Goal: Task Accomplishment & Management: Manage account settings

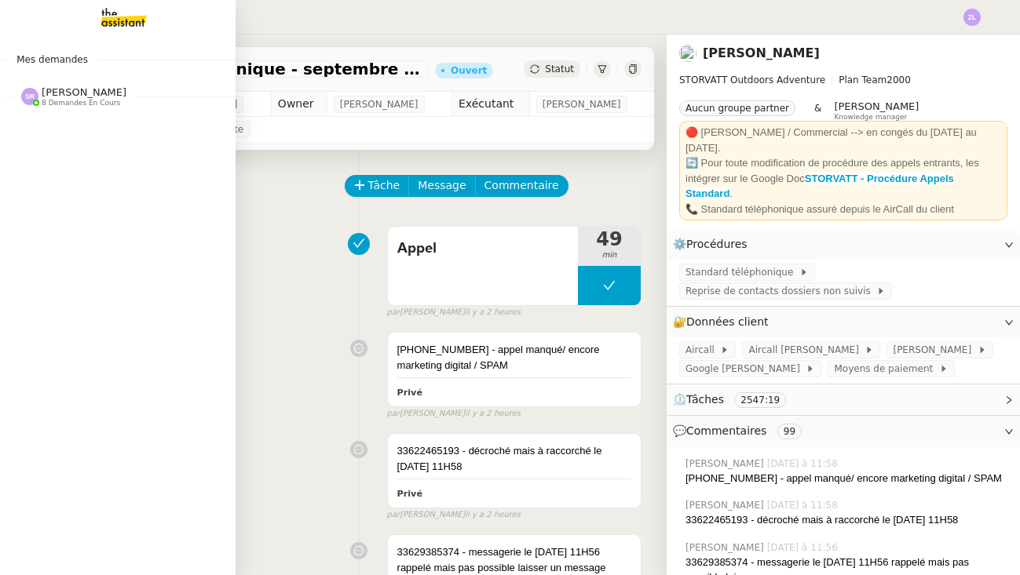
click at [112, 25] on img at bounding box center [111, 17] width 122 height 35
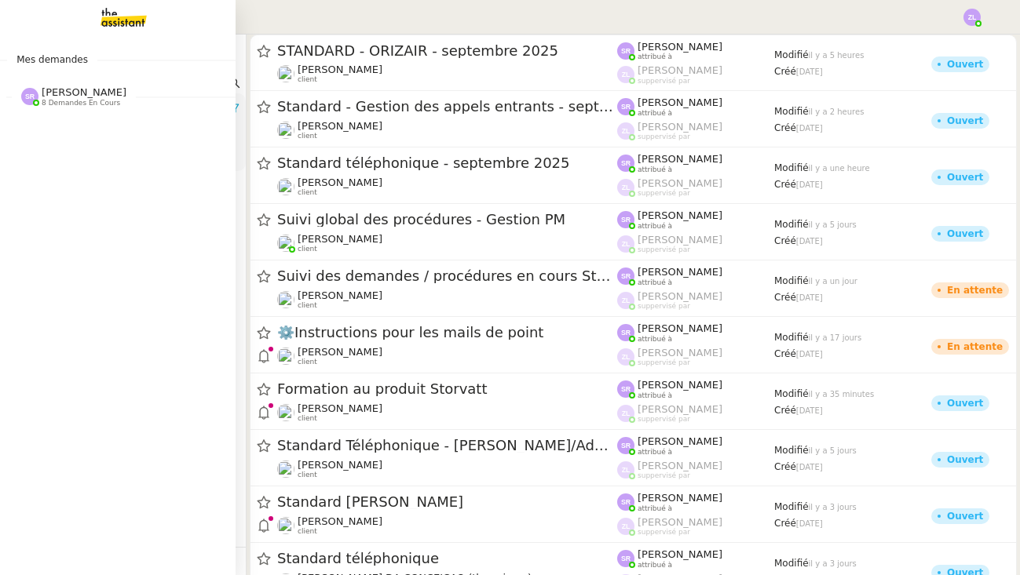
click at [23, 78] on span "Stéphanie Rakotosalama 8 demandes en cours" at bounding box center [123, 90] width 235 height 33
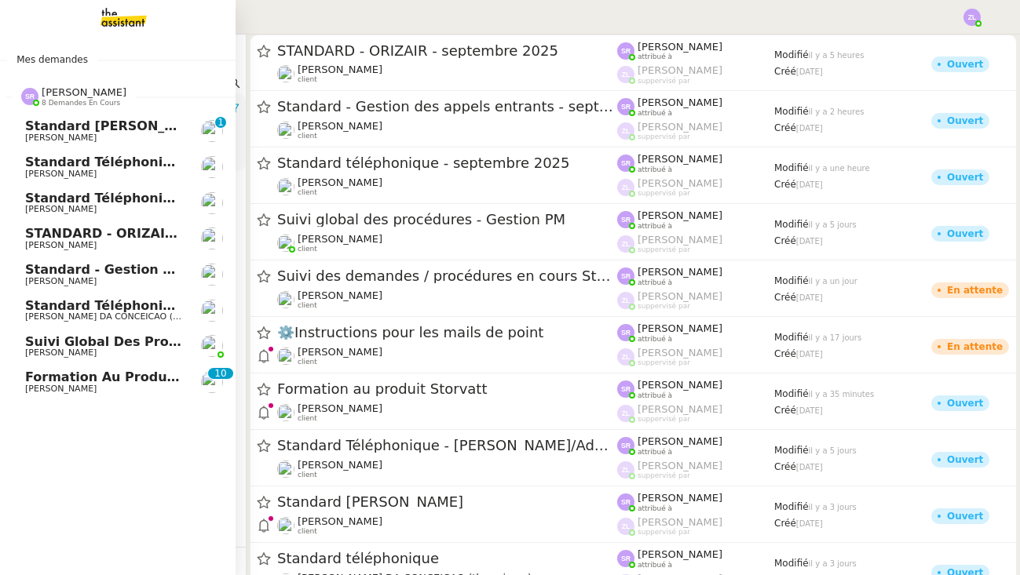
click at [122, 312] on span "[PERSON_NAME] DA CONCEICAO (thermisure)" at bounding box center [125, 317] width 200 height 10
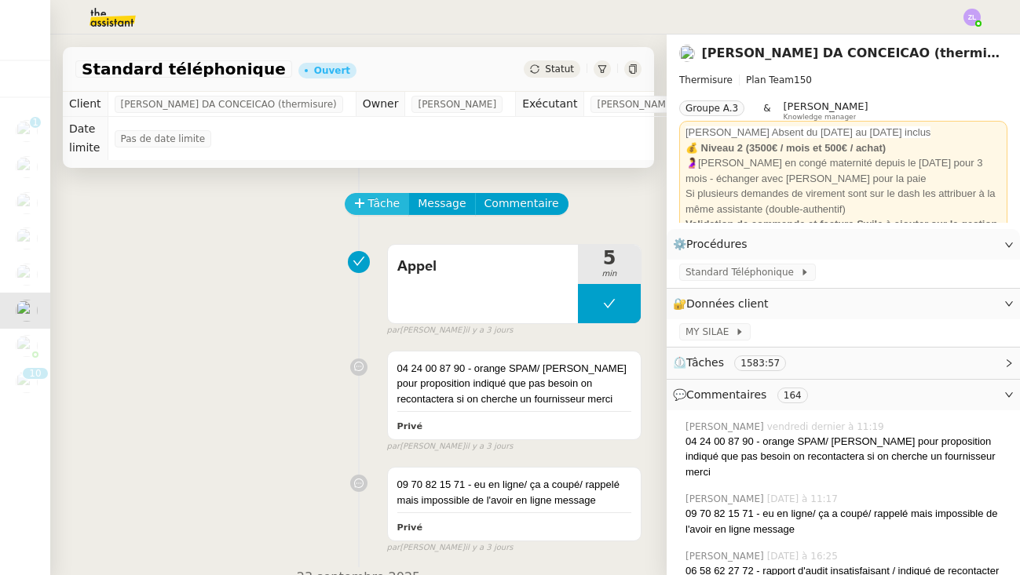
click at [377, 208] on span "Tâche" at bounding box center [384, 204] width 32 height 18
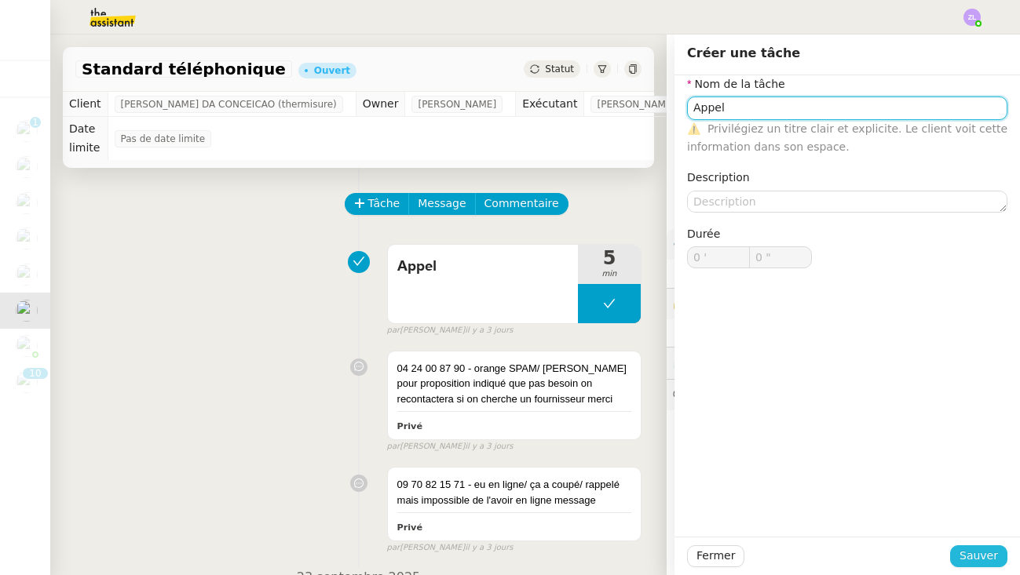
type input "Appel"
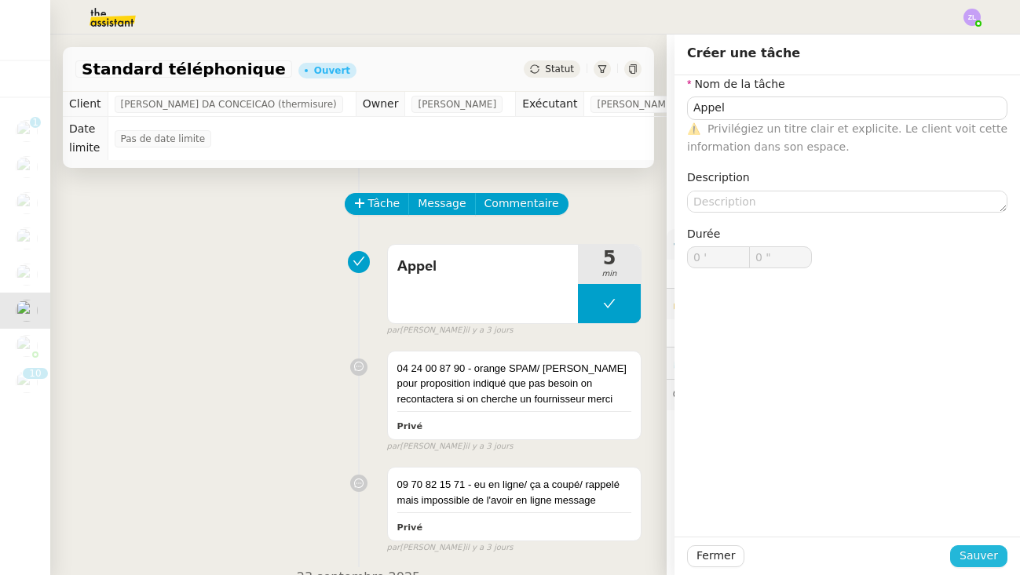
click at [969, 565] on span "Sauver" at bounding box center [978, 556] width 38 height 18
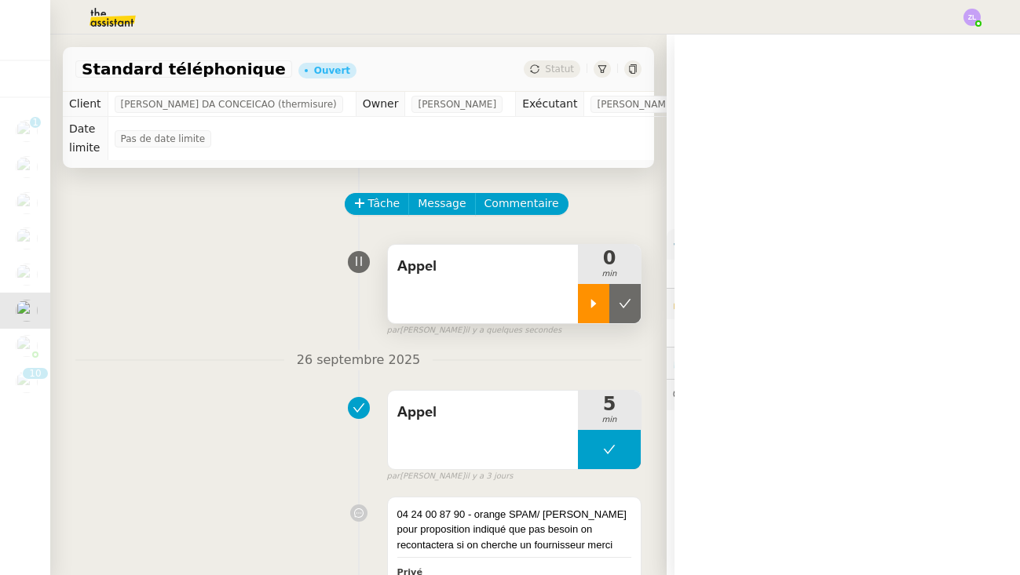
click at [594, 310] on div at bounding box center [593, 303] width 31 height 39
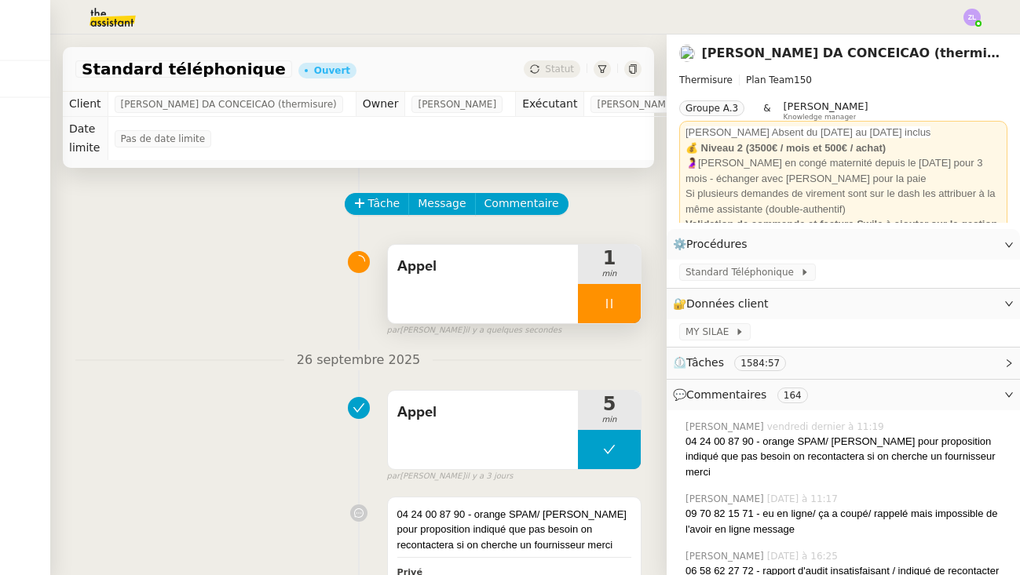
click at [602, 312] on div at bounding box center [609, 303] width 63 height 39
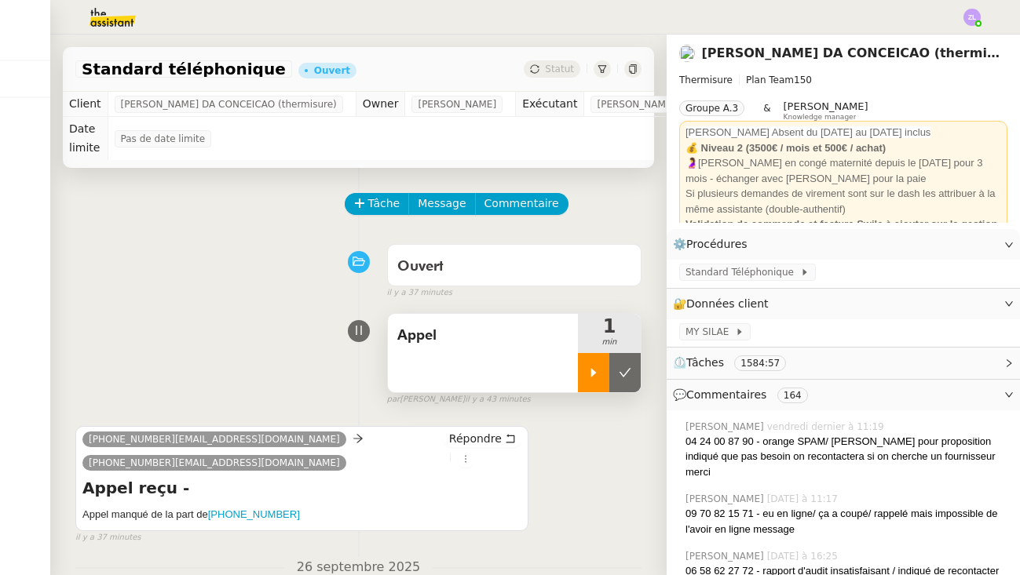
click at [589, 367] on icon at bounding box center [593, 373] width 13 height 13
click at [513, 200] on span "Commentaire" at bounding box center [521, 204] width 75 height 18
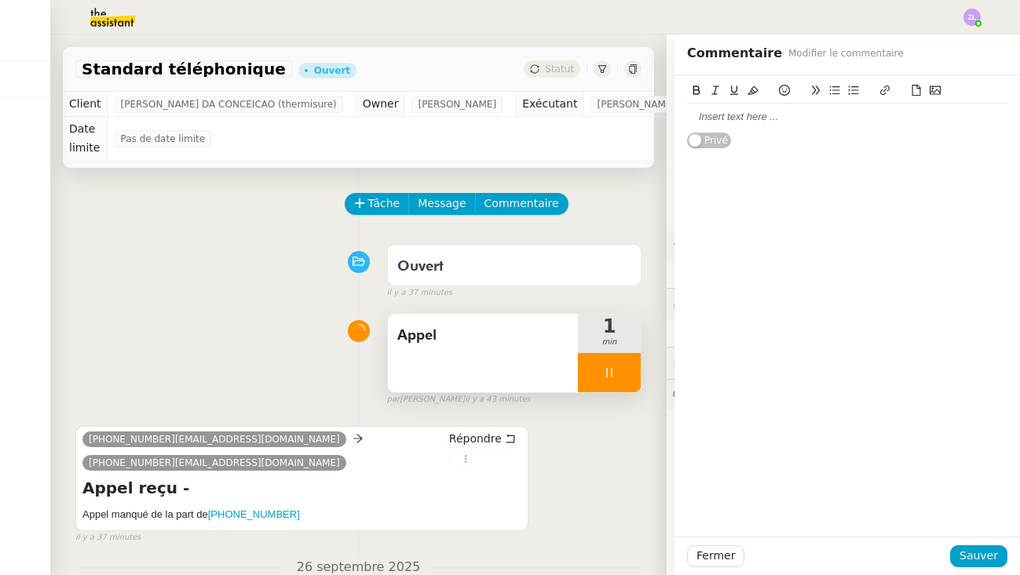
click at [684, 108] on div "Privé" at bounding box center [846, 112] width 345 height 74
click at [700, 111] on div at bounding box center [847, 117] width 320 height 14
click at [972, 556] on span "Sauver" at bounding box center [978, 556] width 38 height 18
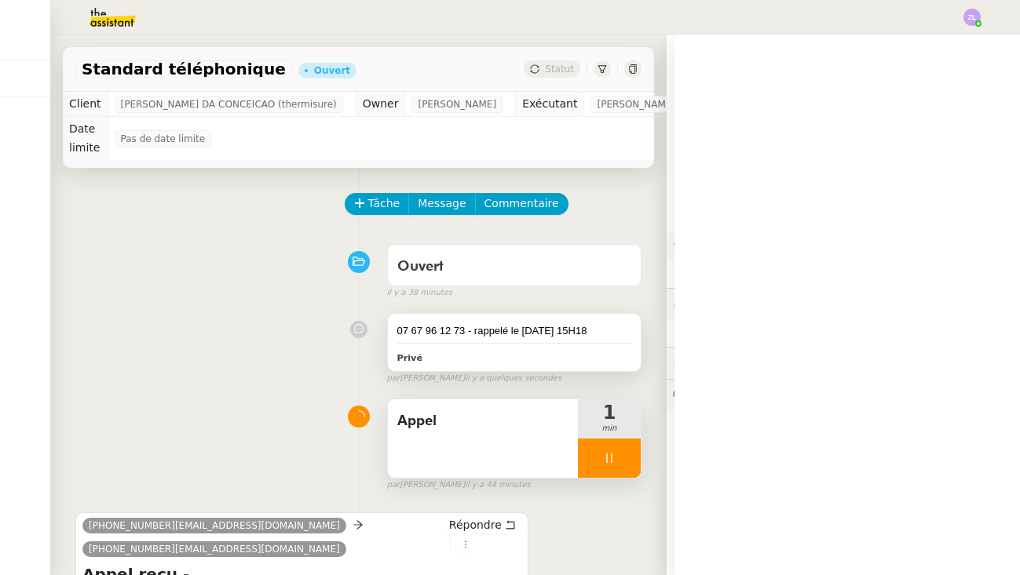
click at [597, 323] on div "07 67 96 12 73 - rappelé le 29/09 à 15H18" at bounding box center [514, 331] width 234 height 16
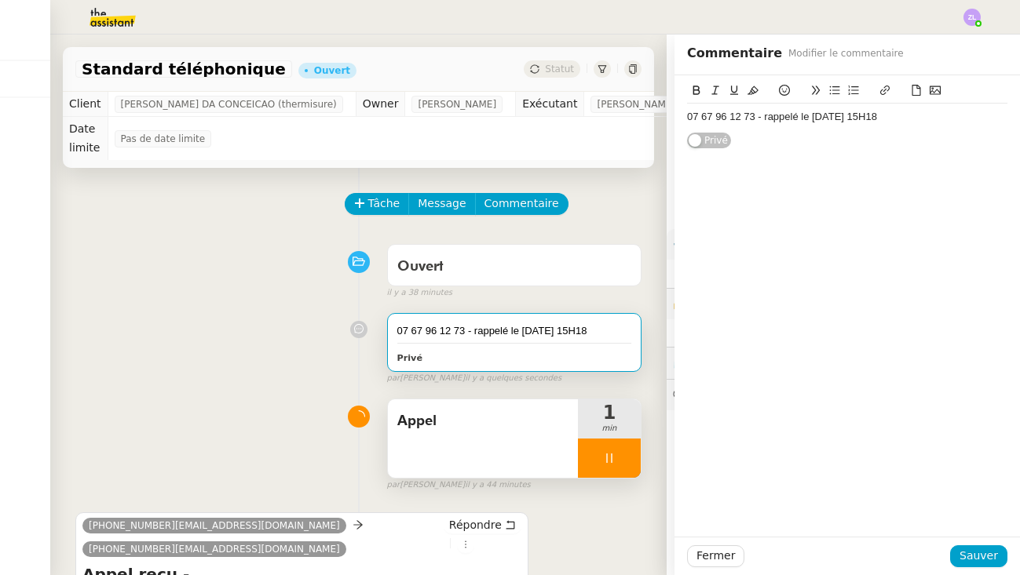
click at [891, 115] on div "07 67 96 12 73 - rappelé le 29/09 à 15H18" at bounding box center [847, 117] width 320 height 14
click at [979, 554] on span "Sauver" at bounding box center [978, 556] width 38 height 18
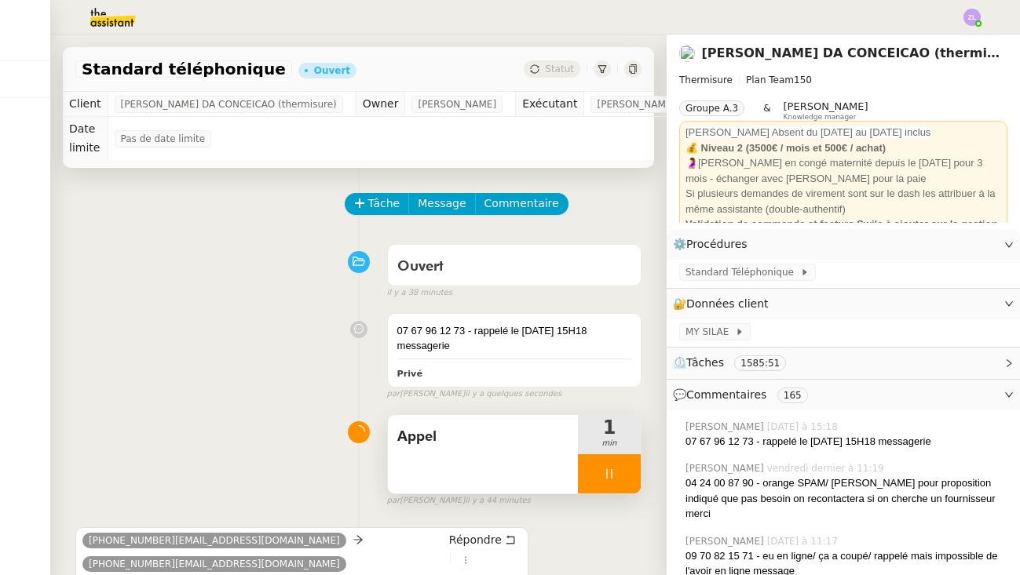
click at [603, 418] on span "1" at bounding box center [609, 427] width 63 height 19
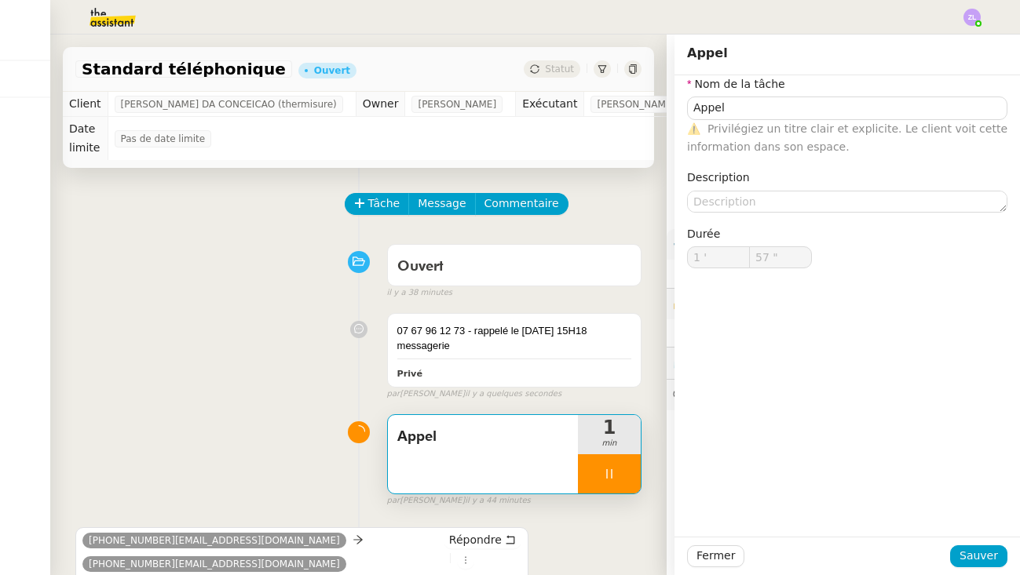
type input "58 ""
click at [604, 474] on icon at bounding box center [609, 474] width 13 height 13
click at [609, 472] on div at bounding box center [593, 473] width 31 height 39
type input "Appel"
type input "1 '"
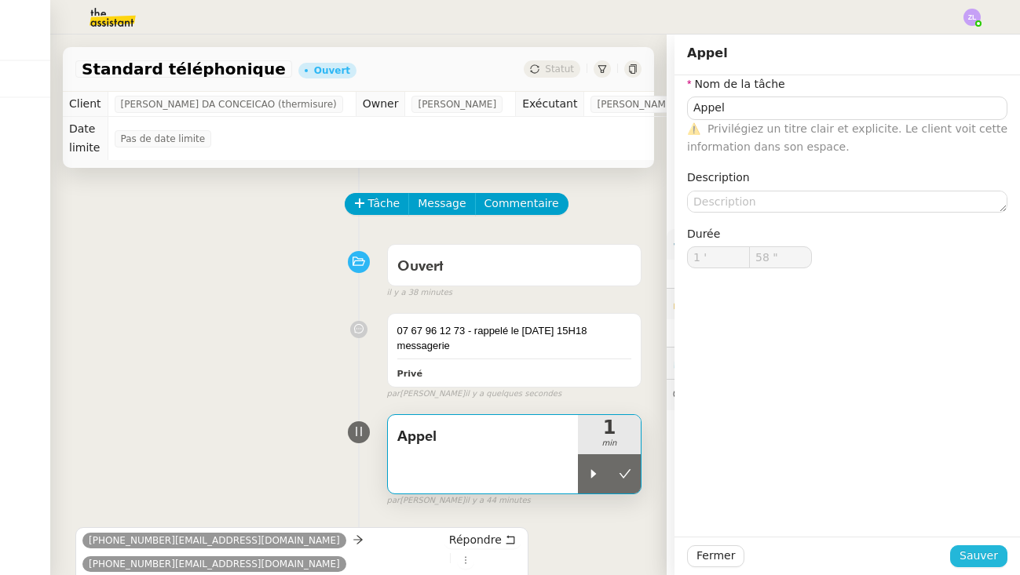
type input "58 ""
click at [972, 552] on span "Sauver" at bounding box center [978, 556] width 38 height 18
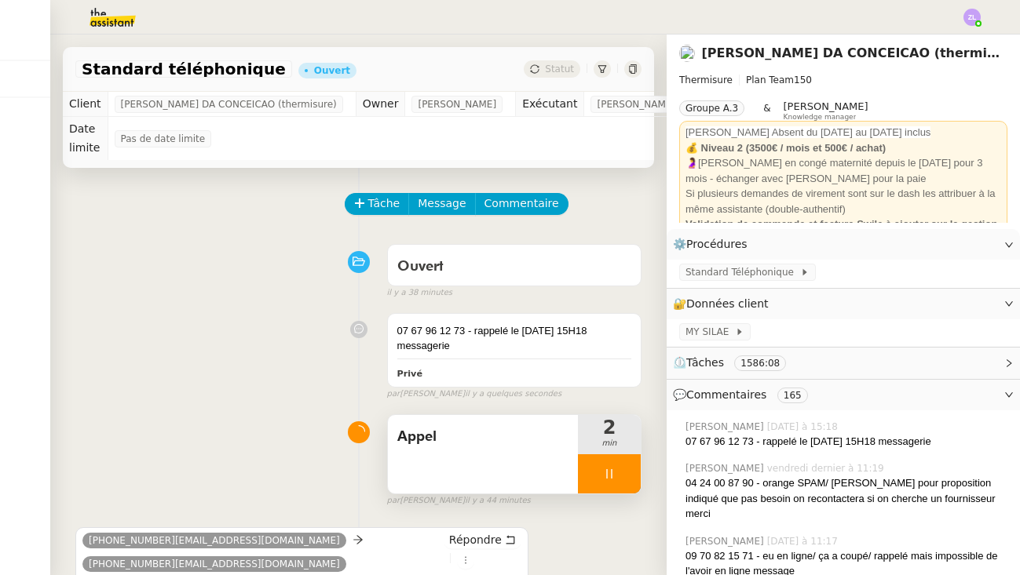
click at [608, 468] on icon at bounding box center [609, 474] width 13 height 13
click at [627, 468] on icon at bounding box center [624, 474] width 13 height 13
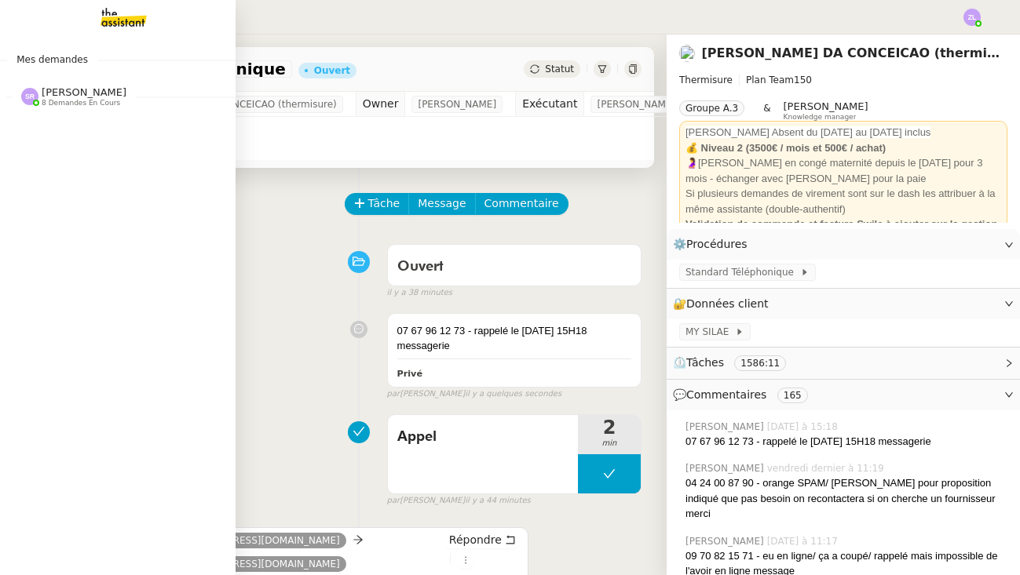
click at [35, 97] on nz-divider "Stéphanie Rakotosalama 8 demandes en cours" at bounding box center [123, 96] width 235 height 20
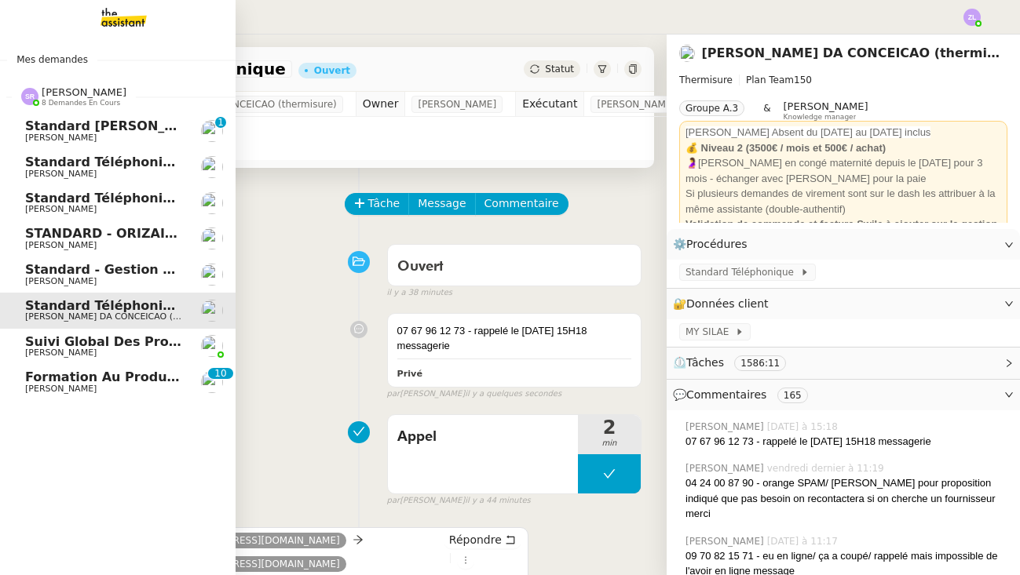
click at [97, 206] on span "[PERSON_NAME]" at bounding box center [60, 209] width 71 height 10
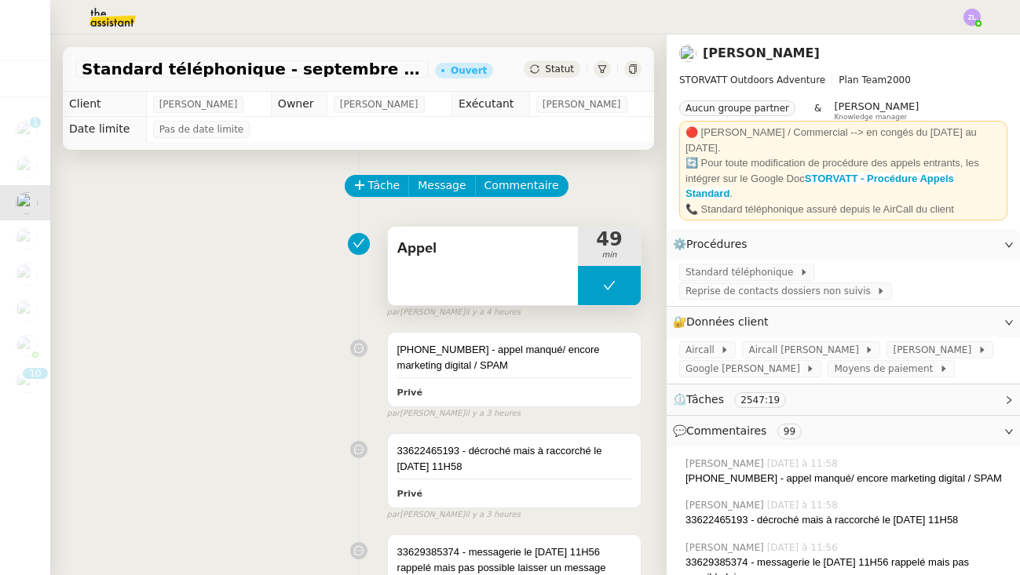
click at [607, 298] on button at bounding box center [609, 285] width 63 height 39
click at [607, 298] on div at bounding box center [593, 285] width 31 height 39
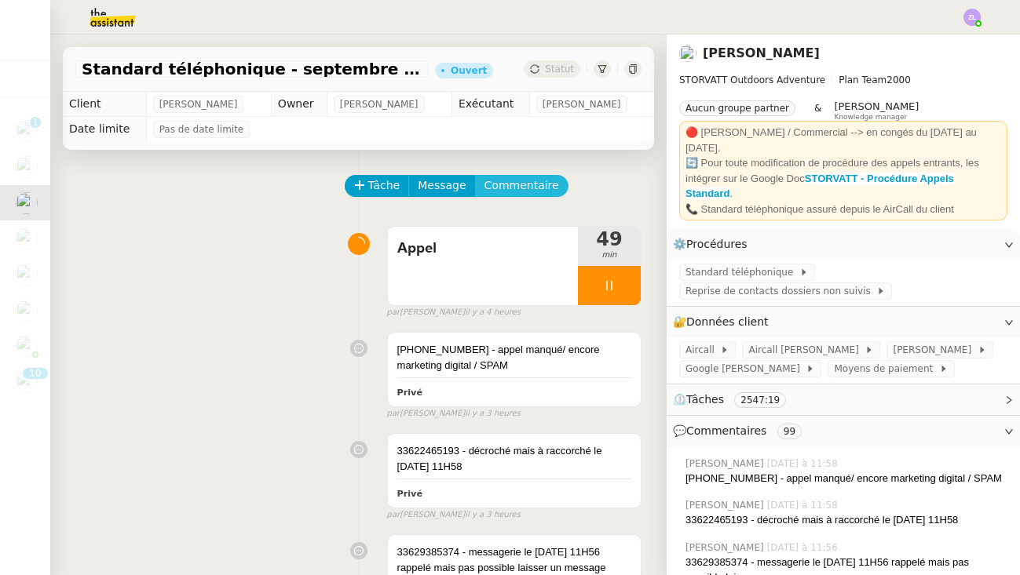
click at [517, 195] on span "Commentaire" at bounding box center [521, 186] width 75 height 18
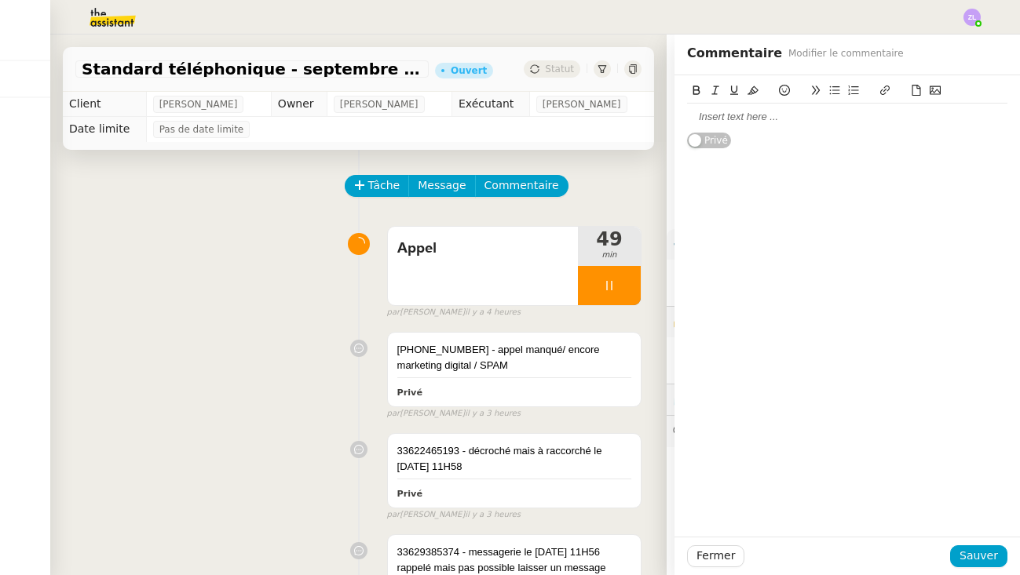
click at [728, 114] on div at bounding box center [847, 117] width 320 height 14
click at [741, 116] on div at bounding box center [847, 117] width 320 height 14
click at [979, 553] on span "Sauver" at bounding box center [978, 556] width 38 height 18
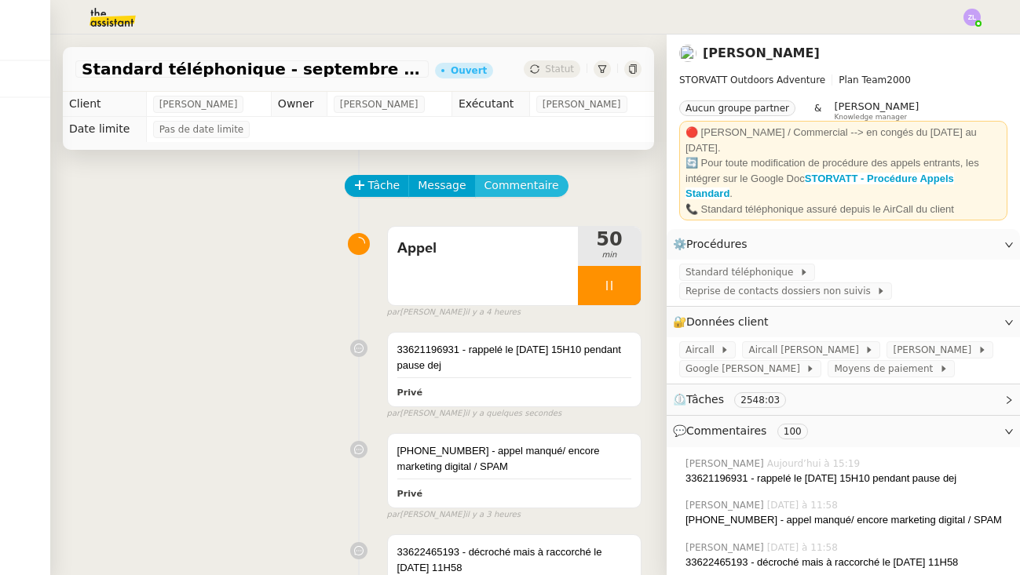
click at [516, 182] on span "Commentaire" at bounding box center [521, 186] width 75 height 18
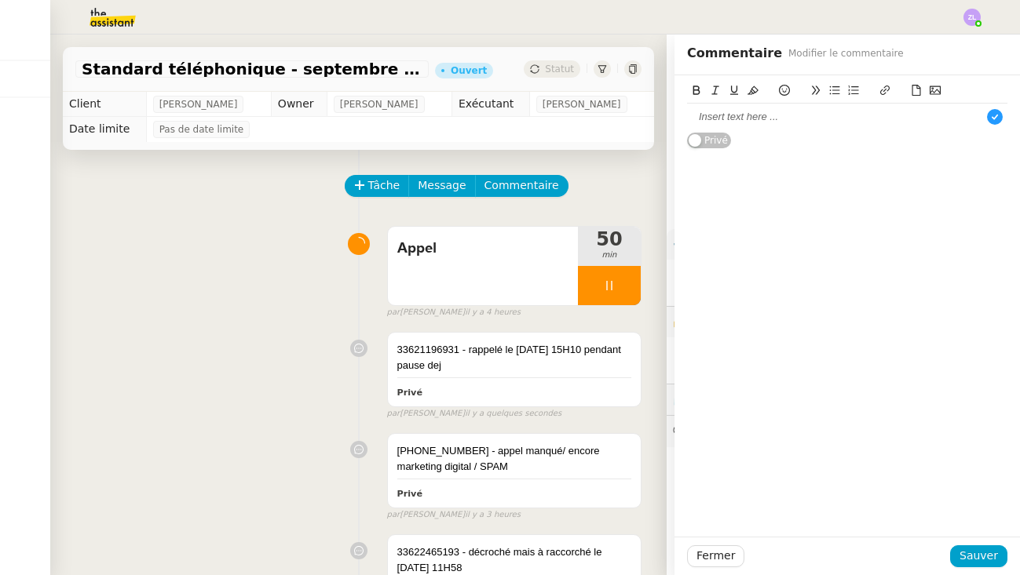
scroll to position [9, 1]
click at [968, 543] on div "Fermer Sauver" at bounding box center [846, 556] width 345 height 38
click at [968, 560] on span "Sauver" at bounding box center [978, 556] width 38 height 18
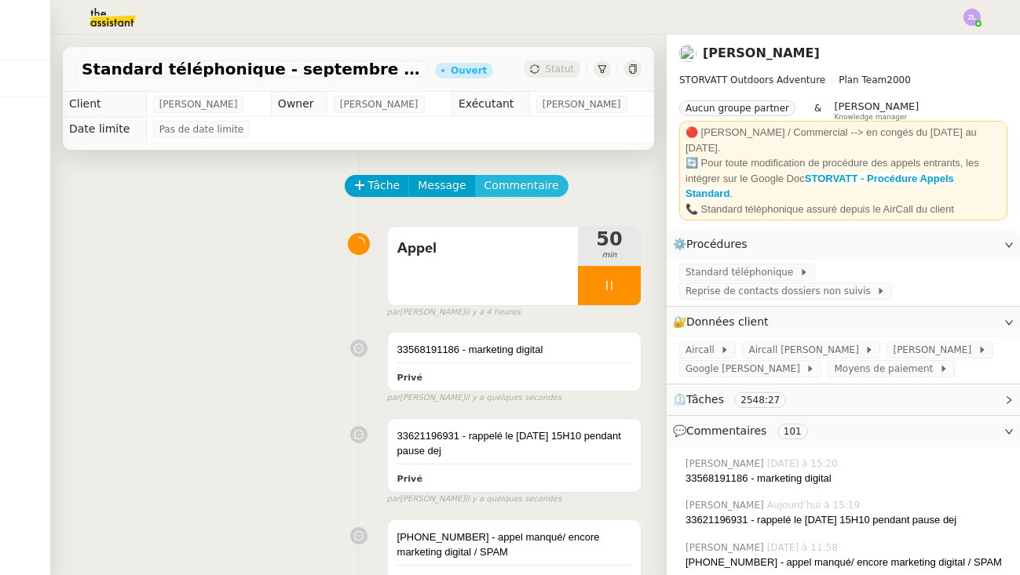
click at [520, 185] on span "Commentaire" at bounding box center [521, 186] width 75 height 18
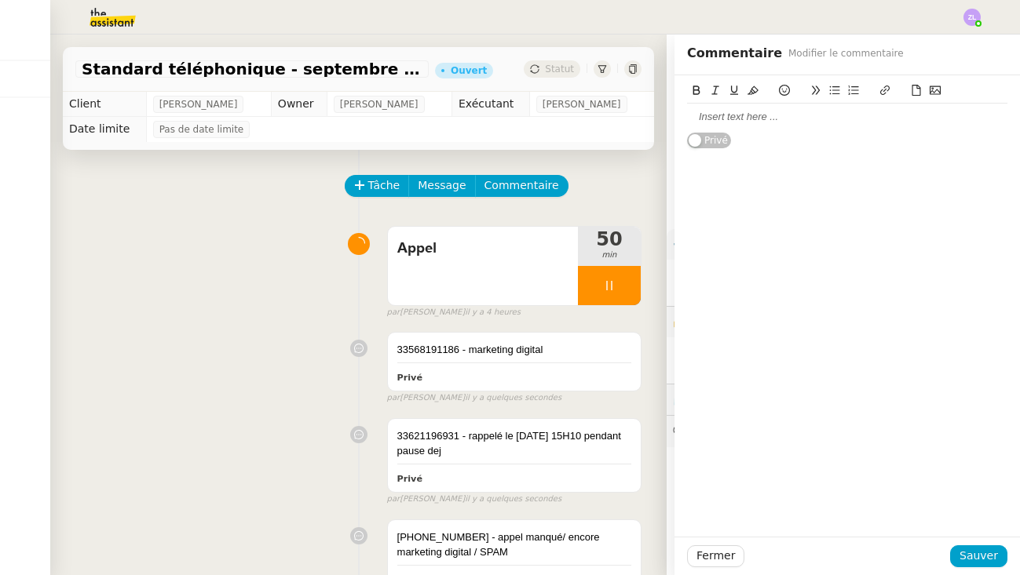
click at [760, 121] on div at bounding box center [847, 117] width 320 height 14
click at [787, 117] on div "33424209336 - paper net/" at bounding box center [847, 117] width 320 height 14
click at [798, 113] on div "33424209336 - paper net/" at bounding box center [847, 117] width 320 height 14
click at [829, 116] on div "33424209336 - paper nest/" at bounding box center [847, 117] width 320 height 14
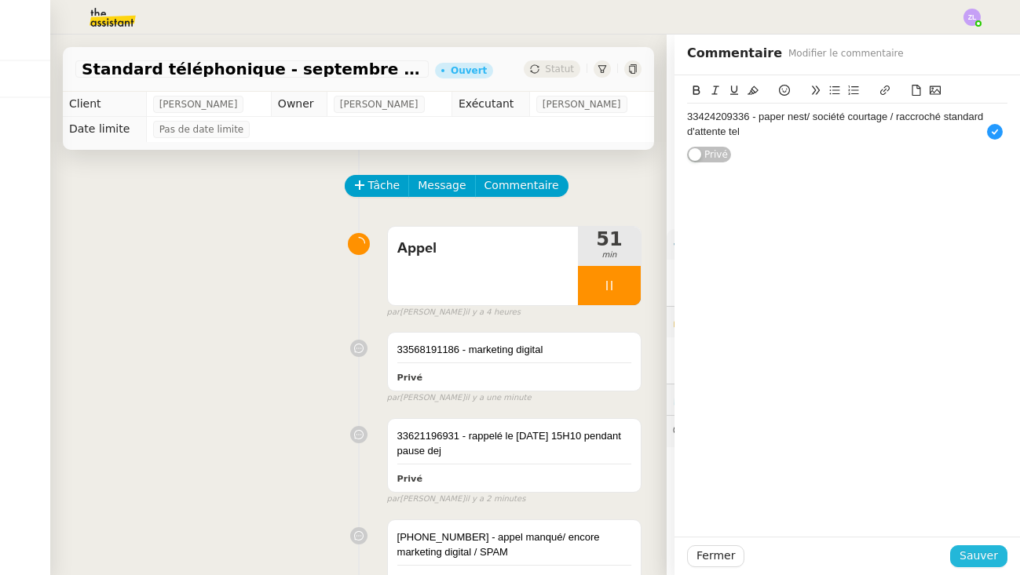
click at [989, 559] on span "Sauver" at bounding box center [978, 556] width 38 height 18
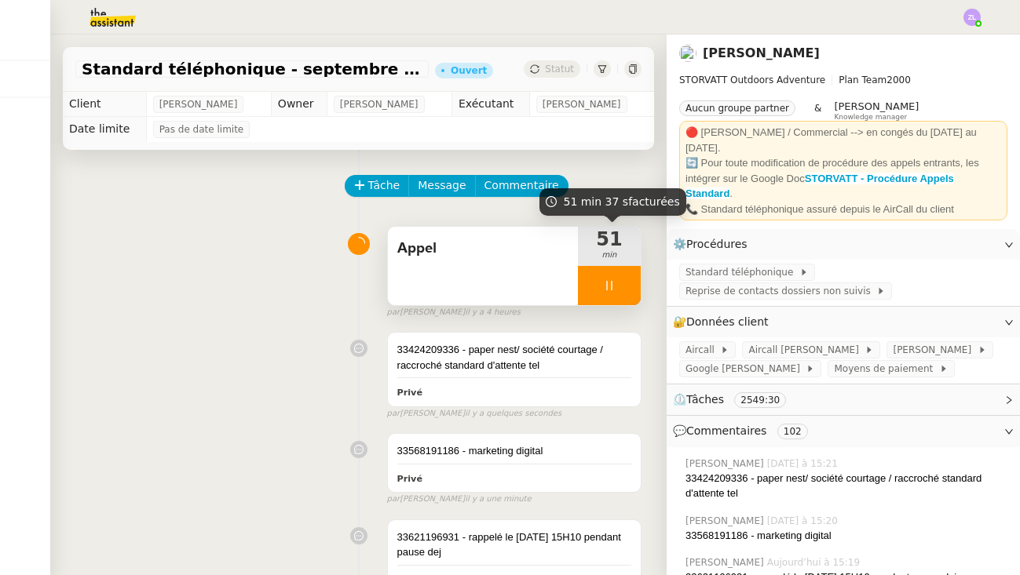
click at [593, 292] on div at bounding box center [609, 285] width 63 height 39
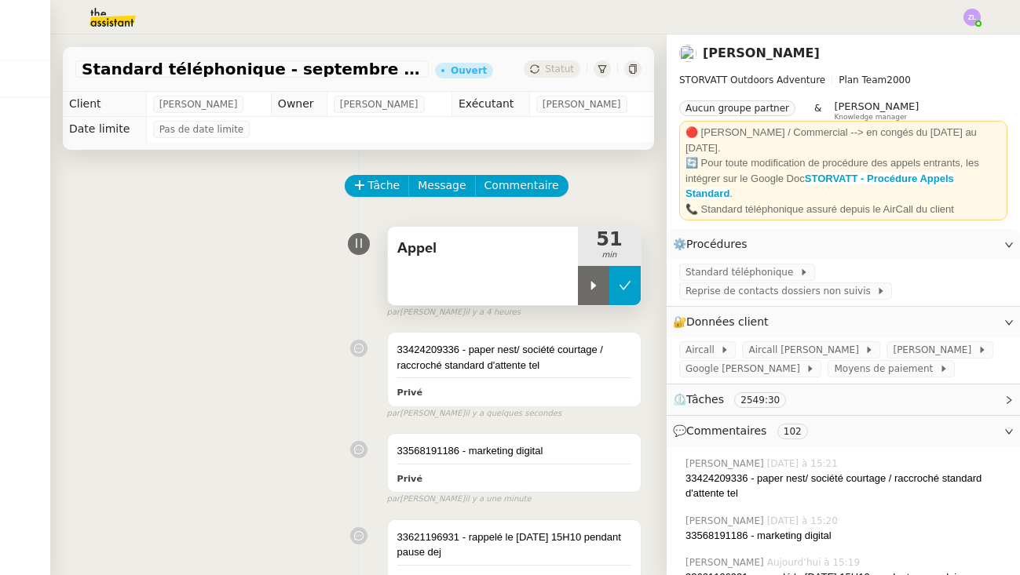
click at [631, 286] on button at bounding box center [624, 285] width 31 height 39
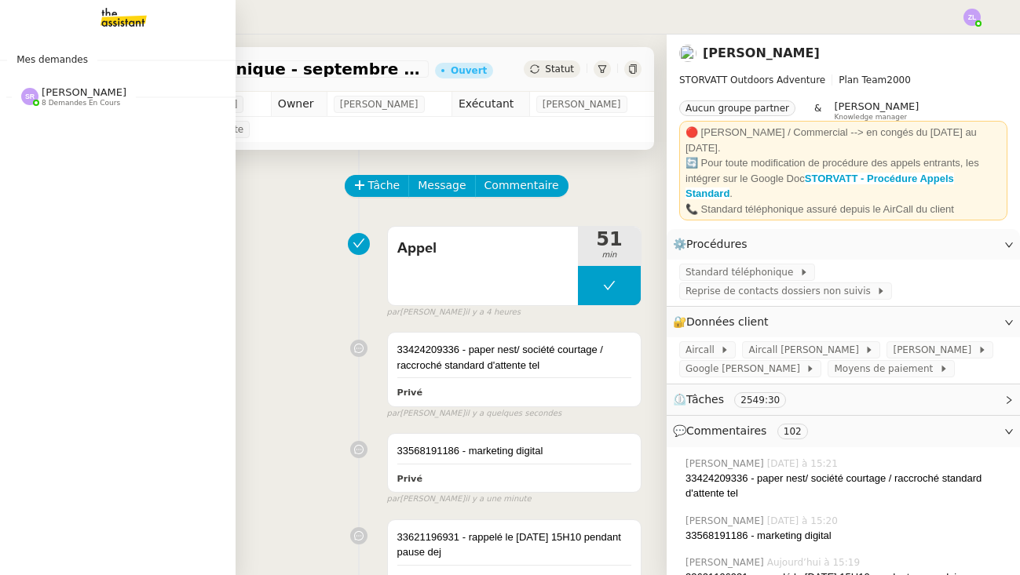
click at [42, 90] on span "[PERSON_NAME]" at bounding box center [84, 92] width 85 height 12
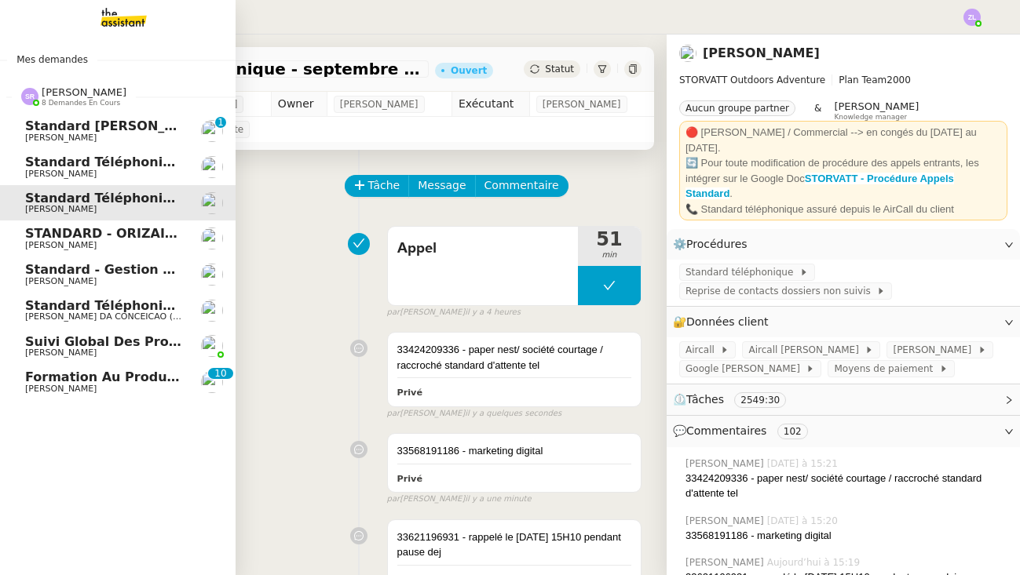
click at [124, 283] on link "Standard - Gestion des appels entrants - septembre 2025 Florian Parant" at bounding box center [117, 275] width 235 height 36
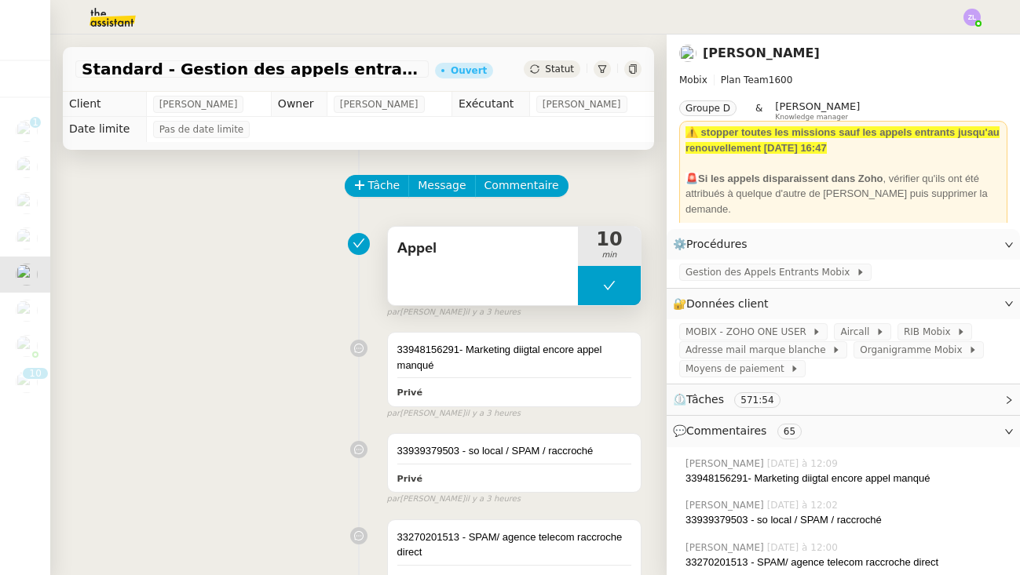
click at [583, 289] on button at bounding box center [609, 285] width 63 height 39
click at [583, 289] on div at bounding box center [593, 285] width 31 height 39
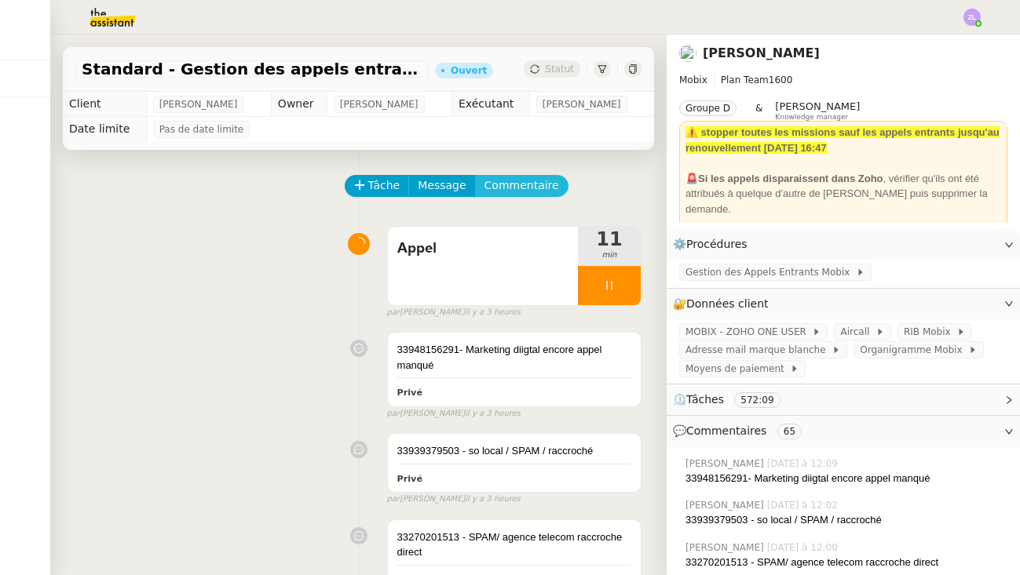
click at [537, 192] on span "Commentaire" at bounding box center [521, 186] width 75 height 18
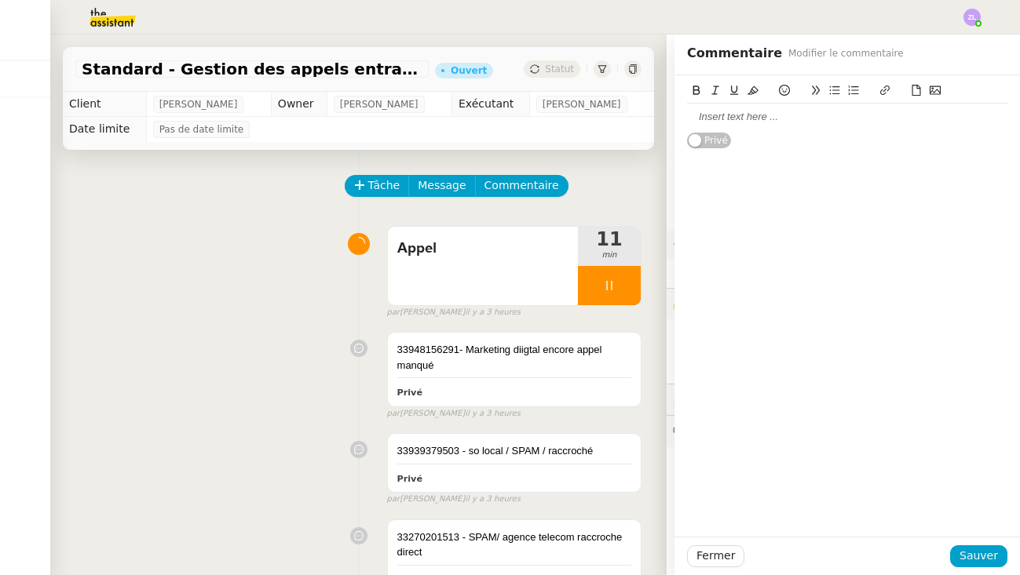
click at [697, 119] on div at bounding box center [847, 117] width 320 height 14
click at [884, 118] on div "33162570655 - enquêteur IFOP/ Spam raccorché standard téléphonique" at bounding box center [847, 124] width 320 height 29
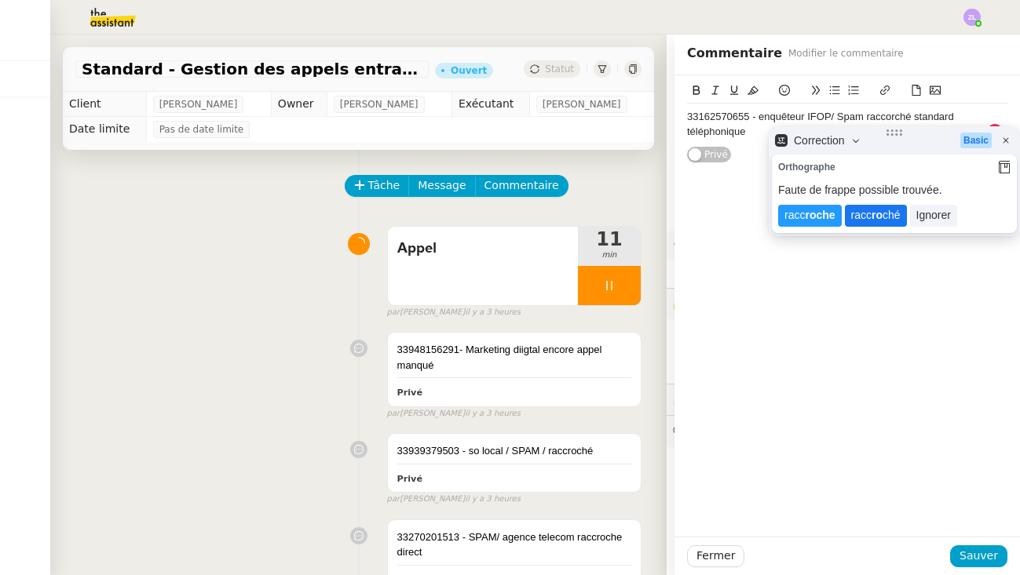
click at [874, 219] on lt-strong "ro" at bounding box center [876, 215] width 11 height 13
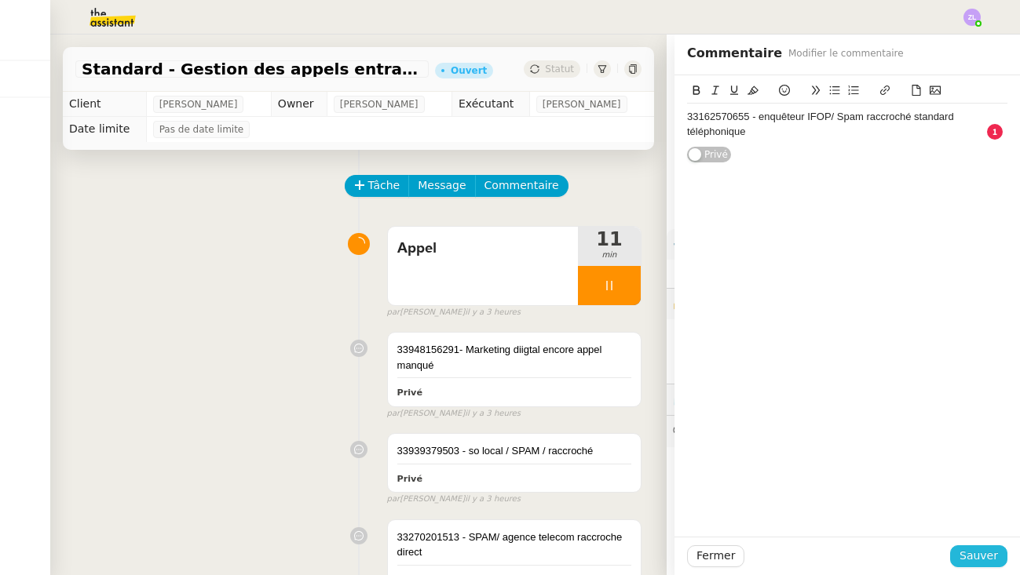
click at [987, 560] on span "Sauver" at bounding box center [978, 556] width 38 height 18
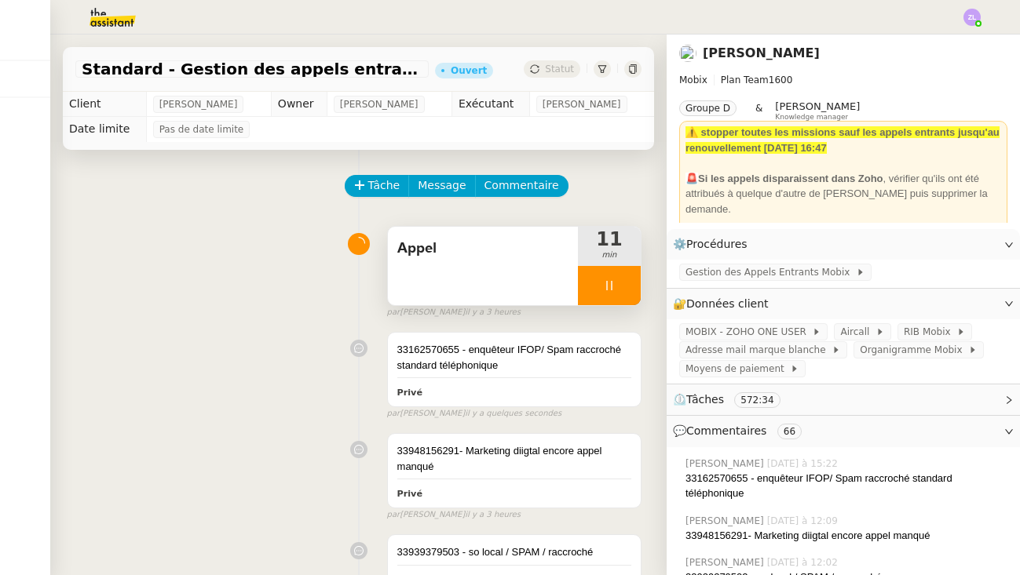
click at [579, 283] on div at bounding box center [609, 285] width 63 height 39
click at [625, 287] on icon at bounding box center [625, 285] width 12 height 9
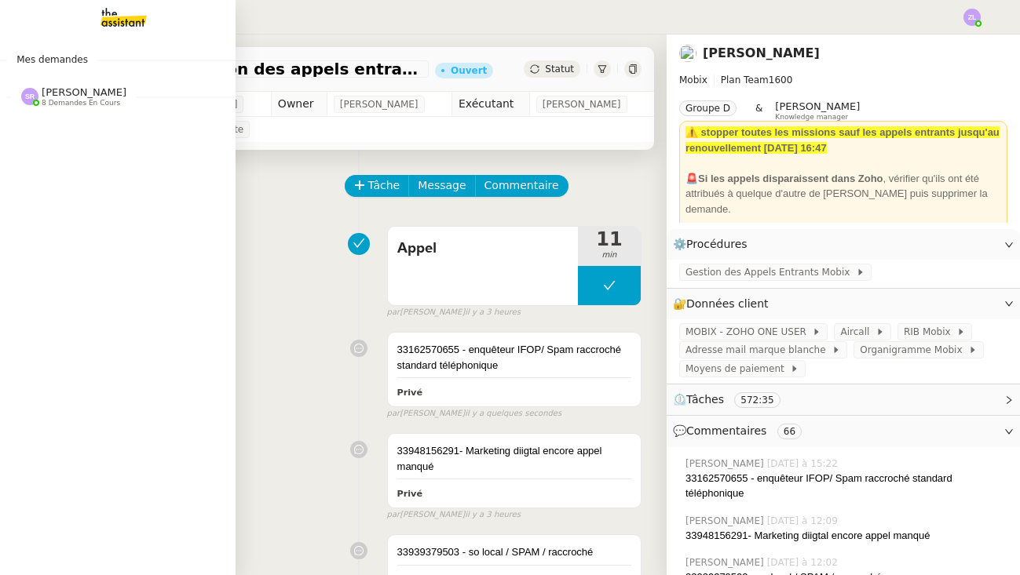
click at [71, 86] on span "[PERSON_NAME]" at bounding box center [84, 92] width 85 height 12
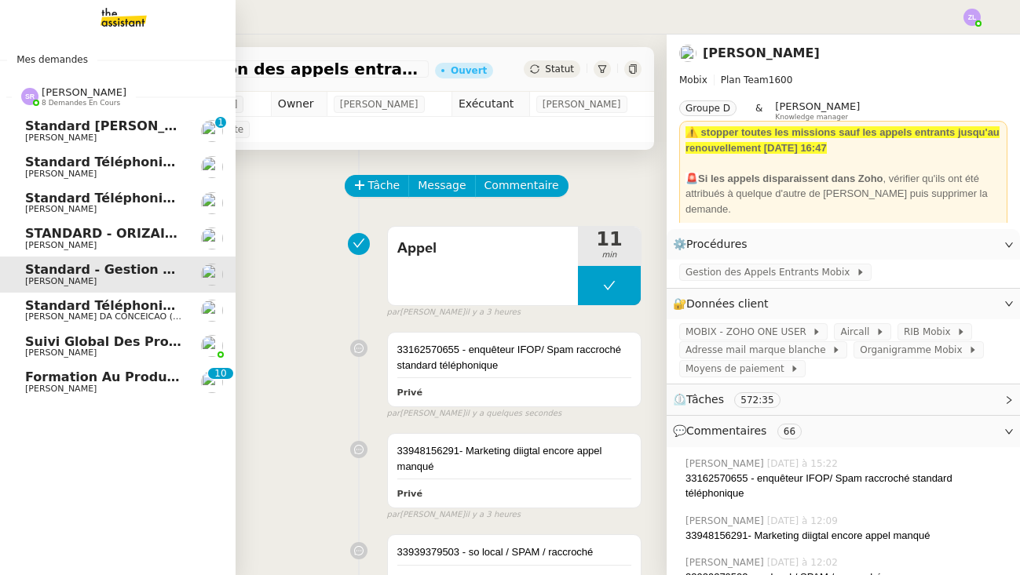
click at [132, 321] on link "Standard téléphonique Charles DA CONCEICAO (thermisure)" at bounding box center [117, 311] width 235 height 36
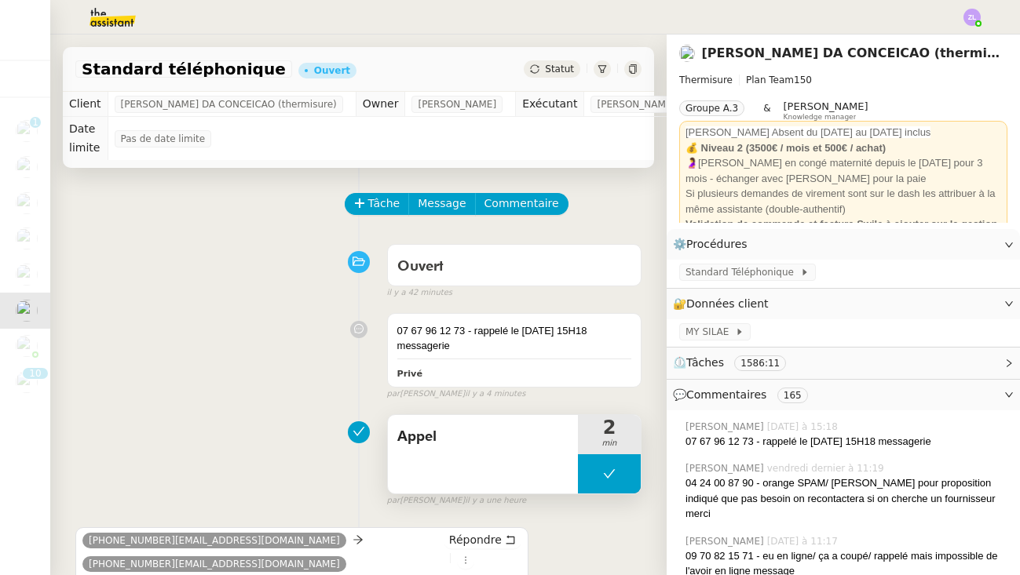
click at [589, 475] on button at bounding box center [609, 473] width 63 height 39
click at [589, 479] on button at bounding box center [609, 473] width 63 height 39
click at [589, 479] on div at bounding box center [593, 473] width 31 height 39
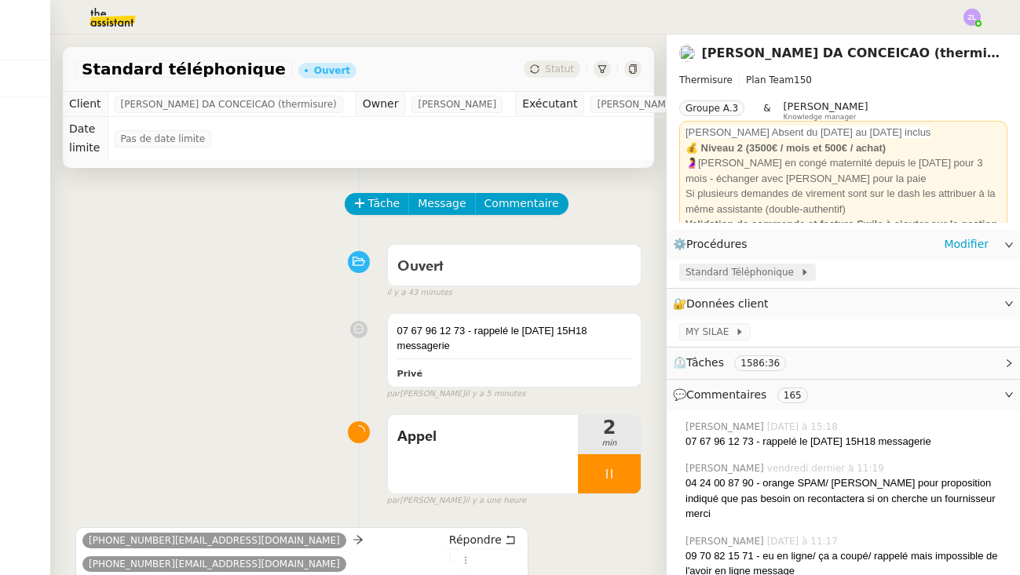
click at [706, 275] on span "Standard Téléphonique" at bounding box center [742, 272] width 115 height 16
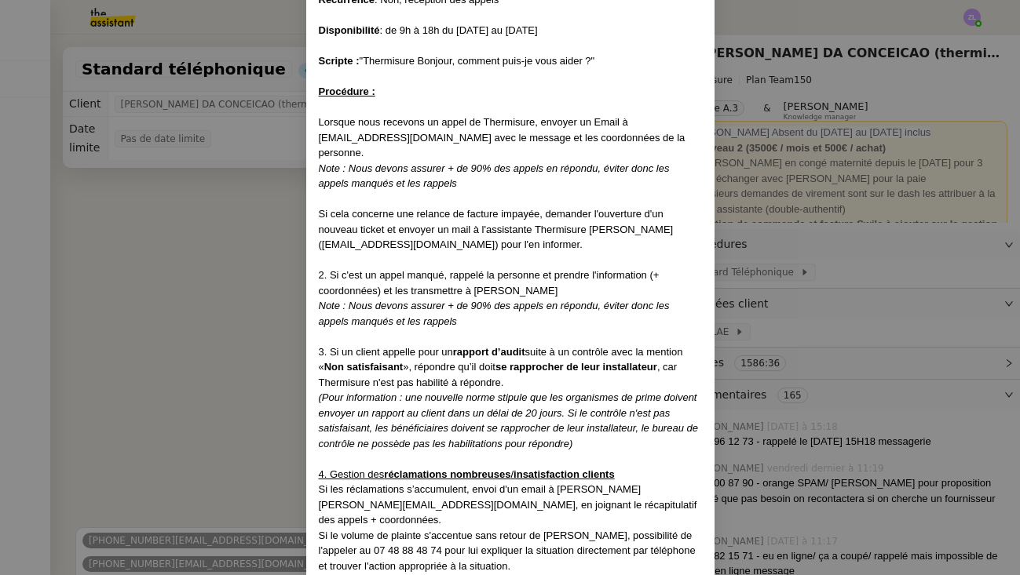
scroll to position [159, 0]
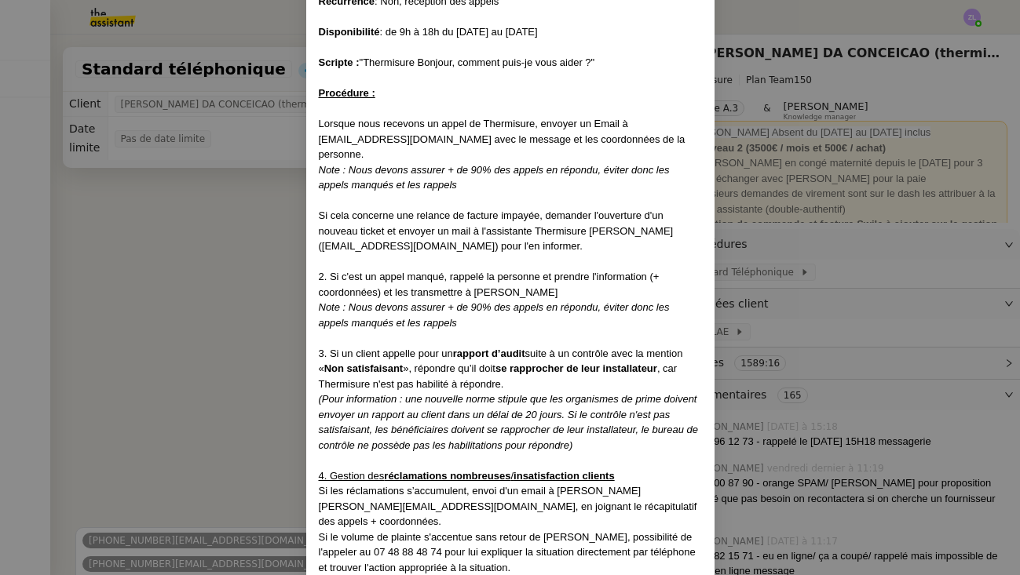
click at [147, 329] on nz-modal-container "Date de MAJ : 22/09/25 Contexte : Gestion des appels entrants de Thermisure de …" at bounding box center [510, 287] width 1020 height 575
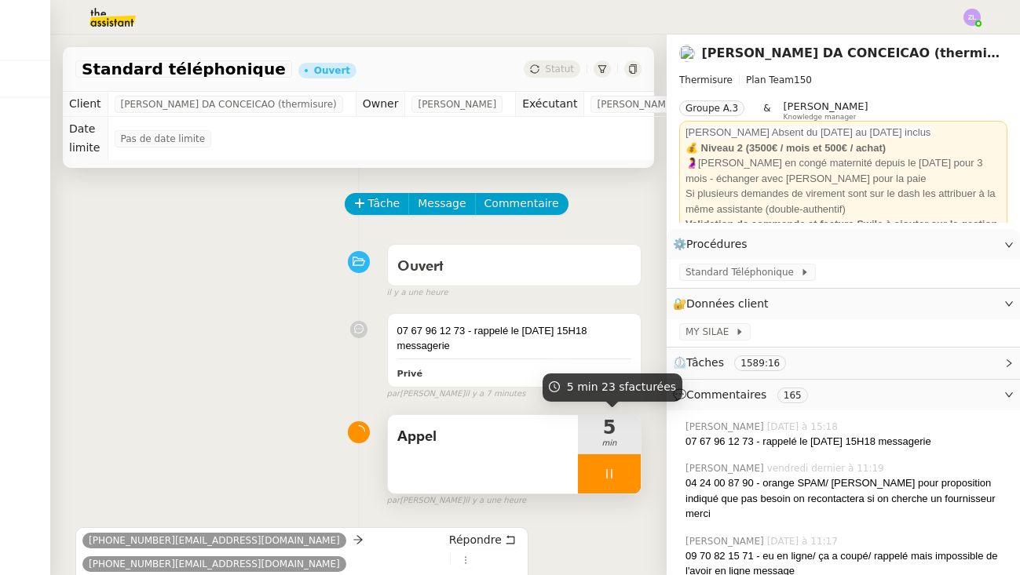
click at [596, 469] on div at bounding box center [609, 473] width 63 height 39
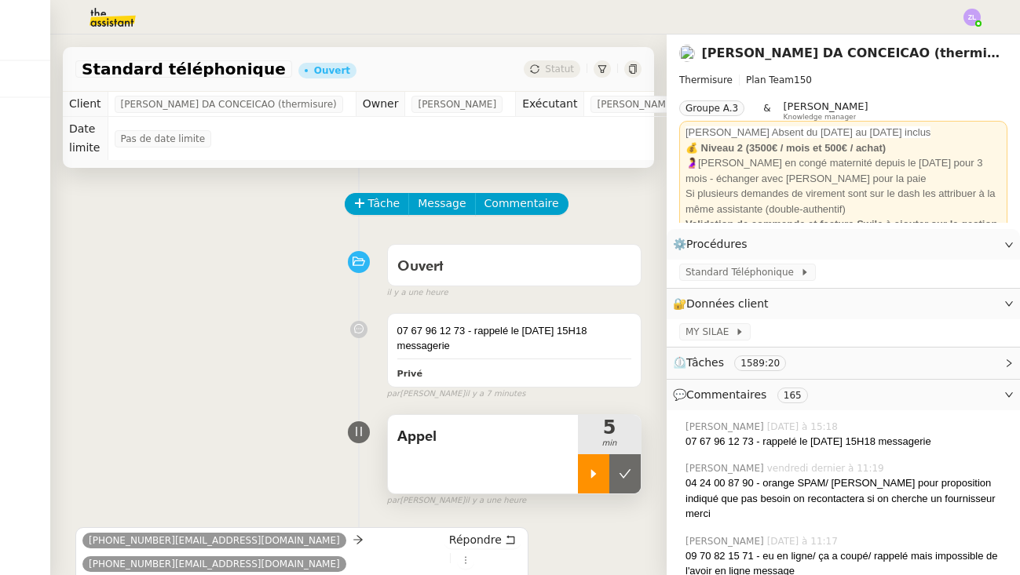
click at [629, 469] on icon at bounding box center [624, 474] width 13 height 13
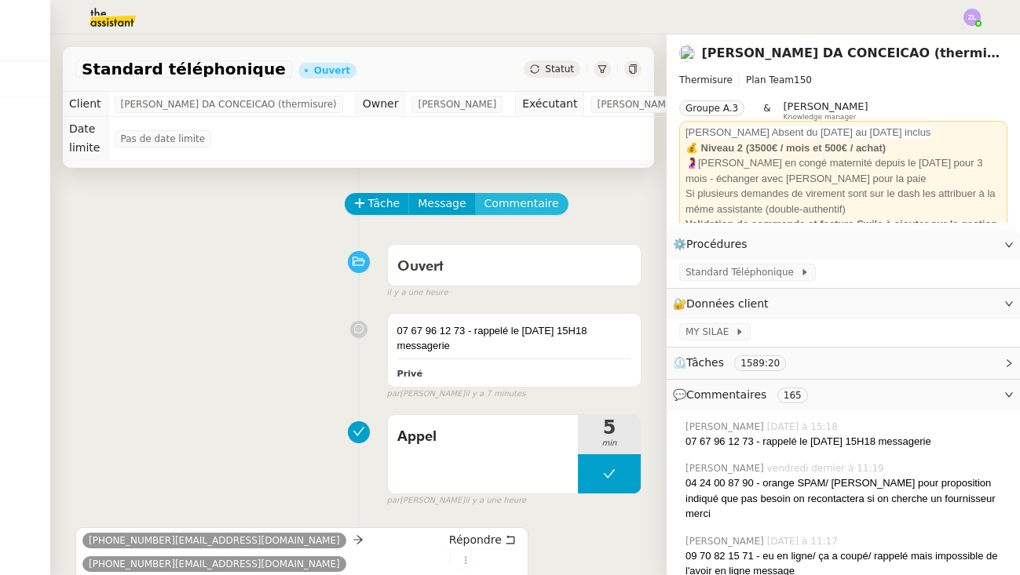
click at [515, 204] on span "Commentaire" at bounding box center [521, 204] width 75 height 18
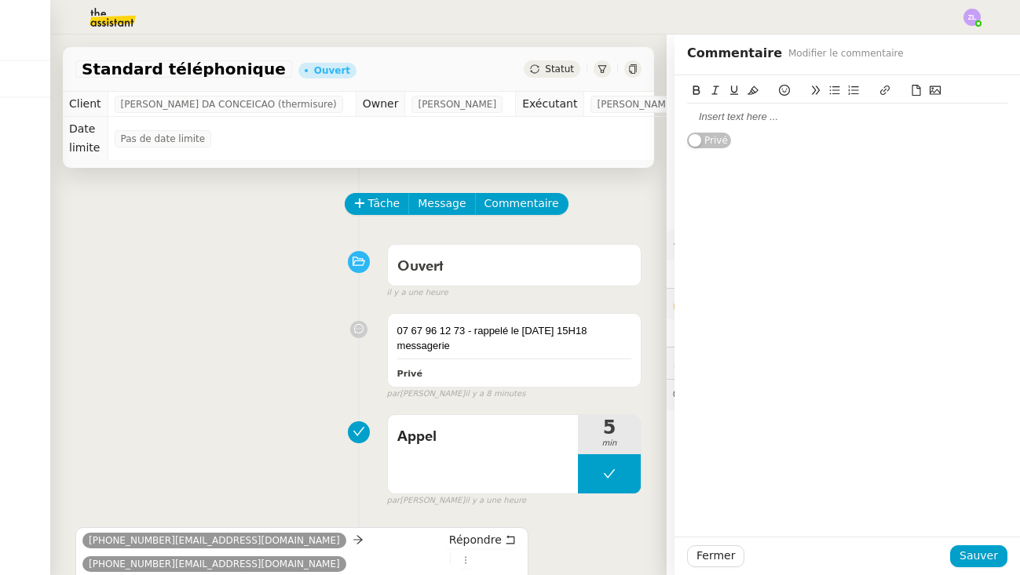
click at [706, 100] on div at bounding box center [847, 93] width 320 height 22
click at [706, 117] on div at bounding box center [847, 117] width 320 height 14
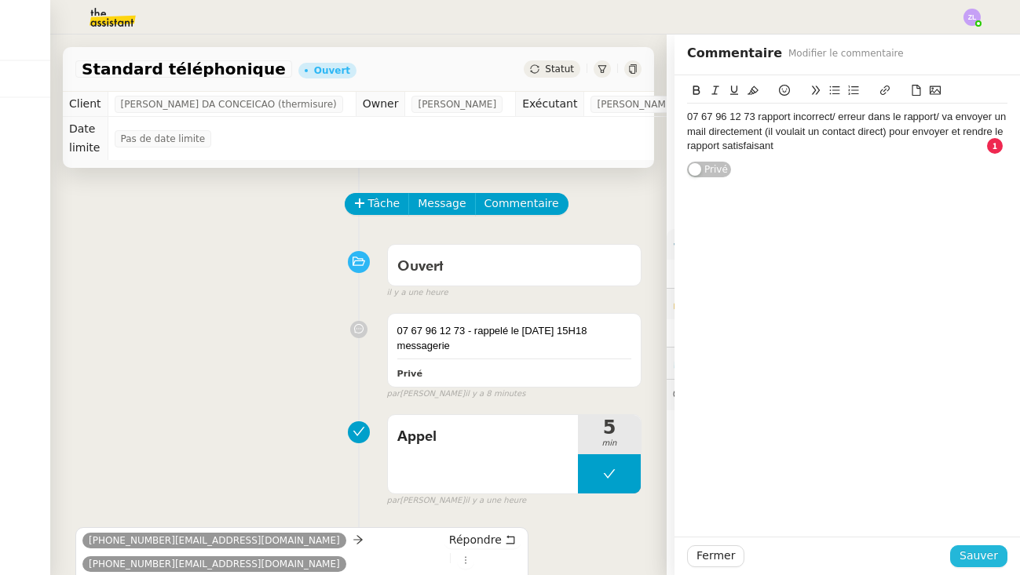
click at [982, 561] on span "Sauver" at bounding box center [978, 556] width 38 height 18
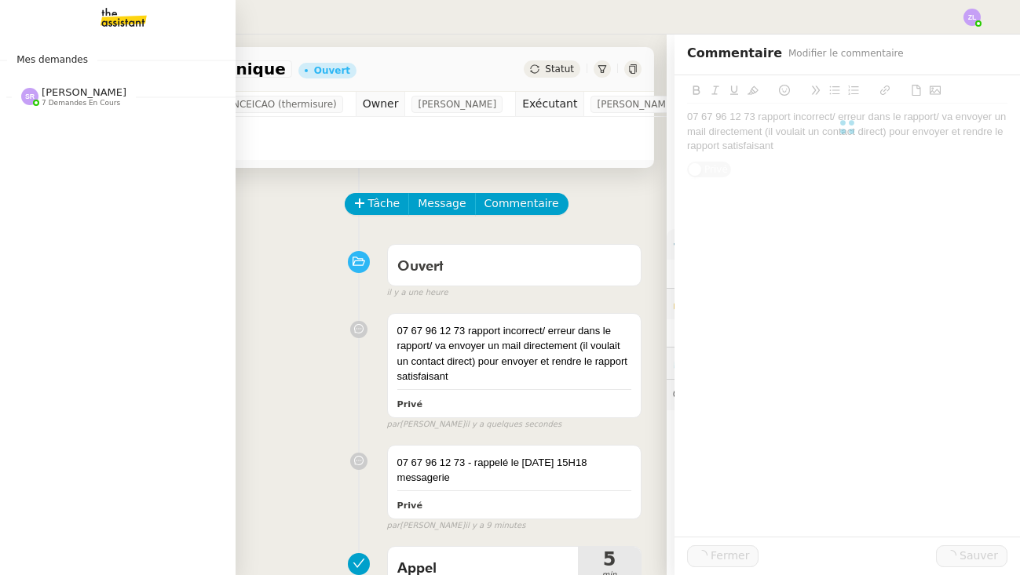
click at [28, 91] on img at bounding box center [29, 96] width 17 height 17
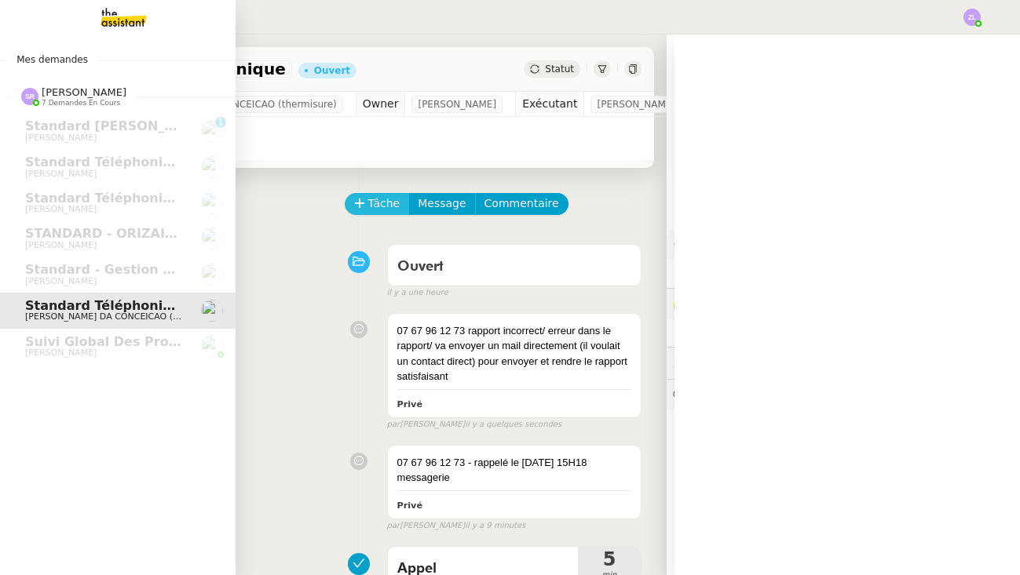
drag, startPoint x: 60, startPoint y: 99, endPoint x: 380, endPoint y: 204, distance: 337.0
click at [60, 99] on span "7 demandes en cours" at bounding box center [81, 103] width 78 height 9
click at [380, 204] on span "Tâche" at bounding box center [384, 204] width 32 height 18
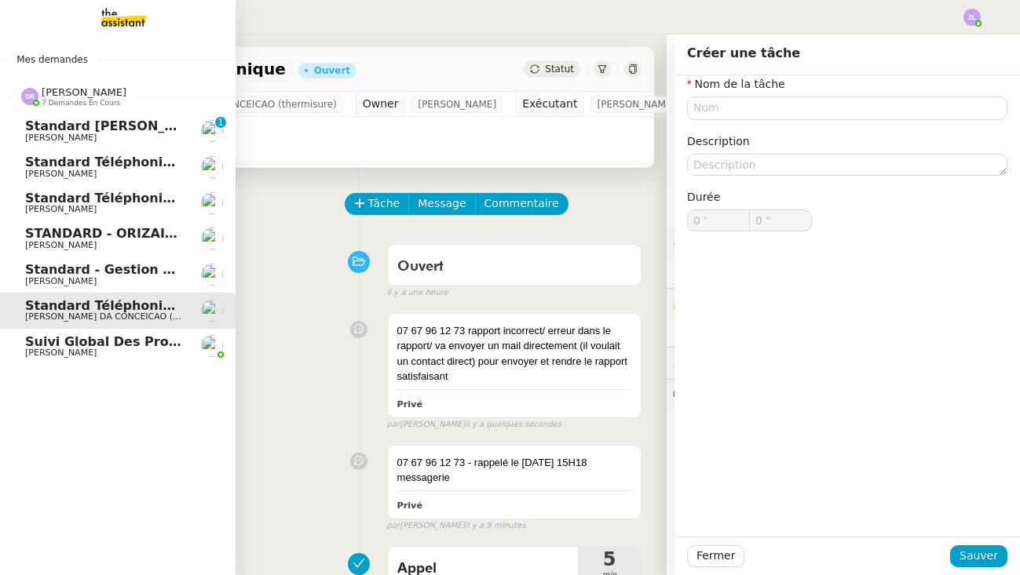
click at [40, 204] on span "[PERSON_NAME]" at bounding box center [60, 209] width 71 height 10
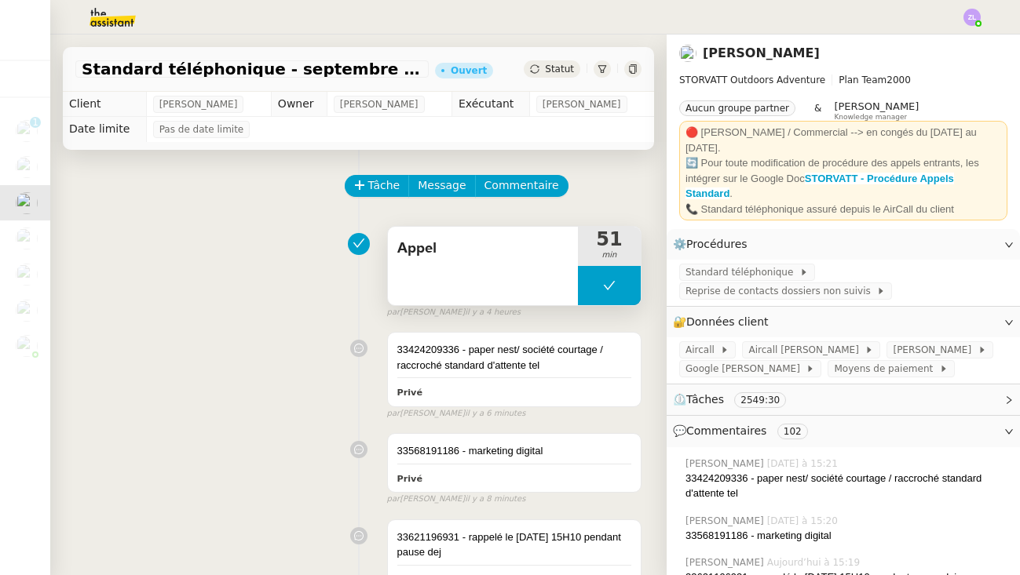
click at [596, 283] on button at bounding box center [609, 285] width 63 height 39
click at [596, 283] on icon at bounding box center [593, 285] width 13 height 13
click at [584, 287] on div at bounding box center [609, 285] width 63 height 39
click at [632, 282] on button at bounding box center [624, 285] width 31 height 39
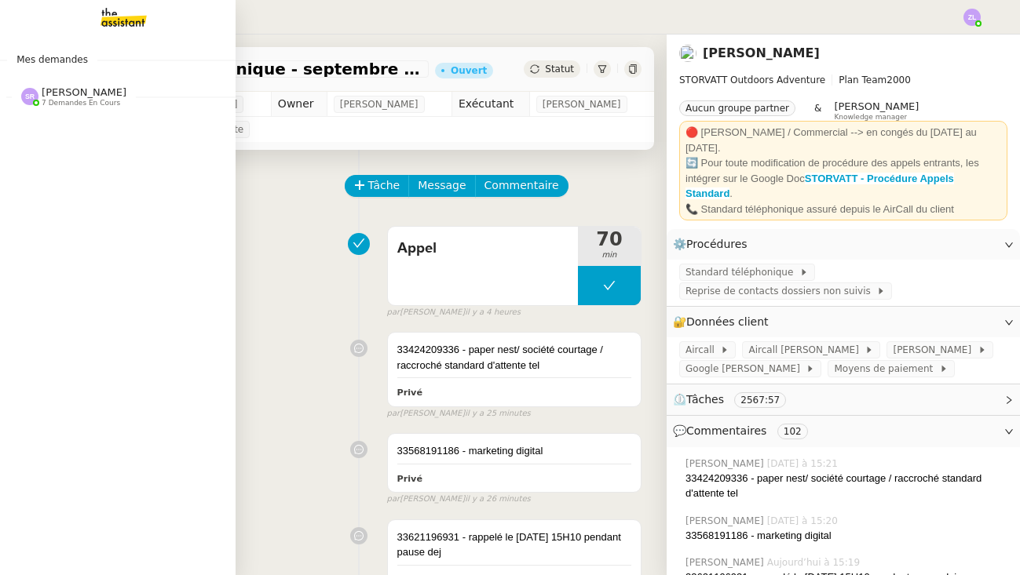
click at [42, 86] on span "Stéphanie Rakotosalama 7 demandes en cours" at bounding box center [123, 90] width 235 height 33
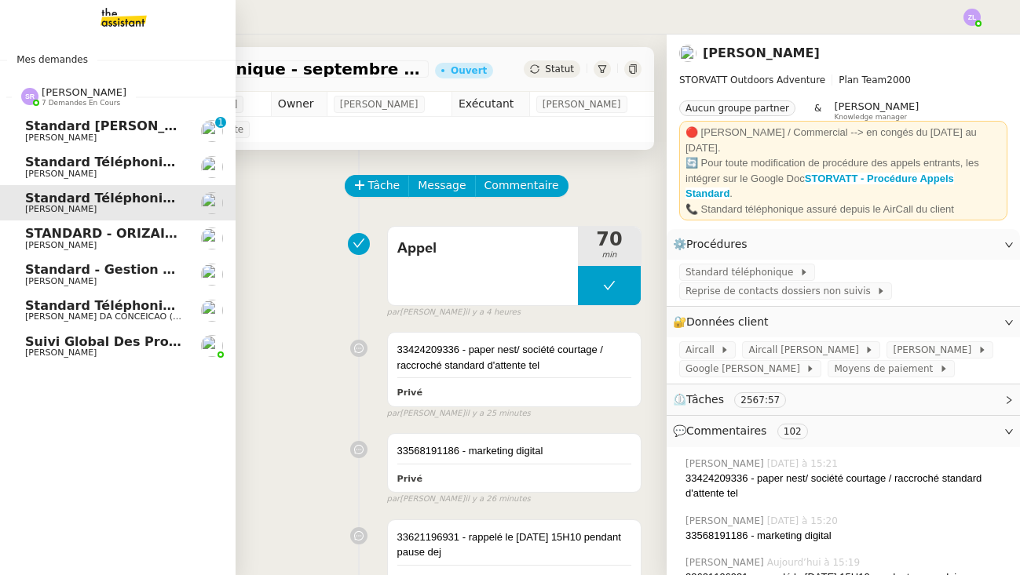
click at [84, 125] on span "Standard [PERSON_NAME]" at bounding box center [118, 126] width 186 height 15
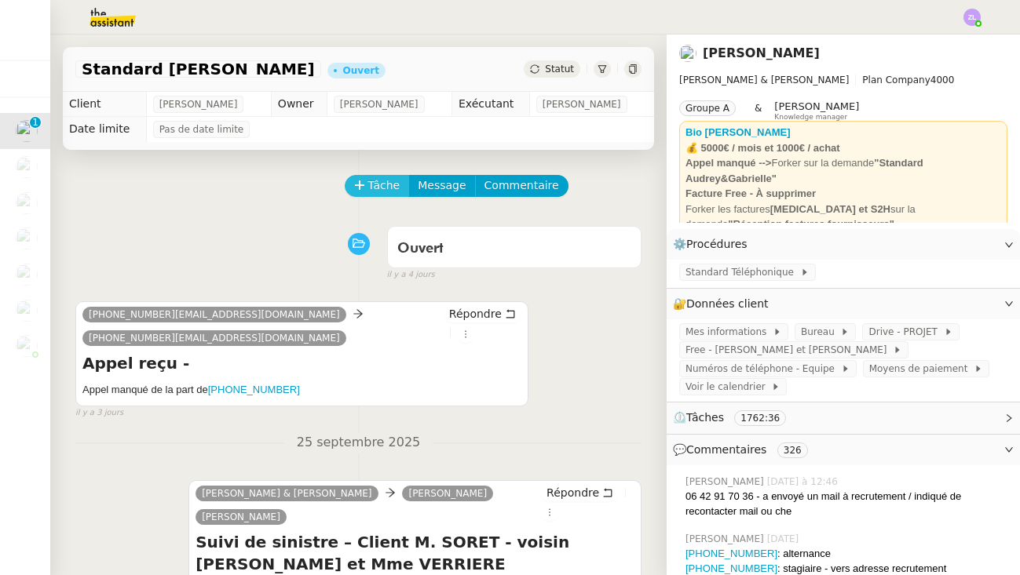
click at [384, 195] on span "Tâche" at bounding box center [384, 186] width 32 height 18
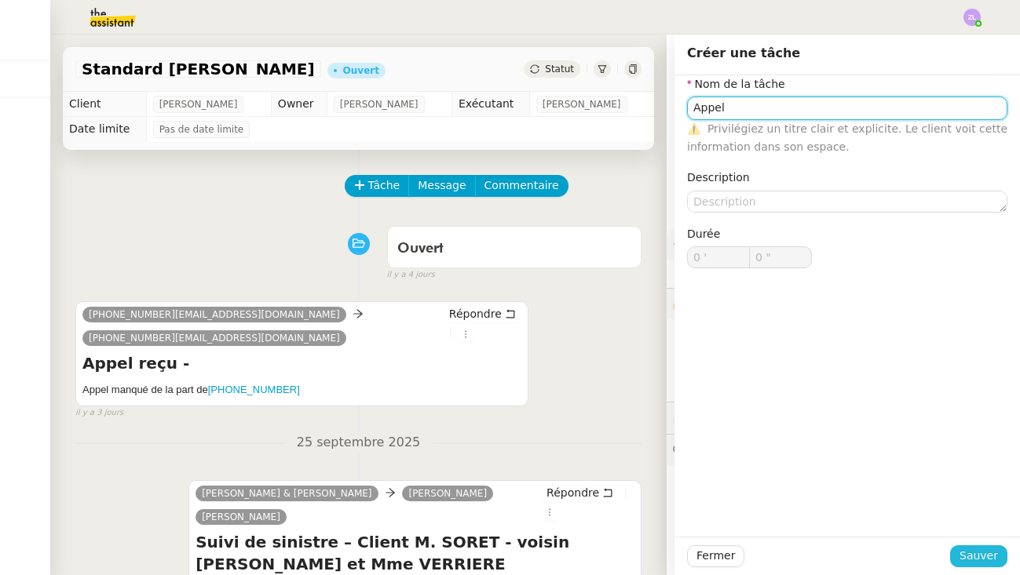
type input "Appel"
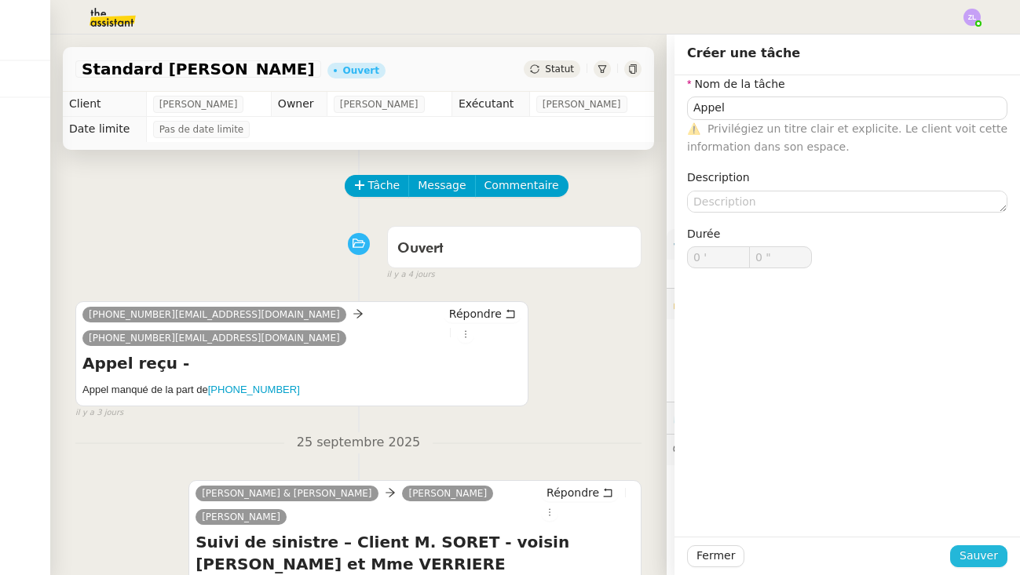
click at [965, 553] on span "Sauver" at bounding box center [978, 556] width 38 height 18
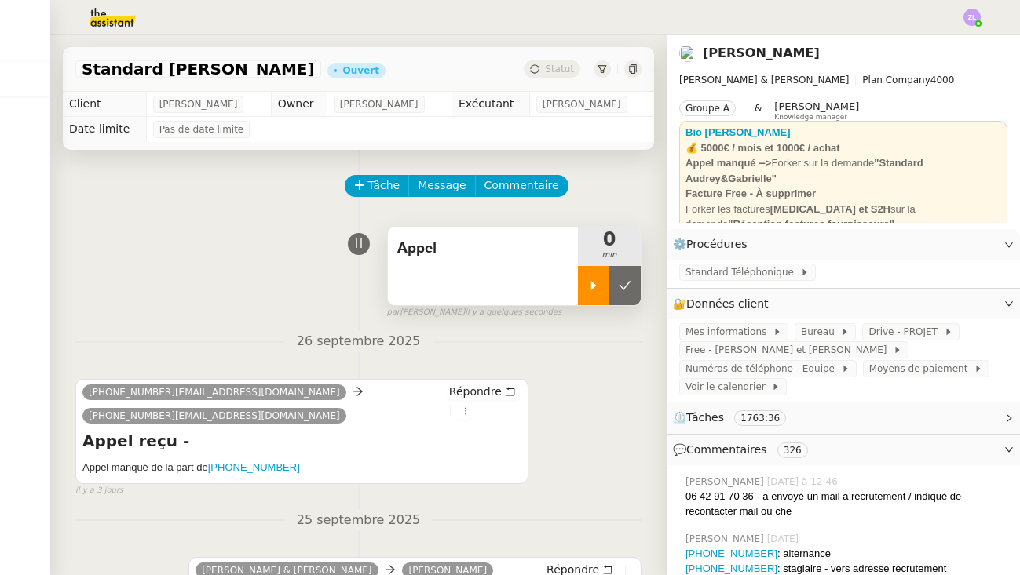
click at [595, 289] on icon at bounding box center [593, 285] width 13 height 13
click at [755, 273] on span "Standard Téléphonique" at bounding box center [742, 272] width 115 height 16
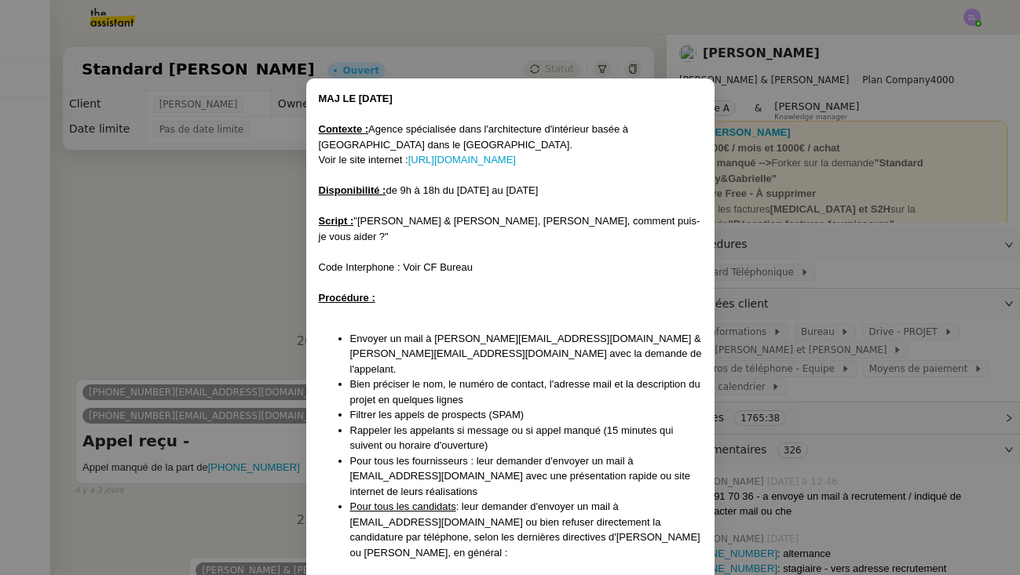
click at [723, 49] on nz-modal-container "MAJ LE 09/04/2025 Contexte : Agence spécialisée dans l'architecture d'intérieur…" at bounding box center [510, 287] width 1020 height 575
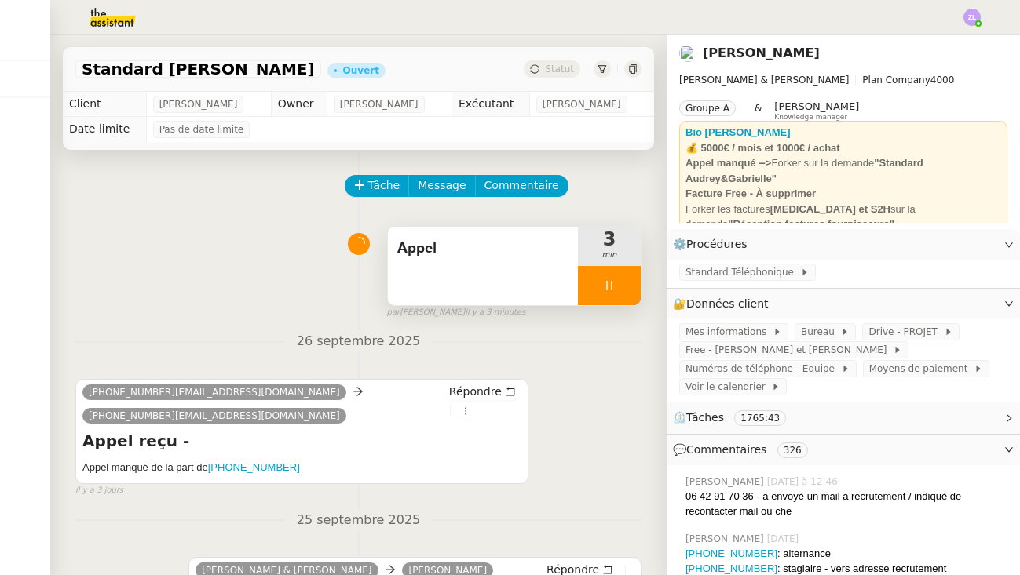
click at [604, 297] on div at bounding box center [609, 285] width 63 height 39
click at [628, 288] on icon at bounding box center [624, 285] width 13 height 13
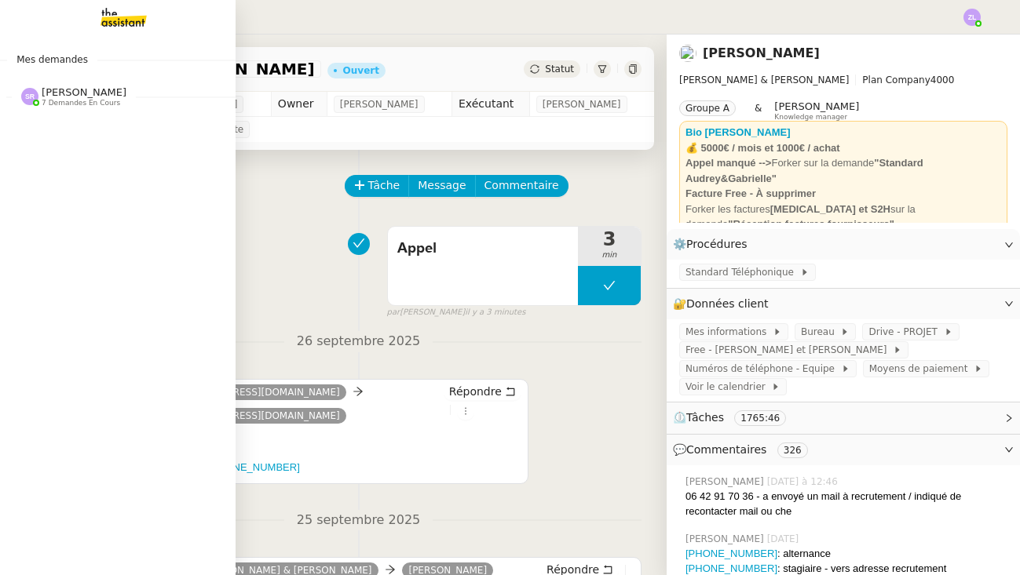
click at [78, 107] on div "[PERSON_NAME] 7 demandes en cours" at bounding box center [117, 90] width 235 height 46
click at [71, 103] on span "7 demandes en cours" at bounding box center [81, 103] width 78 height 9
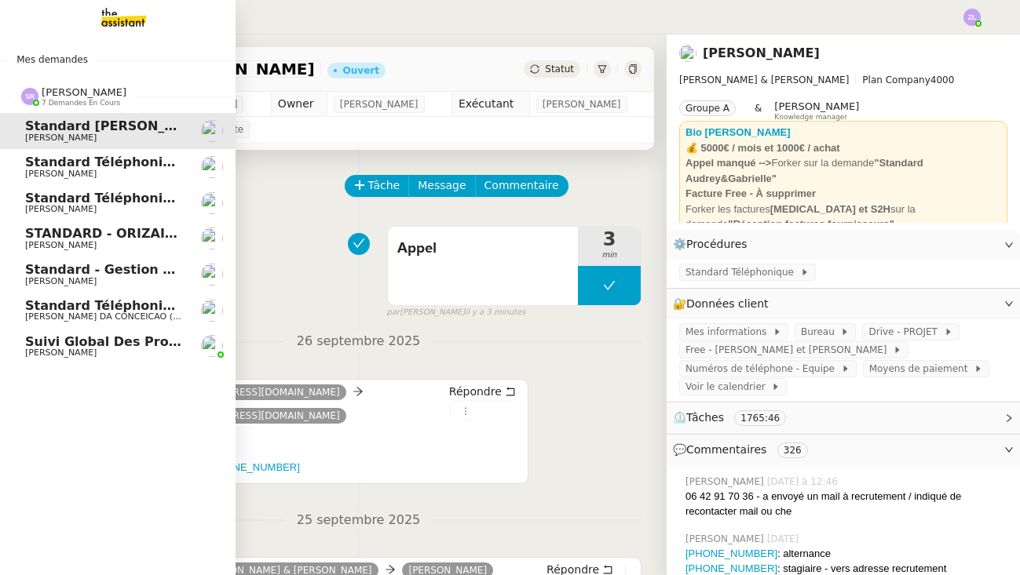
click at [97, 209] on span "[PERSON_NAME]" at bounding box center [60, 209] width 71 height 10
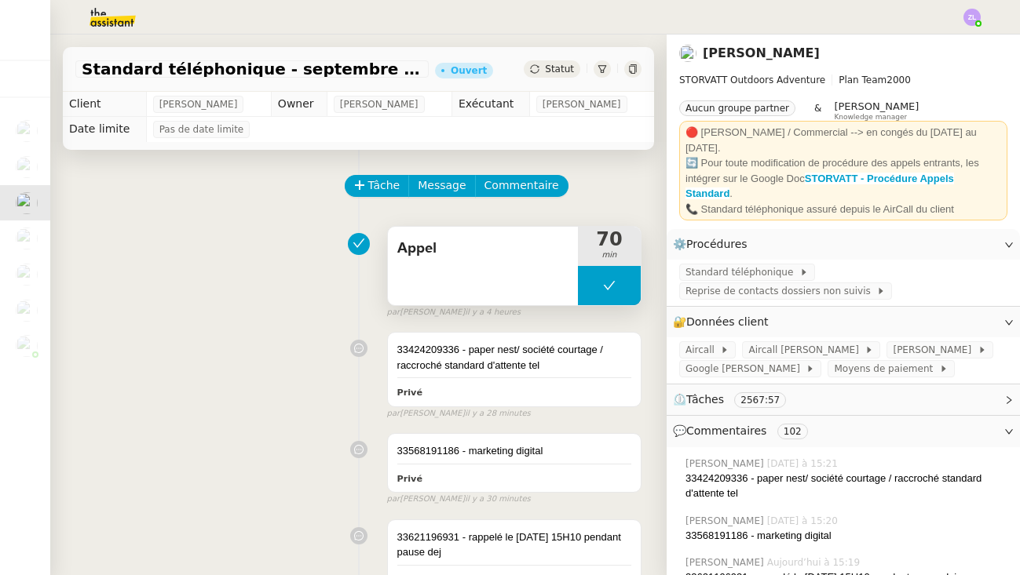
click at [586, 297] on button at bounding box center [609, 285] width 63 height 39
click at [586, 297] on div at bounding box center [593, 285] width 31 height 39
click at [582, 283] on div at bounding box center [609, 285] width 63 height 39
click at [596, 282] on icon at bounding box center [593, 285] width 13 height 13
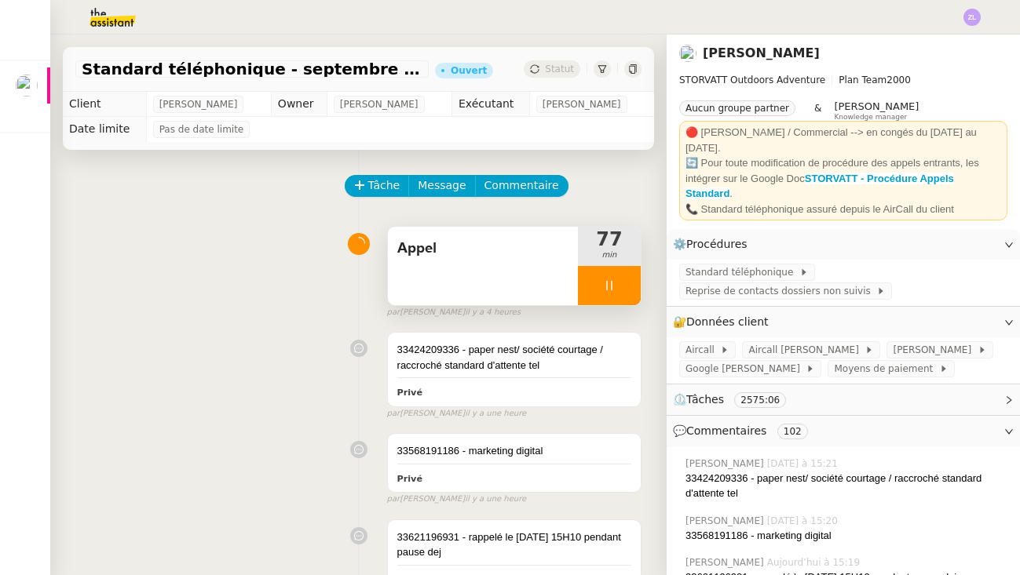
click at [578, 286] on div at bounding box center [609, 285] width 63 height 39
click at [625, 295] on button at bounding box center [624, 285] width 31 height 39
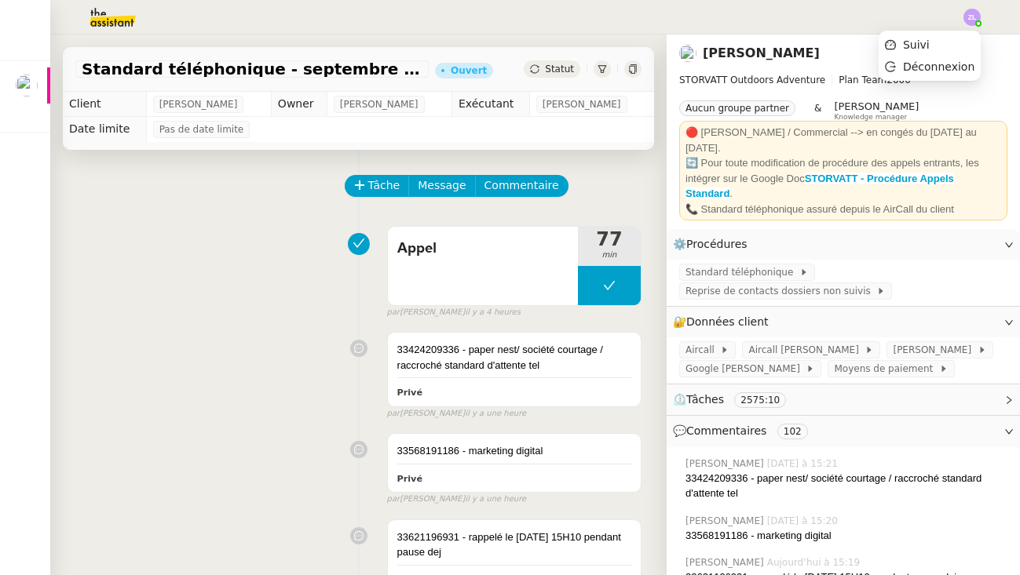
click at [972, 20] on img at bounding box center [971, 17] width 17 height 17
click at [945, 39] on li "Suivi" at bounding box center [929, 45] width 102 height 22
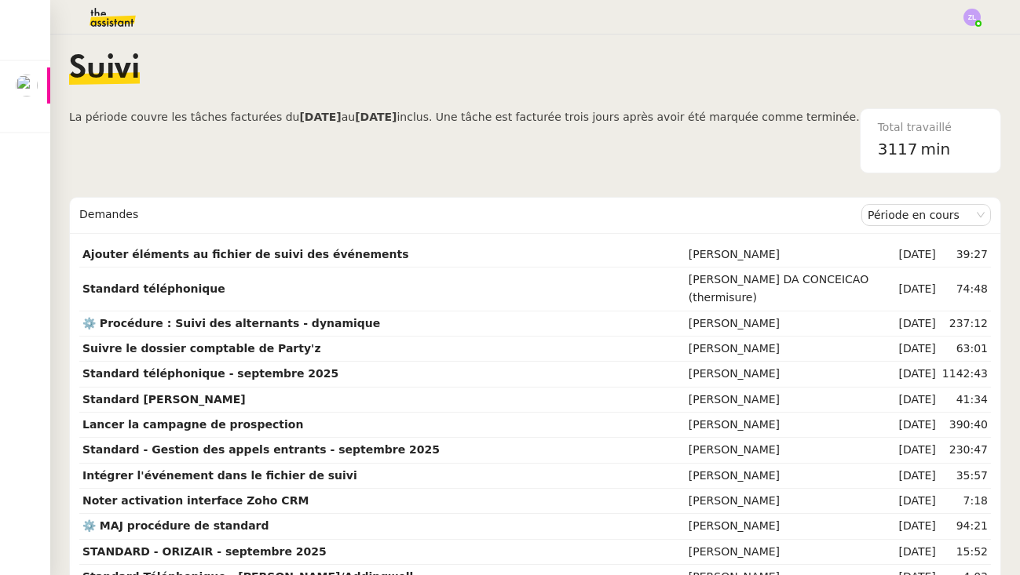
click at [108, 22] on img at bounding box center [100, 17] width 122 height 35
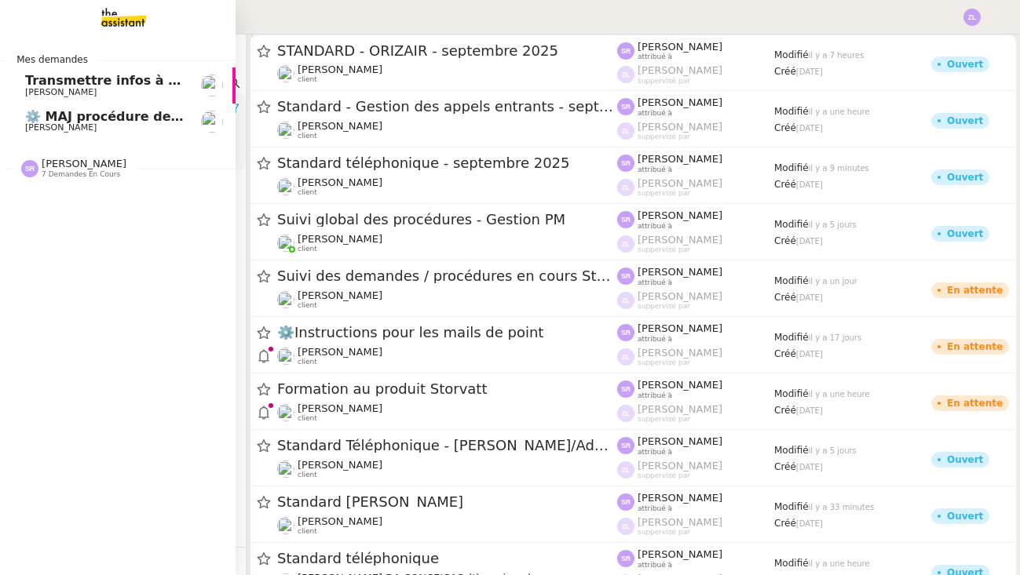
click at [71, 160] on span "[PERSON_NAME]" at bounding box center [84, 164] width 85 height 12
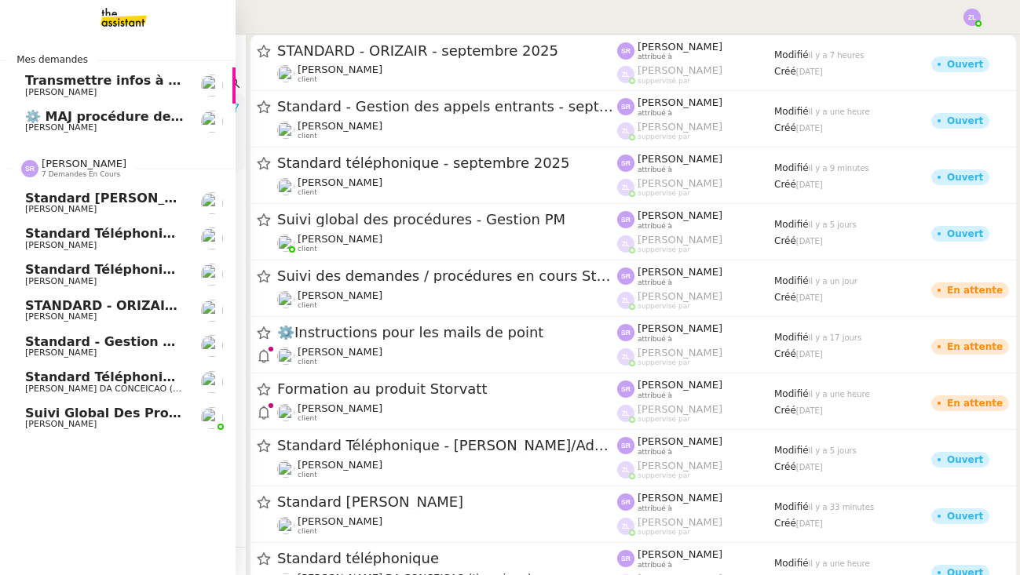
click at [143, 341] on span "Standard - Gestion des appels entrants - septembre 2025" at bounding box center [231, 341] width 413 height 15
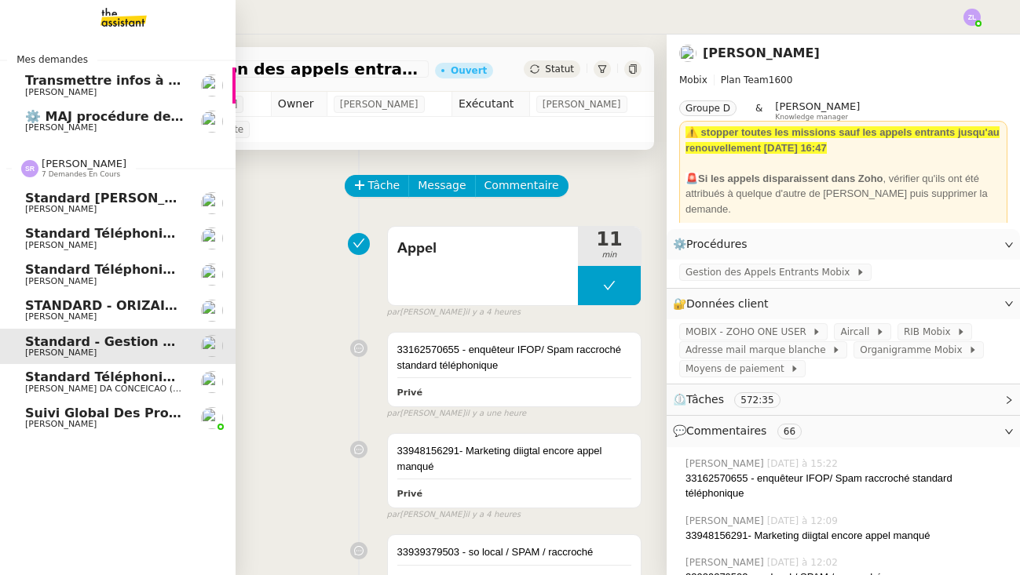
click at [71, 207] on span "[PERSON_NAME]" at bounding box center [60, 209] width 71 height 10
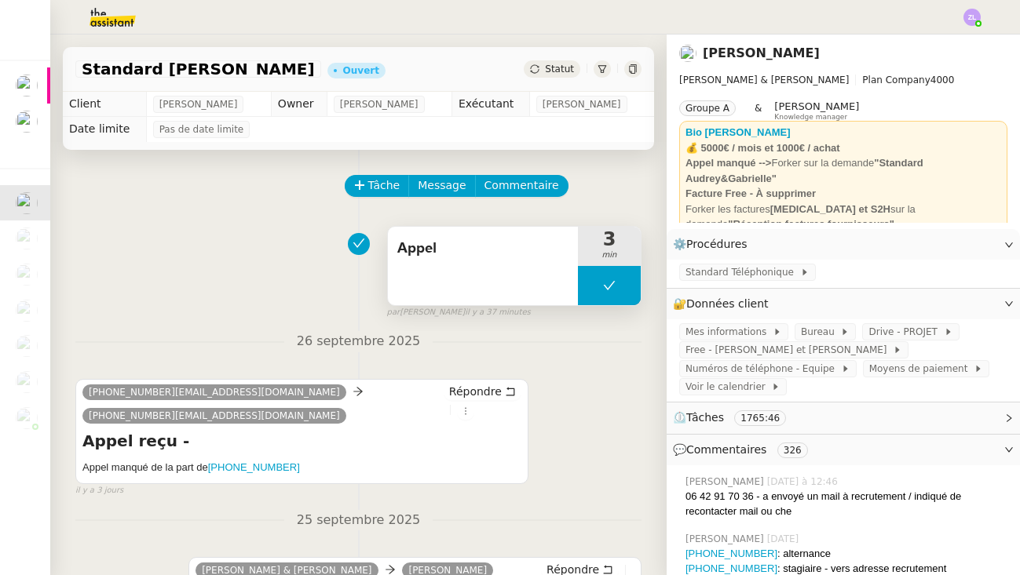
click at [586, 294] on button at bounding box center [609, 285] width 63 height 39
click at [588, 288] on icon at bounding box center [593, 285] width 13 height 13
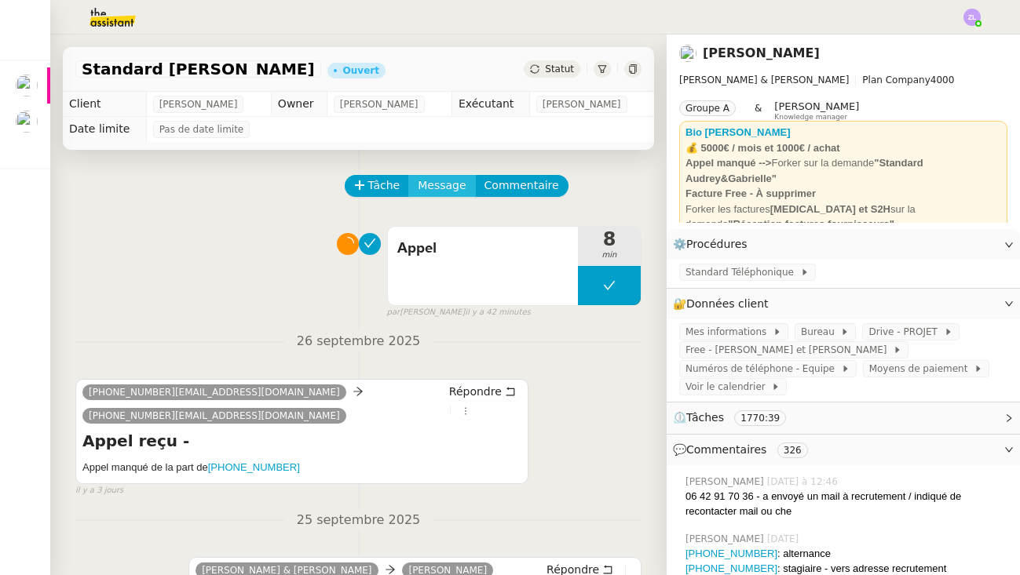
click at [438, 192] on span "Message" at bounding box center [442, 186] width 48 height 18
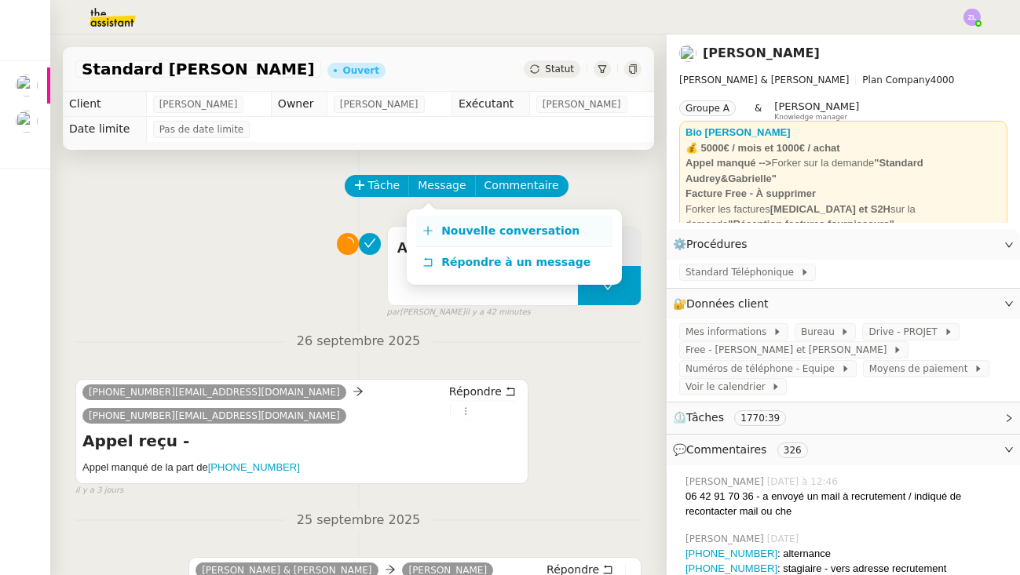
click at [466, 234] on span "Nouvelle conversation" at bounding box center [510, 230] width 138 height 13
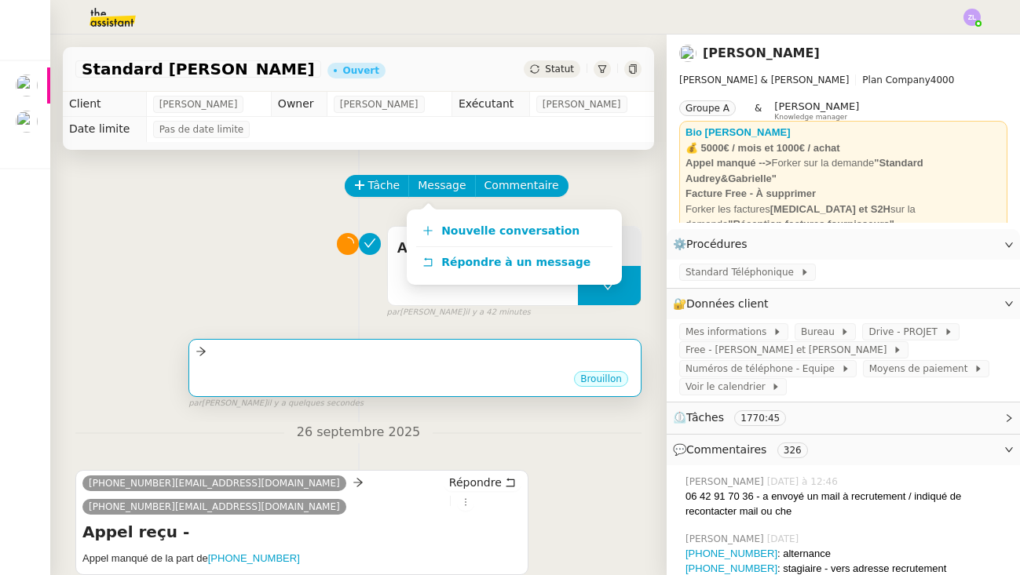
click at [352, 367] on div "•••" at bounding box center [414, 366] width 439 height 8
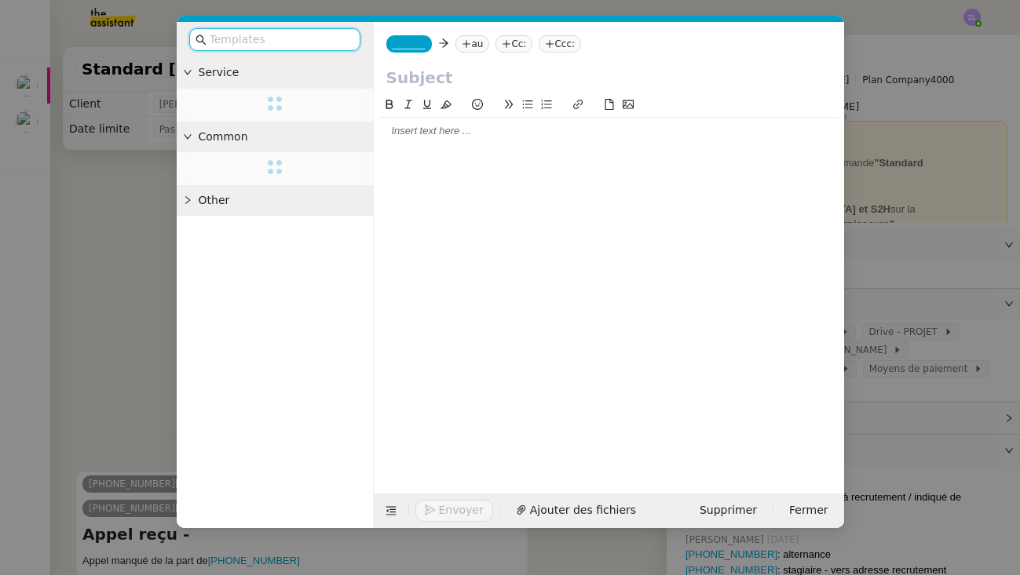
click at [417, 48] on span "_______" at bounding box center [408, 43] width 33 height 11
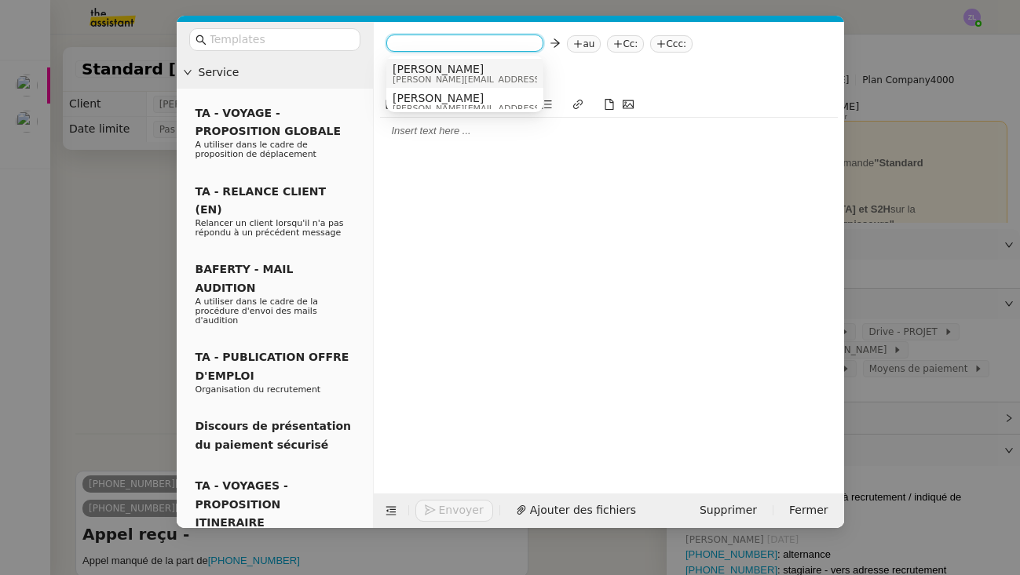
click at [411, 64] on span "Camille" at bounding box center [503, 69] width 223 height 13
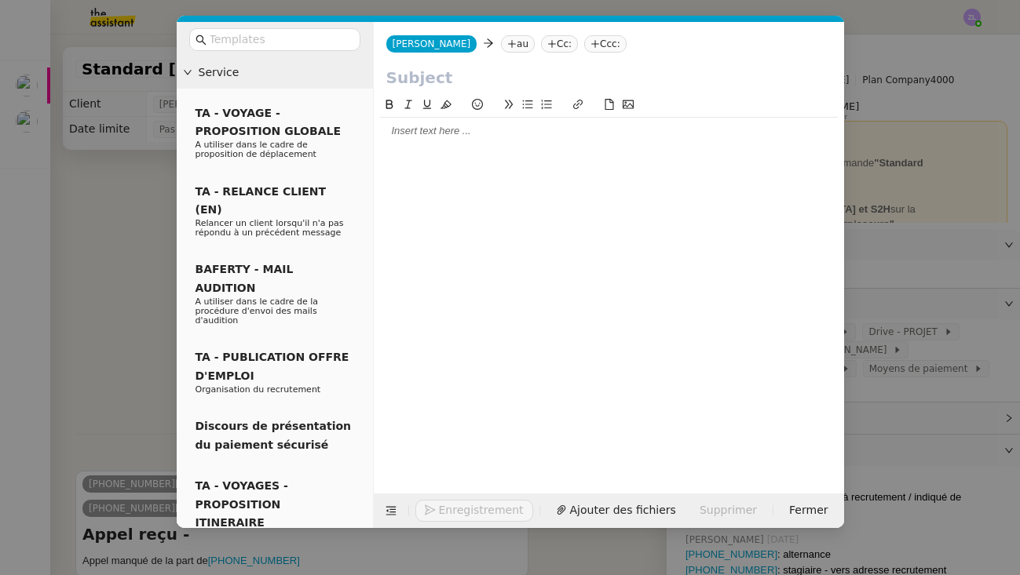
click at [501, 43] on nz-tag "au" at bounding box center [518, 43] width 34 height 17
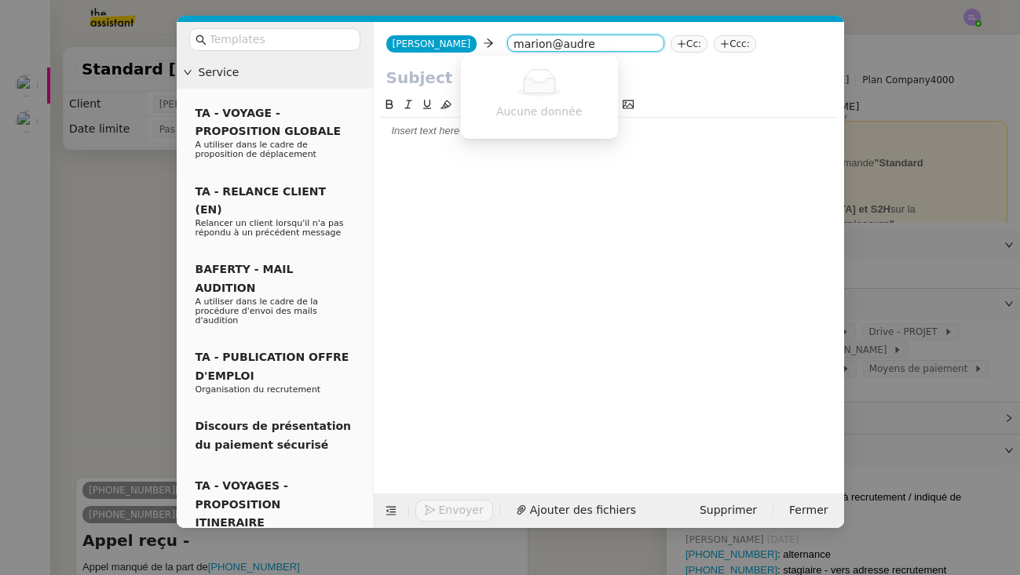
type input "marion@audrey"
click at [552, 47] on input "marion@audrey" at bounding box center [585, 45] width 144 height 16
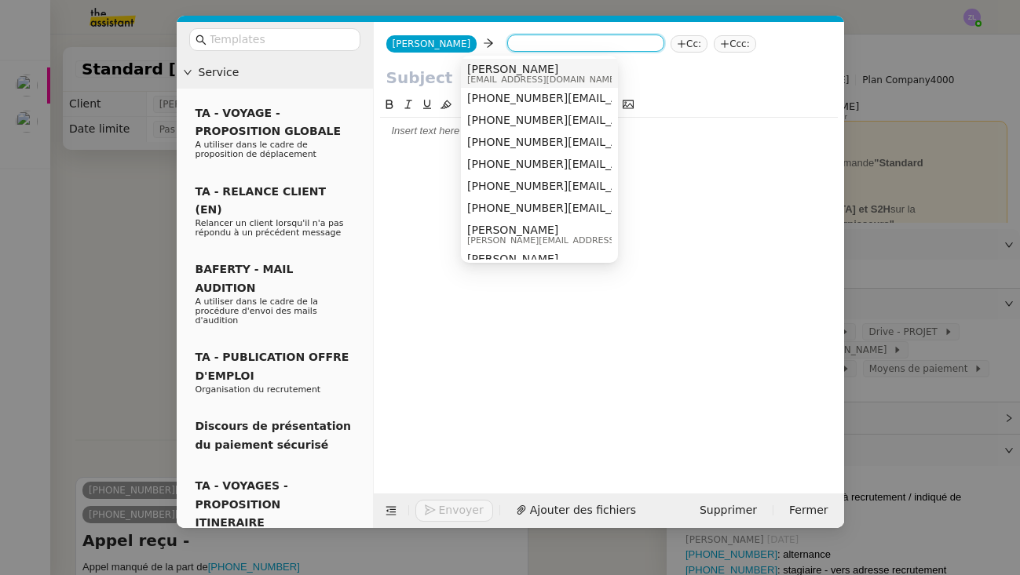
click at [498, 71] on span "Ségolène Labinsky" at bounding box center [542, 69] width 151 height 13
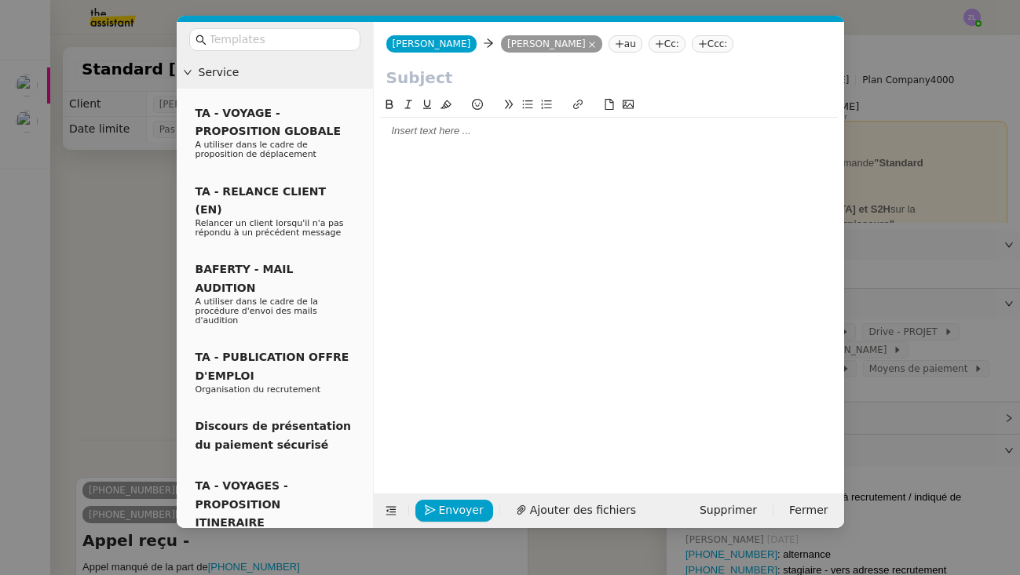
click at [648, 47] on nz-tag "Cc:" at bounding box center [666, 43] width 37 height 17
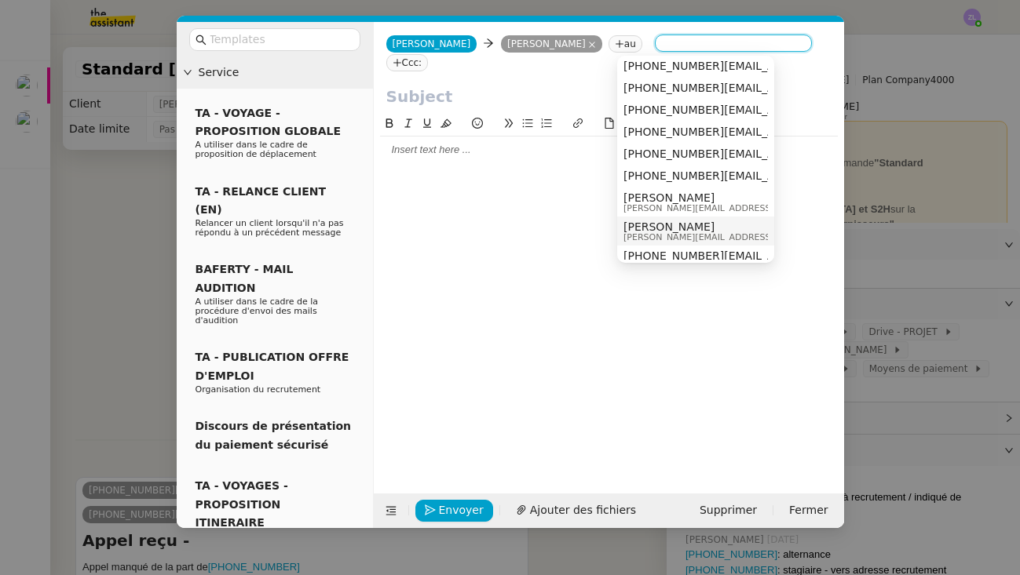
scroll to position [27, 0]
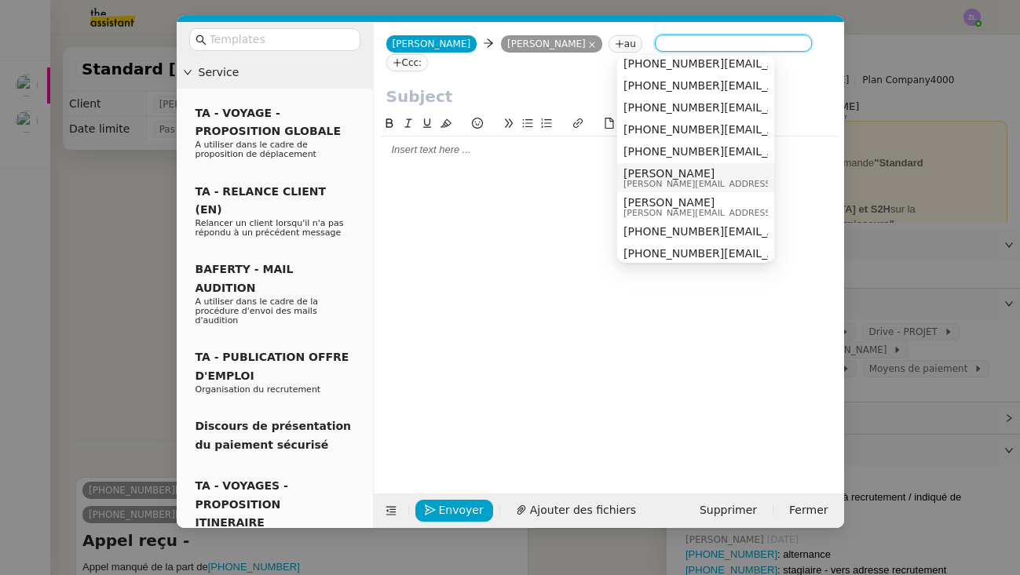
click at [655, 178] on span "Audrey Chuquet" at bounding box center [734, 173] width 223 height 13
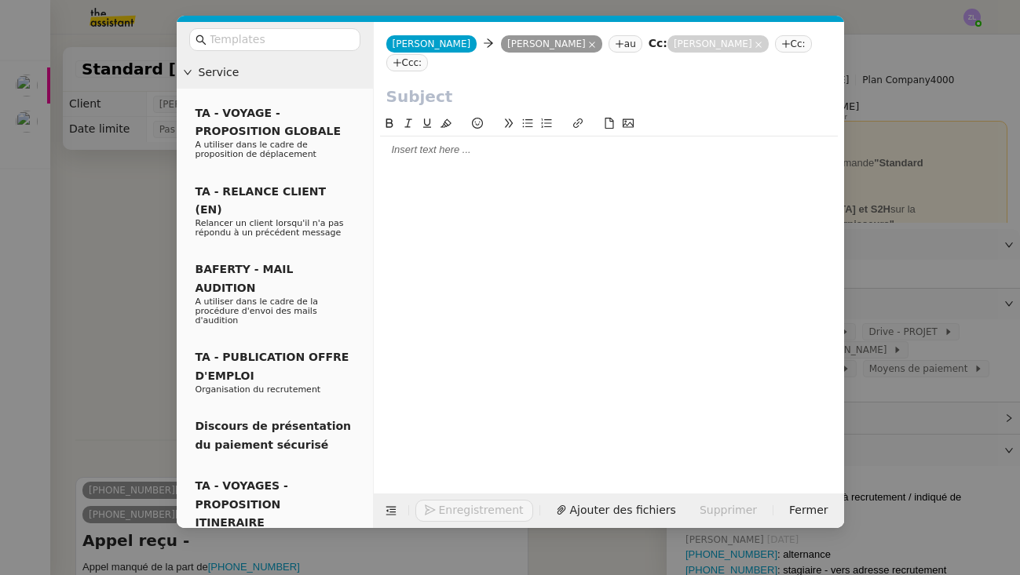
click at [775, 42] on nz-tag "Cc:" at bounding box center [793, 43] width 37 height 17
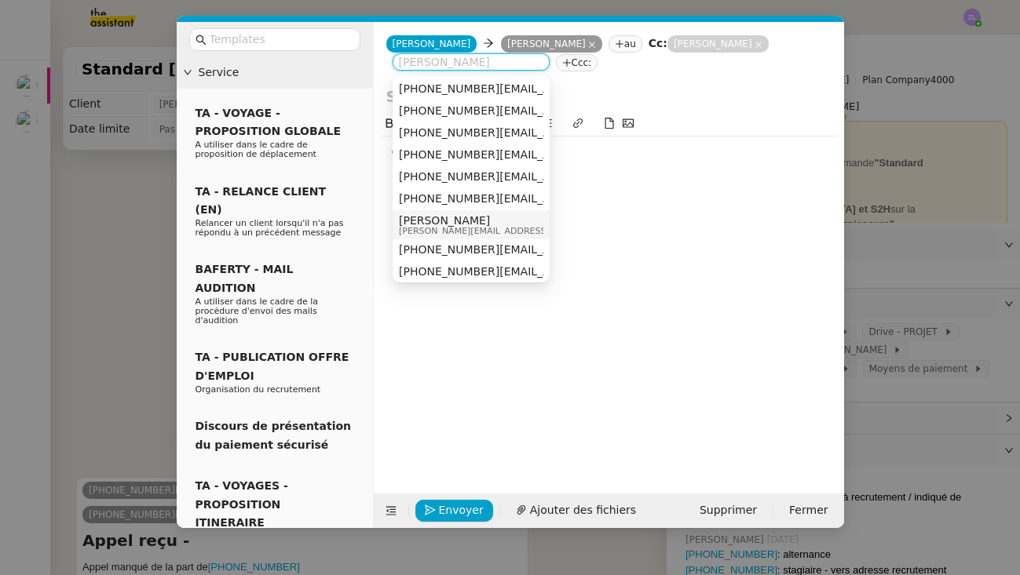
click at [436, 228] on span "gabrielle@audreyetgabrielle.com" at bounding box center [510, 231] width 223 height 9
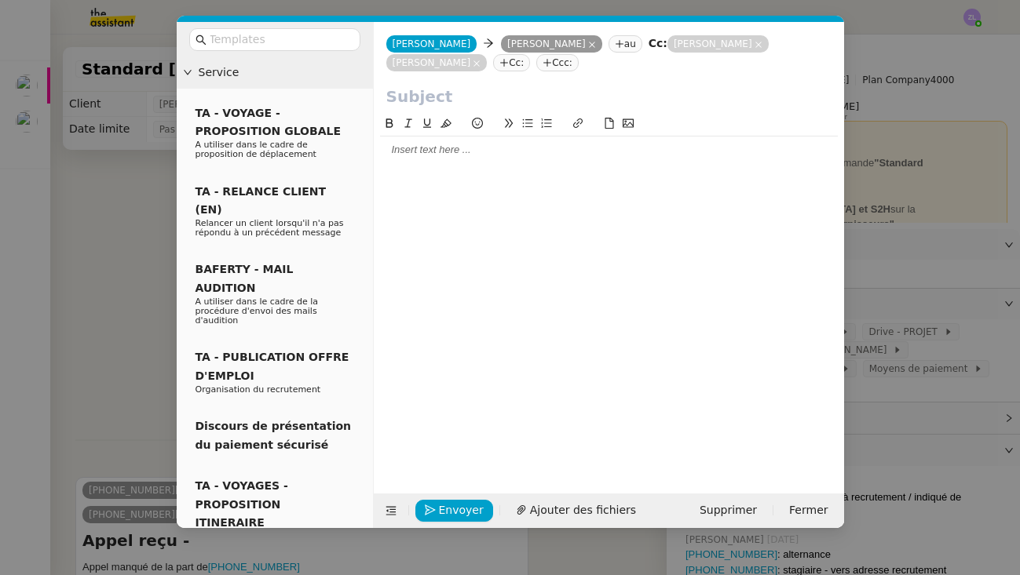
click at [958, 334] on nz-modal-container "Service TA - VOYAGE - PROPOSITION GLOBALE A utiliser dans le cadre de propositi…" at bounding box center [510, 287] width 1020 height 575
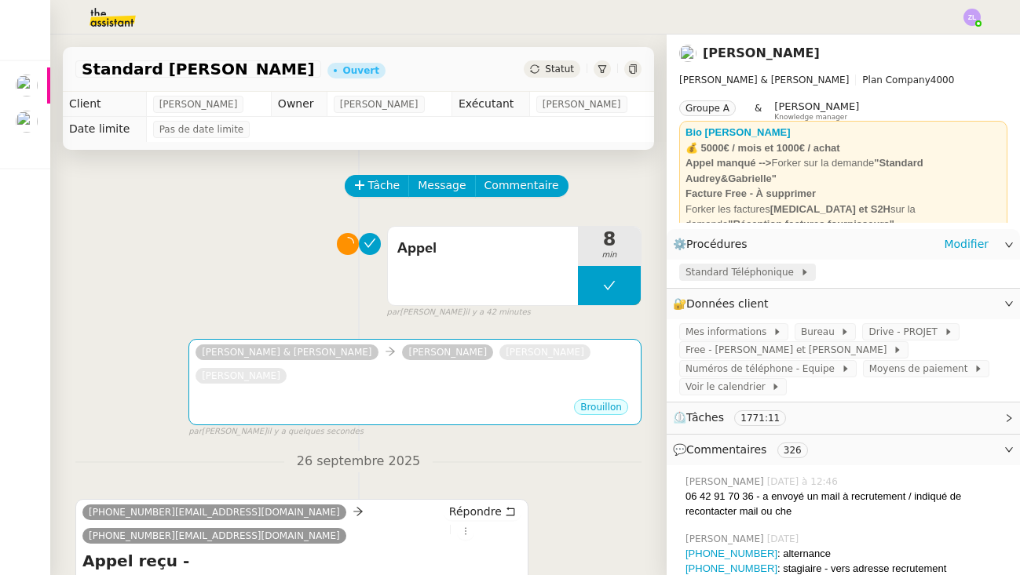
click at [764, 275] on span "Standard Téléphonique" at bounding box center [742, 272] width 115 height 16
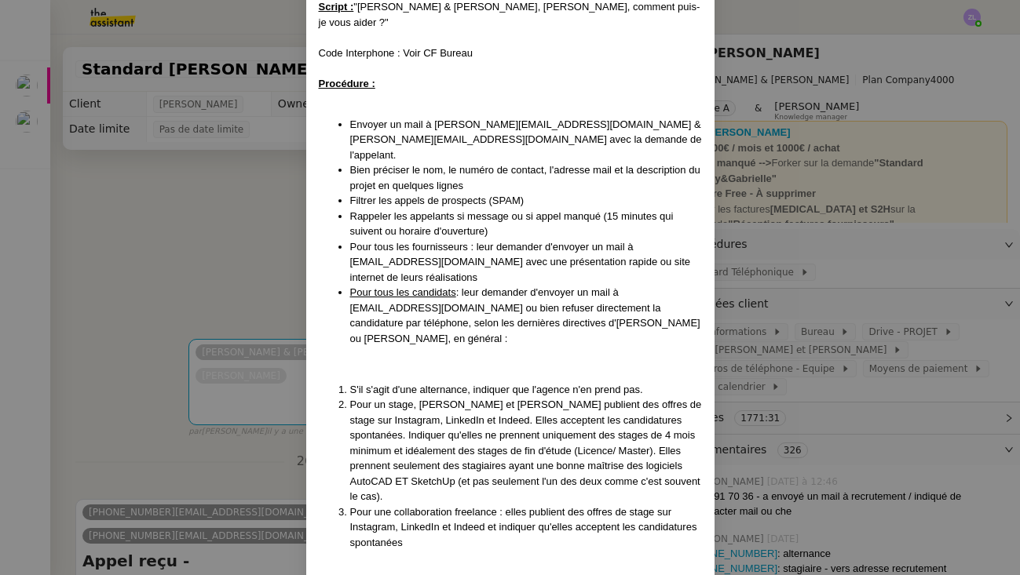
scroll to position [264, 0]
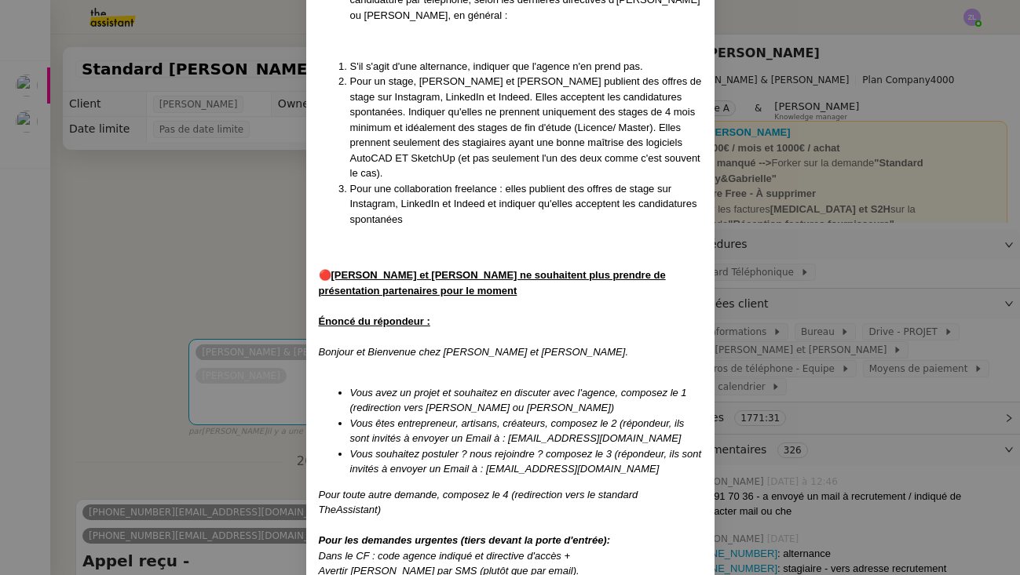
click at [181, 272] on nz-modal-container "MAJ LE 09/04/2025 Contexte : Agence spécialisée dans l'architecture d'intérieur…" at bounding box center [510, 287] width 1020 height 575
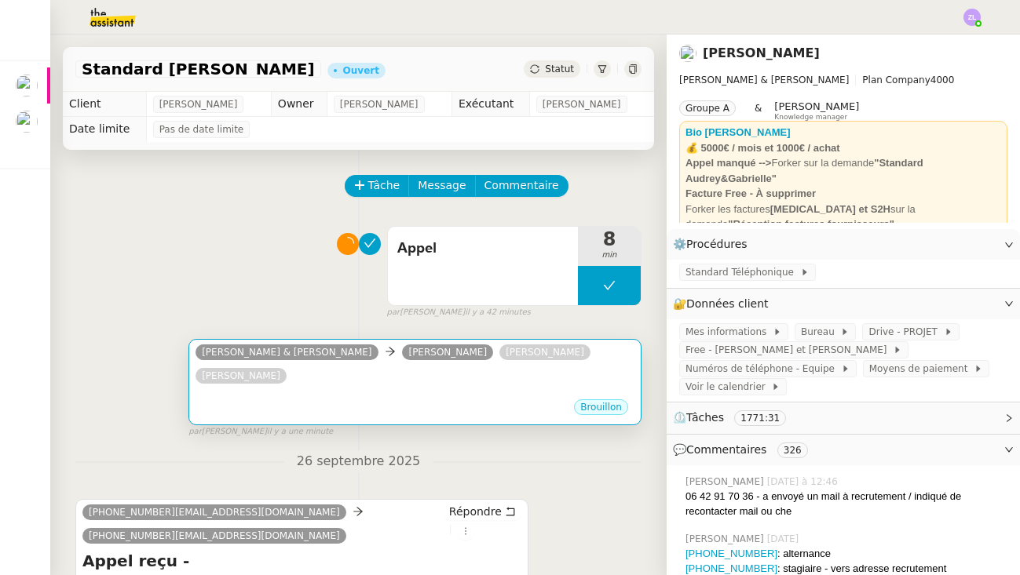
click at [319, 400] on div "Brouillon" at bounding box center [414, 410] width 439 height 24
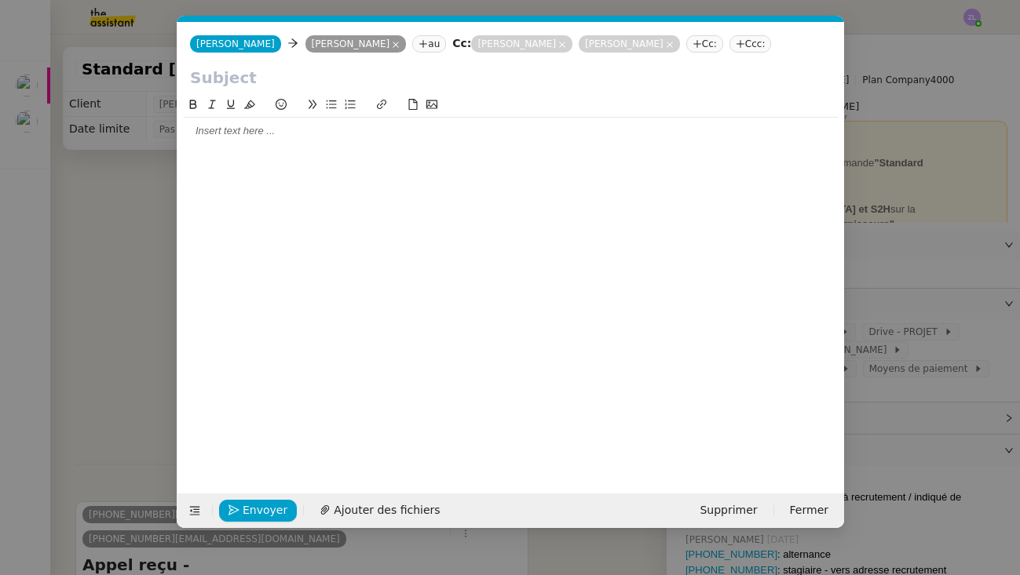
scroll to position [0, 34]
click at [264, 86] on input "text" at bounding box center [510, 78] width 641 height 24
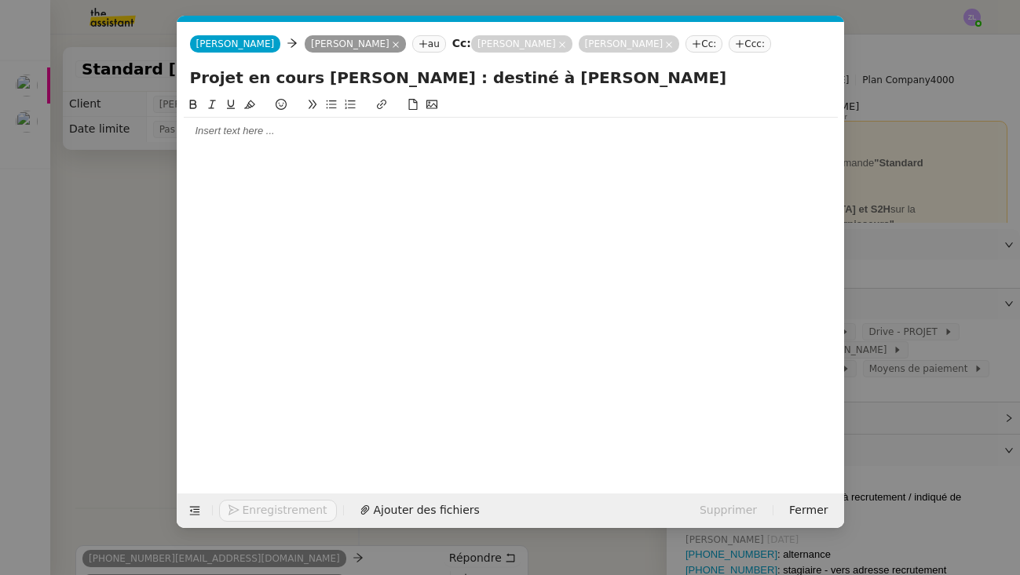
type input "Projet en cours M. ZALDIVAR : destiné à Marion"
click at [213, 130] on div at bounding box center [511, 131] width 654 height 14
click at [119, 298] on nz-modal-container "Service TA - VOYAGE - PROPOSITION GLOBALE A utiliser dans le cadre de propositi…" at bounding box center [510, 287] width 1020 height 575
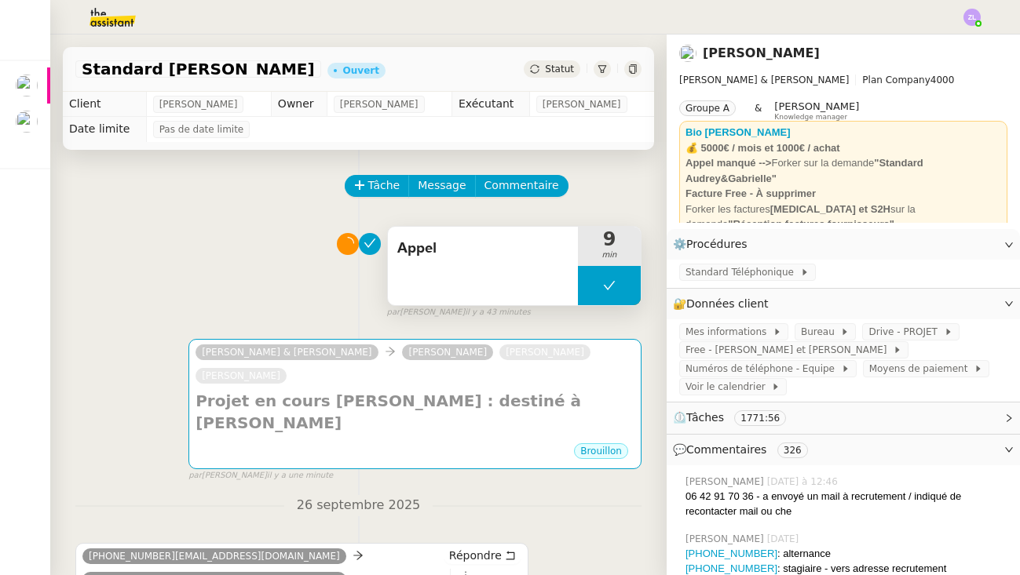
click at [595, 287] on button at bounding box center [609, 285] width 63 height 39
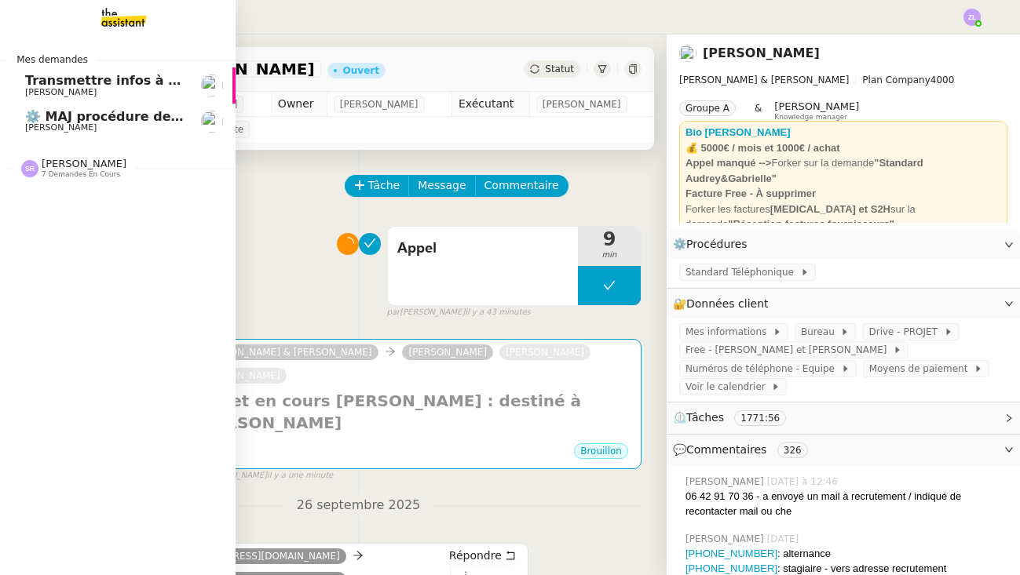
click at [39, 173] on nz-divider "Stéphanie Rakotosalama 7 demandes en cours" at bounding box center [123, 168] width 235 height 20
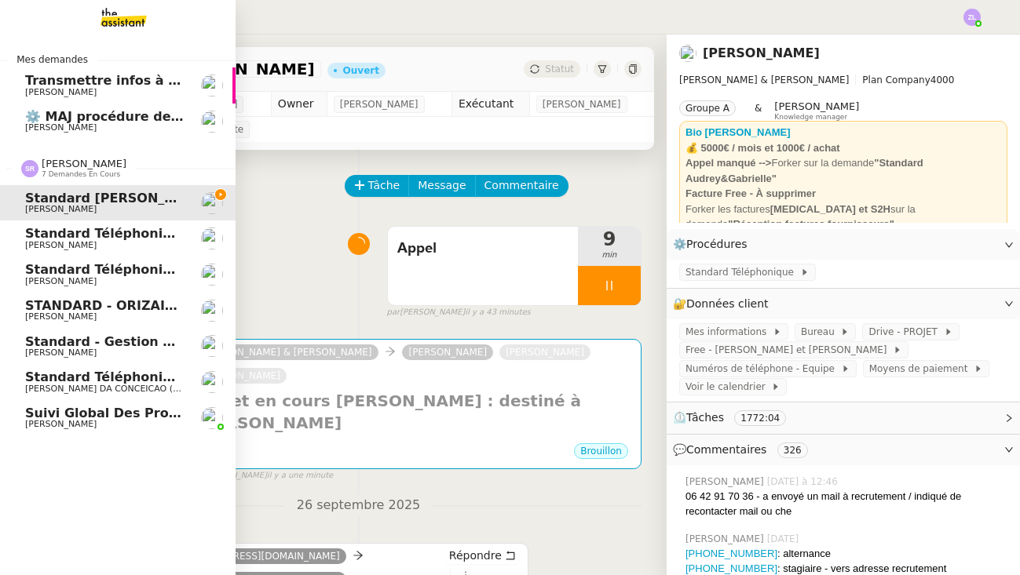
click at [32, 167] on img at bounding box center [29, 168] width 17 height 17
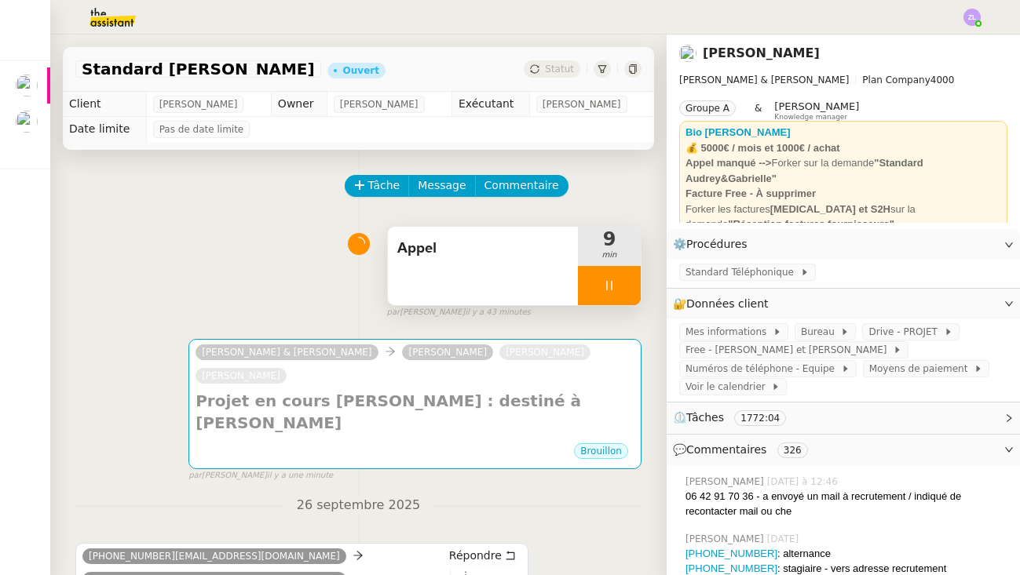
click at [593, 291] on div at bounding box center [609, 285] width 63 height 39
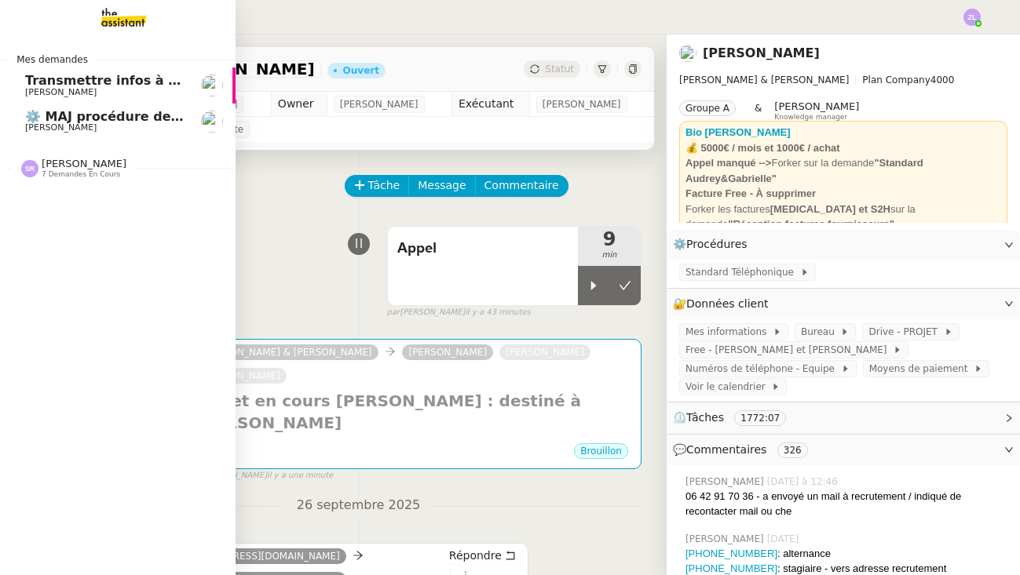
click at [18, 89] on link "Transmettre infos à Armand pour bain nordique Franck MUFFAT-JEANDET" at bounding box center [117, 85] width 235 height 36
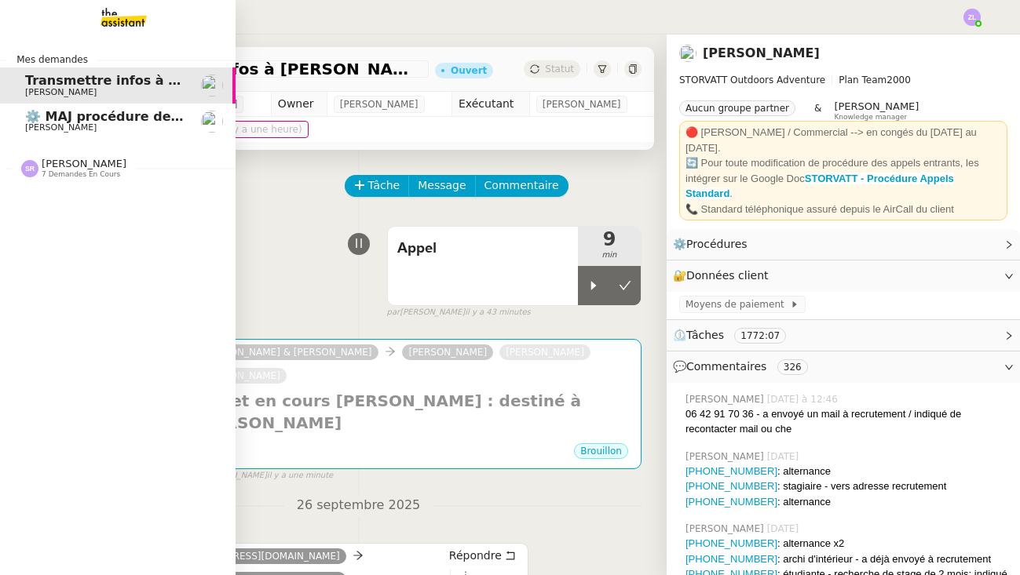
click at [79, 172] on span "7 demandes en cours" at bounding box center [81, 174] width 78 height 9
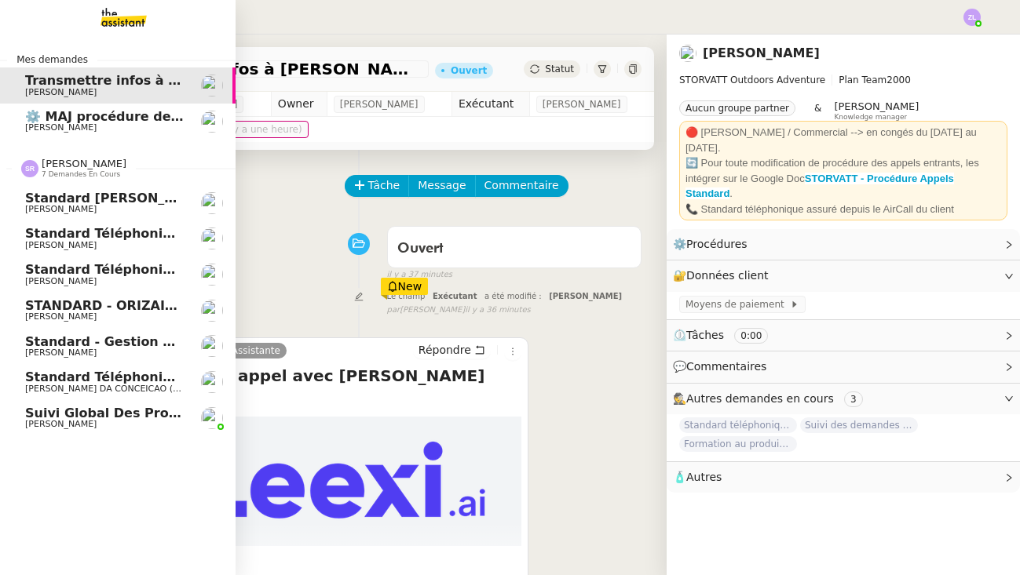
click at [97, 276] on span "[PERSON_NAME]" at bounding box center [60, 281] width 71 height 10
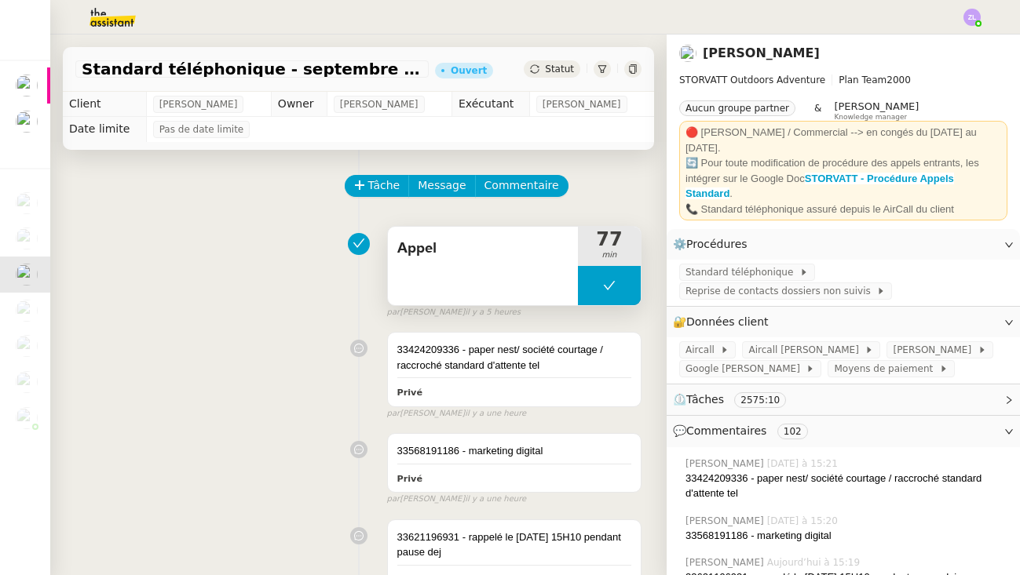
click at [590, 277] on button at bounding box center [609, 285] width 63 height 39
click at [590, 277] on div at bounding box center [593, 285] width 31 height 39
click at [594, 272] on div at bounding box center [609, 285] width 63 height 39
click at [633, 276] on button at bounding box center [624, 285] width 31 height 39
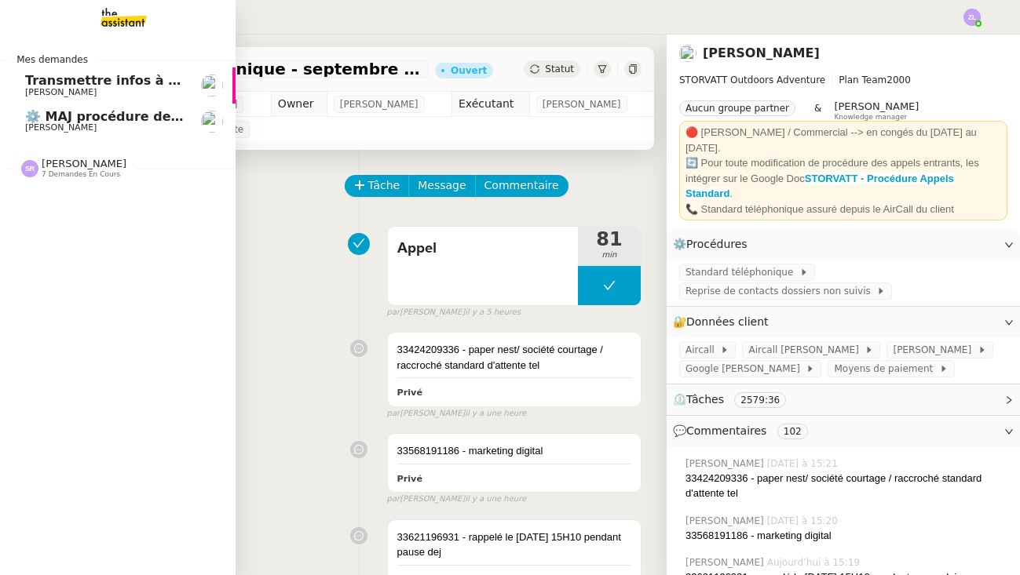
click at [46, 78] on span "Transmettre infos à Armand pour bain nordique" at bounding box center [224, 80] width 399 height 15
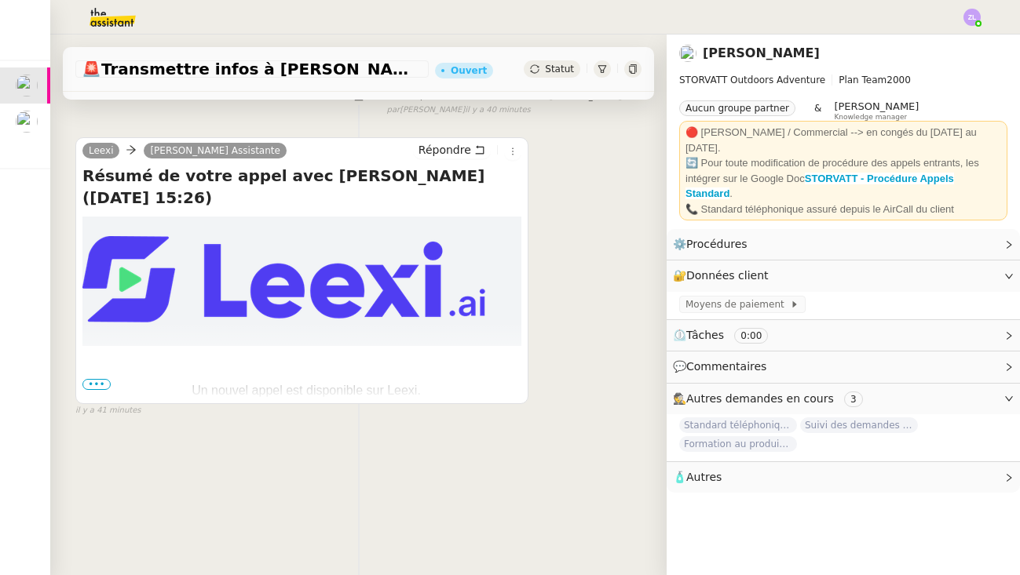
click at [95, 385] on span "•••" at bounding box center [96, 384] width 28 height 11
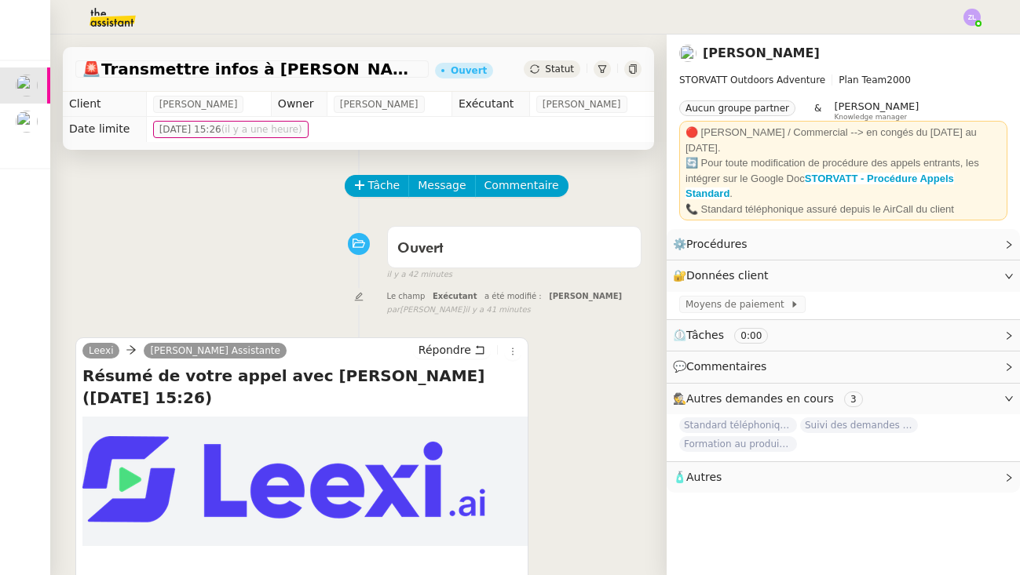
click at [558, 67] on span "Statut" at bounding box center [559, 69] width 29 height 11
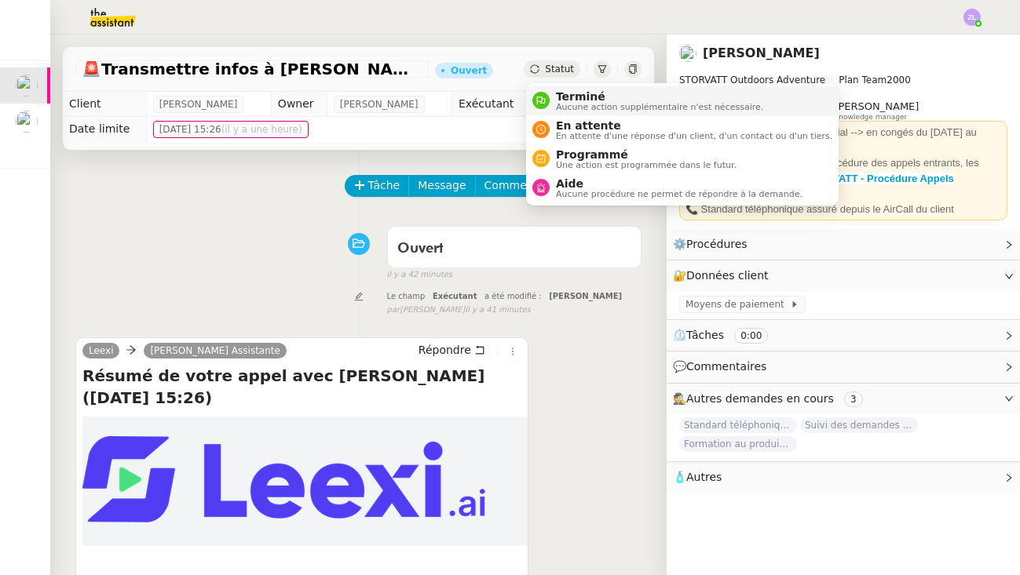
click at [568, 108] on span "Aucune action supplémentaire n'est nécessaire." at bounding box center [659, 107] width 207 height 9
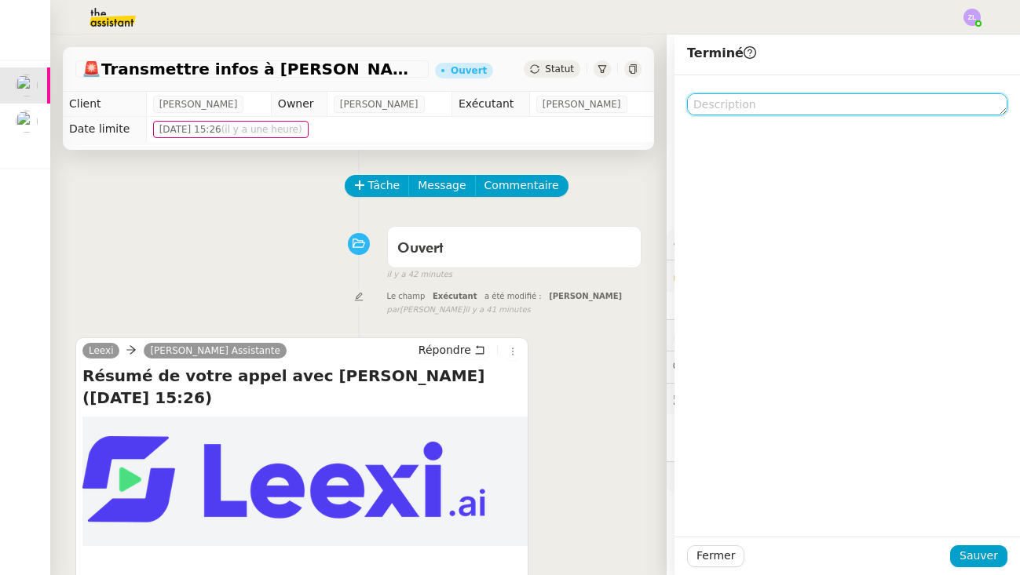
click at [709, 111] on textarea at bounding box center [847, 104] width 320 height 22
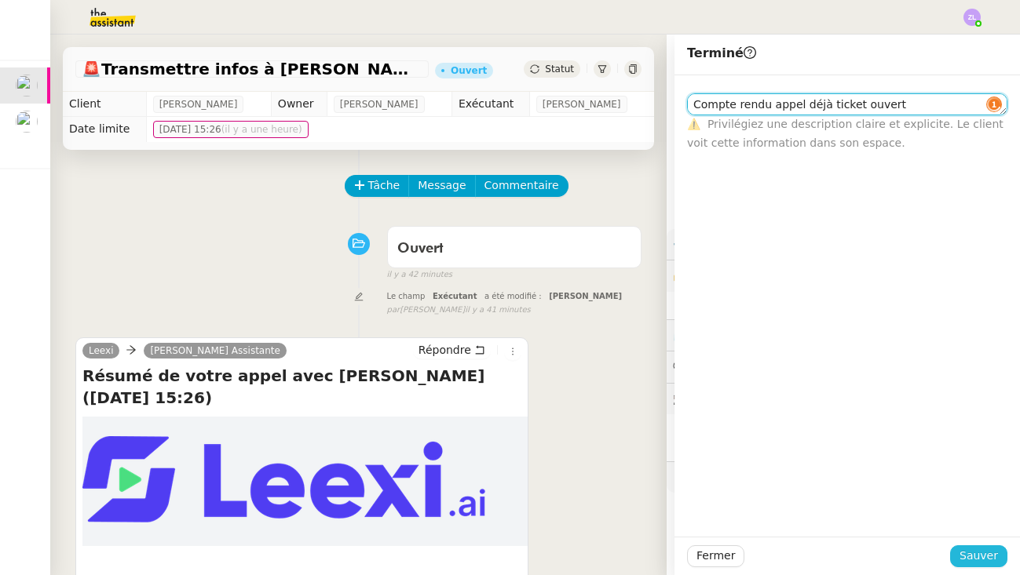
type textarea "Compte rendu appel déjà ticket ouvert"
click at [974, 552] on span "Sauver" at bounding box center [978, 556] width 38 height 18
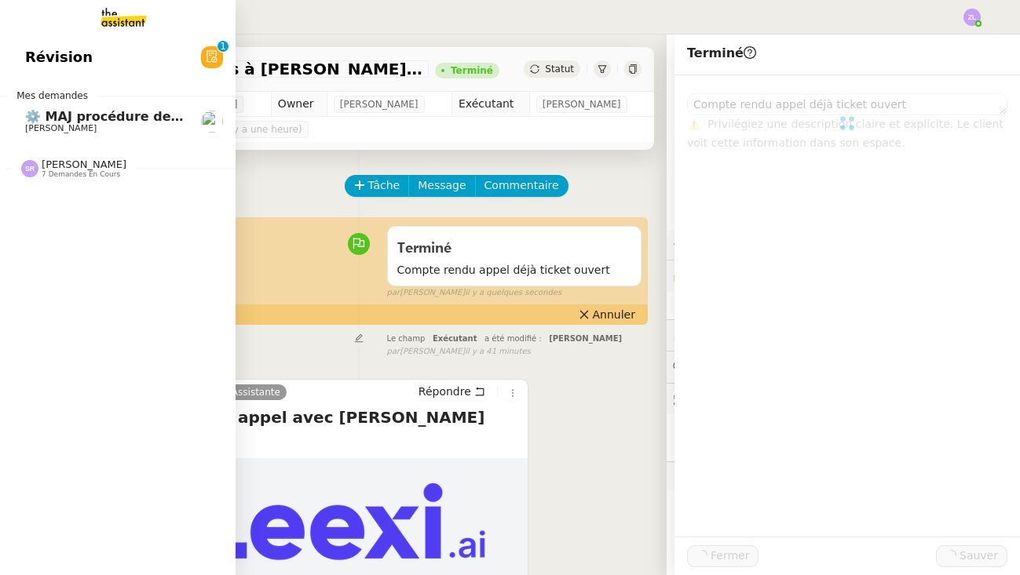
click at [25, 122] on span "⚙️ MAJ procédure de standard" at bounding box center [131, 116] width 213 height 15
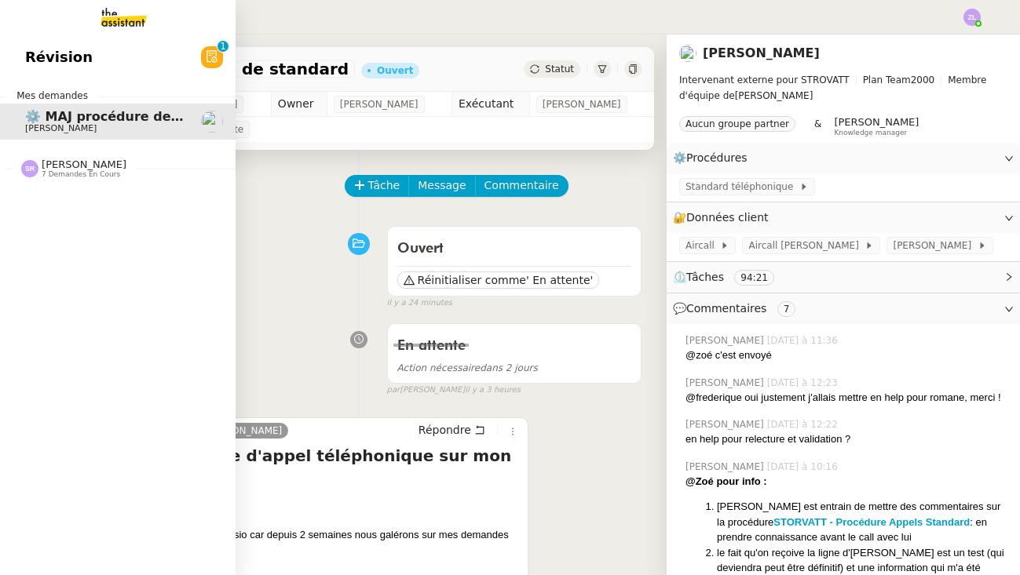
click at [56, 176] on span "7 demandes en cours" at bounding box center [81, 174] width 78 height 9
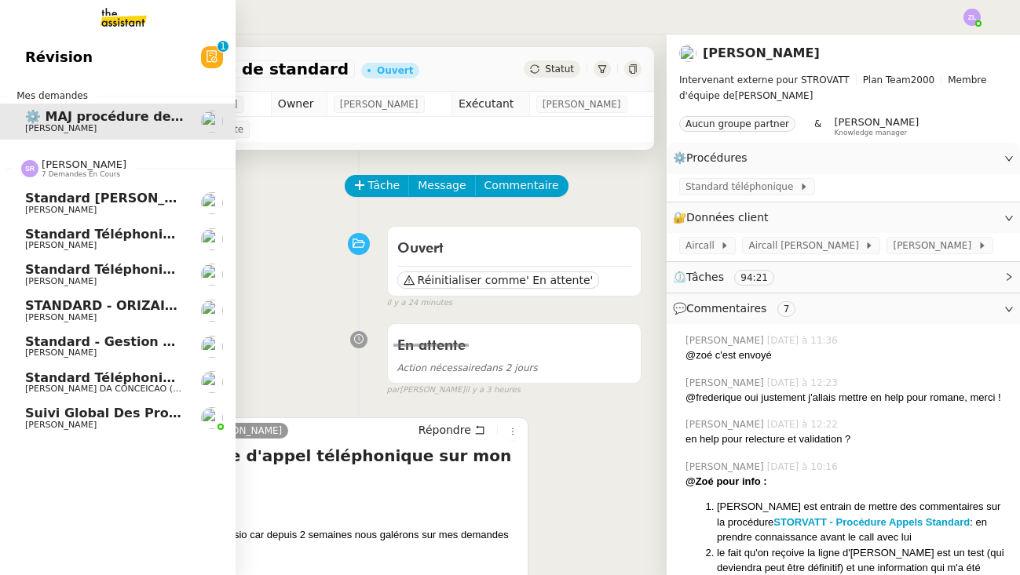
click at [151, 277] on span "[PERSON_NAME]" at bounding box center [104, 281] width 159 height 9
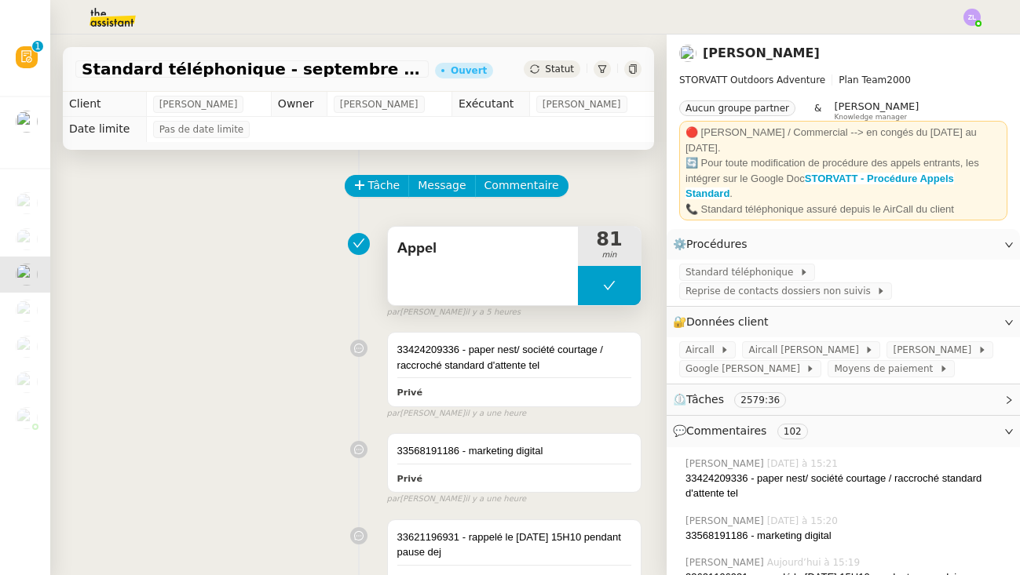
click at [592, 281] on button at bounding box center [609, 285] width 63 height 39
click at [592, 281] on div at bounding box center [609, 285] width 63 height 39
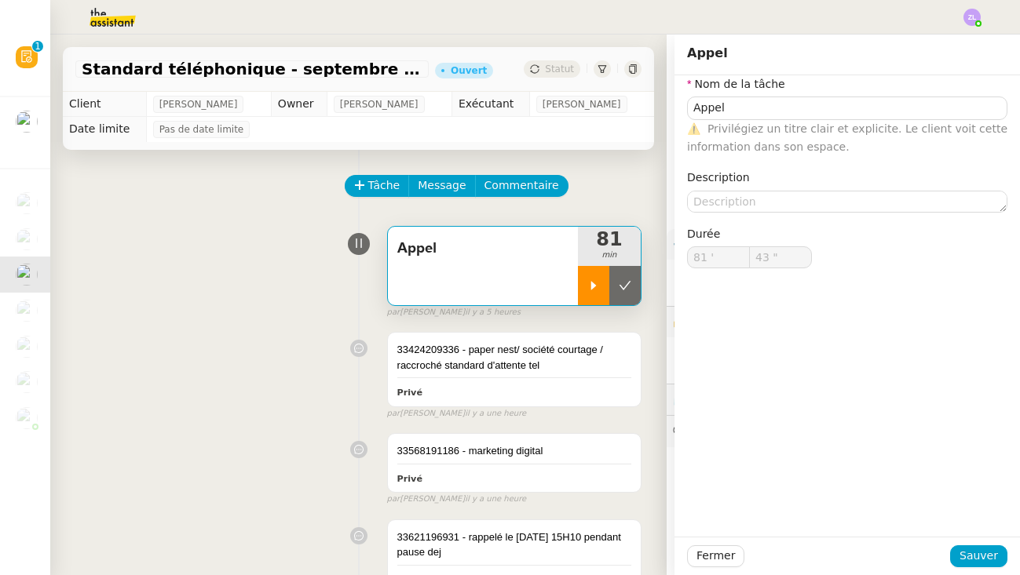
click at [591, 286] on icon at bounding box center [593, 285] width 5 height 9
type input "Appel"
type input "81 '"
type input "43 ""
type input "Appel"
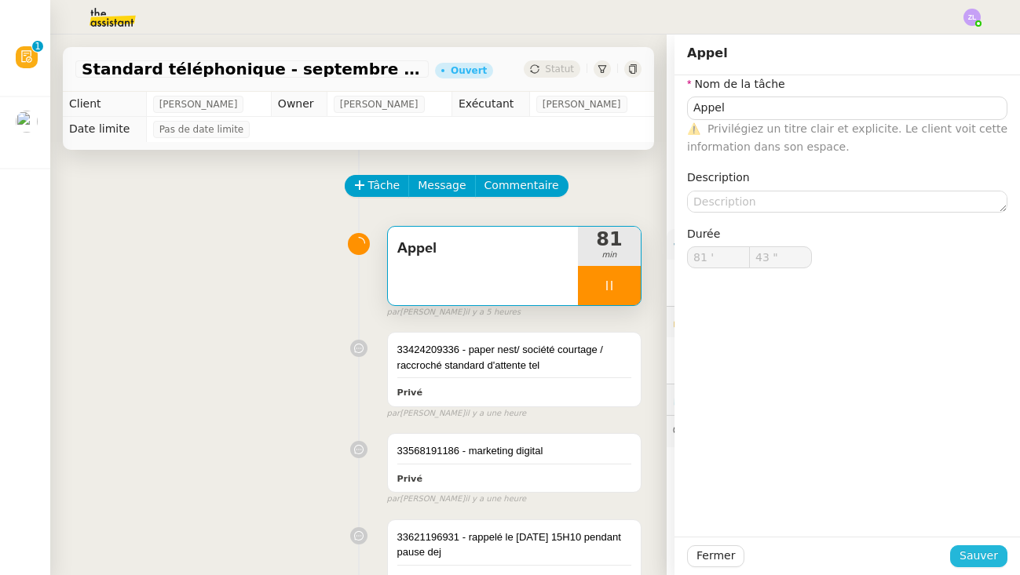
type input "81 '"
type input "44 ""
click at [975, 559] on span "Sauver" at bounding box center [978, 556] width 38 height 18
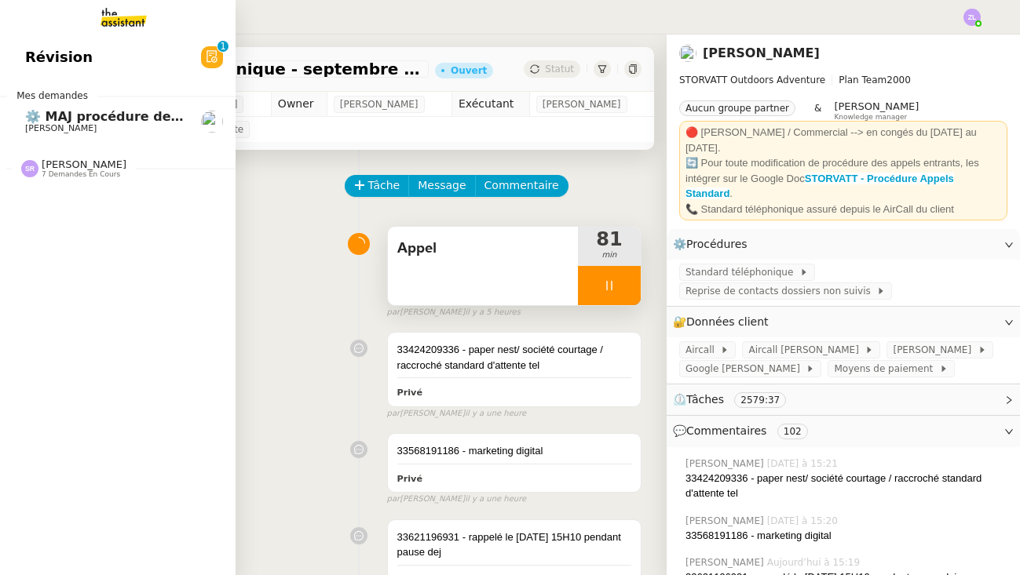
click at [92, 159] on span "[PERSON_NAME]" at bounding box center [84, 165] width 85 height 12
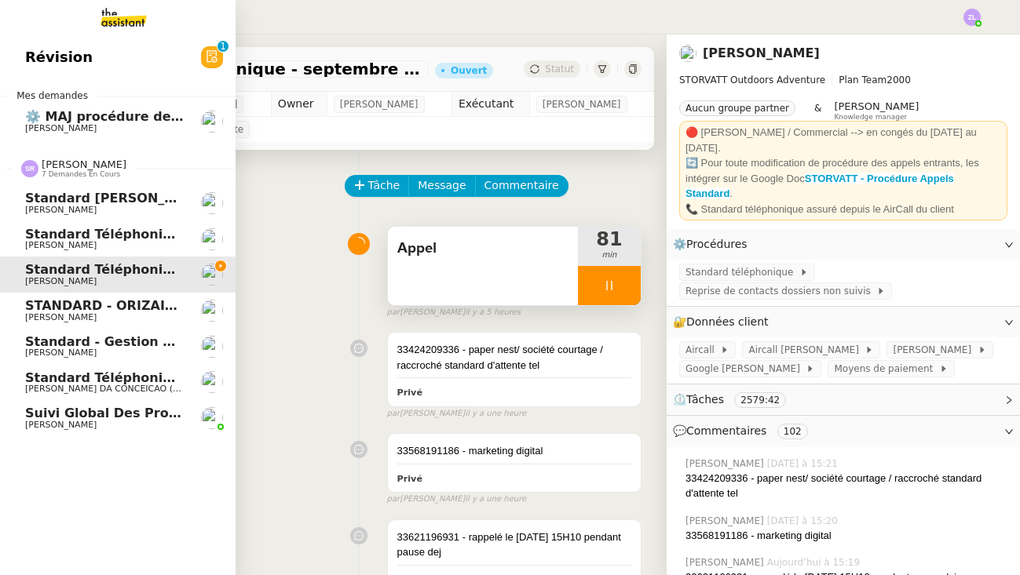
click at [133, 337] on span "Standard - Gestion des appels entrants - septembre 2025" at bounding box center [231, 341] width 413 height 15
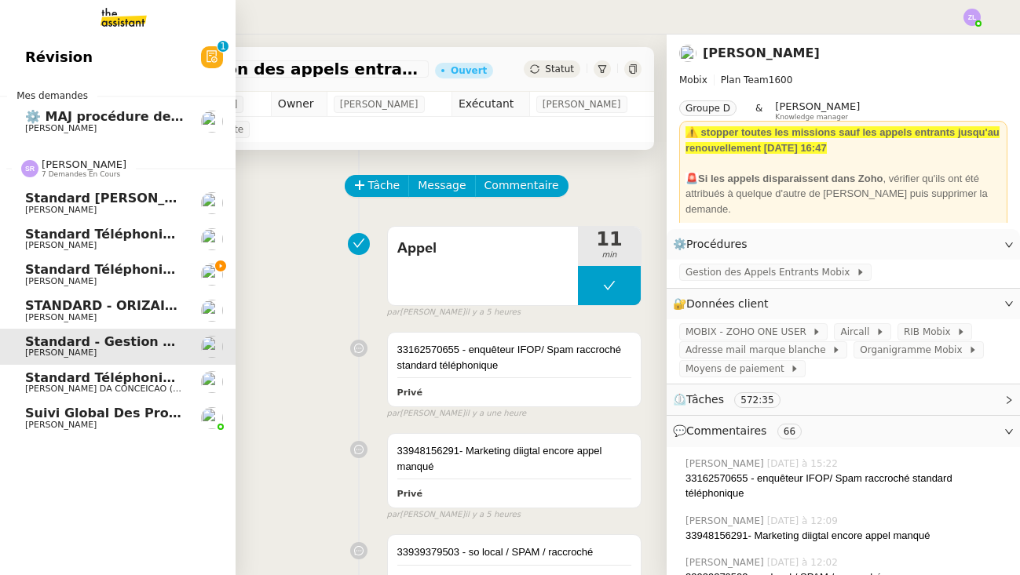
click at [129, 206] on span "[PERSON_NAME]" at bounding box center [104, 210] width 159 height 9
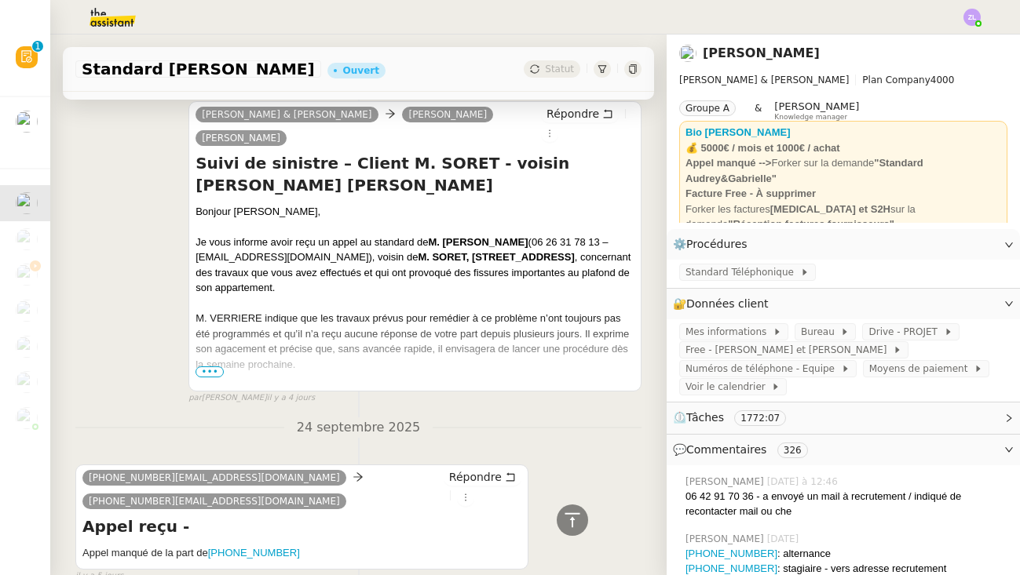
scroll to position [1525, 0]
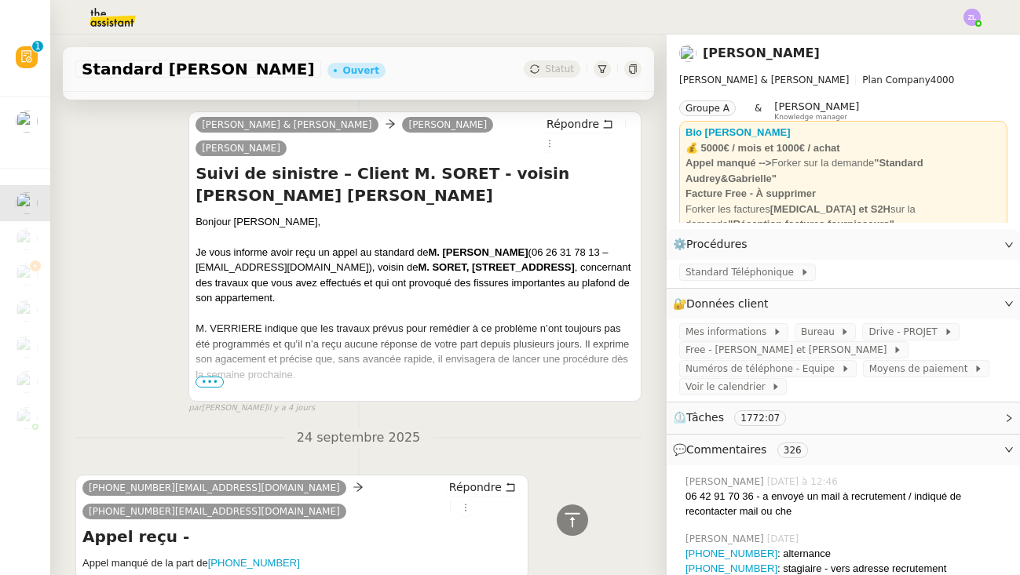
click at [214, 377] on span "•••" at bounding box center [209, 382] width 28 height 11
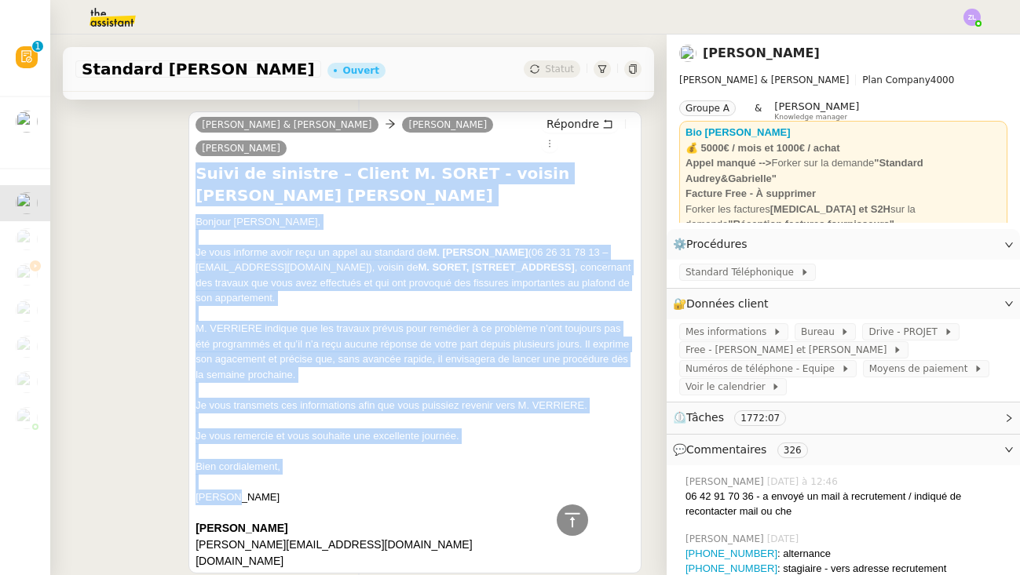
drag, startPoint x: 196, startPoint y: 159, endPoint x: 362, endPoint y: 479, distance: 360.5
click at [362, 479] on div "Suivi de sinistre – Client M. SORET - voisin M. Quentin VERRIERE Bonjour Audrey…" at bounding box center [414, 365] width 439 height 407
copy div "Suivi de sinistre – Client M. SORET - voisin M. Quentin VERRIERE Bonjour Audrey…"
click at [604, 413] on div at bounding box center [414, 421] width 439 height 16
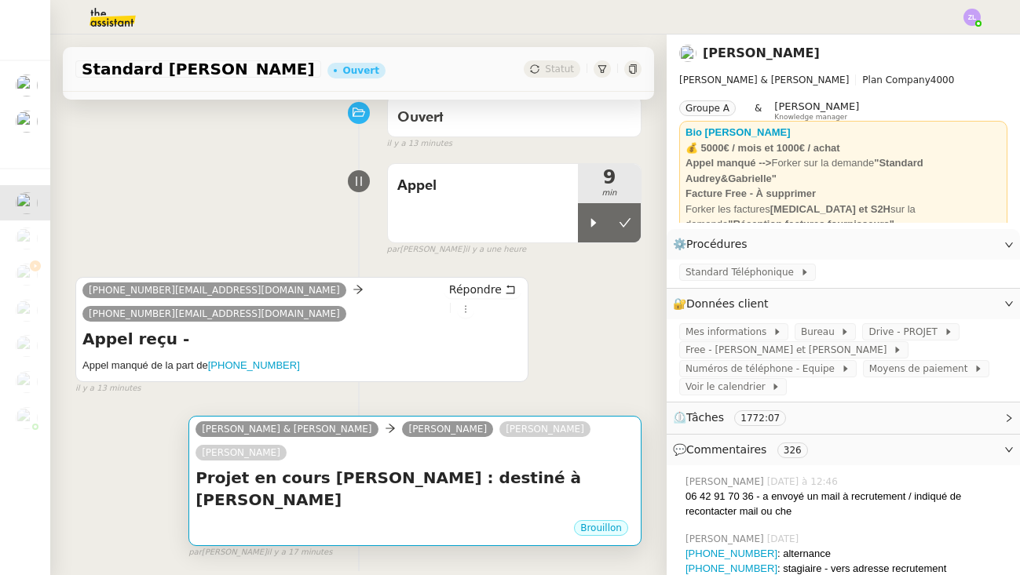
scroll to position [121, 0]
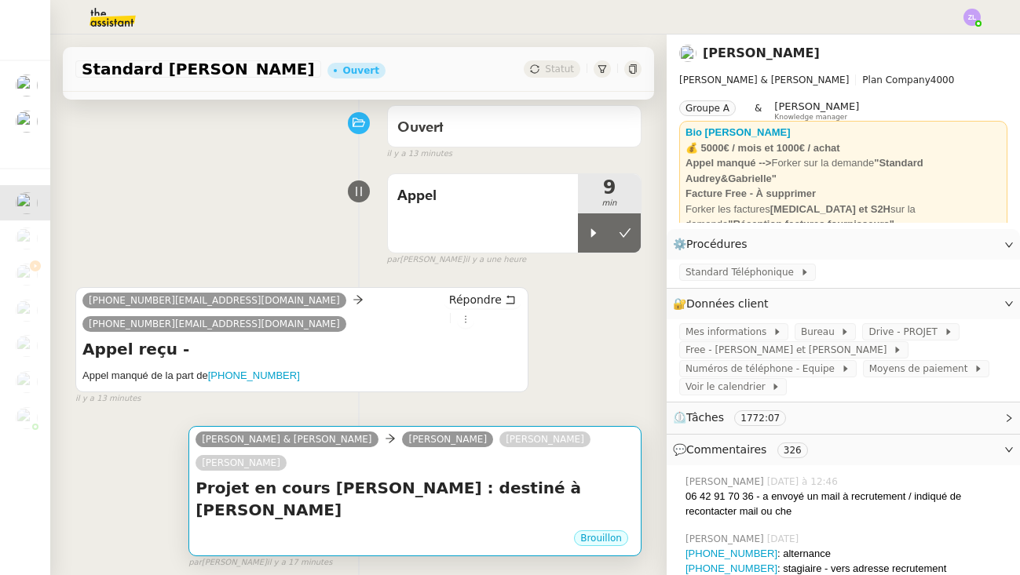
click at [518, 482] on h4 "Projet en cours M. ZALDIVAR : destiné à Marion" at bounding box center [414, 499] width 439 height 44
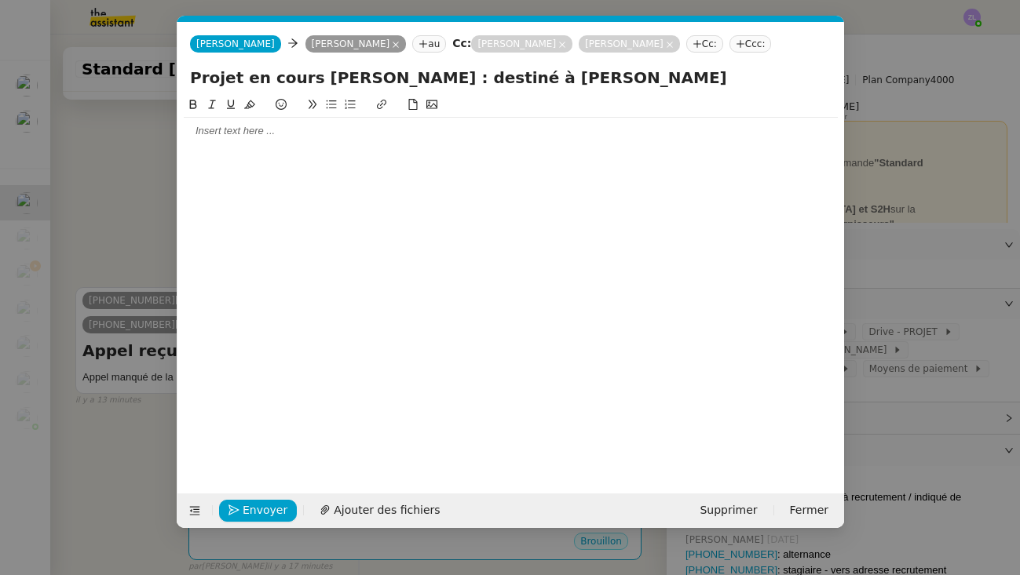
scroll to position [0, 34]
click at [220, 128] on div at bounding box center [511, 131] width 654 height 14
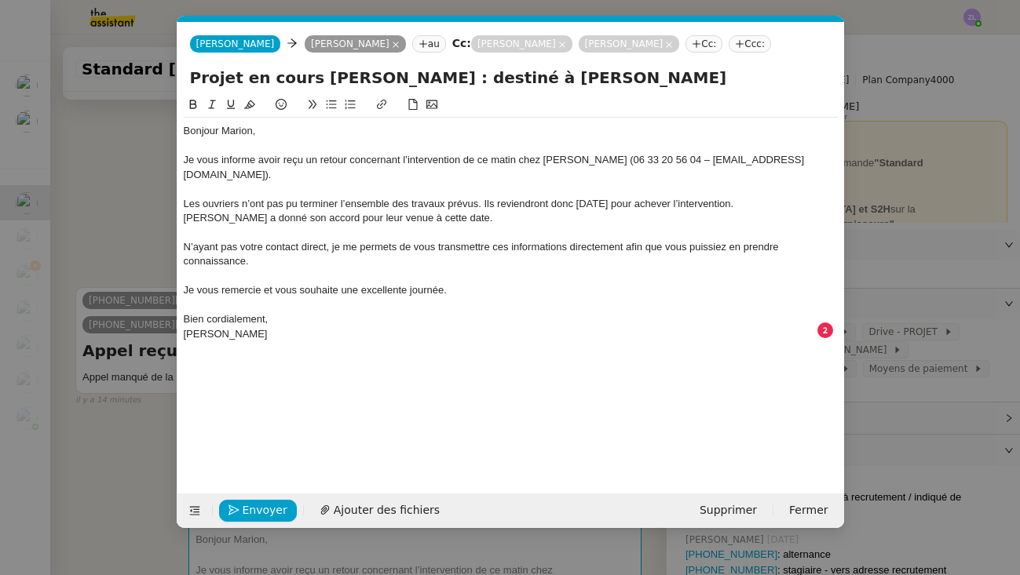
click at [277, 312] on div "Bien cordialement," at bounding box center [511, 319] width 654 height 14
click at [184, 211] on div "M. ZALDIVAR a donné son accord pour leur venue à cette date." at bounding box center [511, 218] width 654 height 14
click at [301, 269] on div at bounding box center [511, 276] width 654 height 14
click at [251, 244] on div "N’ayant pas votre contact direct, je me permets de vous transmettre ces informa…" at bounding box center [511, 254] width 654 height 29
click at [261, 240] on div "N’ayant pas votre contact direct, je me permets de vous transmettre ces informa…" at bounding box center [511, 254] width 654 height 29
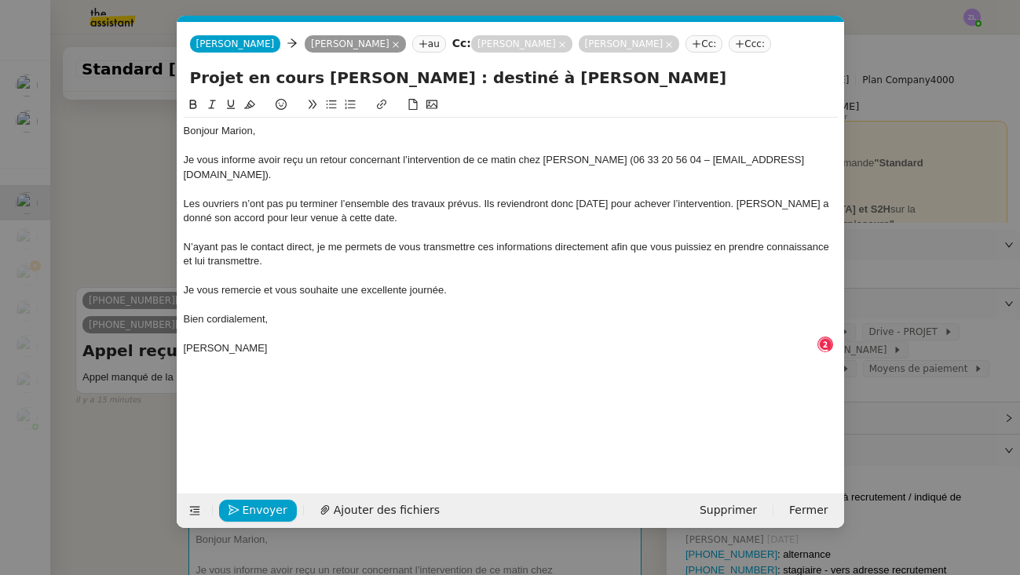
click at [312, 240] on div "N’ayant pas le contact direct, je me permets de vous transmettre ces informatio…" at bounding box center [511, 254] width 654 height 29
click at [343, 247] on div "N’ayant pas le contact direct de Marion, je me permets de vous transmettre ces …" at bounding box center [511, 254] width 654 height 29
click at [251, 128] on div "Bonjour Marion," at bounding box center [511, 131] width 654 height 14
click at [348, 156] on div "Je vous informe avoir reçu un retour concernant l’intervention de ce matin chez…" at bounding box center [511, 167] width 654 height 29
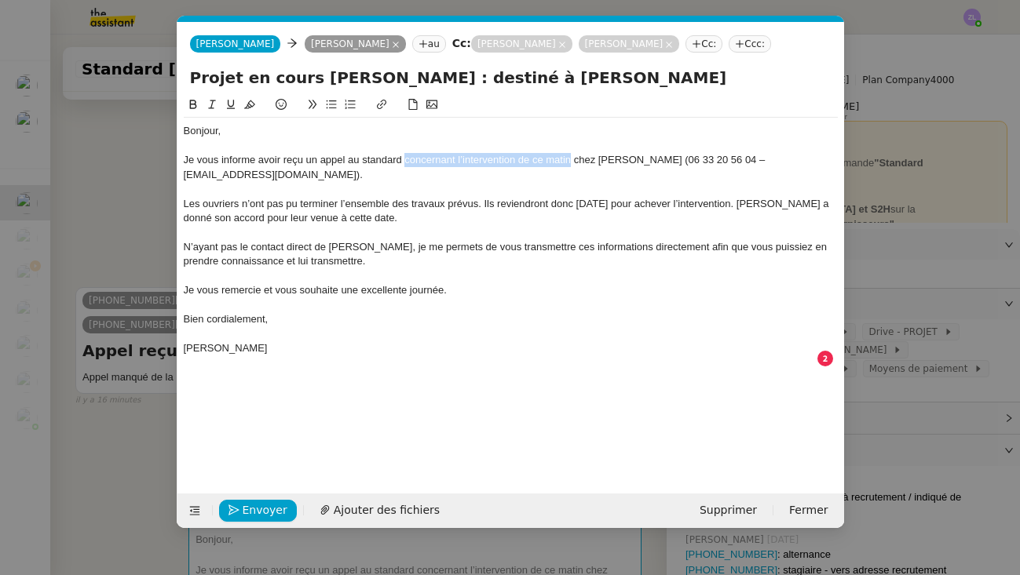
drag, startPoint x: 404, startPoint y: 161, endPoint x: 571, endPoint y: 162, distance: 166.4
click at [571, 162] on div "Je vous informe avoir reçu un appel au standard concernant l’intervention de ce…" at bounding box center [511, 167] width 654 height 29
copy div "concernant l’intervention de ce matin"
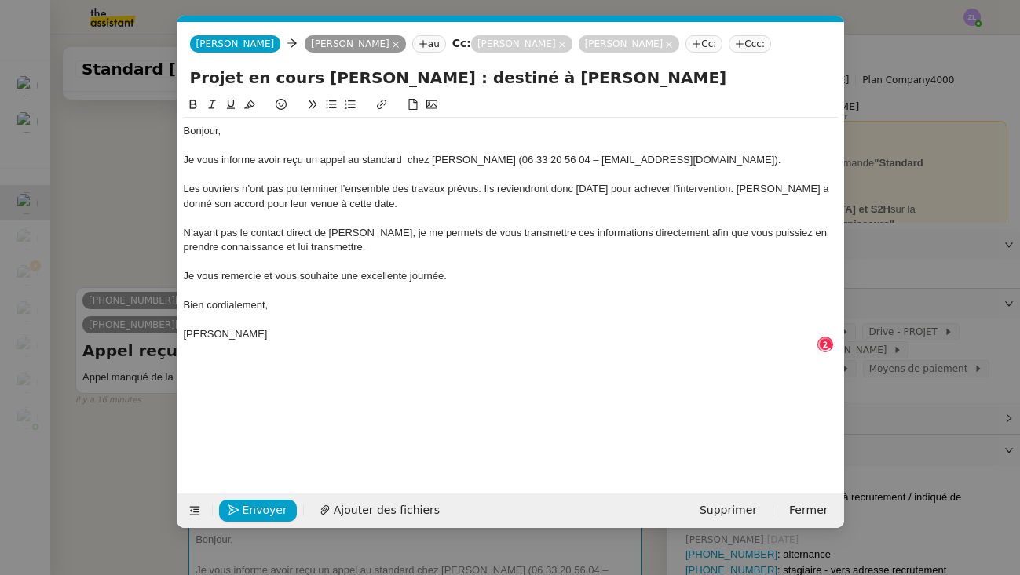
click at [429, 160] on div "Je vous informe avoir reçu un appel au standard chez M. ZALDIVAR (06 33 20 56 0…" at bounding box center [511, 160] width 654 height 14
click at [717, 159] on div "Je vous informe avoir reçu un appel au standard de M. ZALDIVAR (06 33 20 56 04 …" at bounding box center [511, 160] width 654 height 14
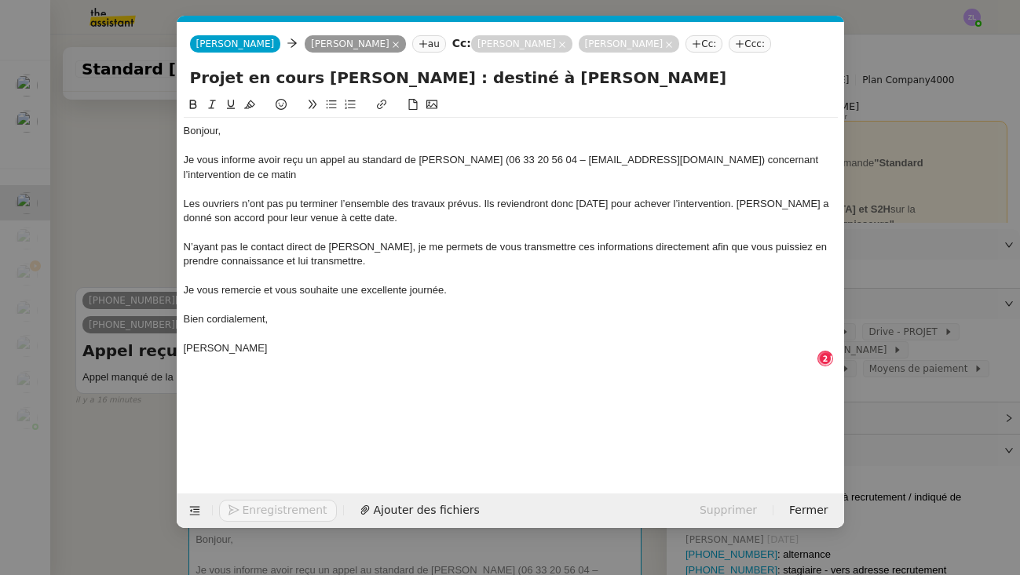
scroll to position [8, 1]
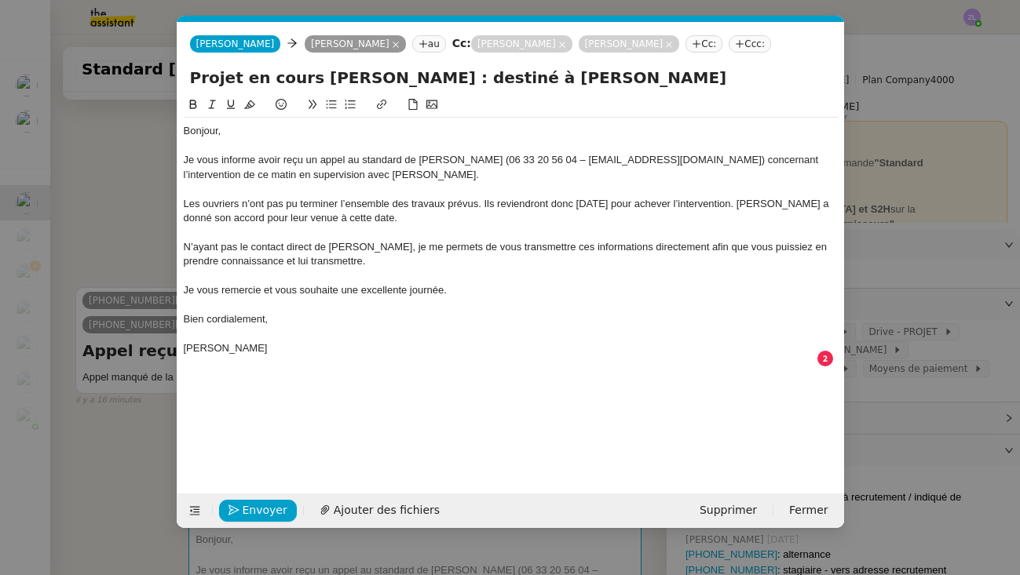
click at [396, 215] on div "Les ouvriers n’ont pas pu terminer l’ensemble des travaux prévus. Ils reviendro…" at bounding box center [511, 211] width 654 height 29
click at [389, 278] on div at bounding box center [511, 276] width 654 height 14
click at [257, 512] on span "Envoyer" at bounding box center [265, 511] width 45 height 18
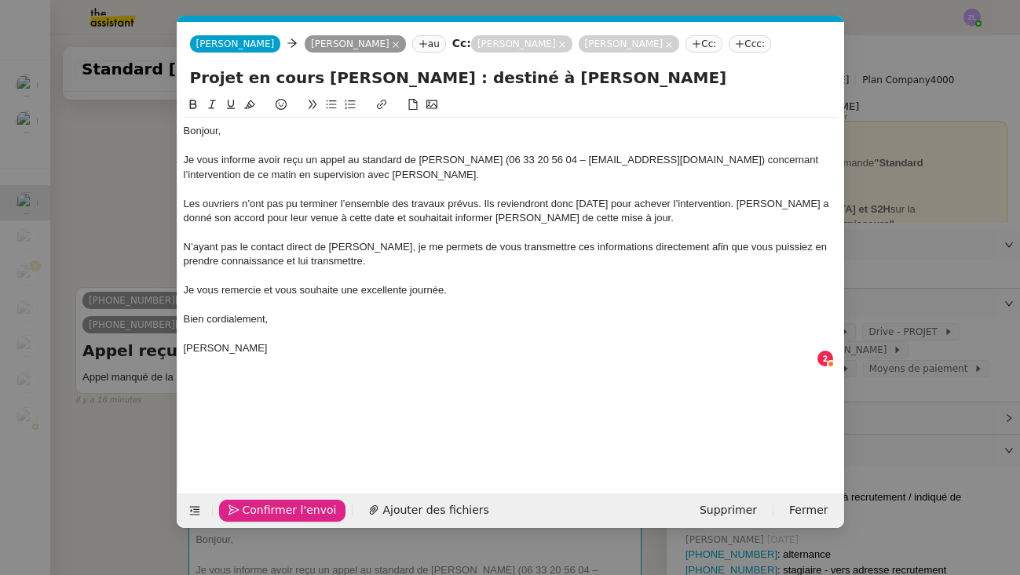
click at [257, 512] on span "Confirmer l'envoi" at bounding box center [290, 511] width 94 height 18
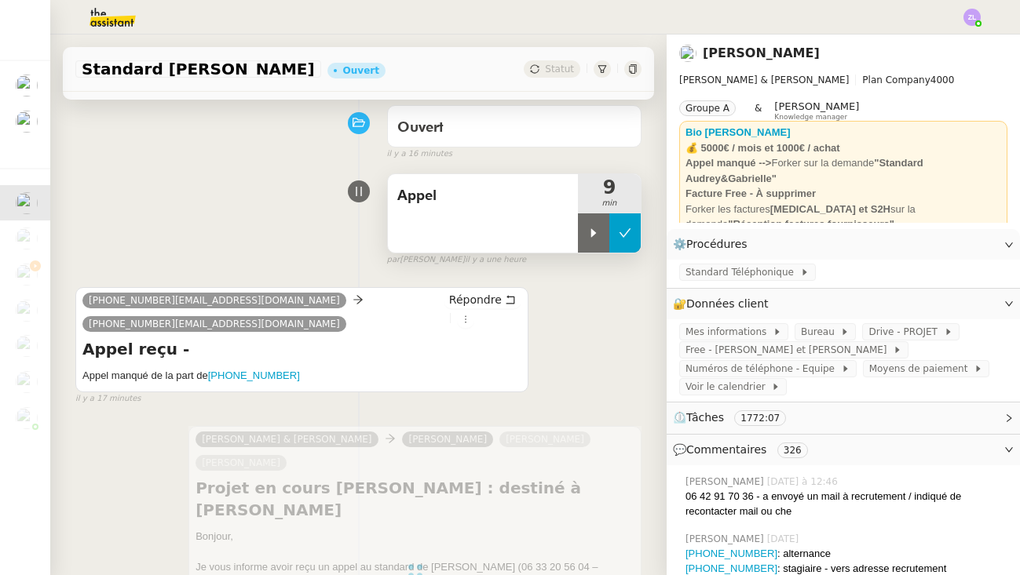
click at [617, 243] on button at bounding box center [624, 232] width 31 height 39
click at [23, 275] on img at bounding box center [27, 275] width 22 height 22
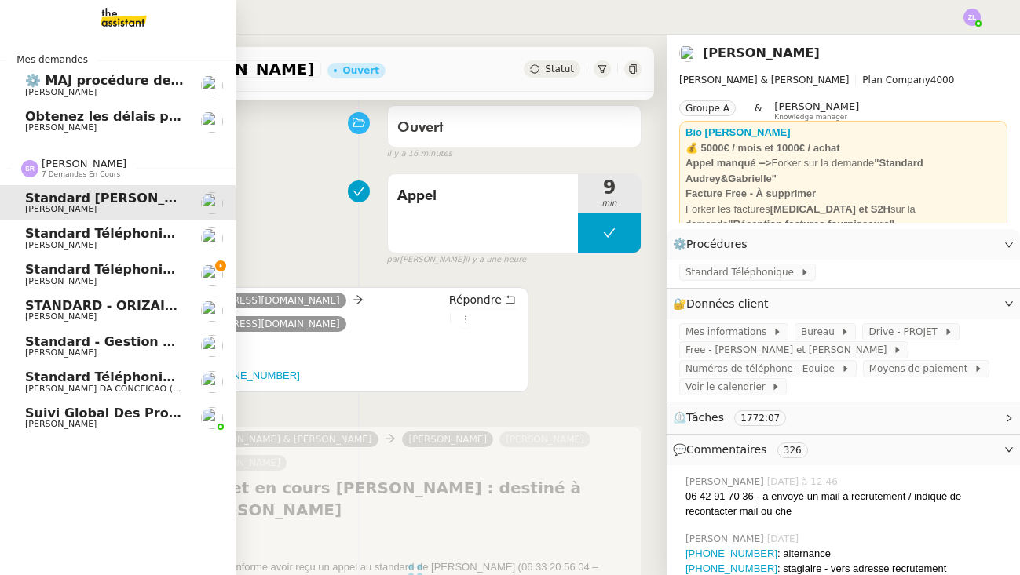
click at [31, 268] on link "Standard téléphonique - septembre 2025 Franck MUFFAT-JEANDET" at bounding box center [117, 275] width 235 height 36
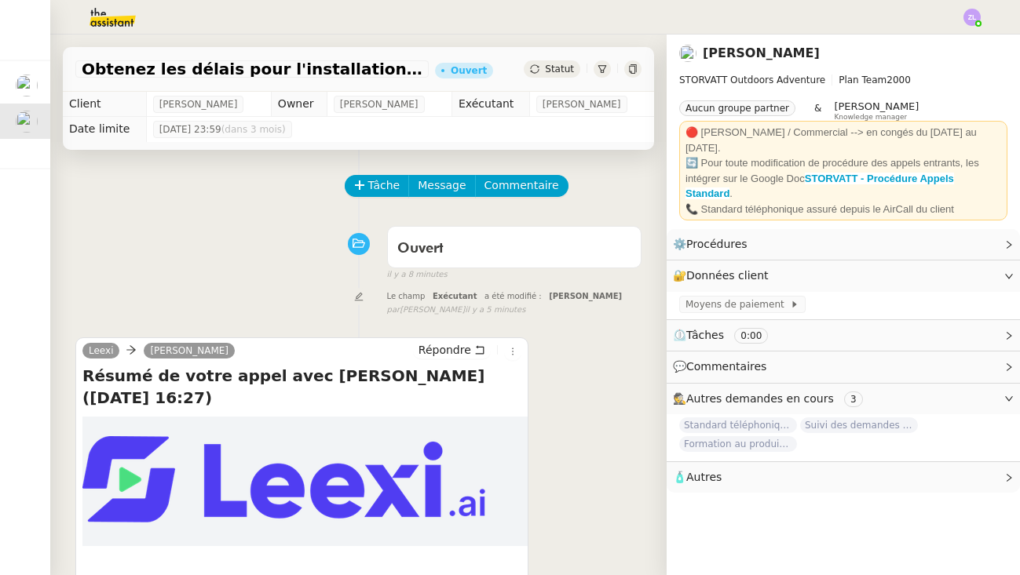
click at [567, 72] on span "Statut" at bounding box center [559, 69] width 29 height 11
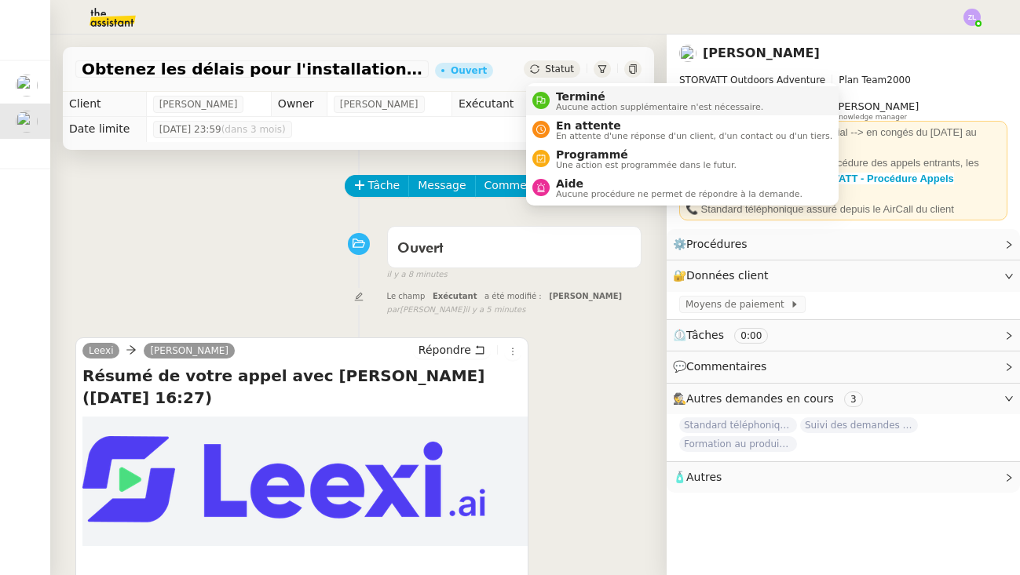
click at [577, 97] on span "Terminé" at bounding box center [659, 96] width 207 height 13
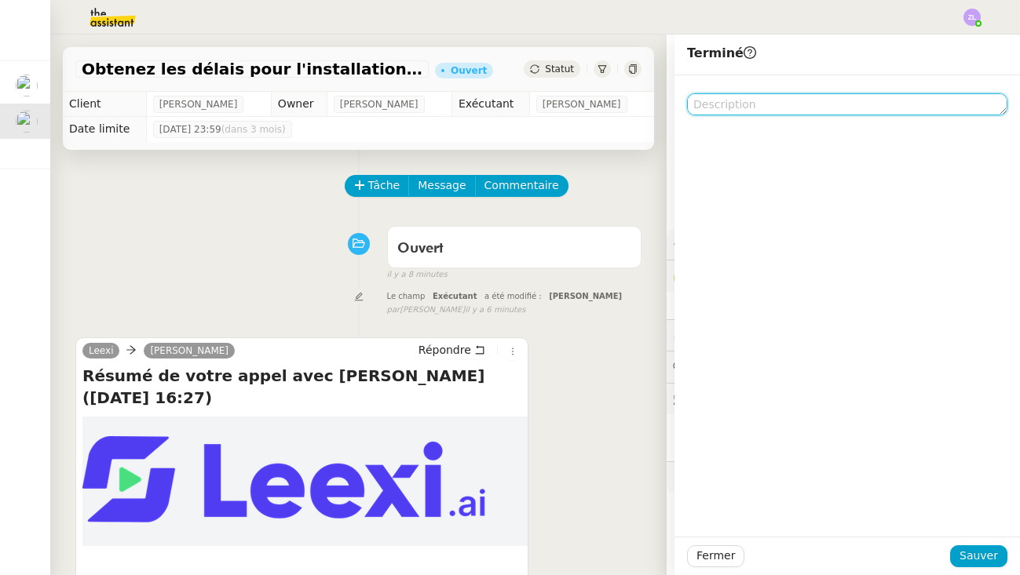
click at [717, 107] on textarea at bounding box center [847, 104] width 320 height 22
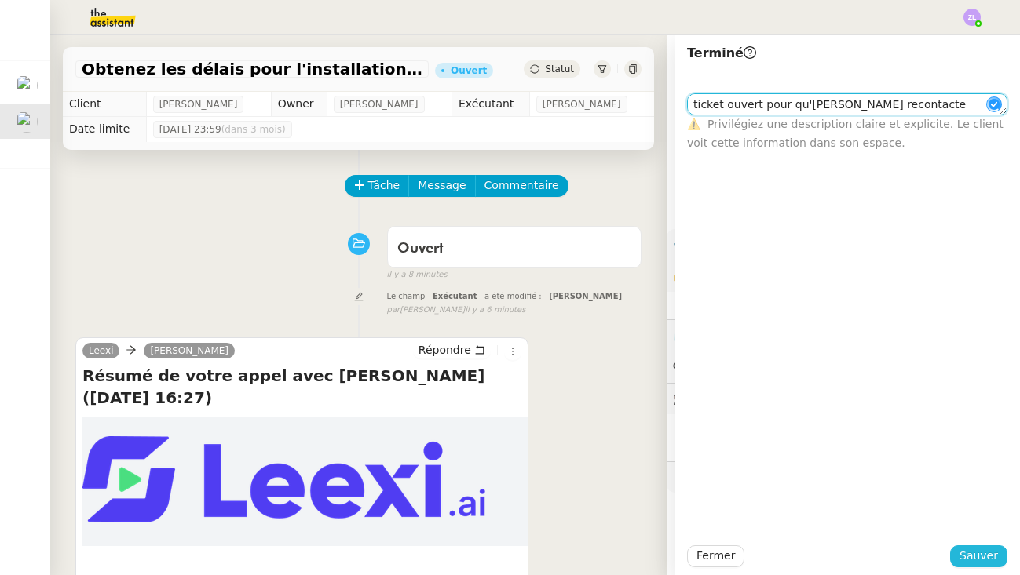
type textarea "ticket ouvert pour qu'[PERSON_NAME] recontacte [PERSON_NAME]"
click at [981, 566] on button "Sauver" at bounding box center [978, 556] width 57 height 22
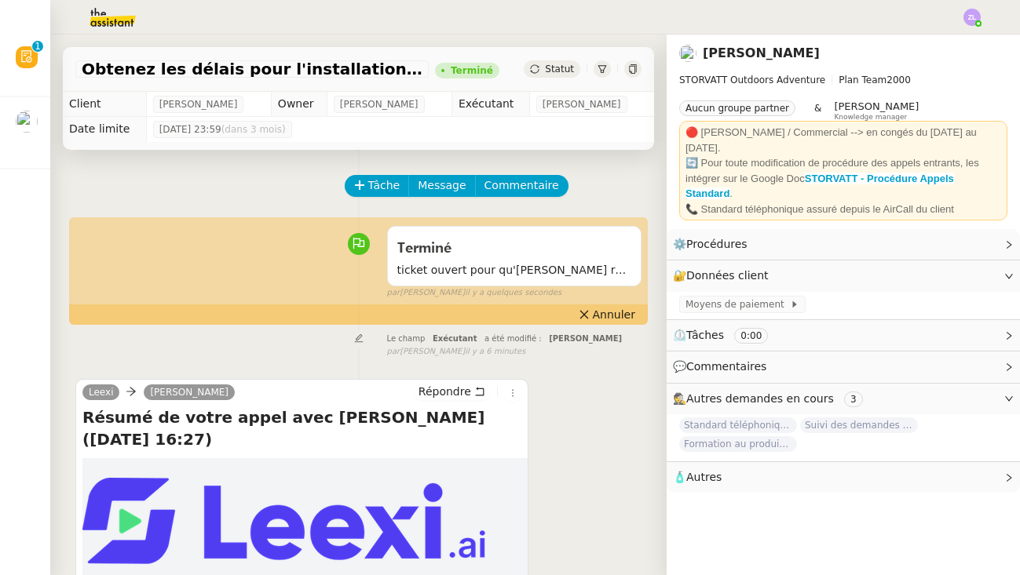
click at [961, 20] on div at bounding box center [509, 17] width 941 height 35
click at [978, 22] on div at bounding box center [971, 17] width 17 height 17
click at [942, 46] on li "Suivi" at bounding box center [929, 45] width 102 height 22
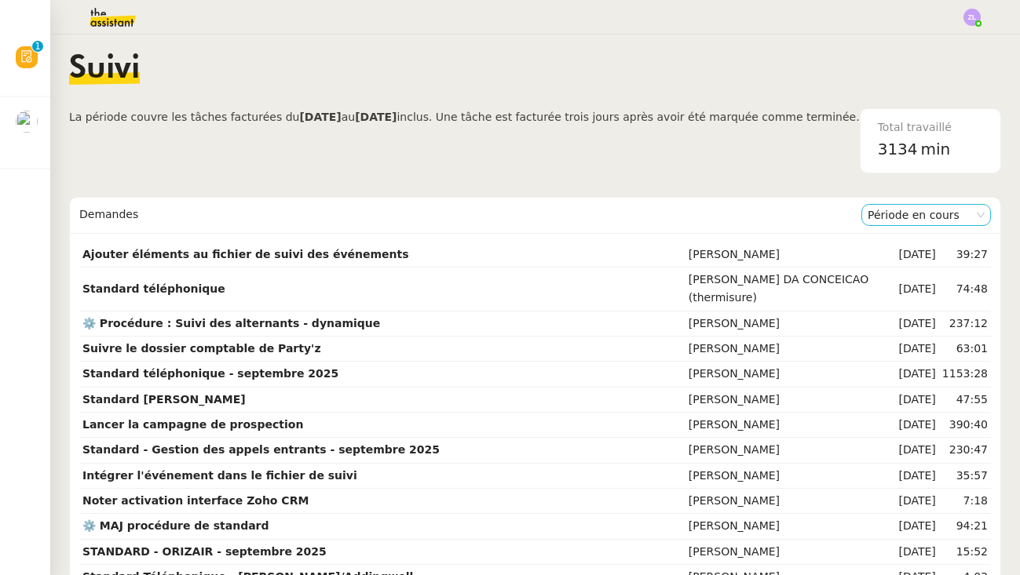
click at [906, 210] on nz-select-item "Période en cours" at bounding box center [925, 215] width 117 height 20
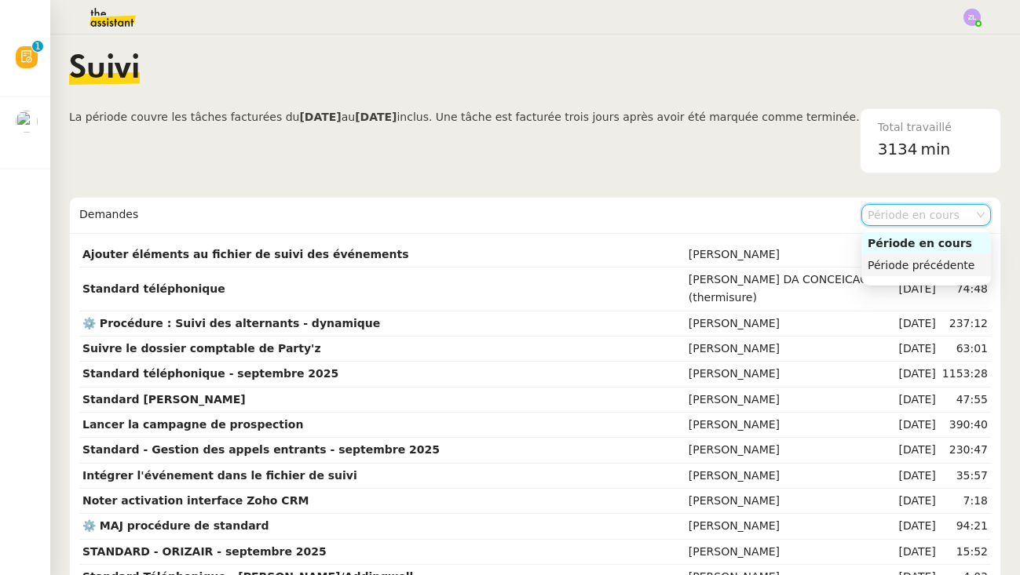
click at [923, 273] on nz-option-item "Période précédente" at bounding box center [926, 265] width 130 height 22
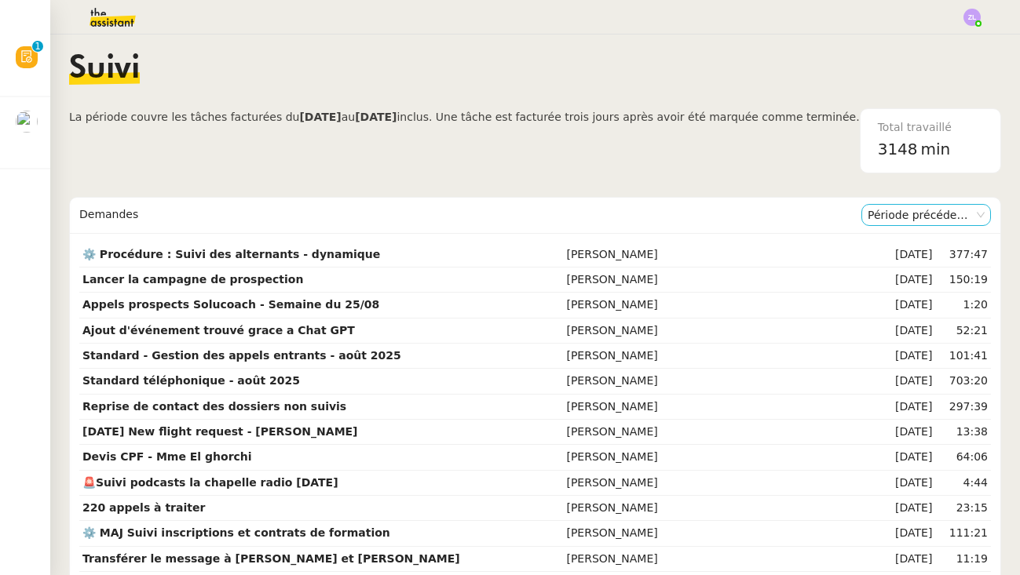
click at [910, 220] on nz-select-item "Période précédente" at bounding box center [925, 215] width 117 height 20
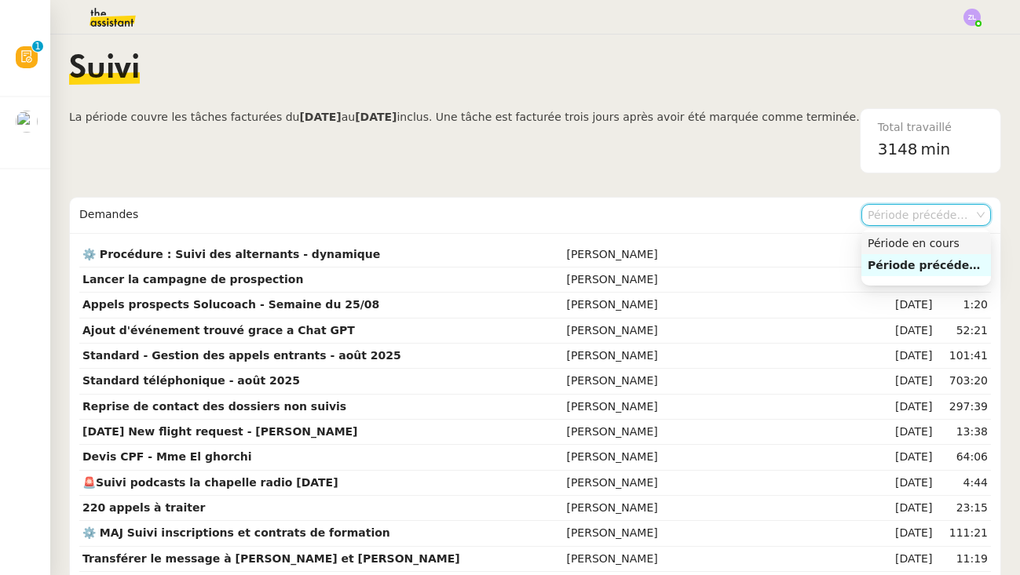
click at [910, 236] on div "Période en cours" at bounding box center [925, 243] width 117 height 14
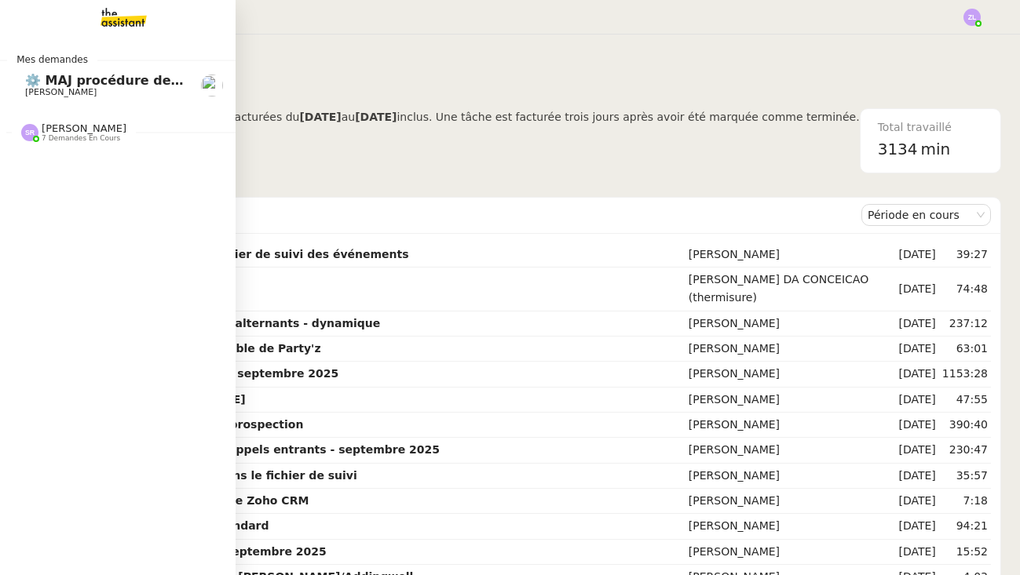
click at [67, 123] on span "[PERSON_NAME]" at bounding box center [84, 128] width 85 height 12
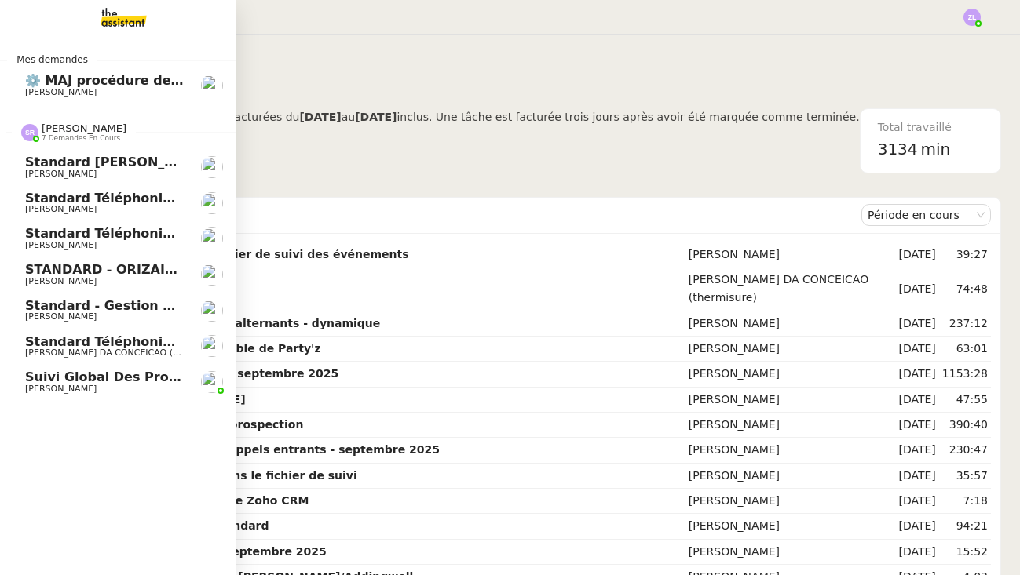
click at [111, 221] on link "Standard téléphonique - [DATE] [PERSON_NAME]" at bounding box center [117, 239] width 235 height 36
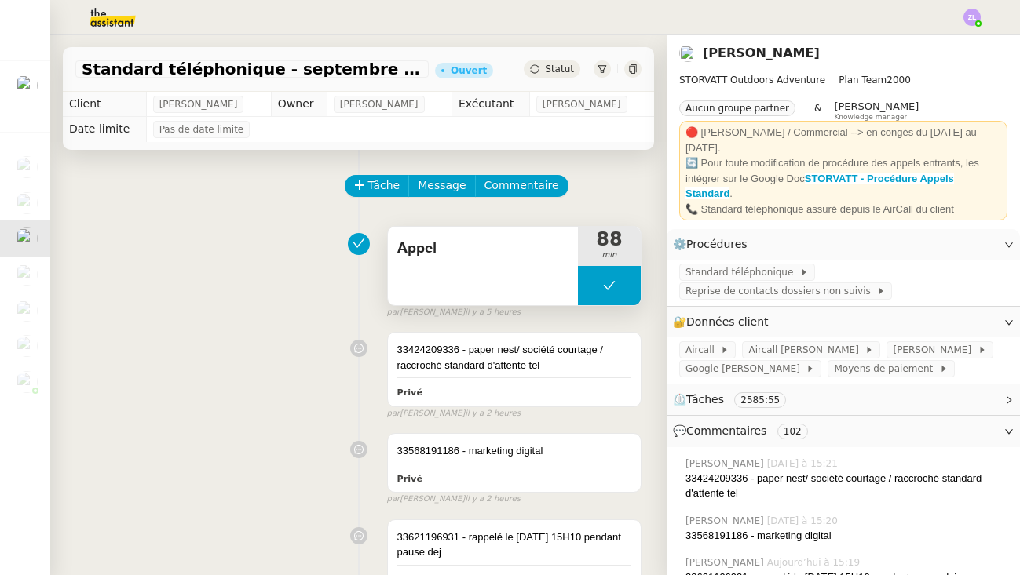
click at [593, 280] on button at bounding box center [609, 285] width 63 height 39
click at [593, 280] on icon at bounding box center [593, 285] width 13 height 13
click at [615, 294] on div at bounding box center [609, 285] width 63 height 39
click at [626, 288] on icon at bounding box center [625, 285] width 12 height 9
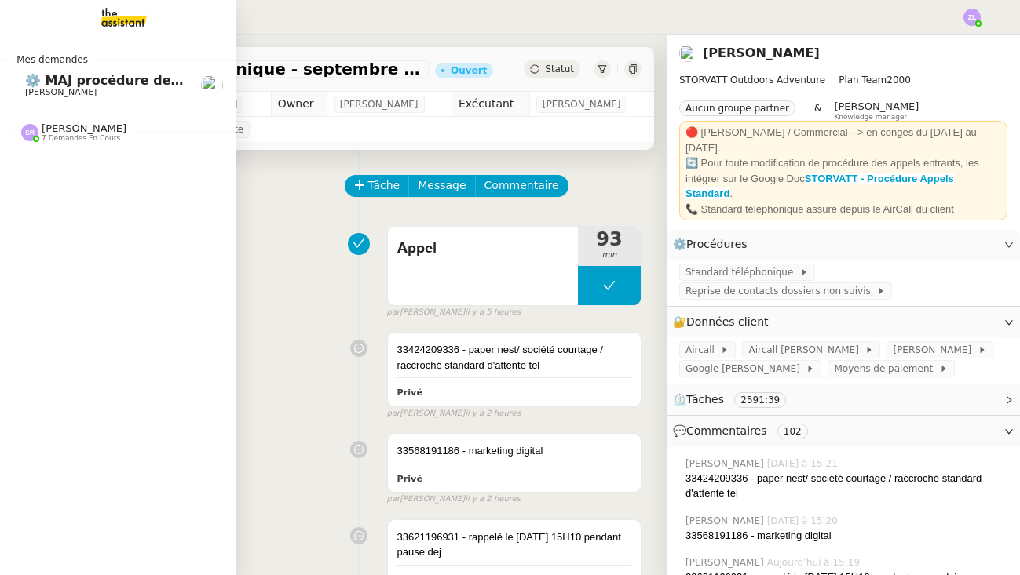
click at [39, 86] on span "⚙️ MAJ procédure de standard" at bounding box center [131, 80] width 213 height 15
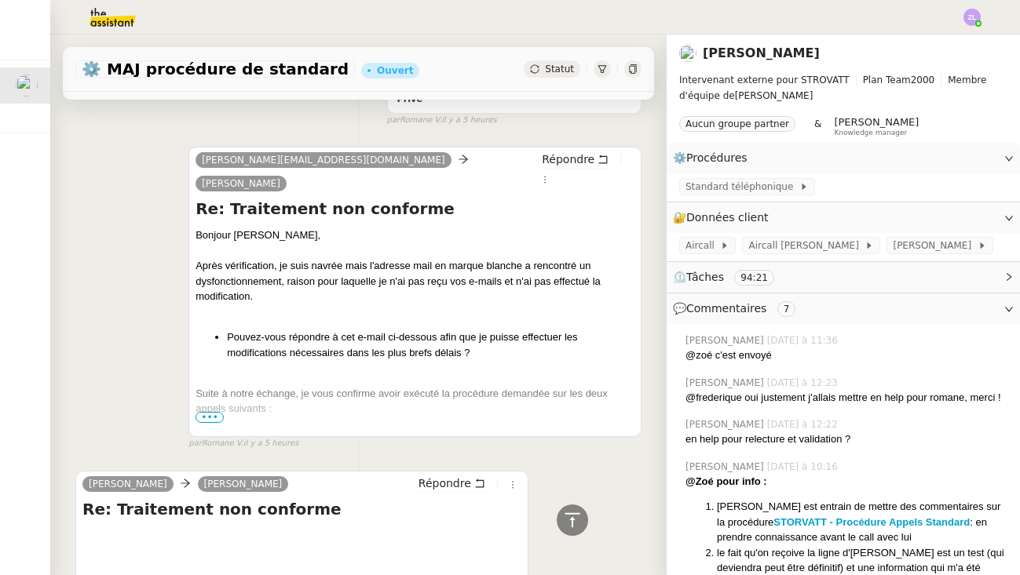
scroll to position [1445, 0]
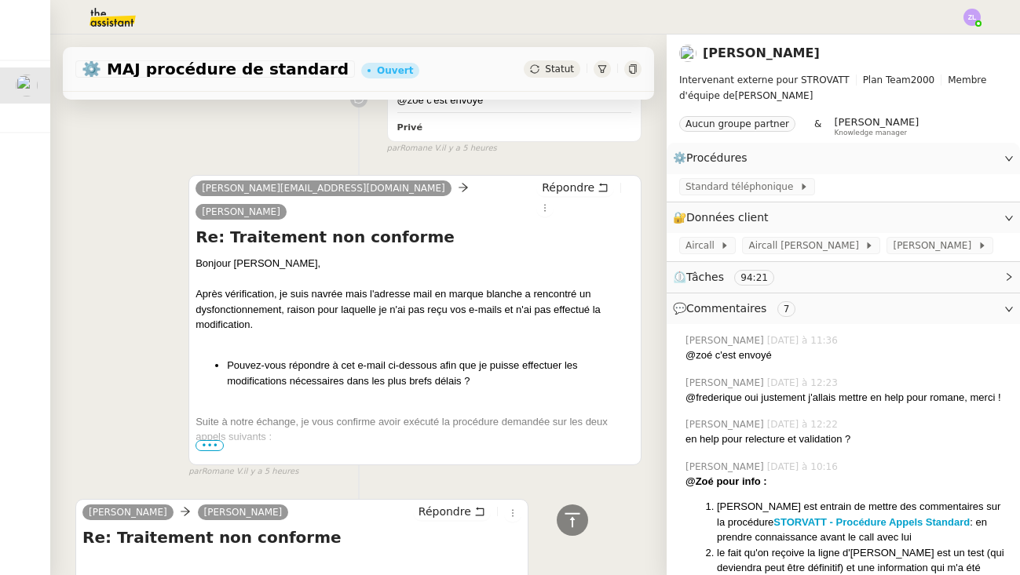
click at [202, 440] on span "•••" at bounding box center [209, 445] width 28 height 11
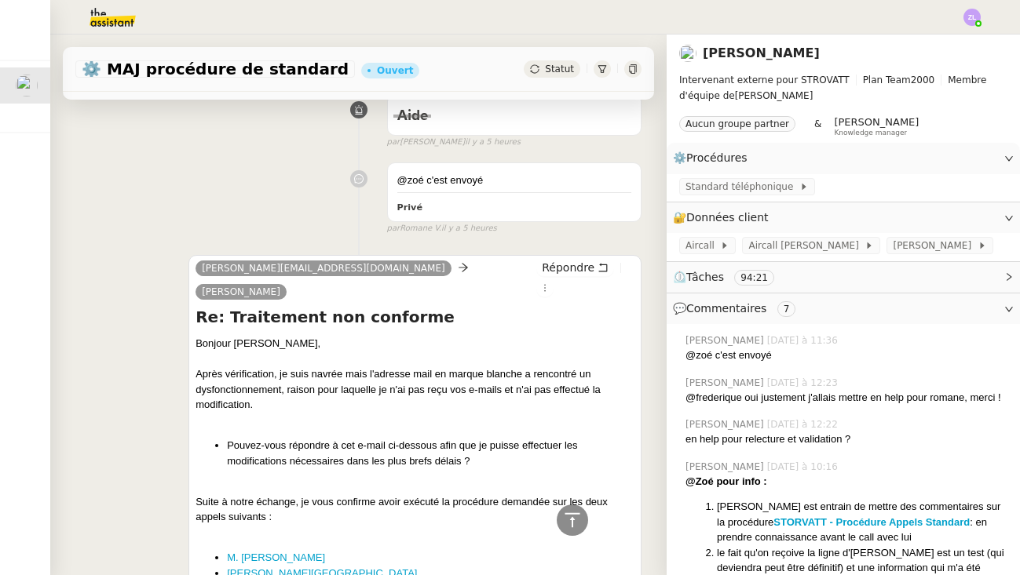
scroll to position [1512, 0]
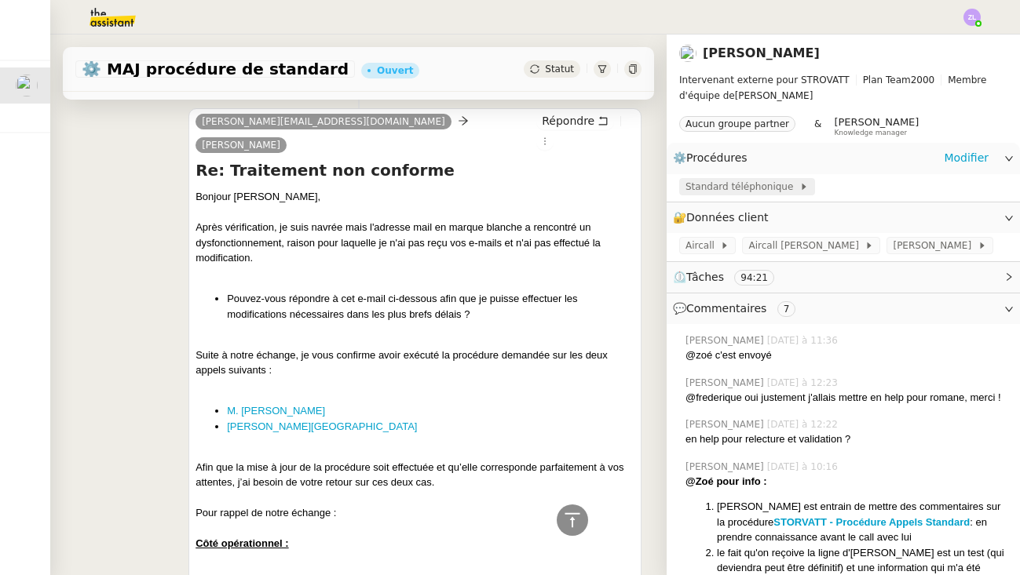
click at [692, 184] on span "Standard téléphonique" at bounding box center [742, 187] width 114 height 16
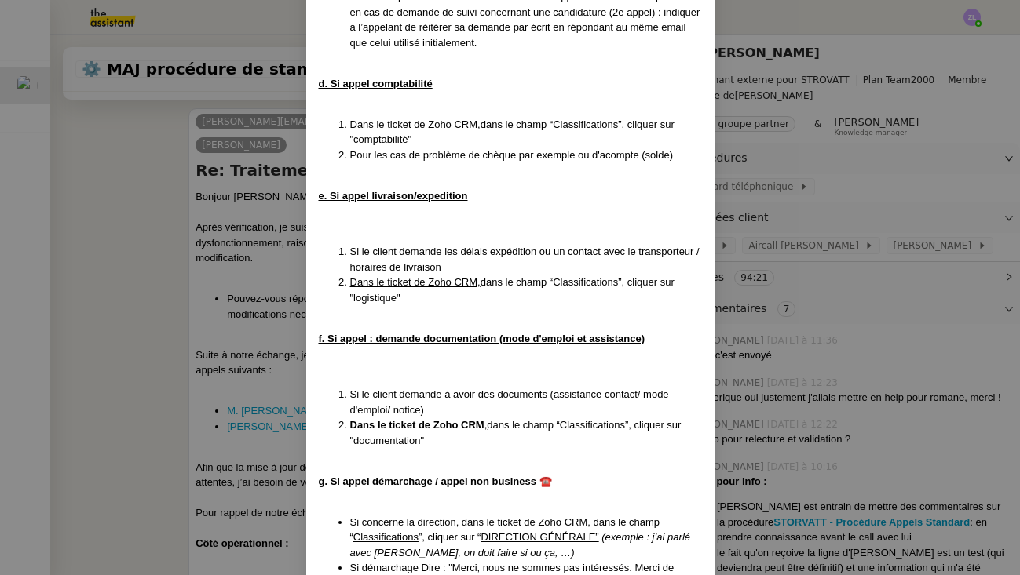
scroll to position [3807, 0]
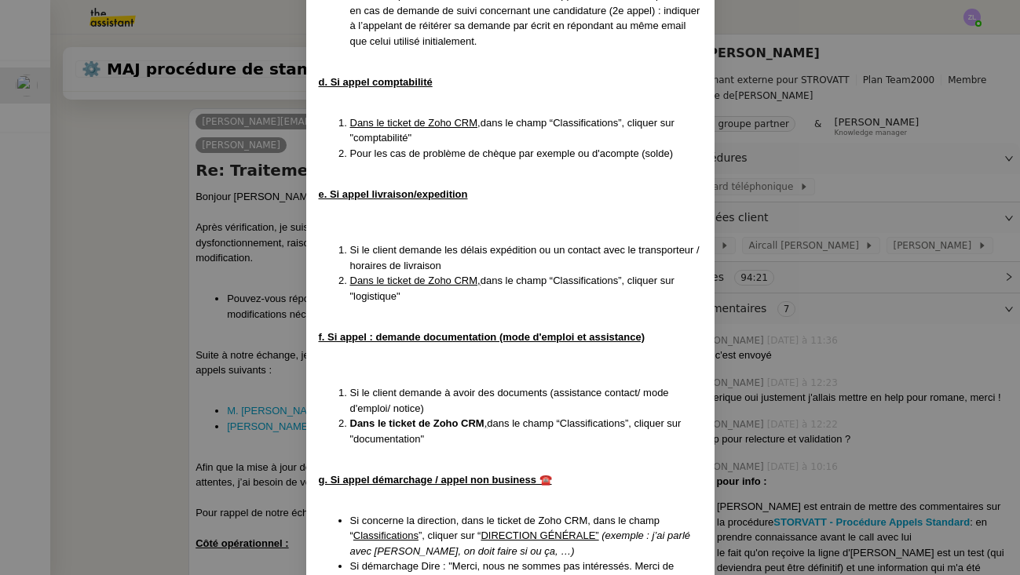
click at [461, 474] on u "g. Si appel démarchage / appel non business ☎️" at bounding box center [435, 480] width 233 height 12
click at [250, 307] on nz-modal-container "MAJ le [DATE] Contexte : Le client souhaite que nous réceptionnions les appels …" at bounding box center [510, 287] width 1020 height 575
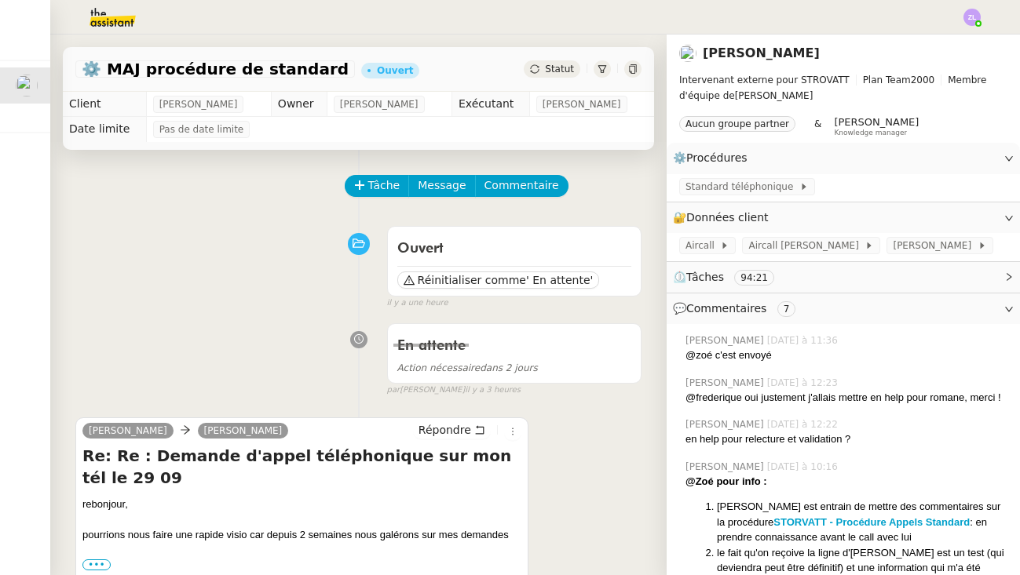
scroll to position [0, 0]
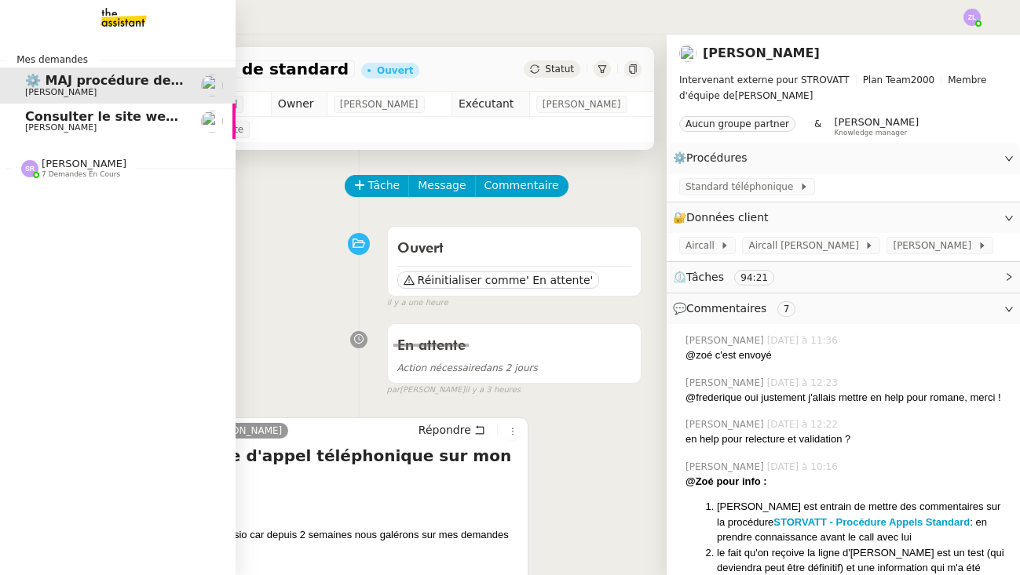
click at [30, 119] on span "Consulter le site web du fournisseur" at bounding box center [153, 116] width 257 height 15
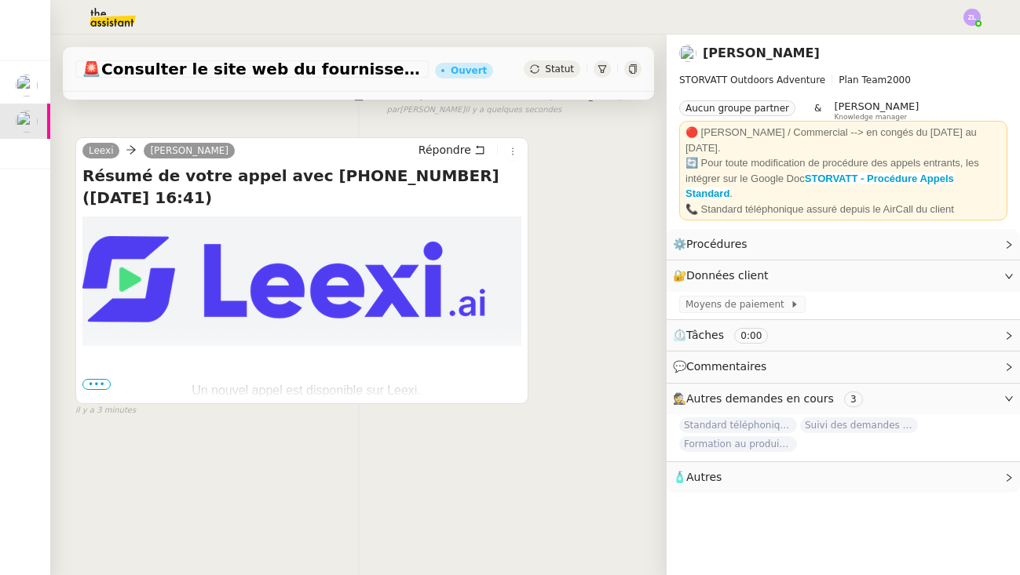
scroll to position [201, 0]
click at [100, 382] on span "•••" at bounding box center [96, 384] width 28 height 11
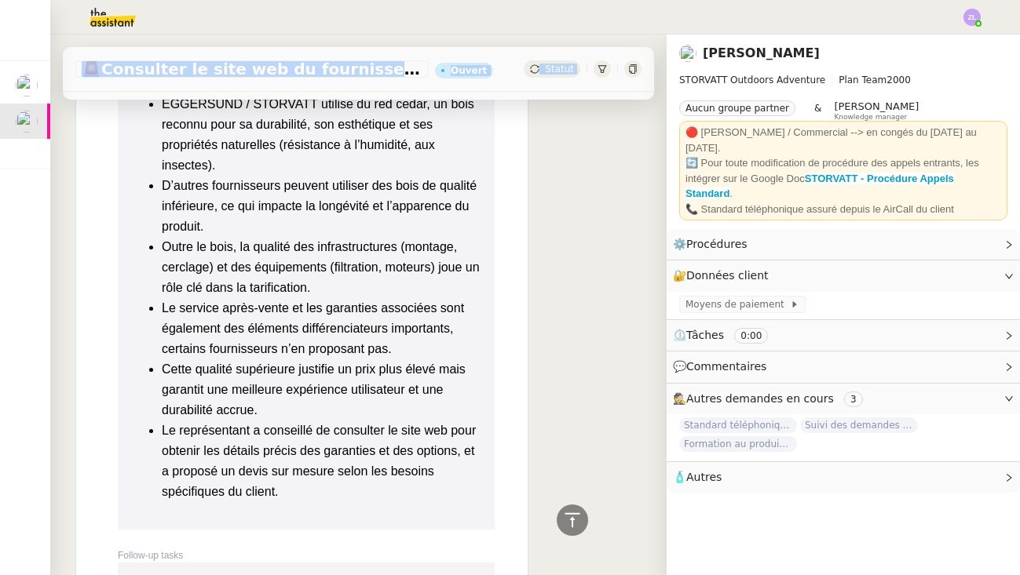
scroll to position [3059, 0]
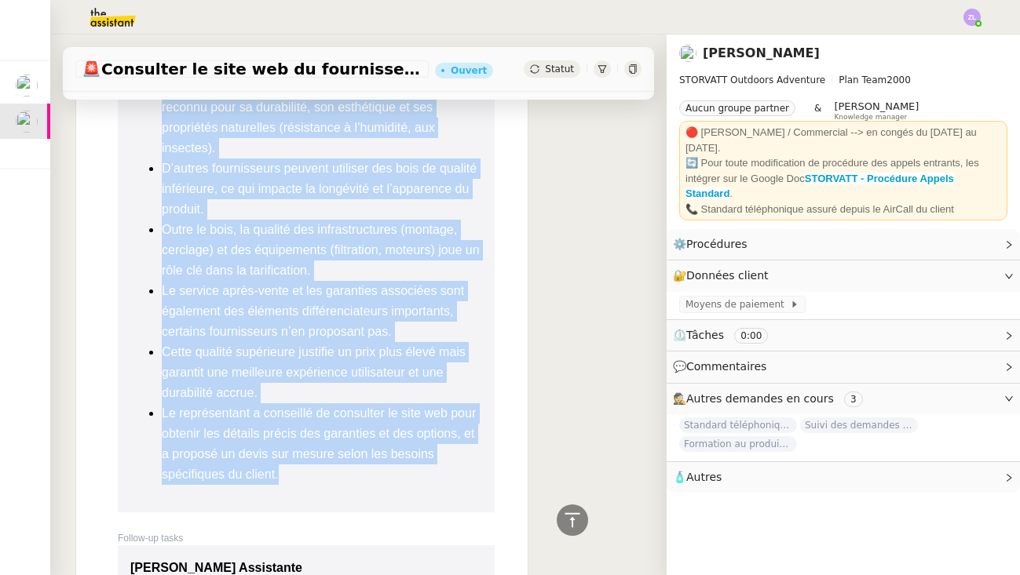
drag, startPoint x: 374, startPoint y: 165, endPoint x: 370, endPoint y: 474, distance: 309.2
copy td "loremi do sita co adipiscinge se doei Te incidid ut labo etd ma aliquae adminim…"
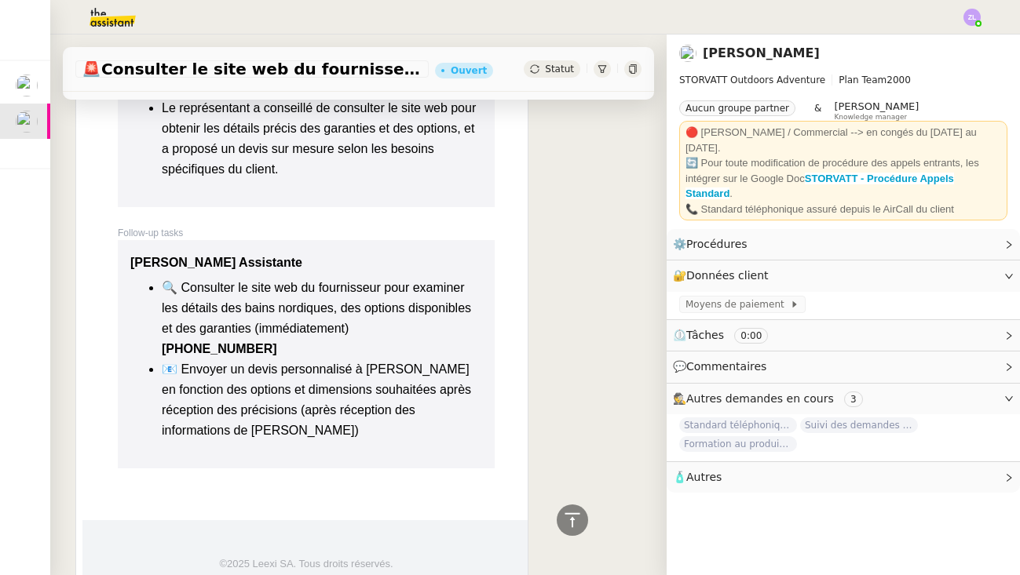
click at [272, 278] on li "🔍 Consulter le site web du fournisseur pour examiner les détails des bains nord…" at bounding box center [322, 319] width 320 height 82
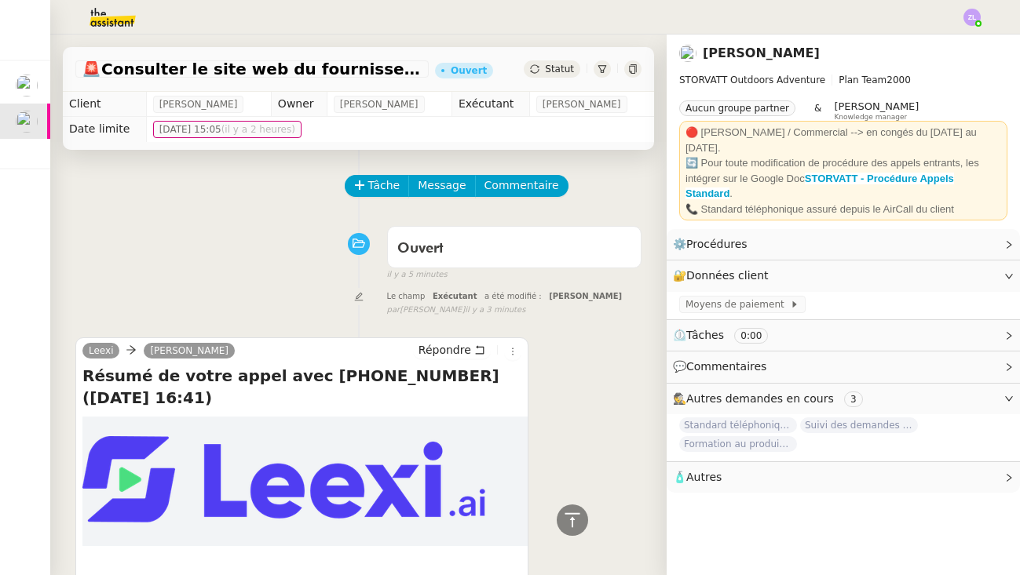
scroll to position [0, 0]
click at [374, 181] on span "Tâche" at bounding box center [384, 186] width 32 height 18
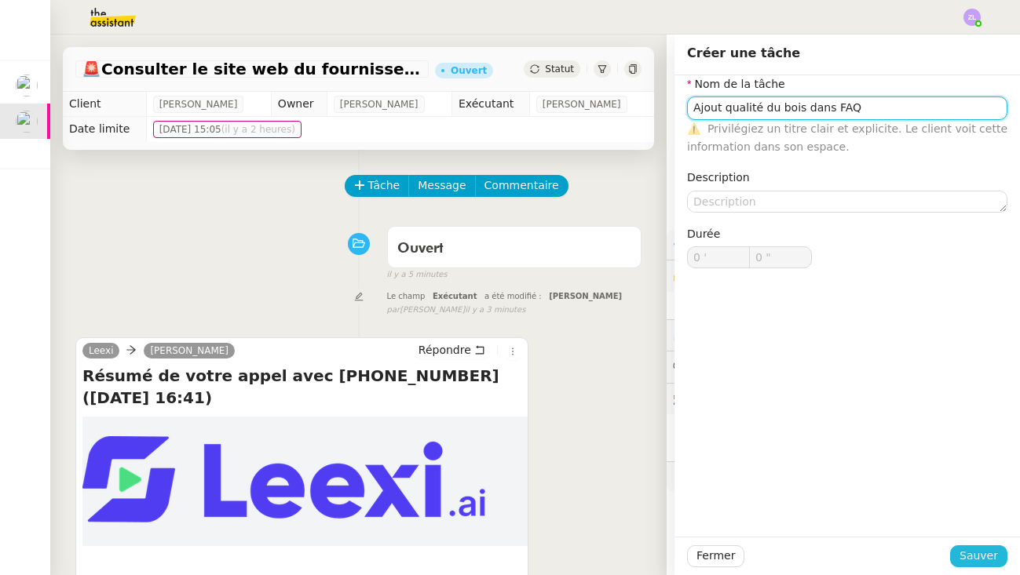
type input "Ajout qualité du bois dans FAQ"
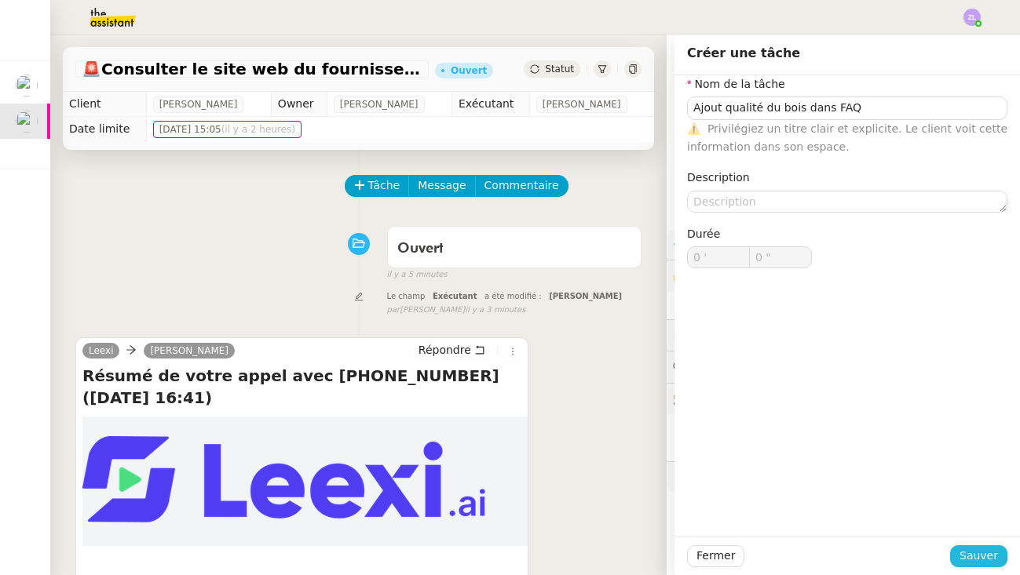
click at [969, 552] on span "Sauver" at bounding box center [978, 556] width 38 height 18
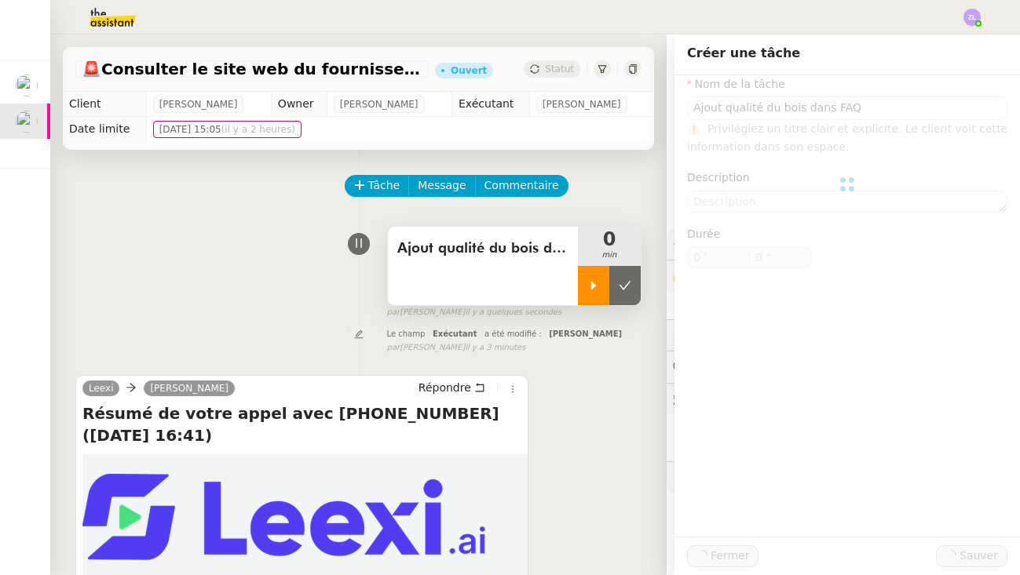
click at [585, 288] on div at bounding box center [593, 285] width 31 height 39
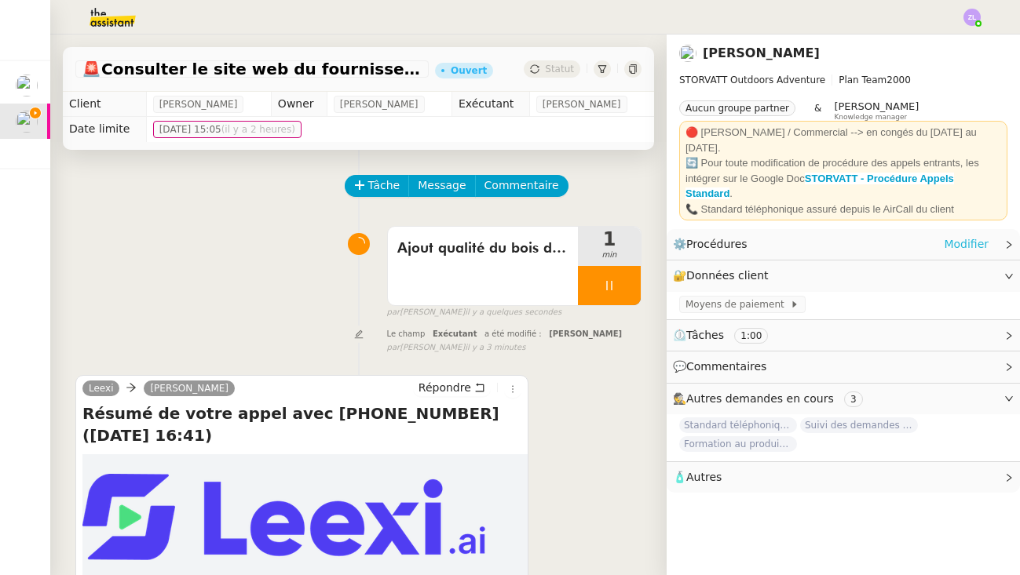
click at [965, 235] on link "Modifier" at bounding box center [965, 244] width 45 height 18
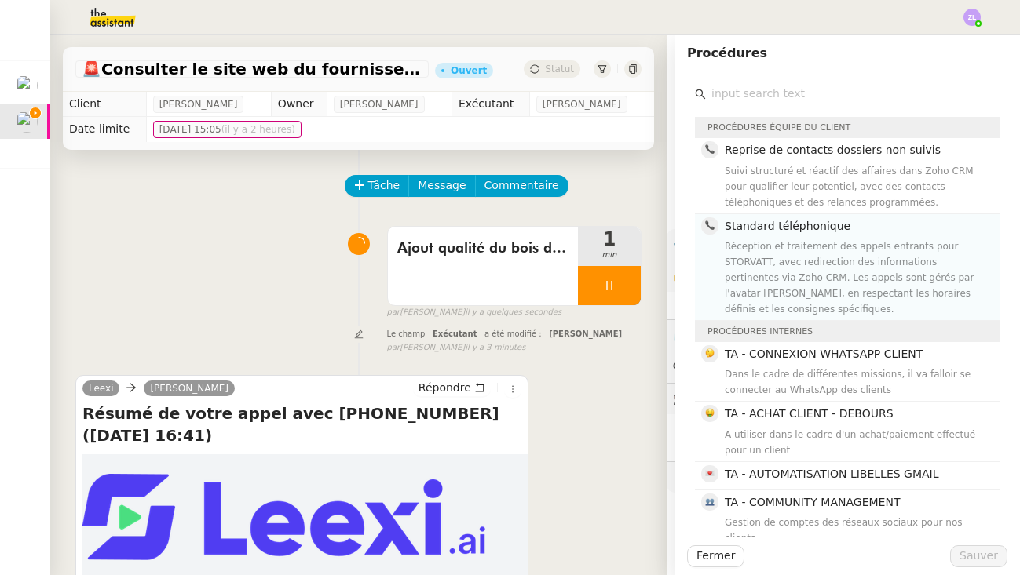
click at [782, 261] on div "Réception et traitement des appels entrants pour STORVATT, avec redirection des…" at bounding box center [856, 278] width 265 height 78
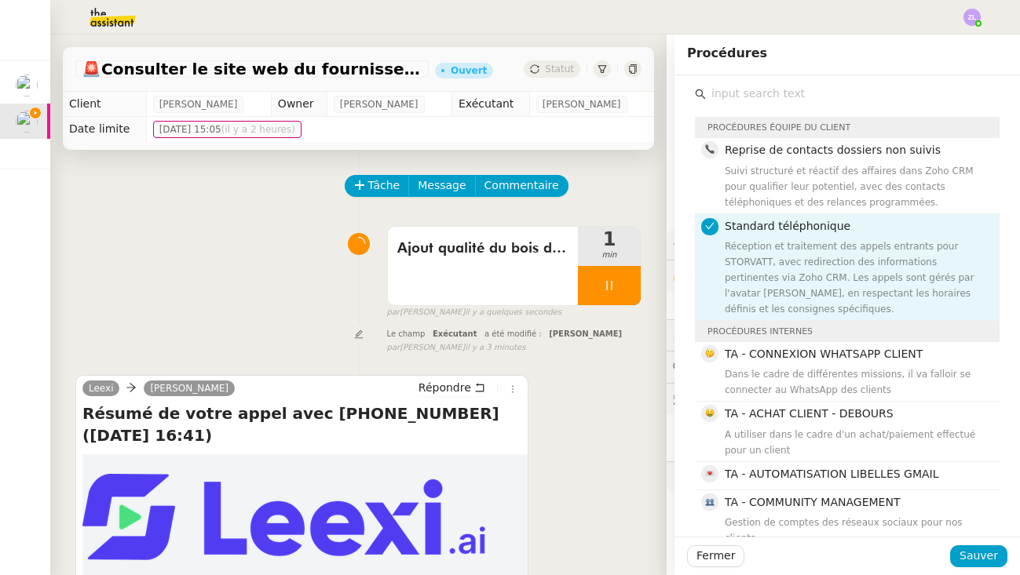
click at [983, 545] on div "Fermer Sauver" at bounding box center [846, 556] width 345 height 38
click at [985, 564] on span "Sauver" at bounding box center [978, 556] width 38 height 18
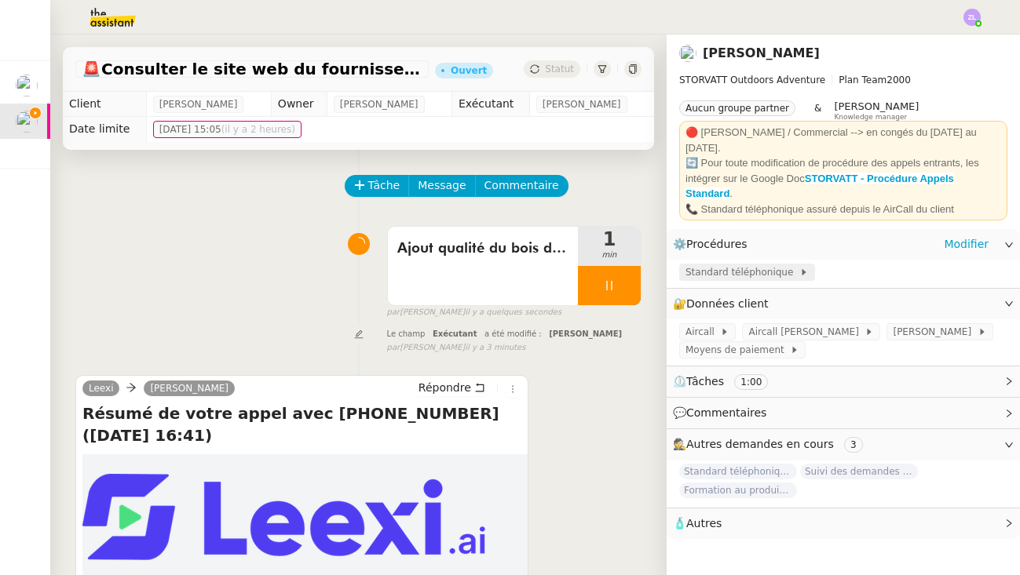
click at [773, 264] on span "Standard téléphonique" at bounding box center [742, 272] width 114 height 16
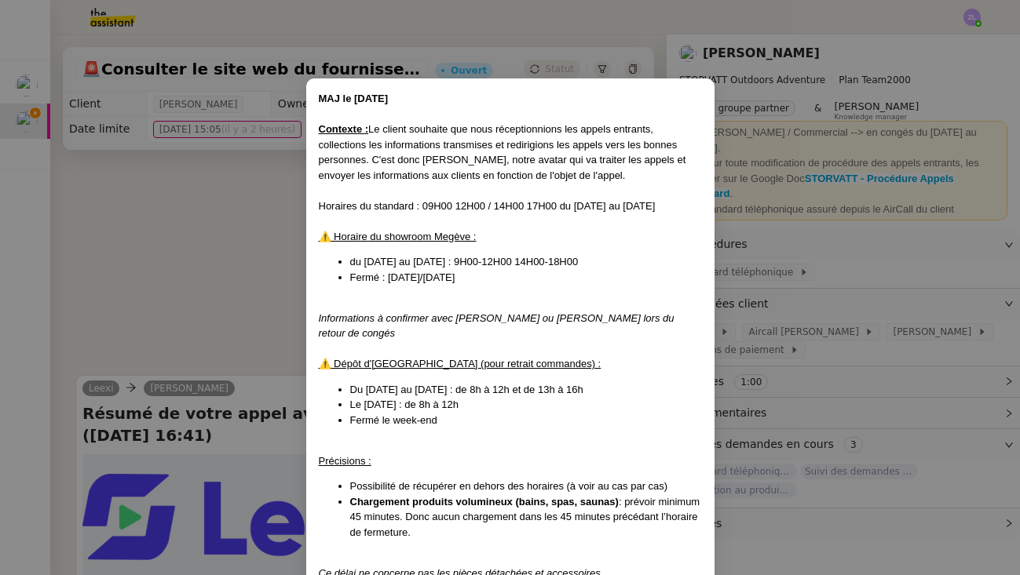
scroll to position [378, 0]
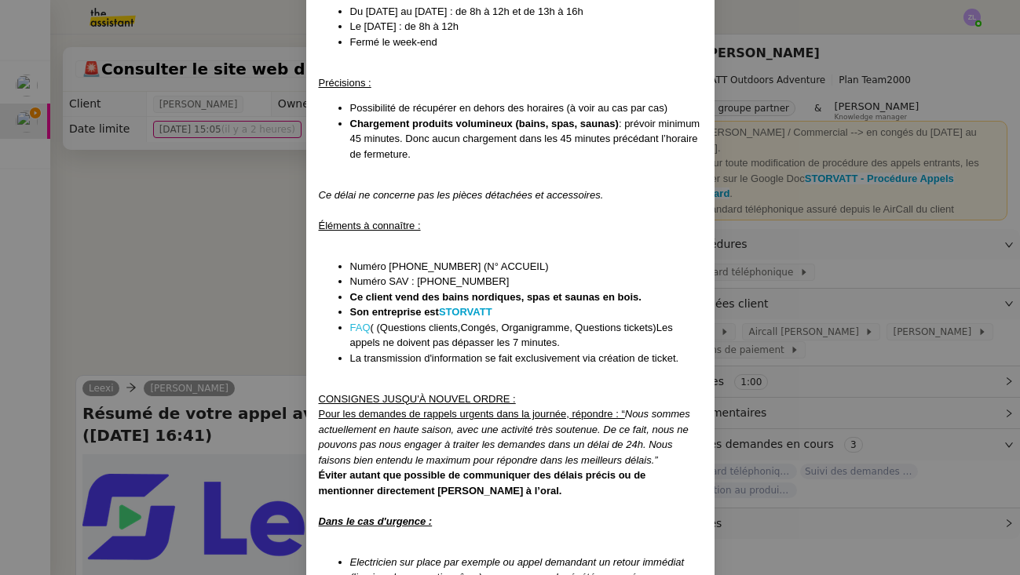
click at [357, 322] on link "FAQ" at bounding box center [360, 328] width 20 height 12
click at [170, 230] on nz-modal-container "MAJ le [DATE] Contexte : Le client souhaite que nous réceptionnions les appels …" at bounding box center [510, 287] width 1020 height 575
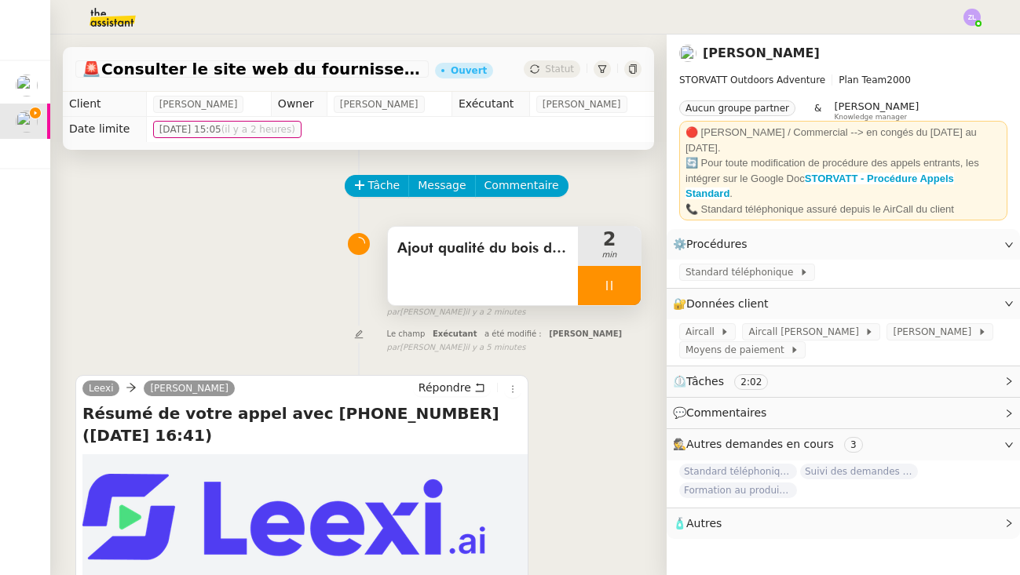
click at [581, 283] on div at bounding box center [609, 285] width 63 height 39
click at [609, 291] on button at bounding box center [624, 285] width 31 height 39
click at [553, 75] on span "Statut" at bounding box center [559, 69] width 29 height 11
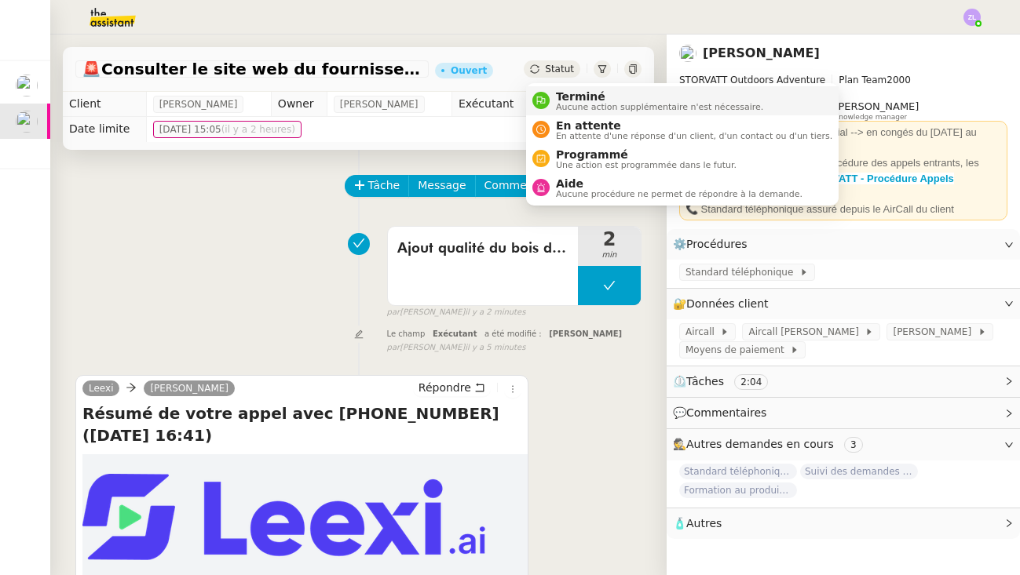
click at [571, 91] on span "Terminé" at bounding box center [659, 96] width 207 height 13
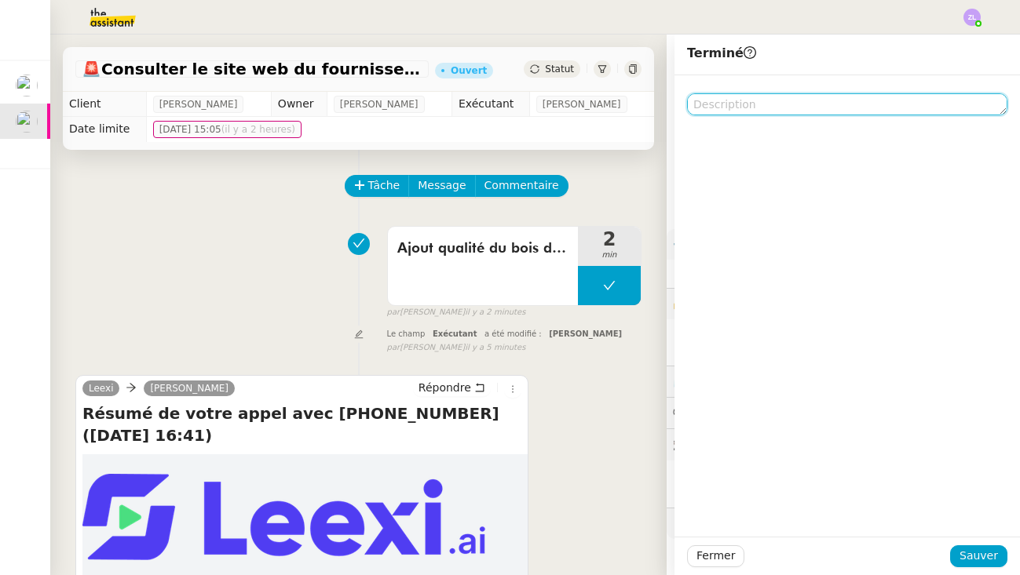
click at [724, 105] on textarea at bounding box center [847, 104] width 320 height 22
click at [710, 104] on textarea at bounding box center [847, 104] width 320 height 22
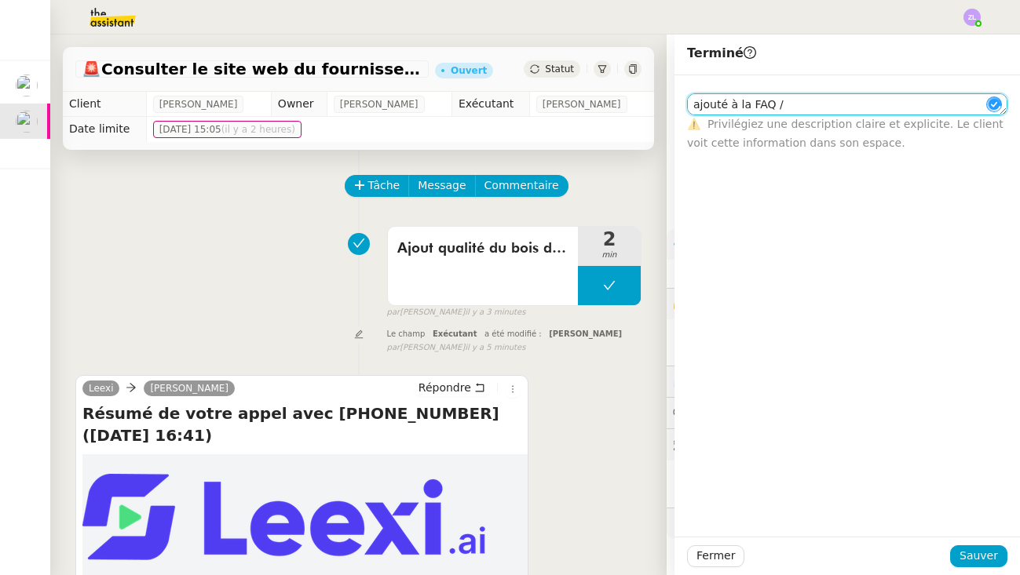
type textarea "ajouté à la FAQ / b"
click at [979, 568] on div "Fermer Sauver" at bounding box center [846, 556] width 345 height 38
click at [978, 556] on span "Sauver" at bounding box center [978, 556] width 38 height 18
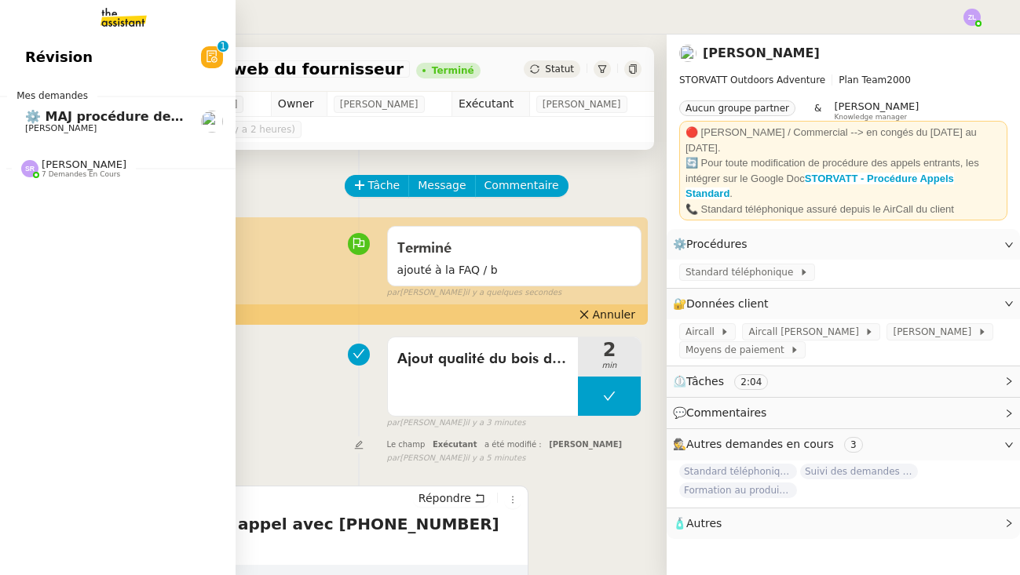
click at [53, 162] on span "[PERSON_NAME]" at bounding box center [84, 165] width 85 height 12
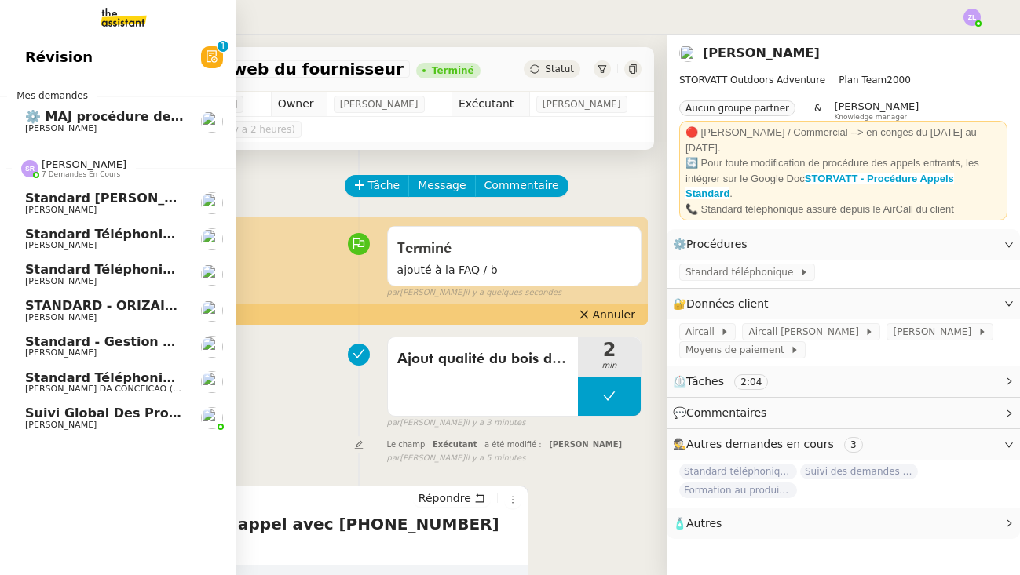
click at [97, 279] on span "[PERSON_NAME]" at bounding box center [60, 281] width 71 height 10
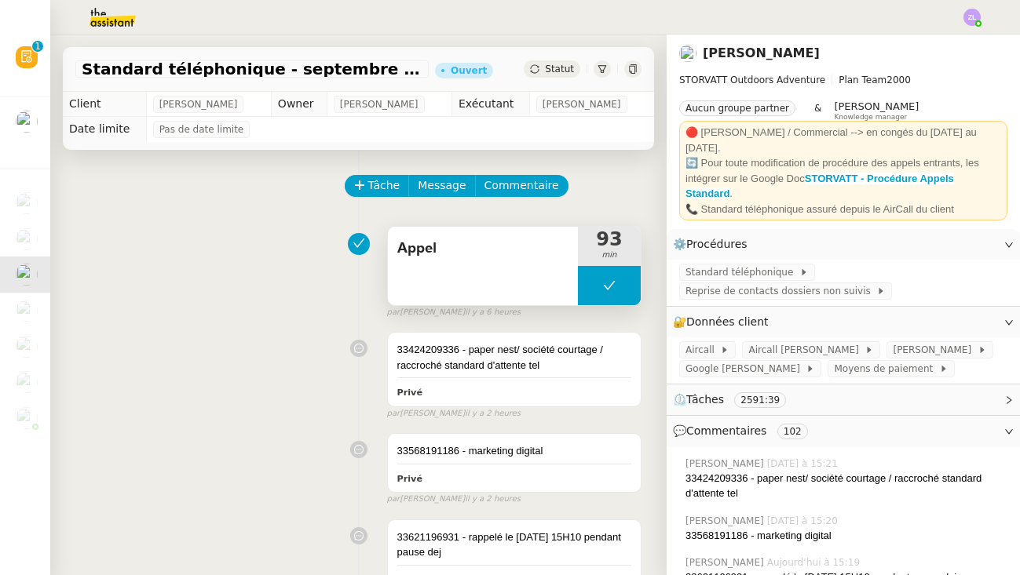
click at [593, 278] on button at bounding box center [609, 285] width 63 height 39
click at [593, 278] on div at bounding box center [593, 285] width 31 height 39
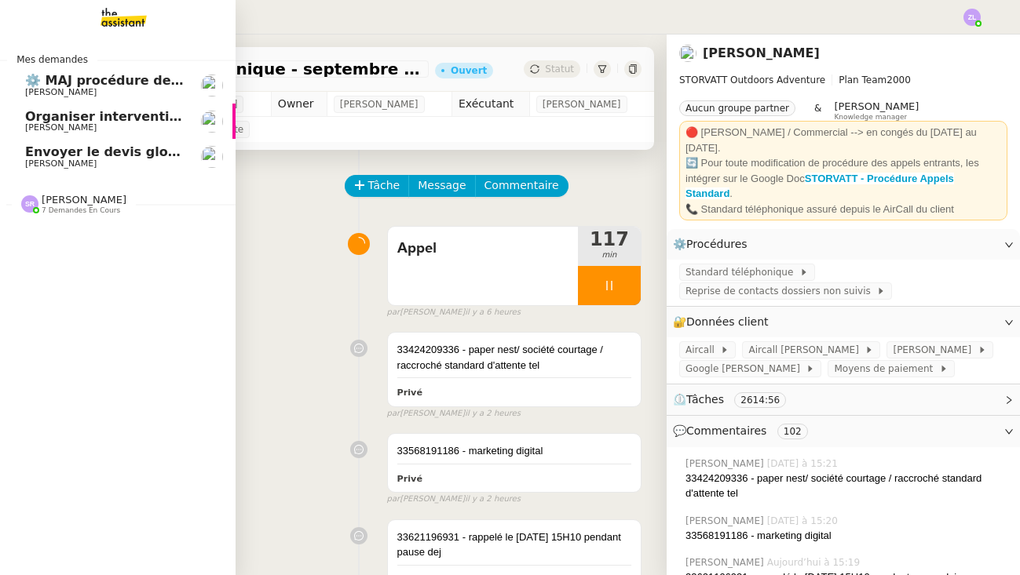
click at [49, 196] on span "[PERSON_NAME]" at bounding box center [84, 200] width 85 height 12
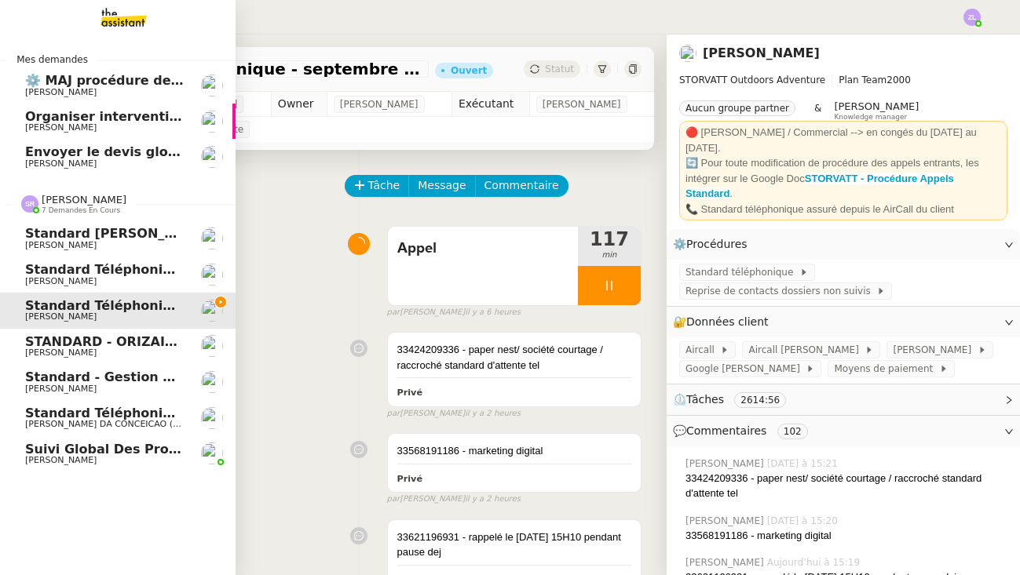
click at [117, 301] on span "Standard téléphonique - septembre 2025" at bounding box center [172, 305] width 295 height 15
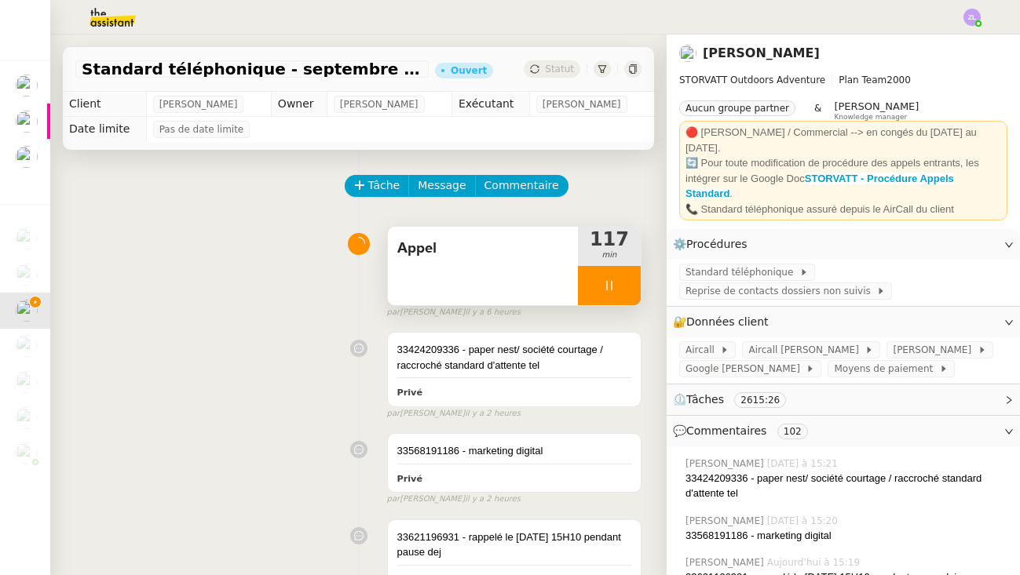
click at [598, 285] on div at bounding box center [609, 285] width 63 height 39
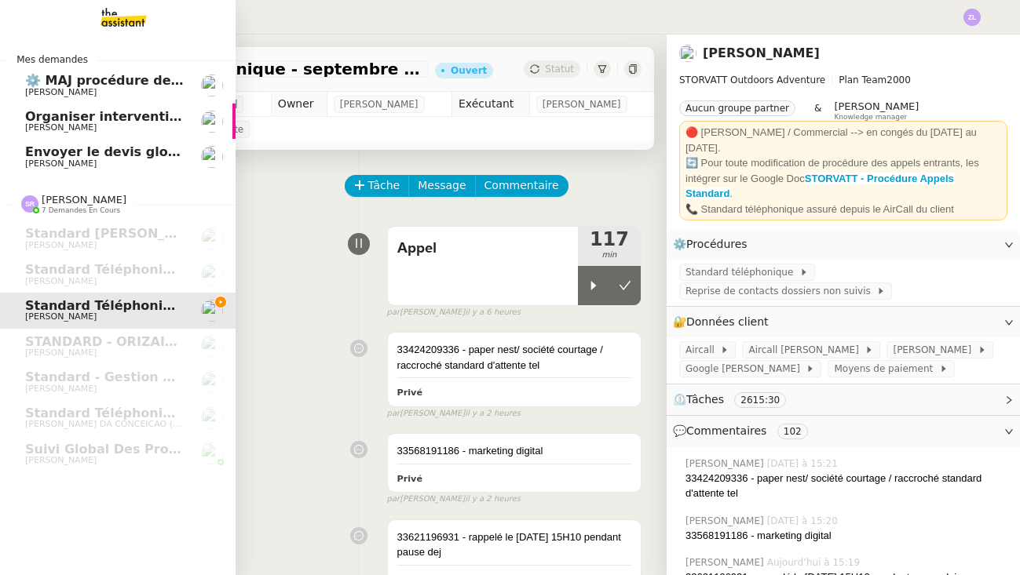
click at [67, 114] on span "Organiser intervention technicien pour spa en bois" at bounding box center [205, 116] width 361 height 15
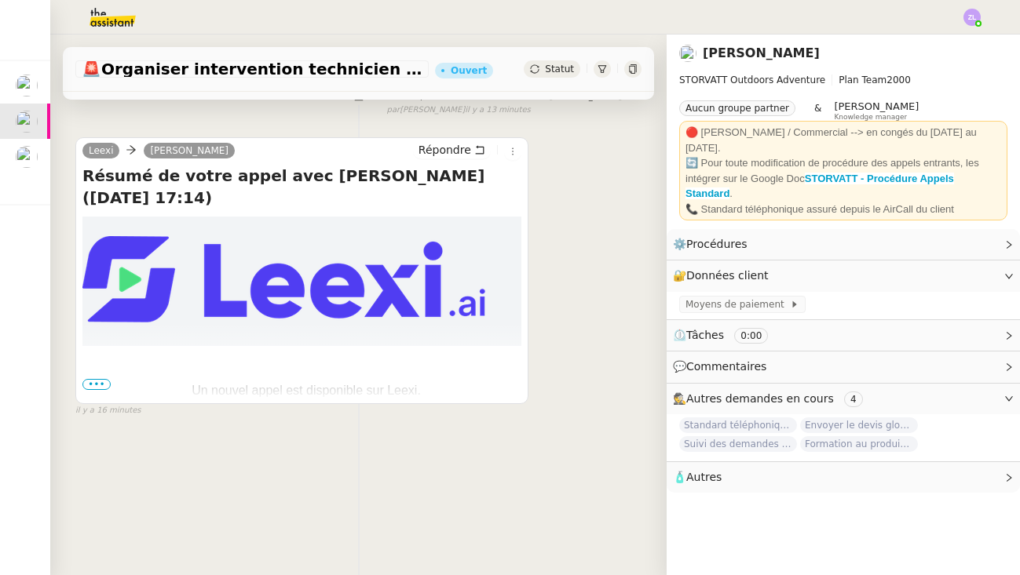
scroll to position [201, 0]
click at [97, 385] on span "•••" at bounding box center [96, 384] width 28 height 11
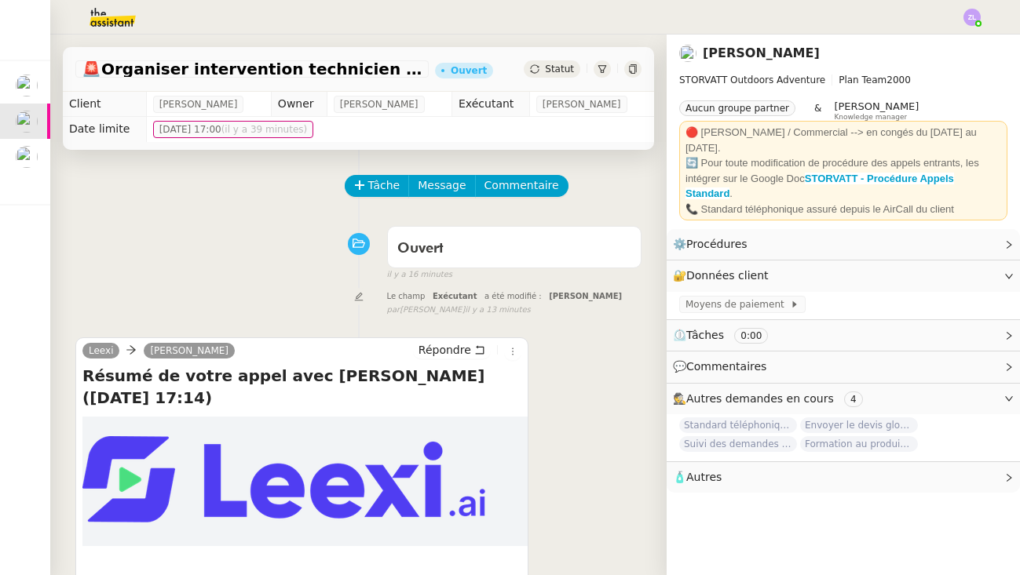
scroll to position [0, 0]
click at [562, 62] on div "Statut" at bounding box center [551, 68] width 57 height 17
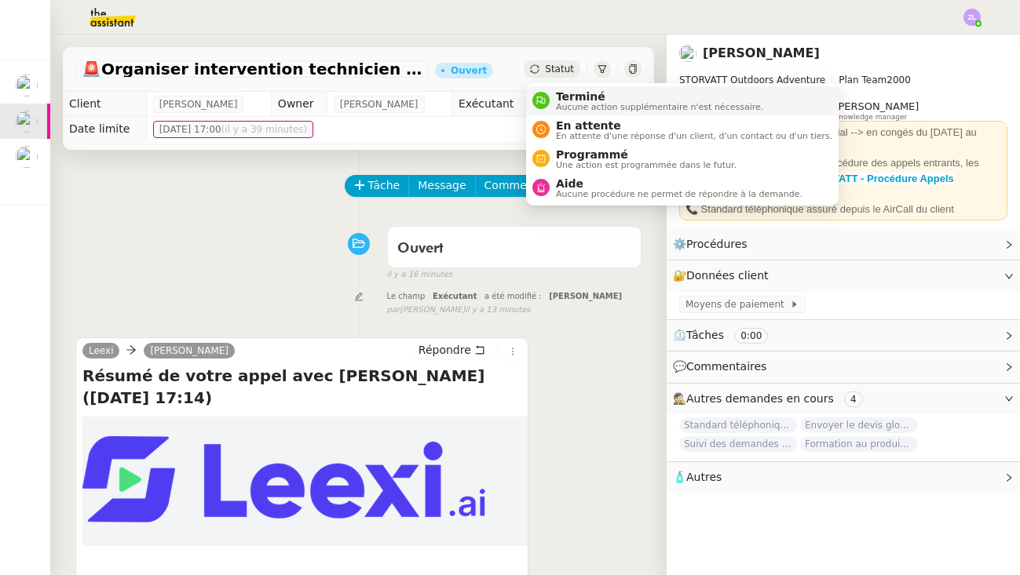
click at [577, 99] on span "Terminé" at bounding box center [659, 96] width 207 height 13
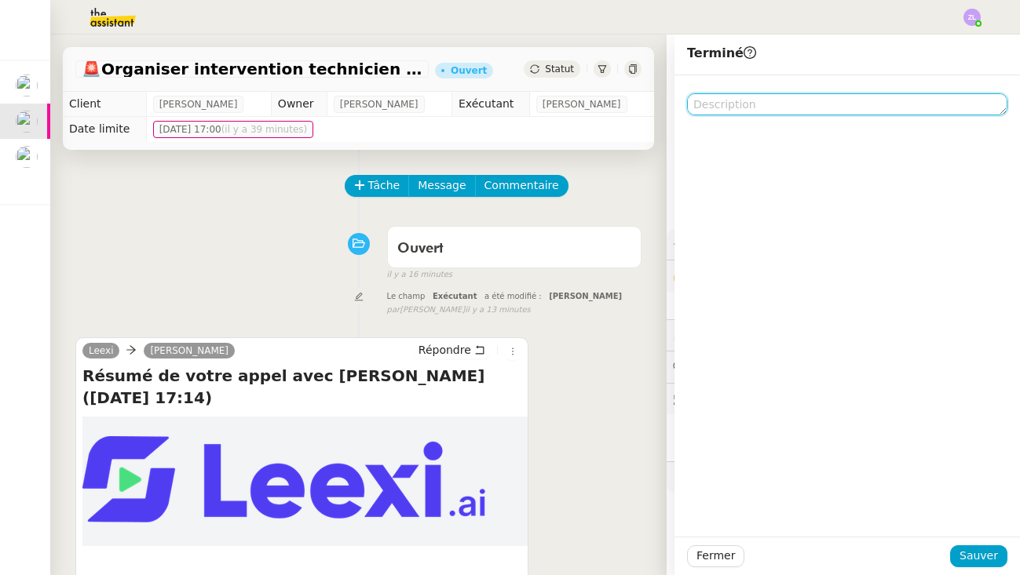
click at [734, 104] on textarea at bounding box center [847, 104] width 320 height 22
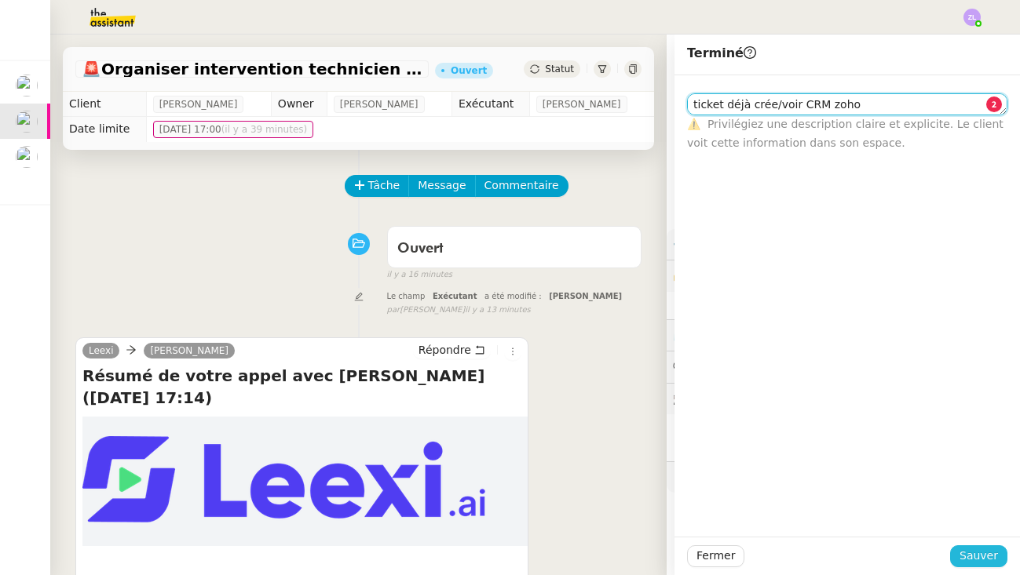
type textarea "ticket déjà crée/voir CRM zoho"
click at [988, 555] on span "Sauver" at bounding box center [978, 556] width 38 height 18
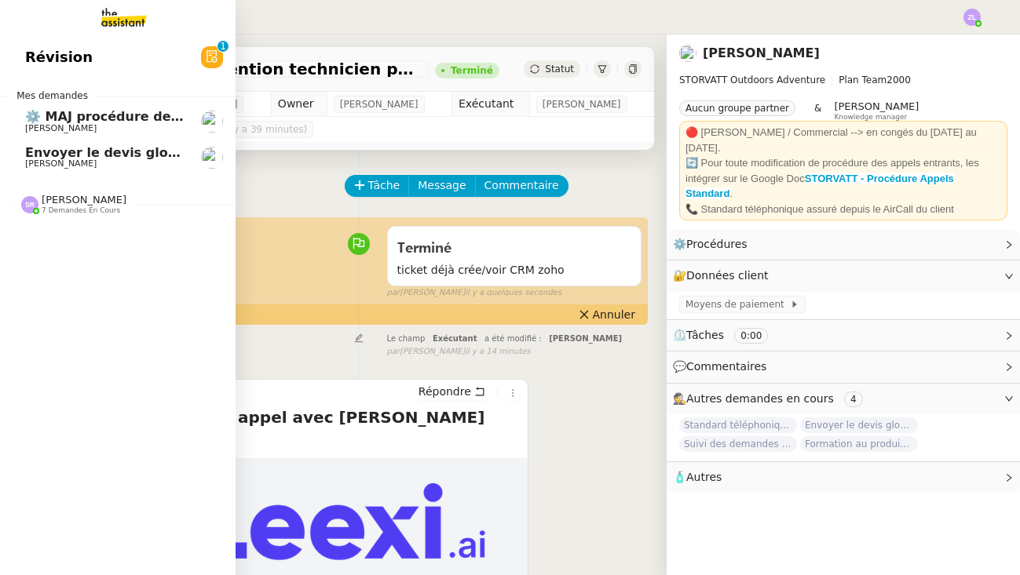
click at [60, 159] on span "[PERSON_NAME]" at bounding box center [60, 164] width 71 height 10
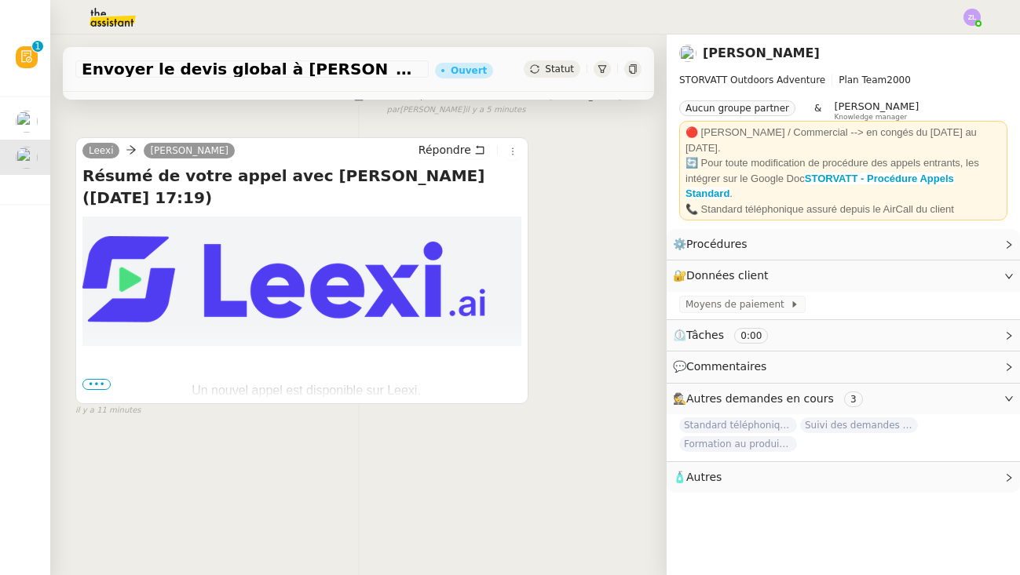
scroll to position [201, 0]
click at [93, 386] on span "•••" at bounding box center [96, 384] width 28 height 11
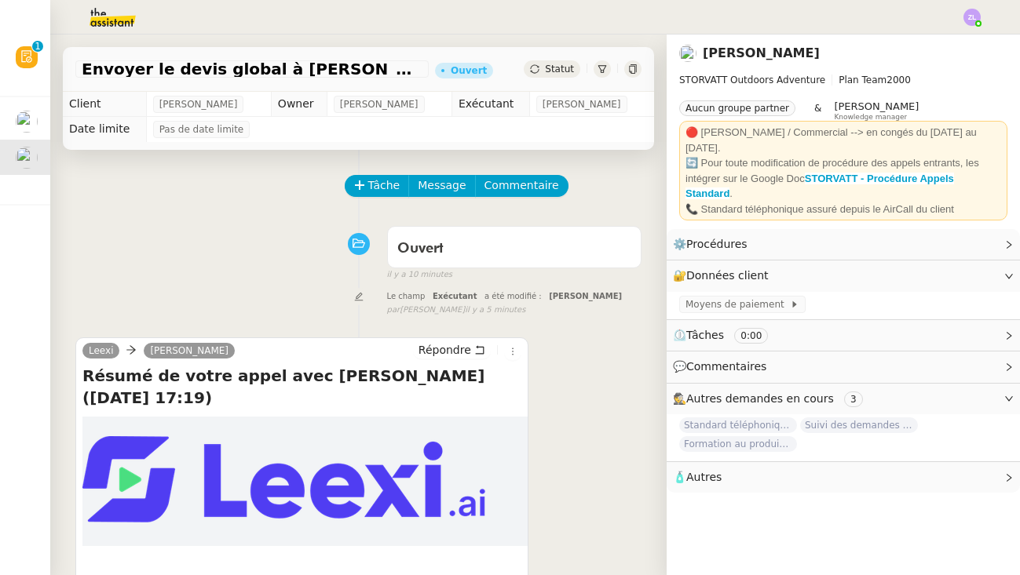
scroll to position [0, 0]
click at [556, 71] on span "Statut" at bounding box center [559, 69] width 29 height 11
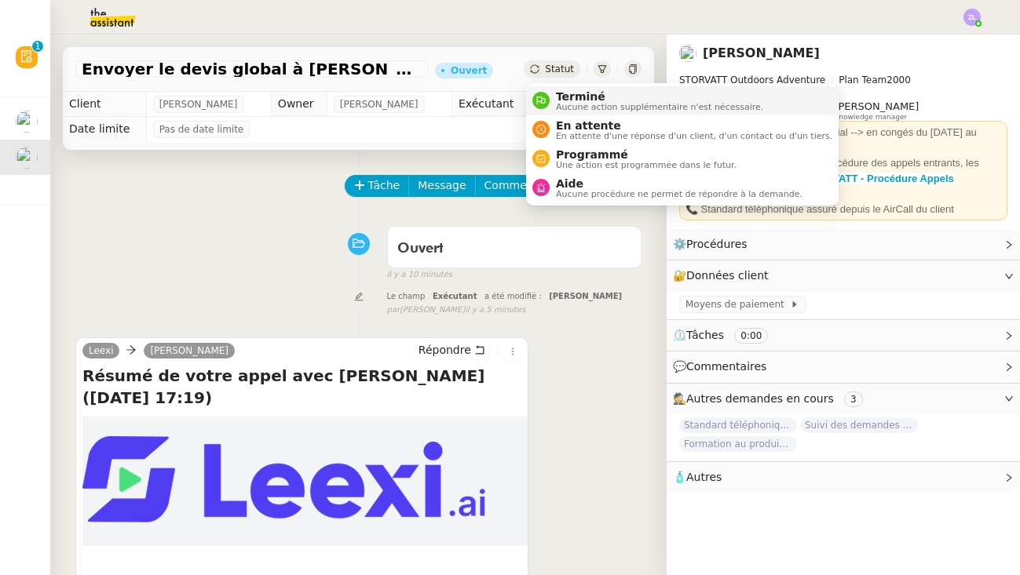
click at [593, 111] on span "Aucune action supplémentaire n'est nécessaire." at bounding box center [659, 107] width 207 height 9
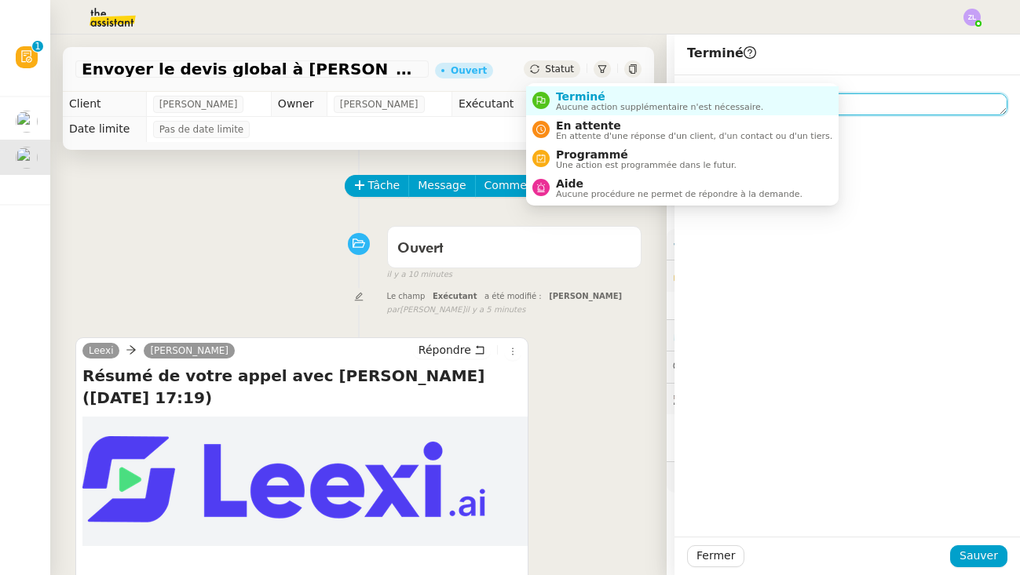
click at [828, 106] on textarea at bounding box center [847, 104] width 320 height 22
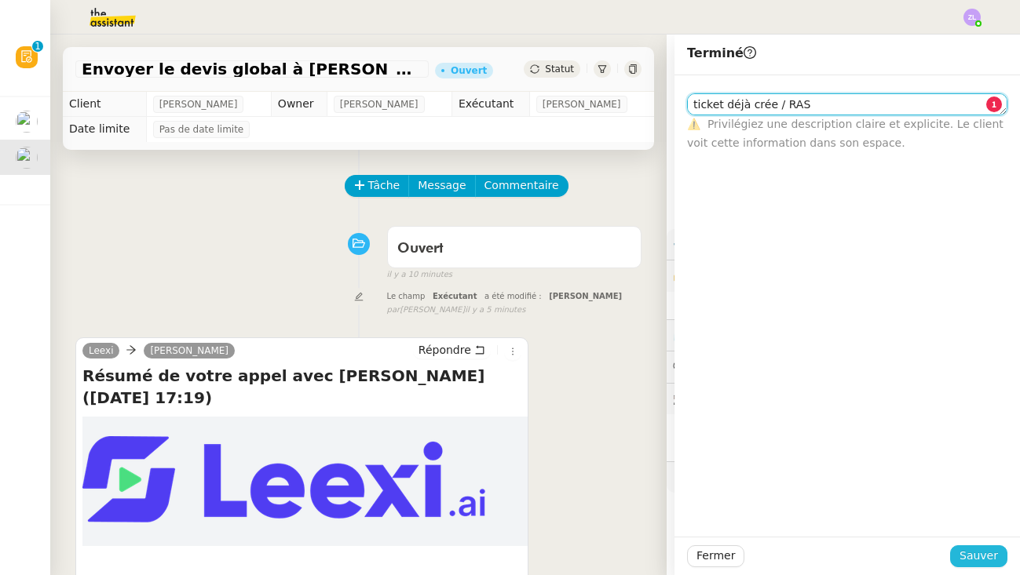
type textarea "ticket déjà crée / RAS"
click at [991, 556] on span "Sauver" at bounding box center [978, 556] width 38 height 18
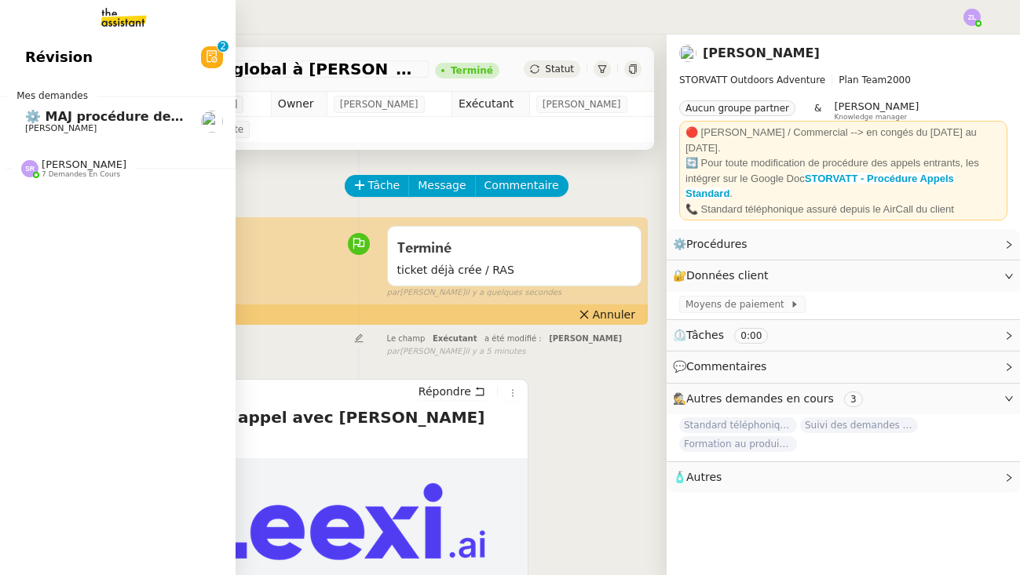
click at [37, 122] on span "⚙️ MAJ procédure de standard" at bounding box center [131, 116] width 213 height 15
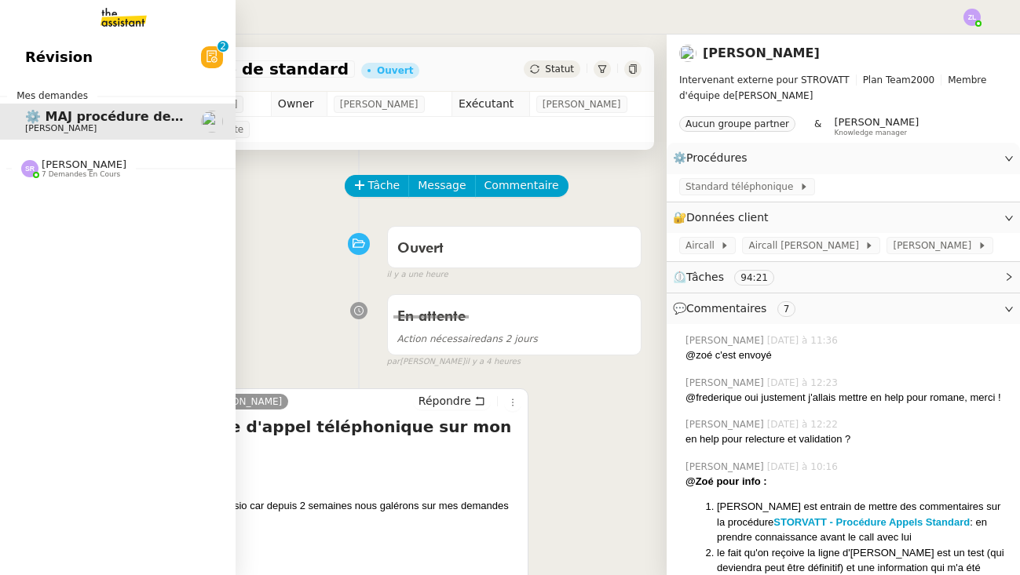
drag, startPoint x: 108, startPoint y: 168, endPoint x: 138, endPoint y: 270, distance: 106.3
click at [108, 168] on span "[PERSON_NAME]" at bounding box center [84, 165] width 85 height 12
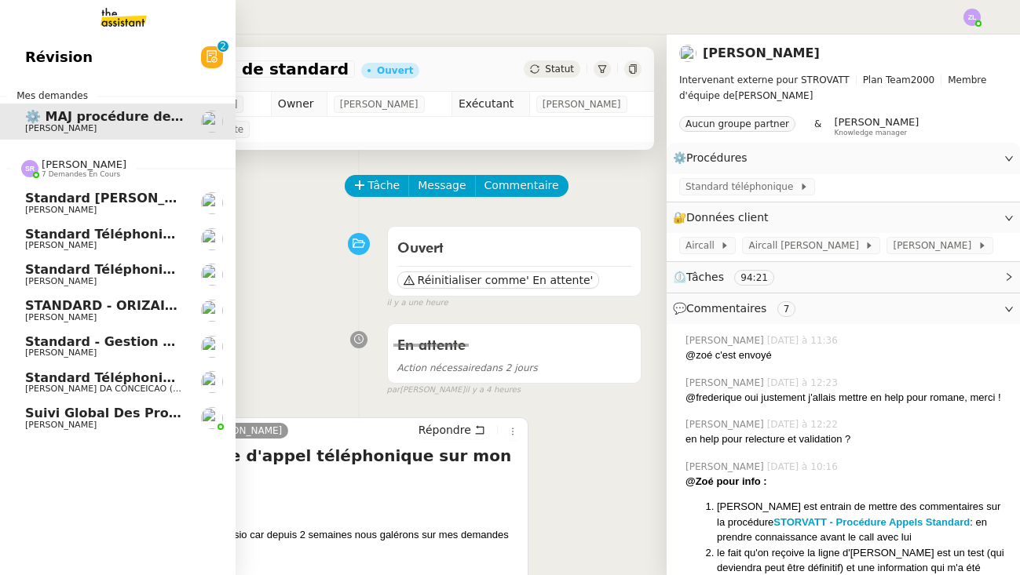
click at [152, 342] on span "Standard - Gestion des appels entrants - septembre 2025" at bounding box center [231, 341] width 413 height 15
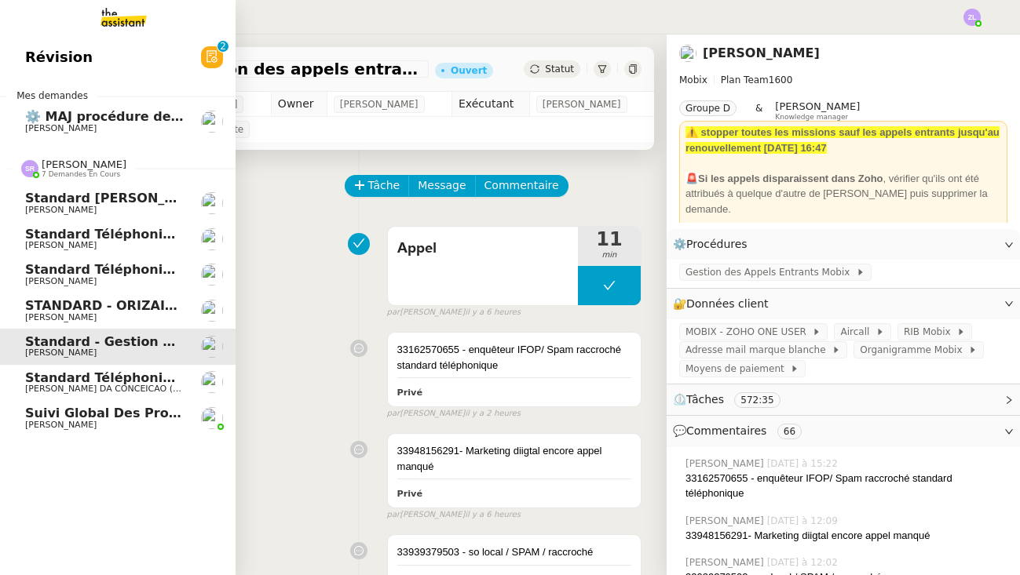
click at [128, 268] on span "Standard téléphonique - septembre 2025" at bounding box center [172, 269] width 295 height 15
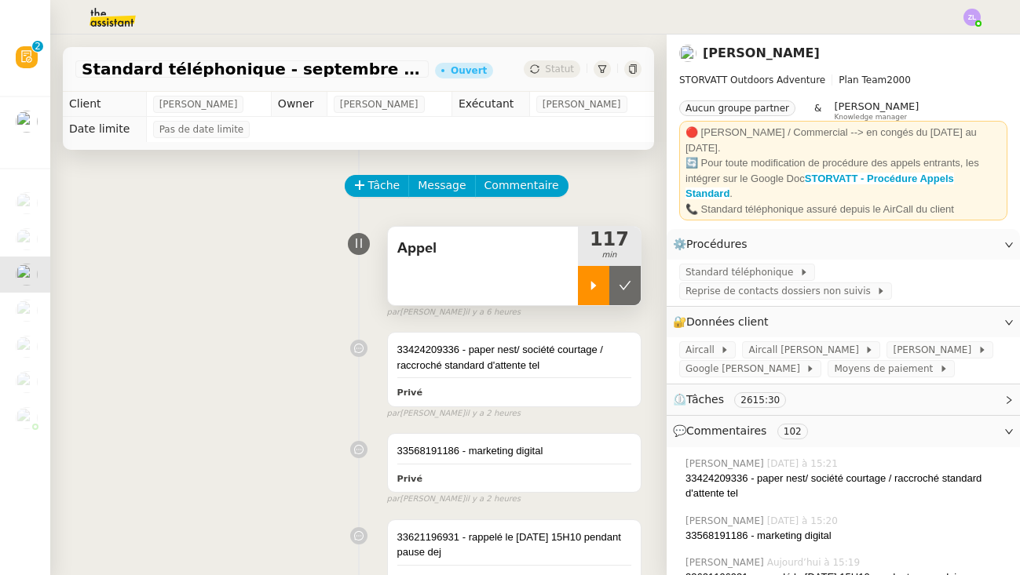
click at [584, 292] on div at bounding box center [593, 285] width 31 height 39
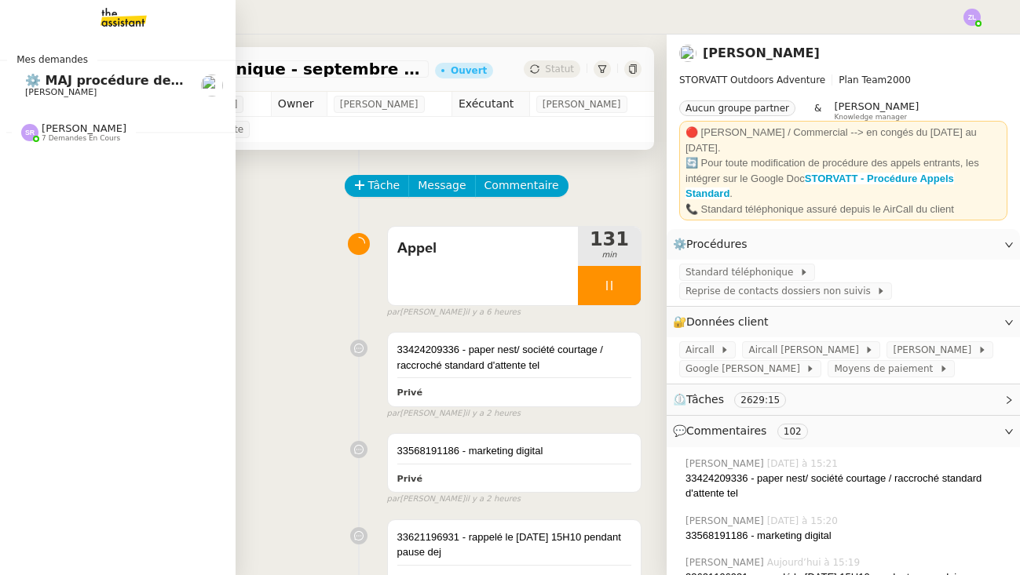
click at [67, 74] on span "⚙️ MAJ procédure de standard" at bounding box center [131, 80] width 213 height 15
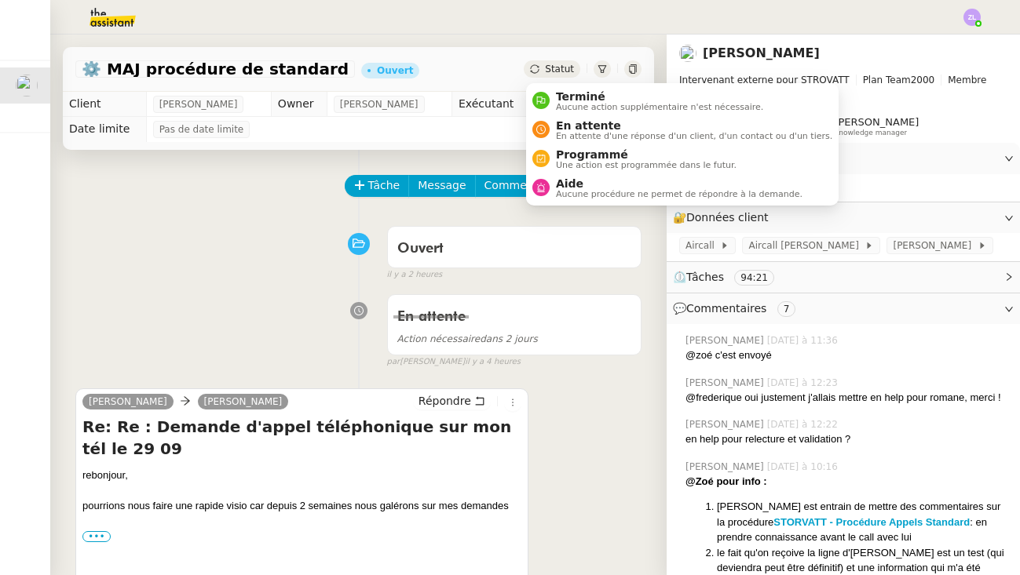
click at [548, 67] on span "Statut" at bounding box center [559, 69] width 29 height 11
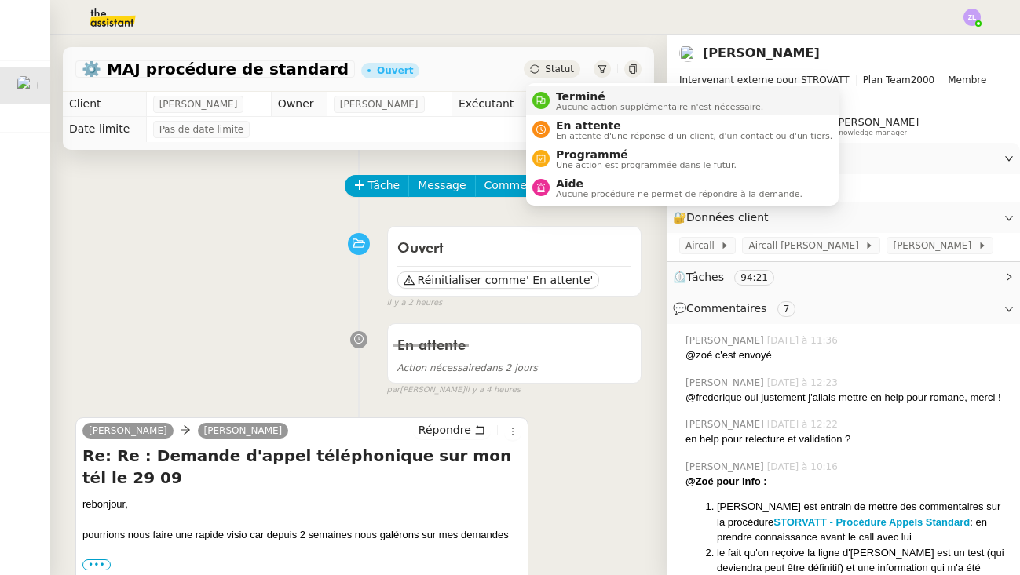
click at [568, 96] on span "Terminé" at bounding box center [659, 96] width 207 height 13
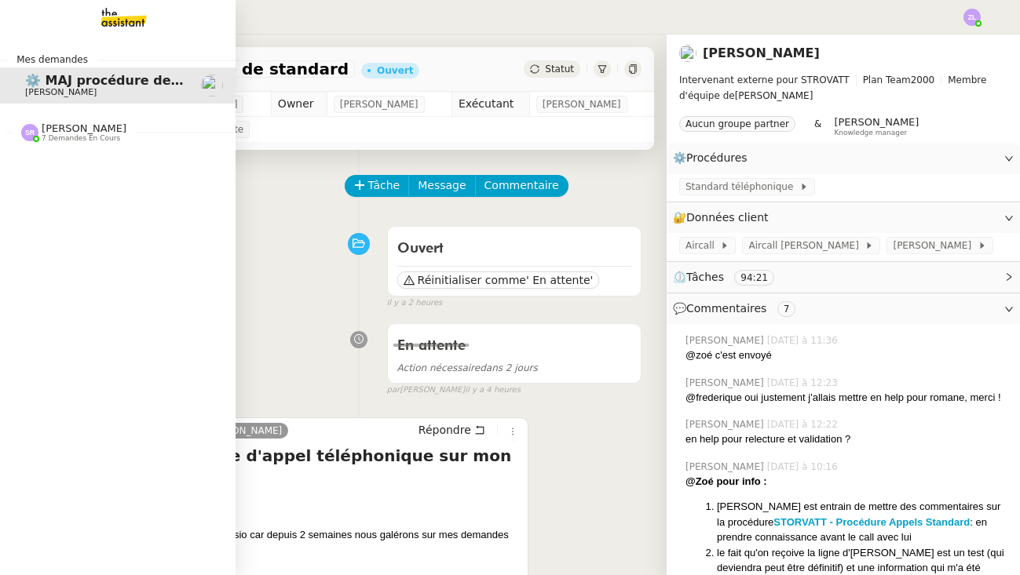
click at [61, 144] on div "[PERSON_NAME] 7 demandes en cours" at bounding box center [117, 127] width 235 height 46
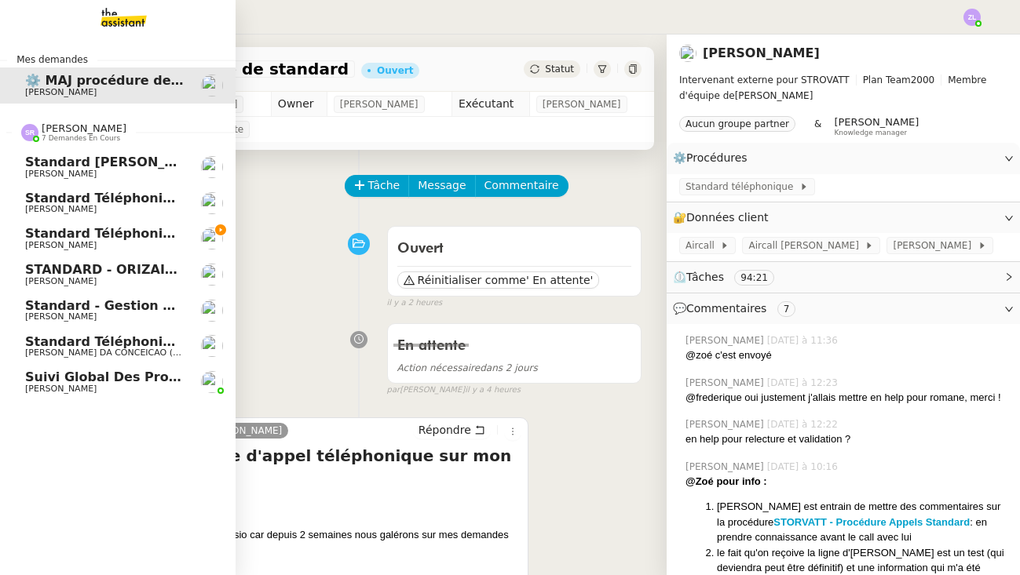
click at [97, 240] on span "[PERSON_NAME]" at bounding box center [60, 245] width 71 height 10
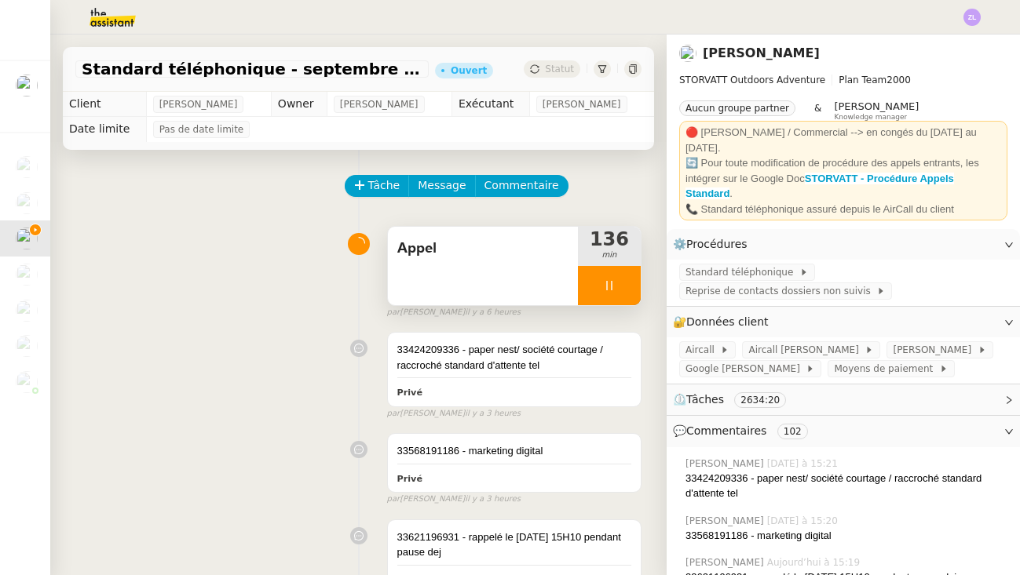
click at [593, 280] on div at bounding box center [609, 285] width 63 height 39
click at [626, 280] on icon at bounding box center [624, 285] width 13 height 13
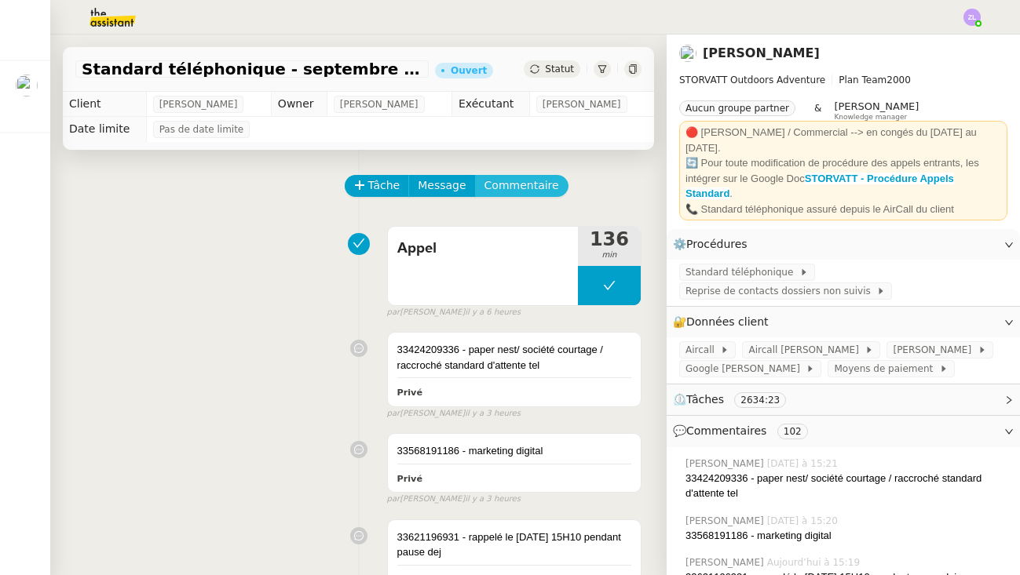
click at [508, 190] on span "Commentaire" at bounding box center [521, 186] width 75 height 18
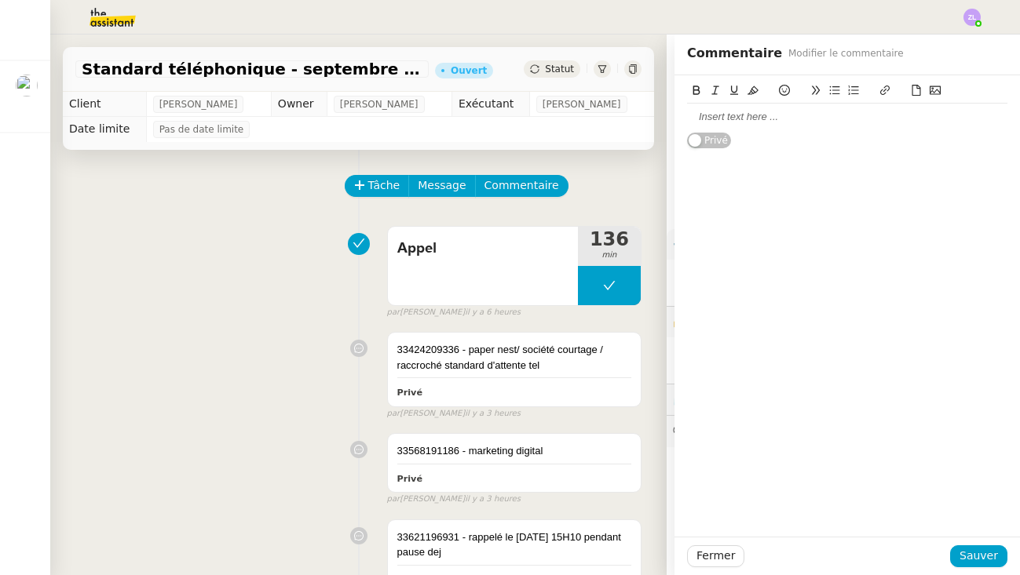
click at [717, 108] on div at bounding box center [847, 117] width 320 height 27
click at [711, 111] on div at bounding box center [847, 117] width 320 height 14
click at [711, 115] on div at bounding box center [847, 117] width 320 height 14
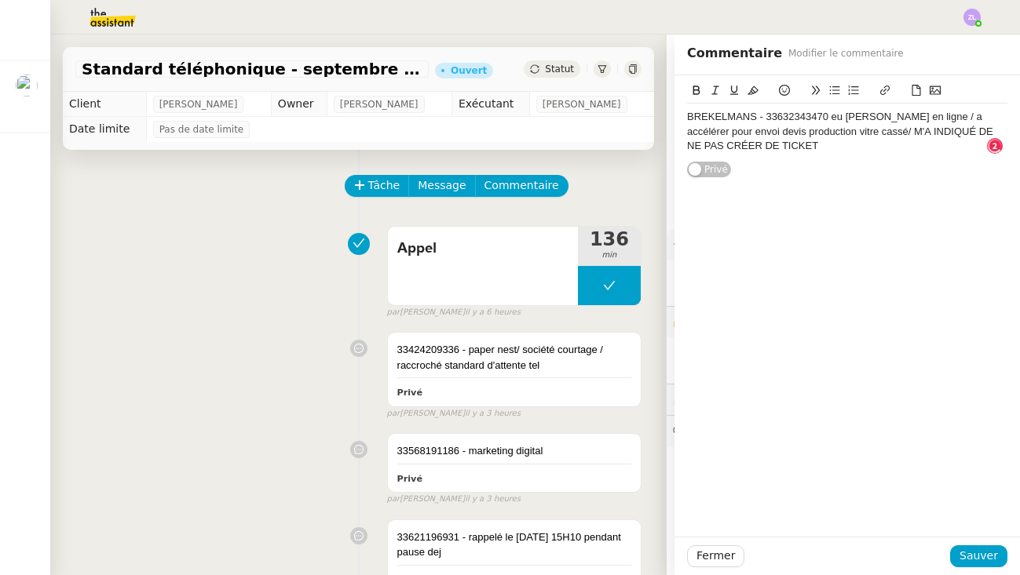
click at [950, 118] on div "BREKELMANS - 33632343470 eu [PERSON_NAME] en ligne / a accélérer pour envoi dev…" at bounding box center [847, 131] width 320 height 43
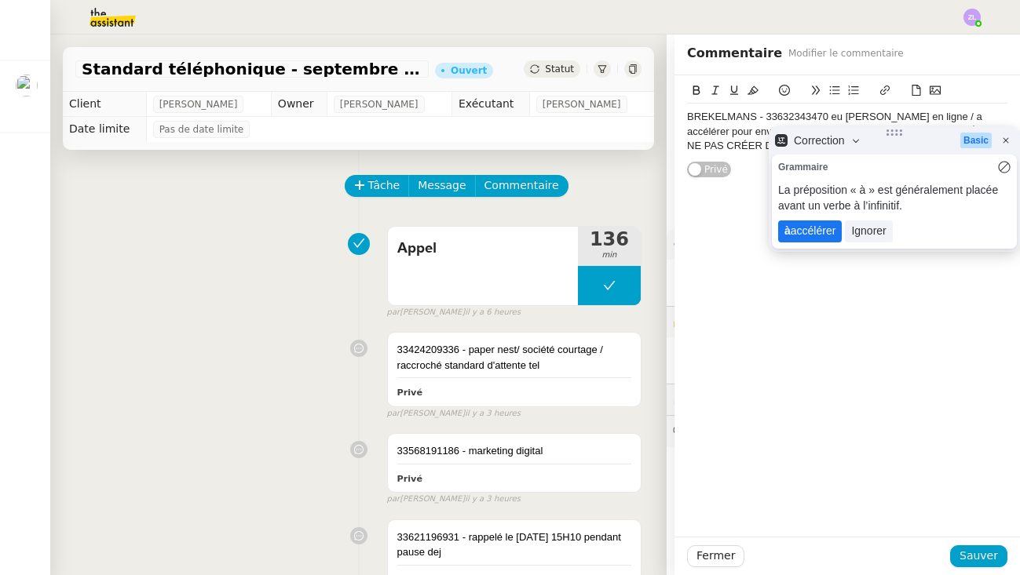
click at [805, 235] on lt-span "à accélérer" at bounding box center [810, 232] width 64 height 22
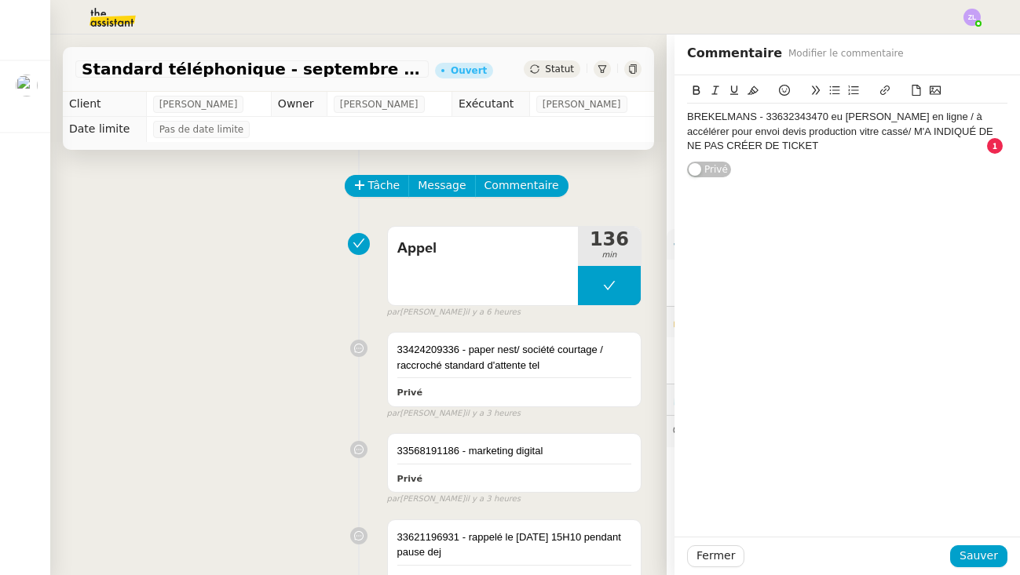
click at [932, 117] on div "BREKELMANS - 33632343470 eu [PERSON_NAME] en ligne / à accélérer pour envoi dev…" at bounding box center [847, 131] width 320 height 43
click at [978, 118] on div "BREKELMANS - 33632343470 eu [PERSON_NAME] en ligne / a accélérer pour envoi dev…" at bounding box center [847, 131] width 320 height 43
drag, startPoint x: 967, startPoint y: 553, endPoint x: 819, endPoint y: 484, distance: 163.6
click at [967, 553] on span "Sauver" at bounding box center [978, 556] width 38 height 18
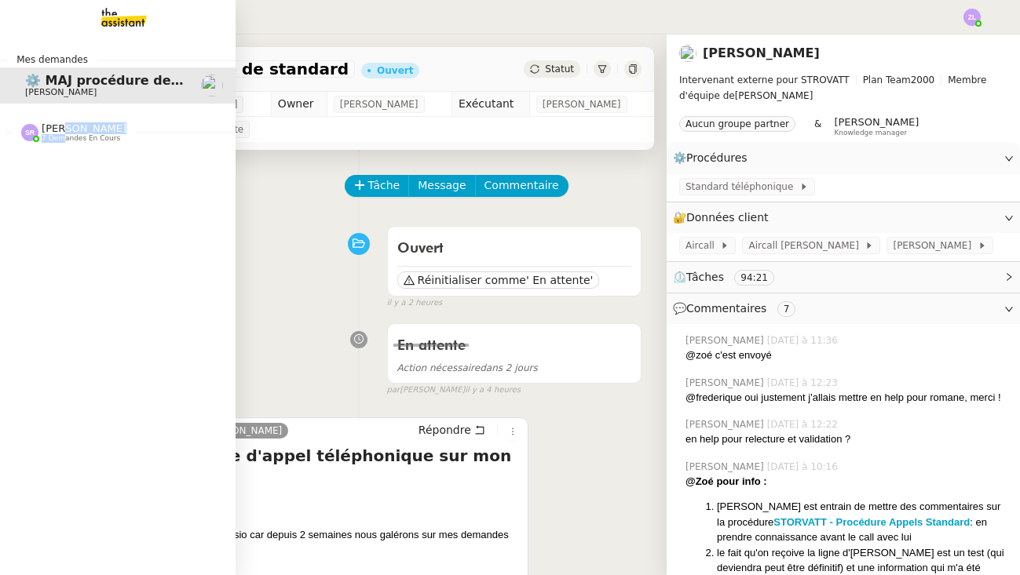
click at [61, 133] on div "[PERSON_NAME] 7 demandes en cours" at bounding box center [84, 132] width 85 height 20
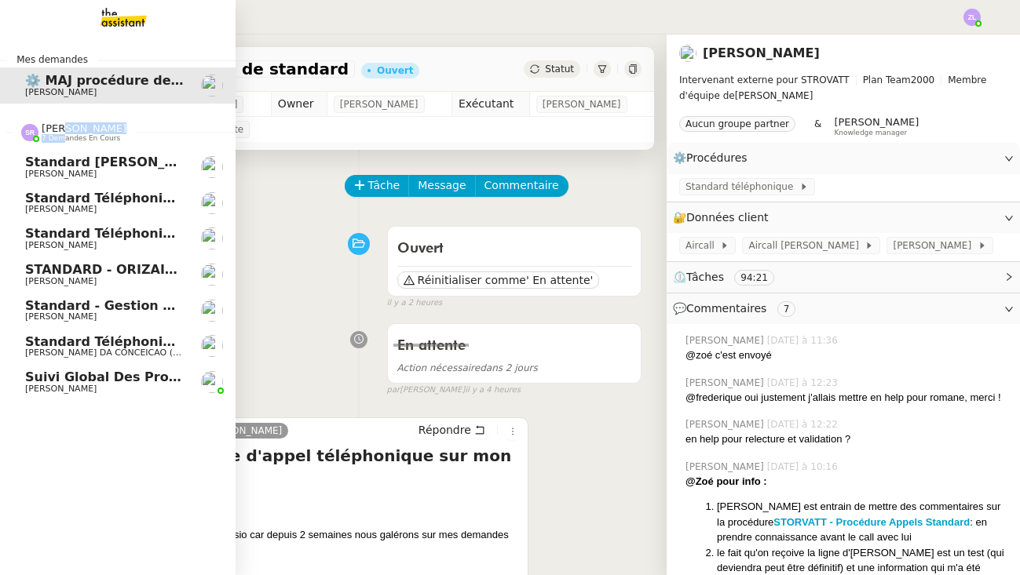
click at [158, 308] on span "Standard - Gestion des appels entrants - septembre 2025" at bounding box center [231, 305] width 413 height 15
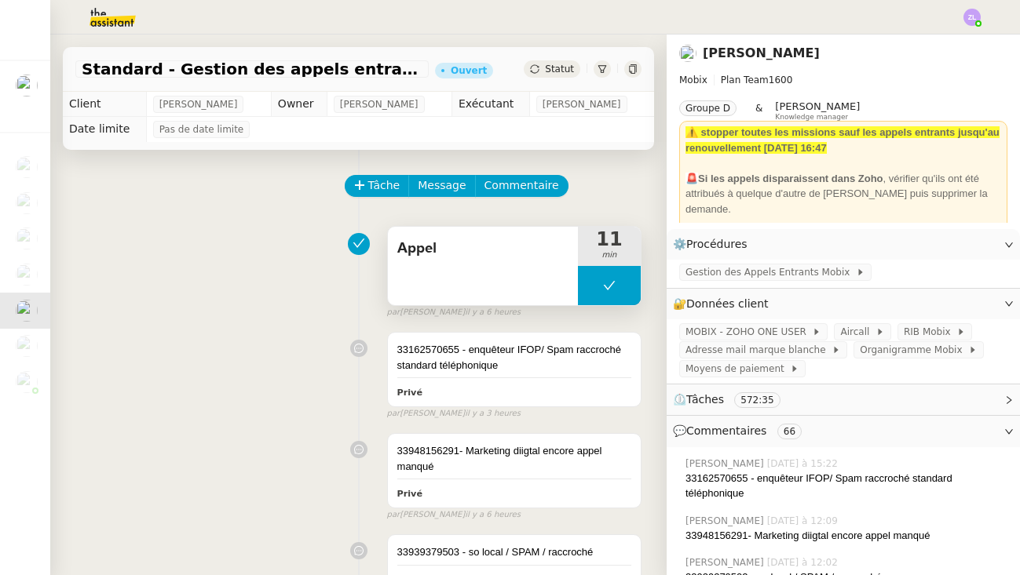
click at [593, 290] on button at bounding box center [609, 285] width 63 height 39
click at [593, 290] on icon at bounding box center [593, 285] width 13 height 13
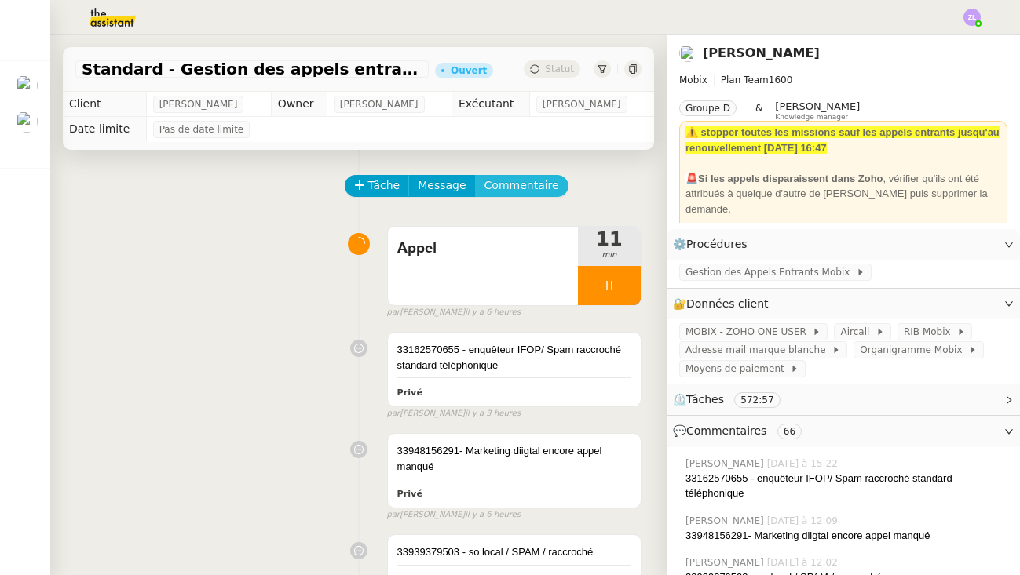
click at [531, 190] on span "Commentaire" at bounding box center [521, 186] width 75 height 18
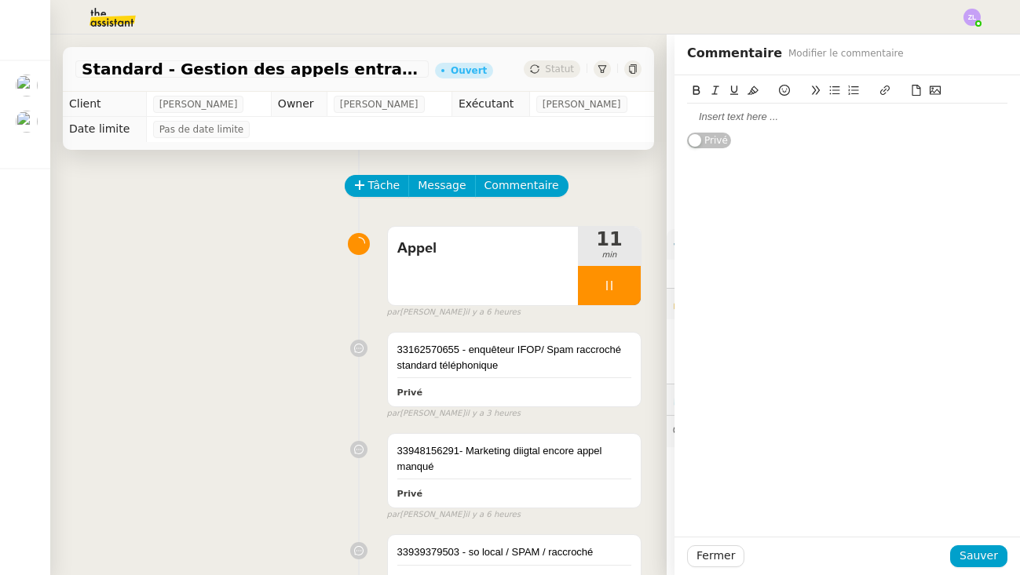
click at [739, 115] on div at bounding box center [847, 117] width 320 height 14
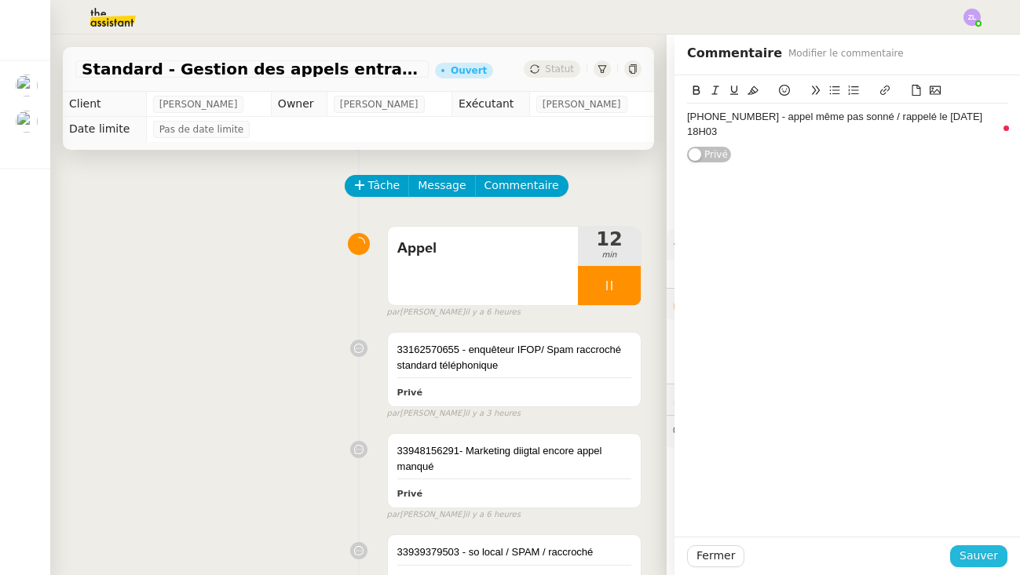
click at [969, 552] on span "Sauver" at bounding box center [978, 556] width 38 height 18
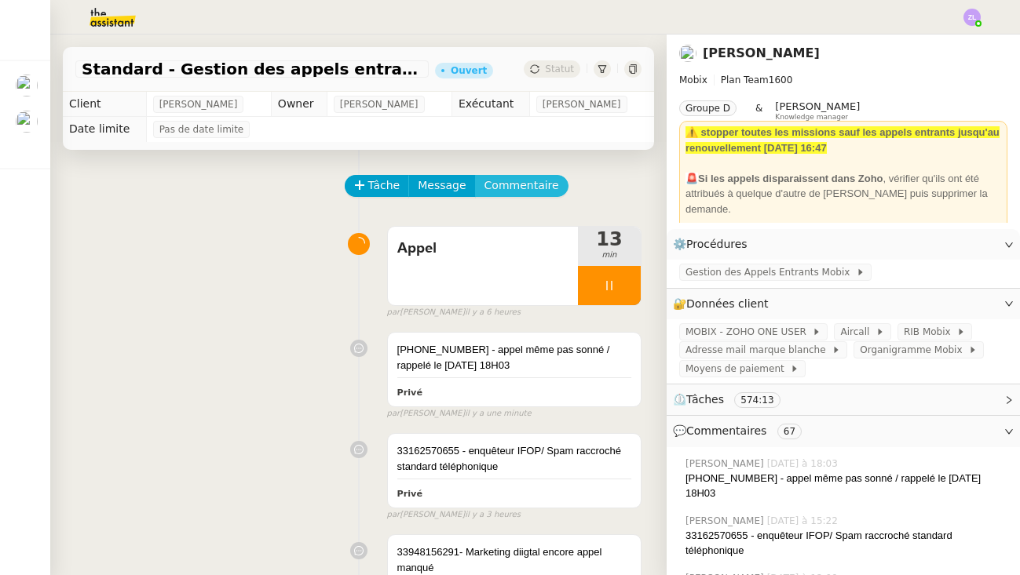
click at [528, 180] on span "Commentaire" at bounding box center [521, 186] width 75 height 18
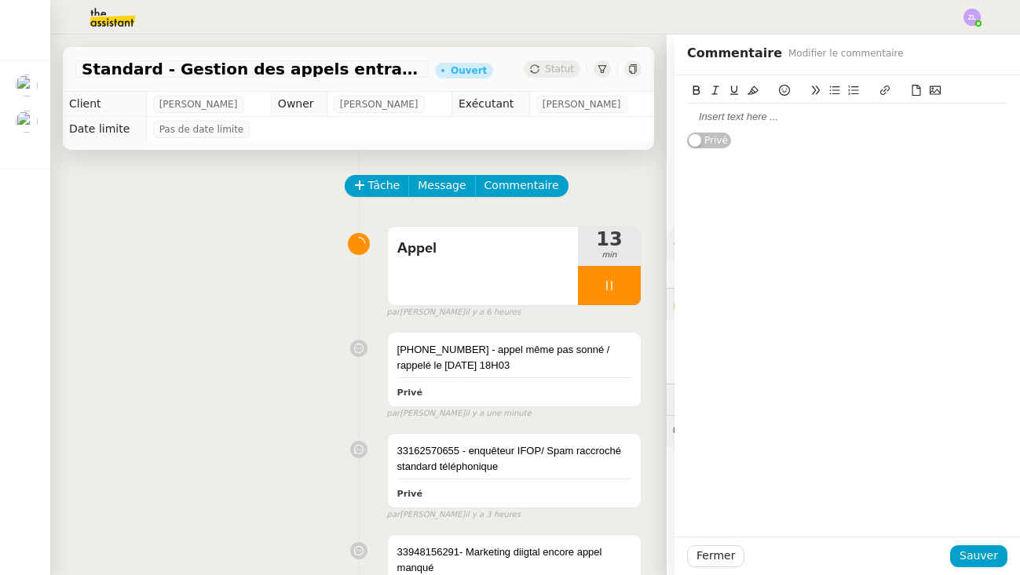
click at [704, 112] on div at bounding box center [847, 117] width 320 height 14
click at [774, 119] on div "33568131029 in stitu d'étude/ raccorché / rappelé le [DATE] 18H04" at bounding box center [847, 117] width 320 height 14
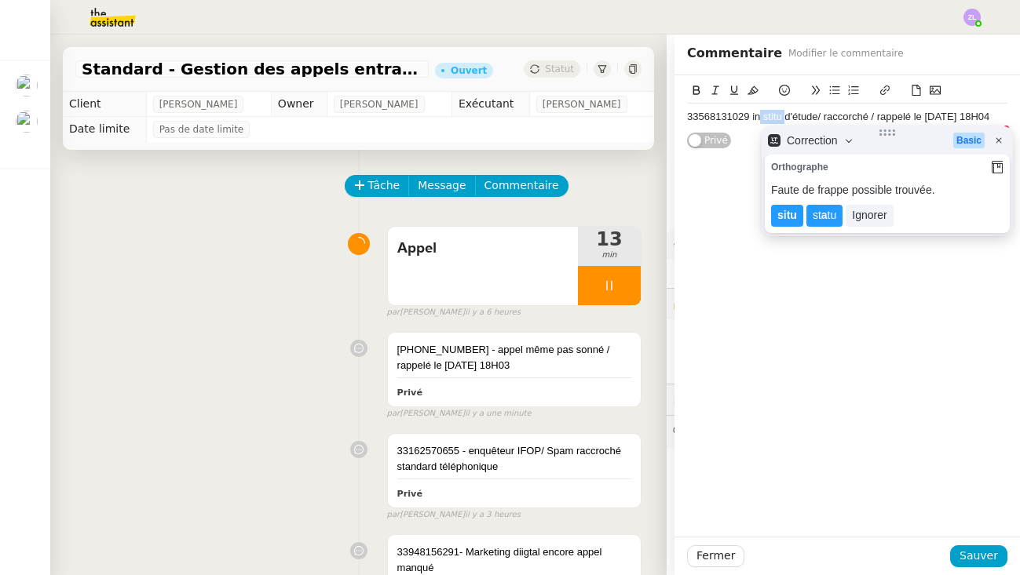
click at [758, 114] on div "33568131029 in stitu d'étude/ raccorché / rappelé le [DATE] 18H04" at bounding box center [847, 117] width 320 height 14
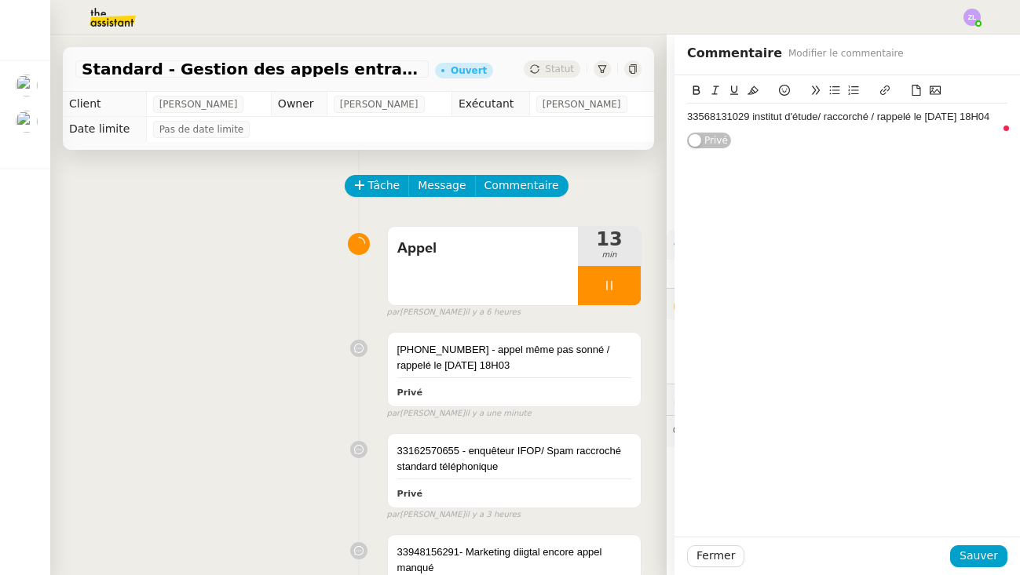
click at [852, 119] on div "33568131029 institut d'étude/ raccorché / rappelé le [DATE] 18H04" at bounding box center [847, 117] width 320 height 14
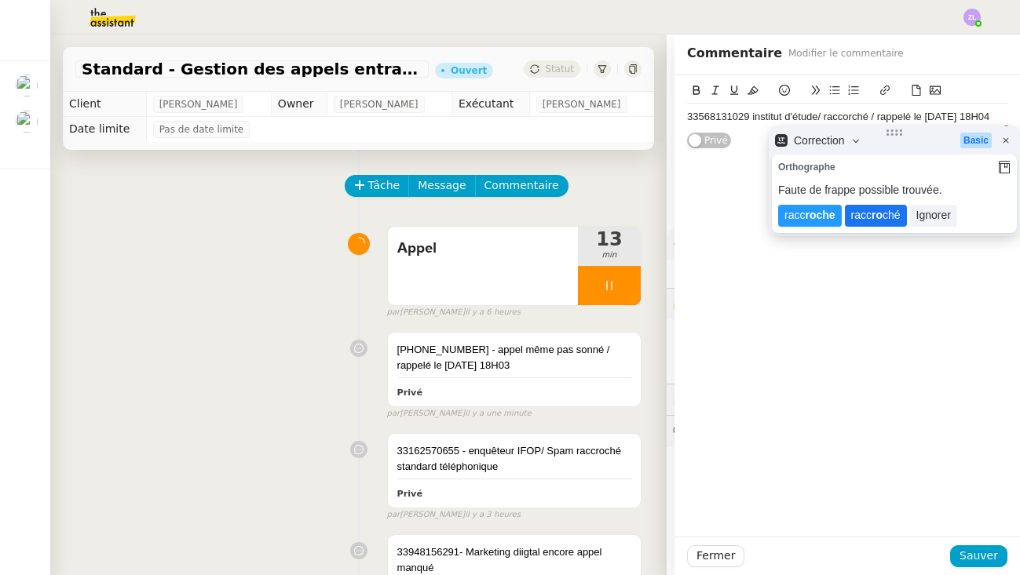
click at [875, 221] on lt-span "racc ro ché" at bounding box center [876, 216] width 62 height 22
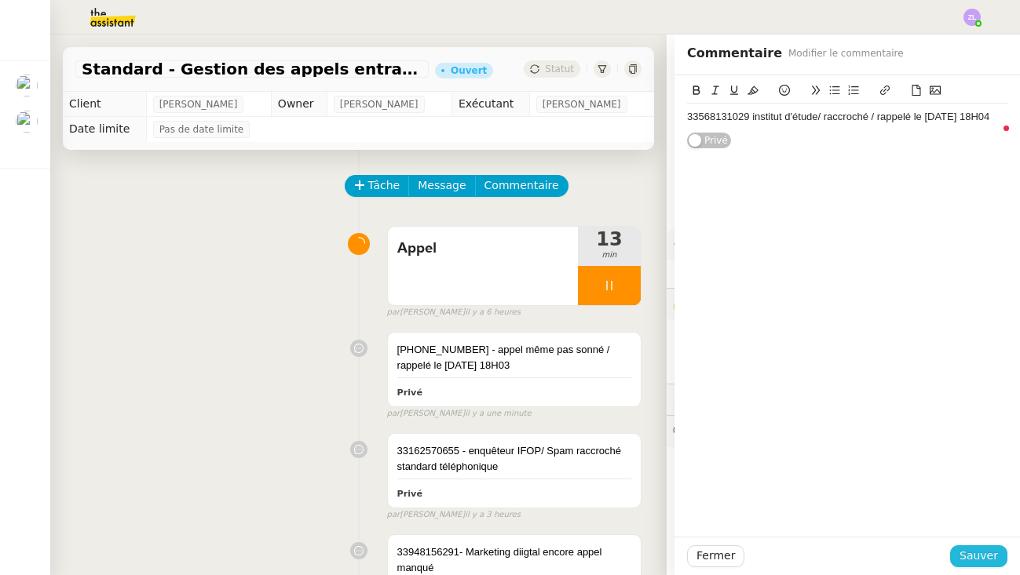
click at [979, 560] on span "Sauver" at bounding box center [978, 556] width 38 height 18
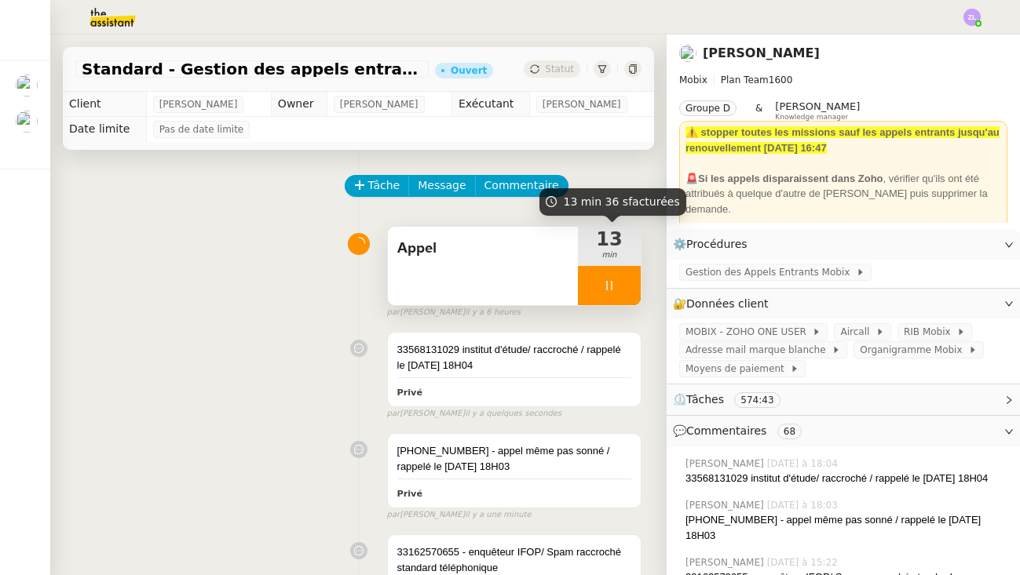
click at [591, 279] on div at bounding box center [609, 285] width 63 height 39
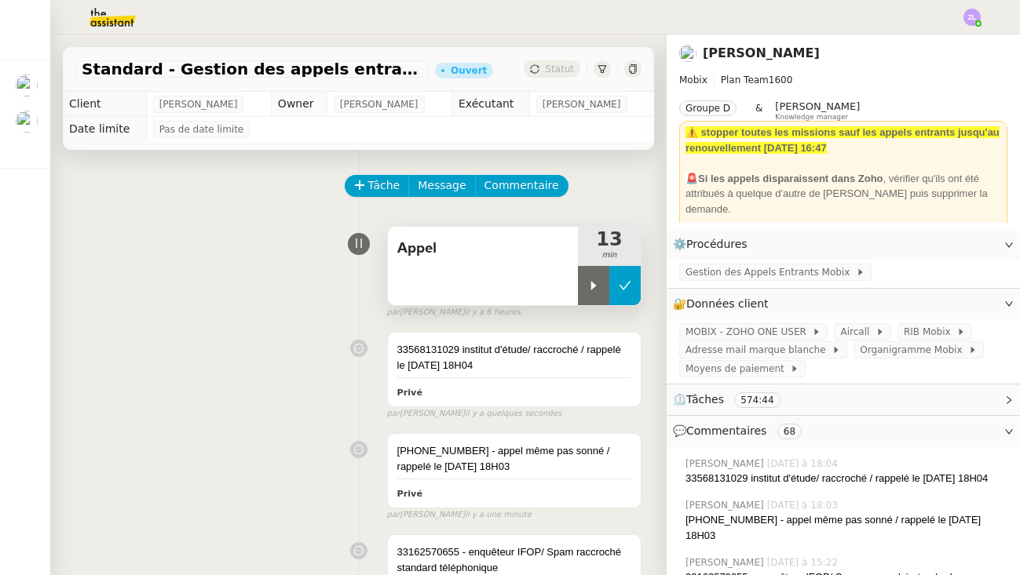
click at [629, 285] on icon at bounding box center [624, 285] width 13 height 13
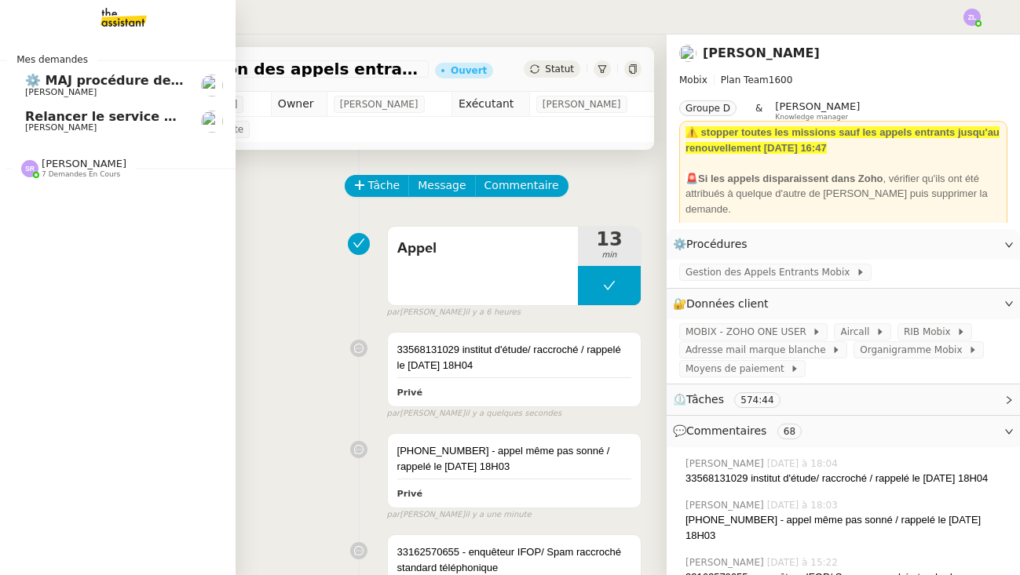
click at [67, 116] on span "Relancer le service SAV pour vitre cassée" at bounding box center [172, 116] width 294 height 15
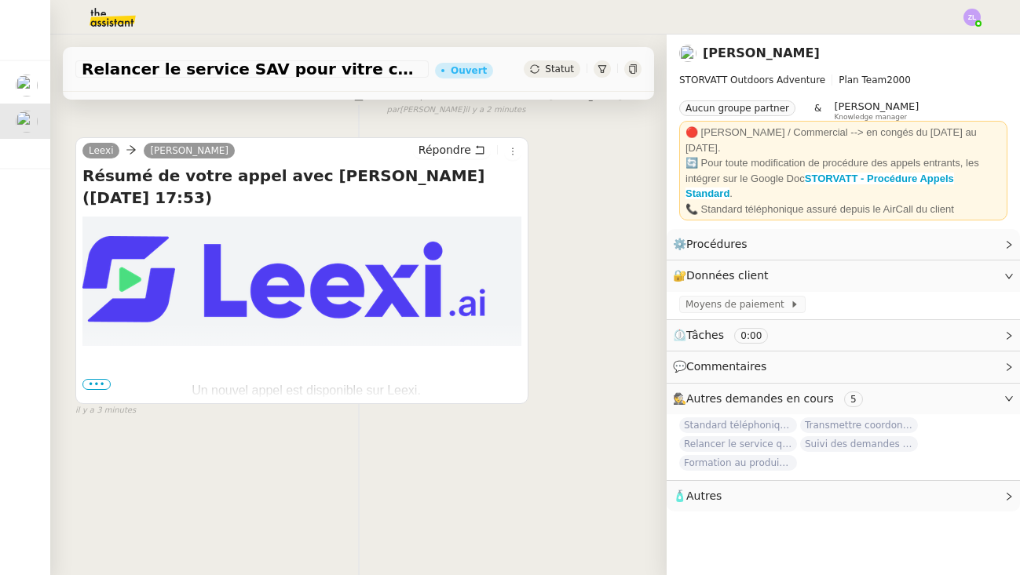
scroll to position [201, 0]
click at [98, 387] on span "•••" at bounding box center [96, 384] width 28 height 11
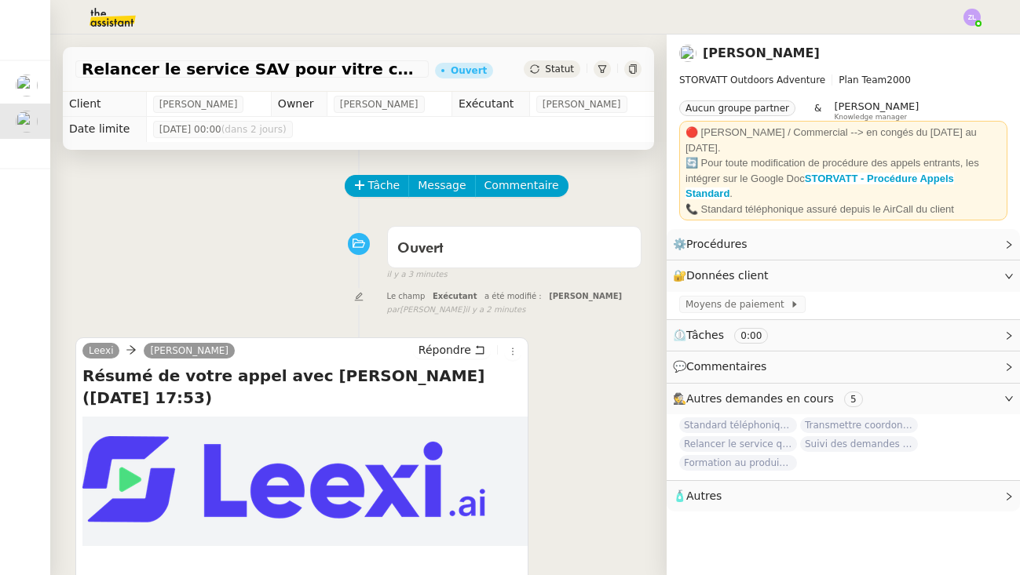
scroll to position [0, 0]
click at [545, 69] on div "Statut" at bounding box center [551, 68] width 57 height 17
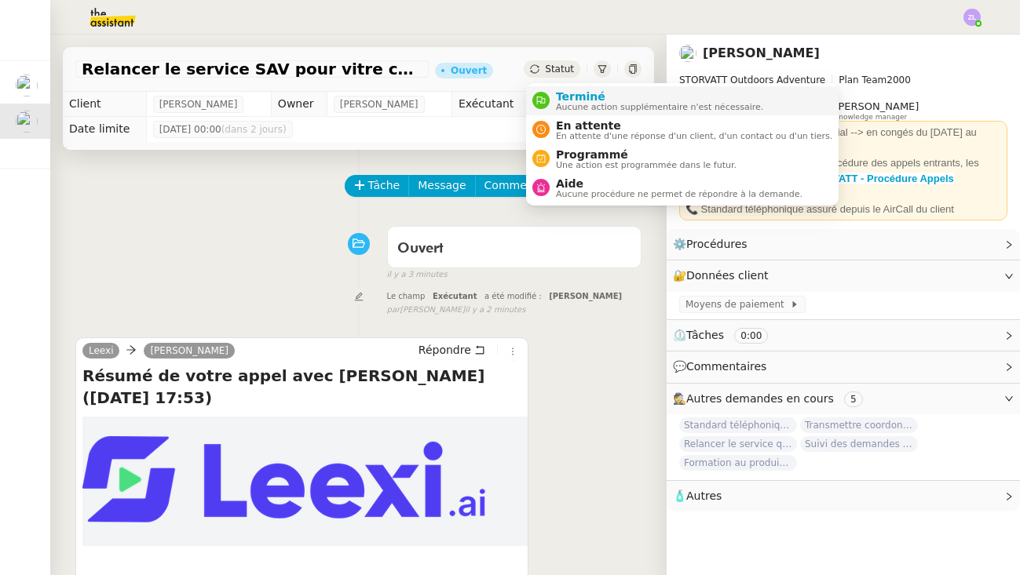
click at [571, 104] on span "Aucune action supplémentaire n'est nécessaire." at bounding box center [659, 107] width 207 height 9
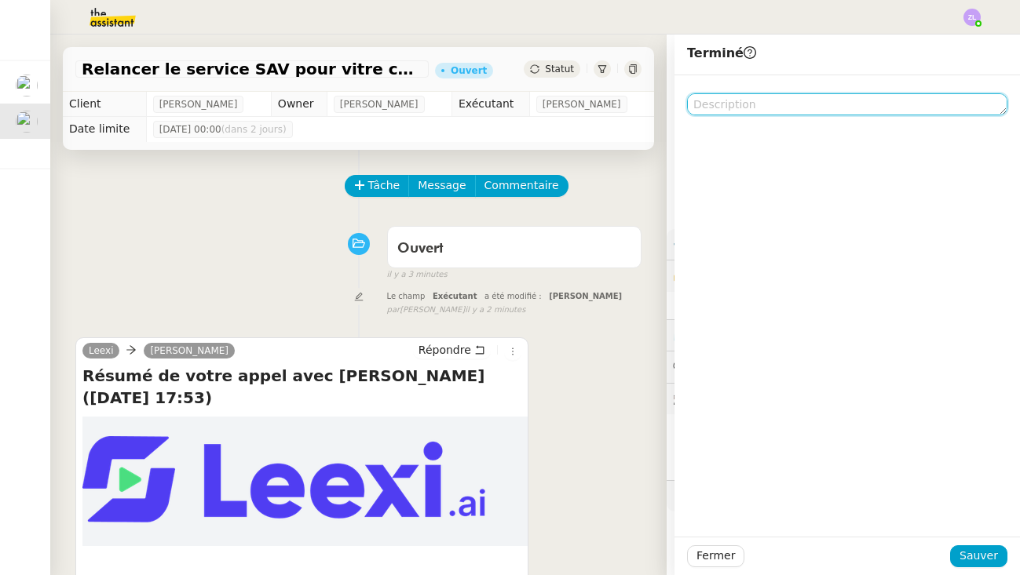
click at [702, 104] on textarea at bounding box center [847, 104] width 320 height 22
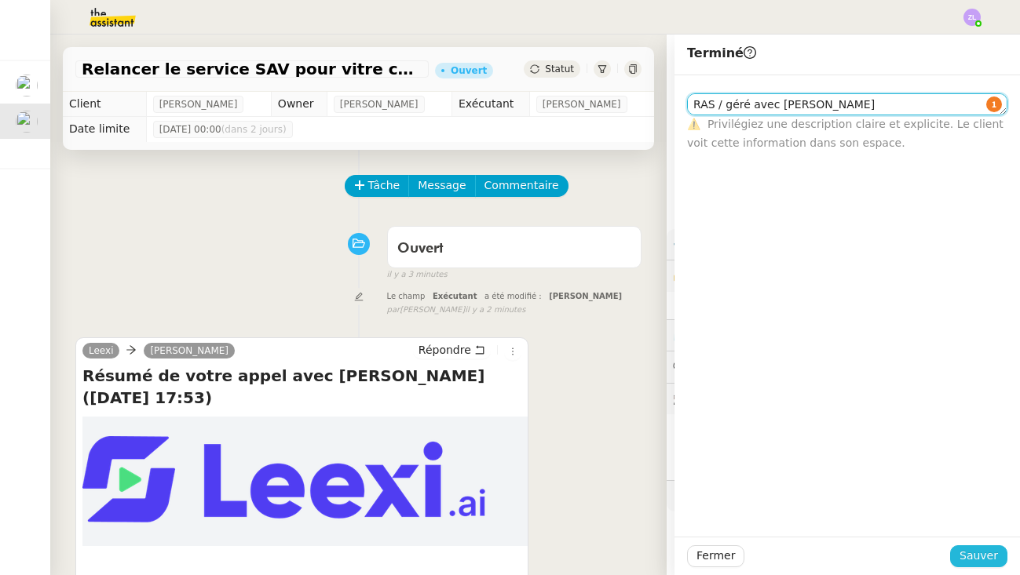
type textarea "RAS / géré avec [PERSON_NAME]"
click at [981, 555] on span "Sauver" at bounding box center [978, 556] width 38 height 18
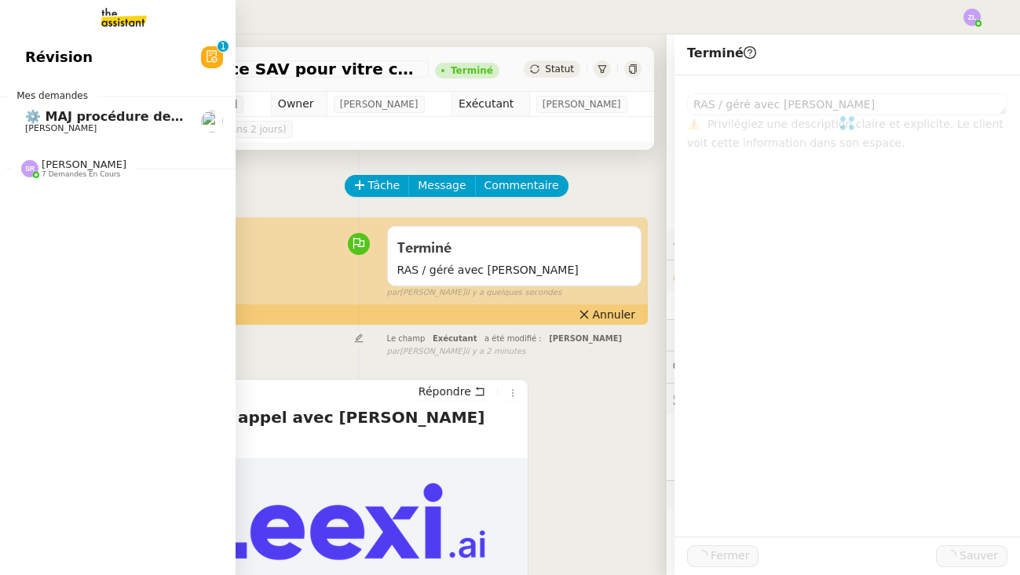
click at [43, 69] on span "Révision" at bounding box center [58, 58] width 67 height 24
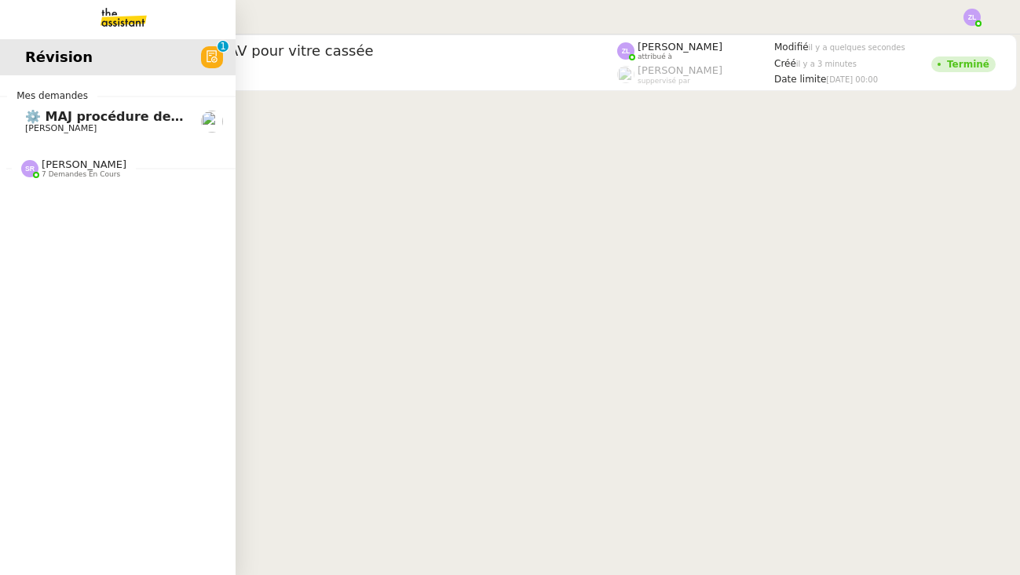
click at [68, 119] on span "⚙️ MAJ procédure de standard" at bounding box center [131, 116] width 213 height 15
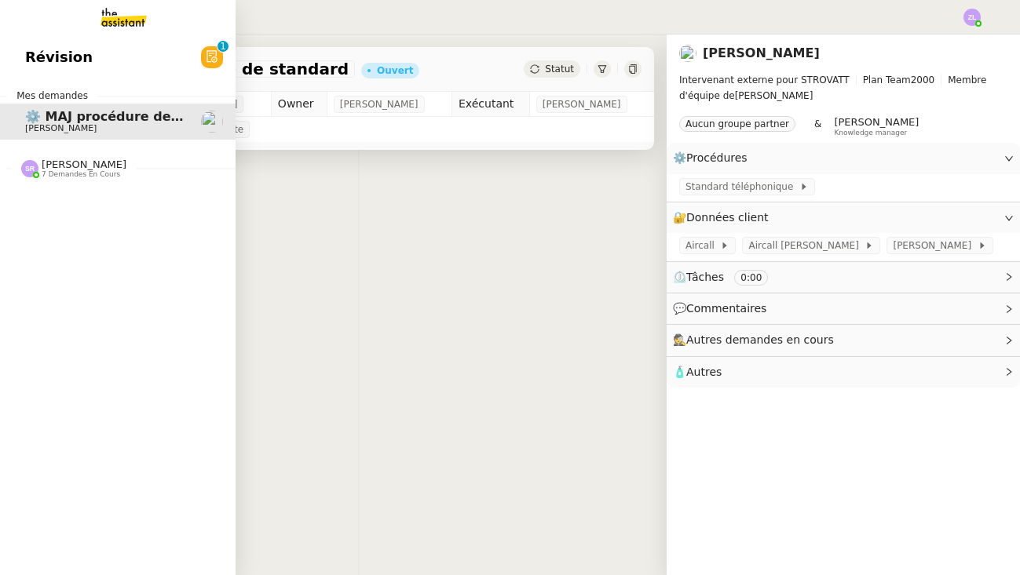
click at [108, 162] on span "[PERSON_NAME]" at bounding box center [84, 165] width 85 height 12
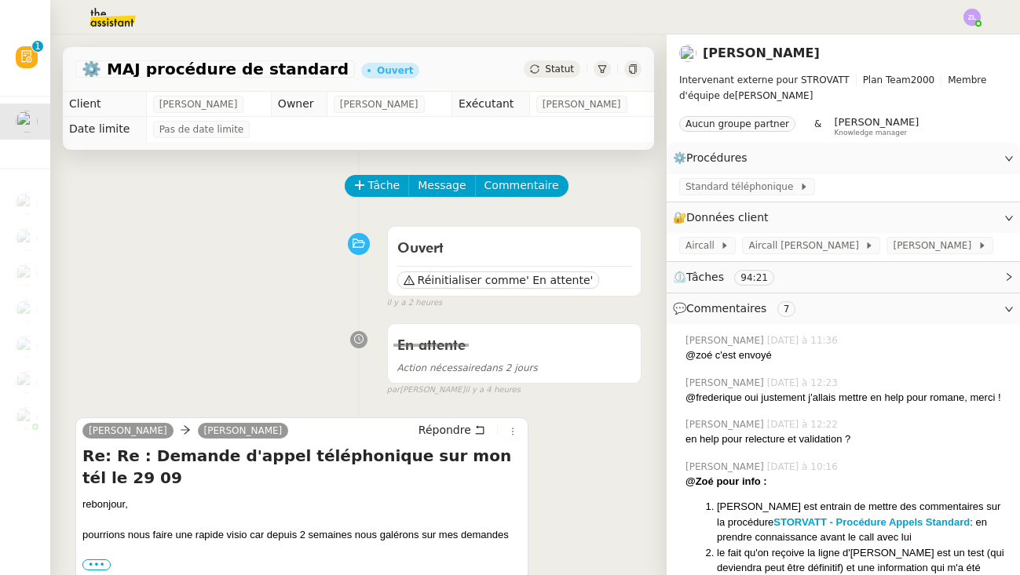
click at [965, 16] on img at bounding box center [971, 17] width 17 height 17
click at [940, 46] on li "Suivi" at bounding box center [929, 45] width 102 height 22
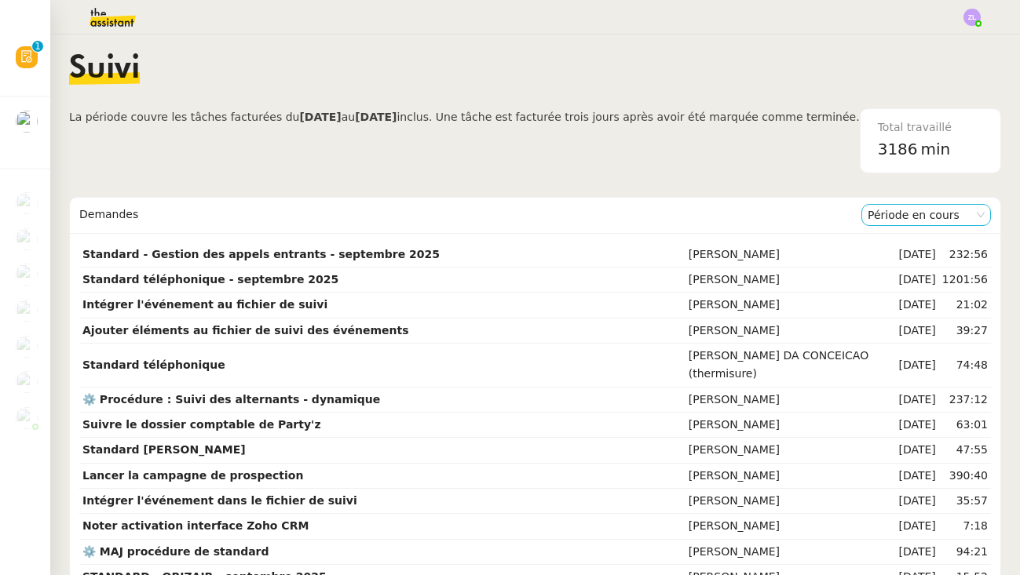
click at [934, 215] on nz-select-item "Période en cours" at bounding box center [925, 215] width 117 height 20
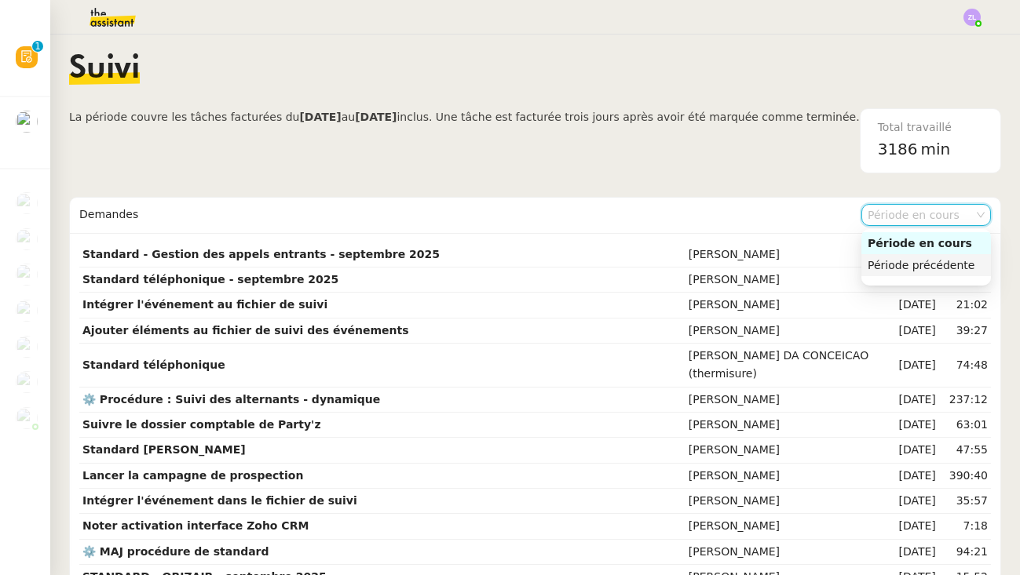
click at [903, 270] on div "Période précédente" at bounding box center [925, 265] width 117 height 14
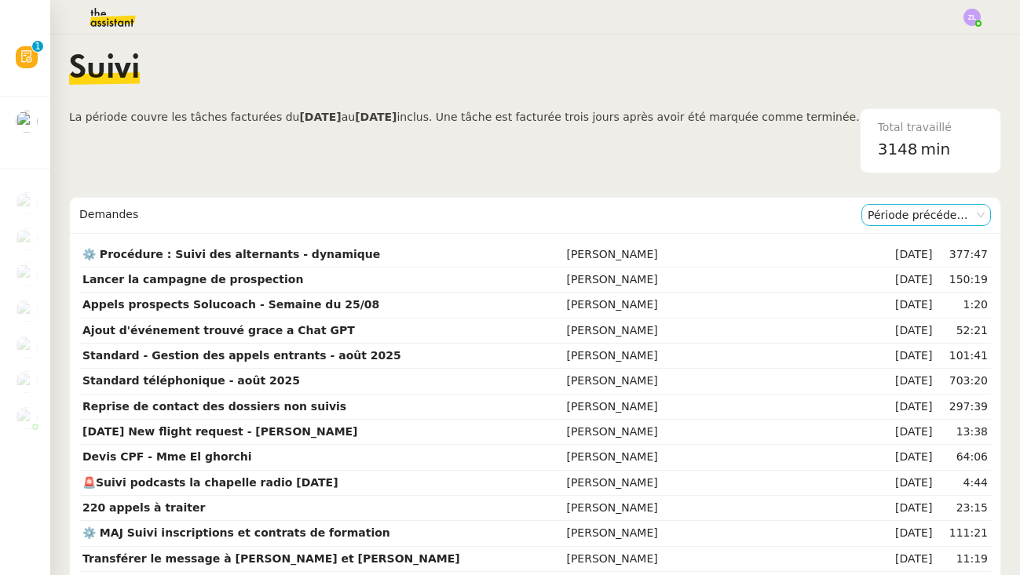
click at [898, 218] on nz-select-item "Période précédente" at bounding box center [925, 215] width 117 height 20
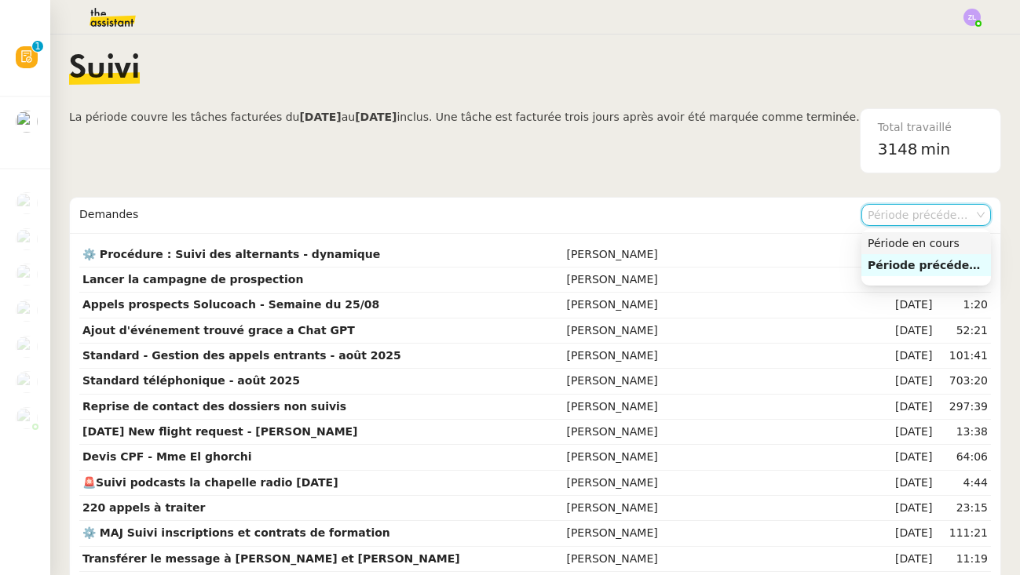
click at [900, 239] on div "Période en cours" at bounding box center [925, 243] width 117 height 14
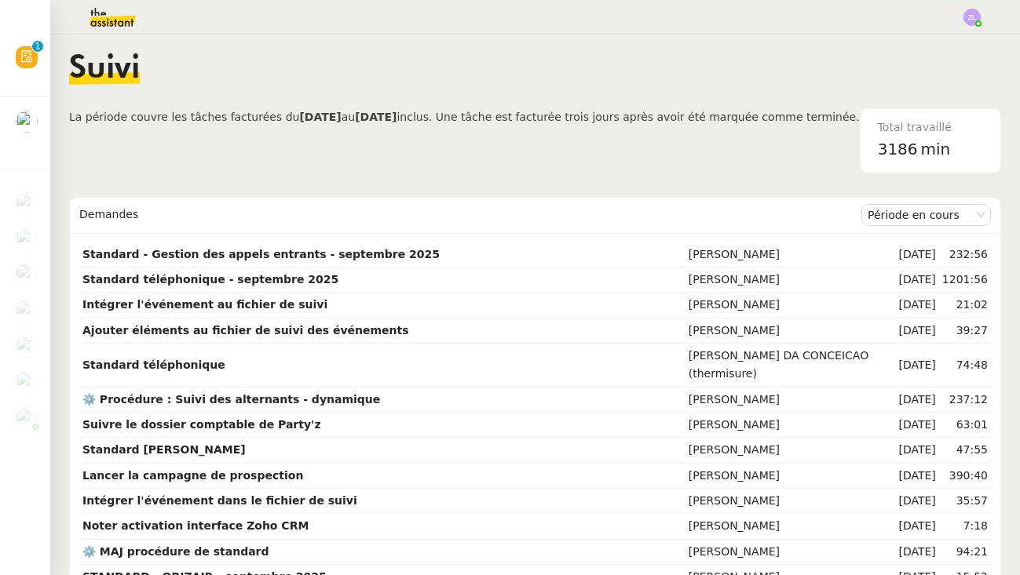
click at [98, 6] on img at bounding box center [100, 17] width 122 height 35
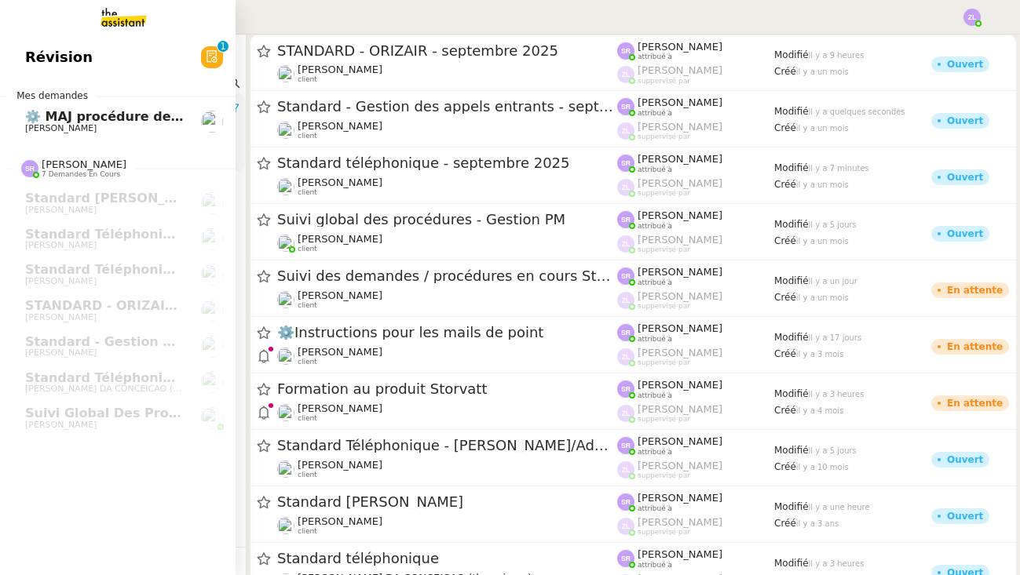
click at [37, 119] on span "⚙️ MAJ procédure de standard" at bounding box center [131, 116] width 213 height 15
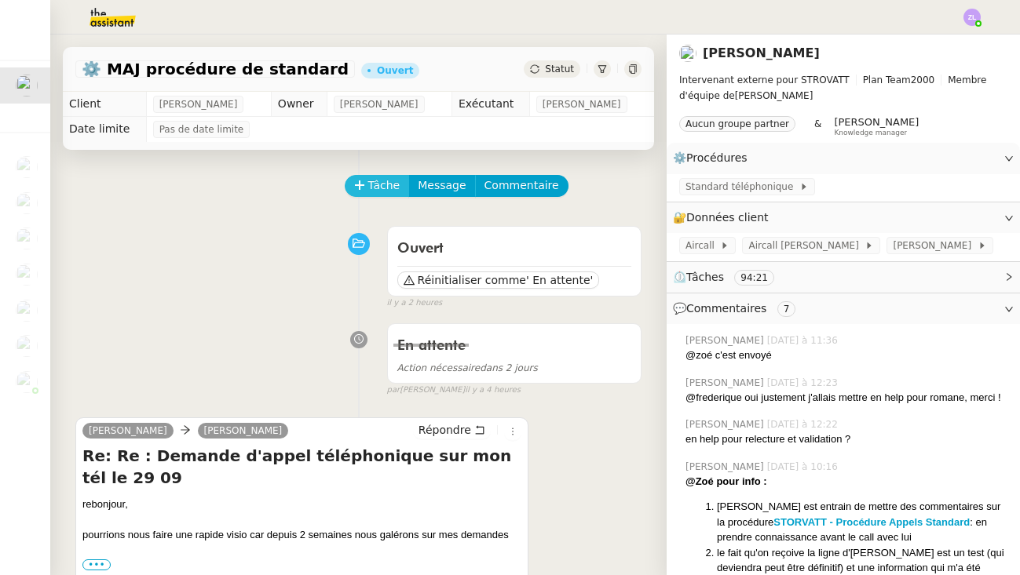
click at [360, 177] on button "Tâche" at bounding box center [377, 186] width 65 height 22
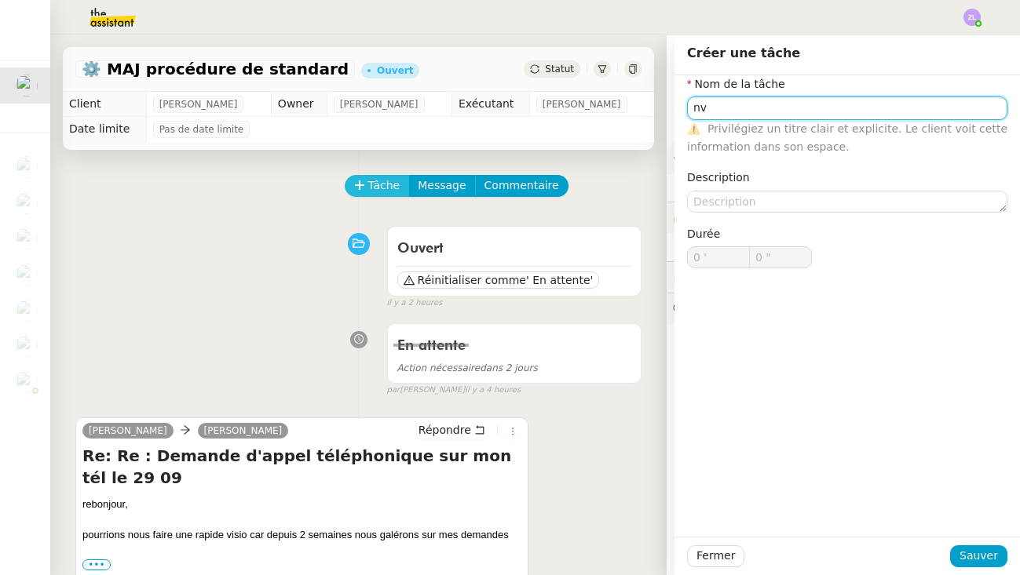
type input "n"
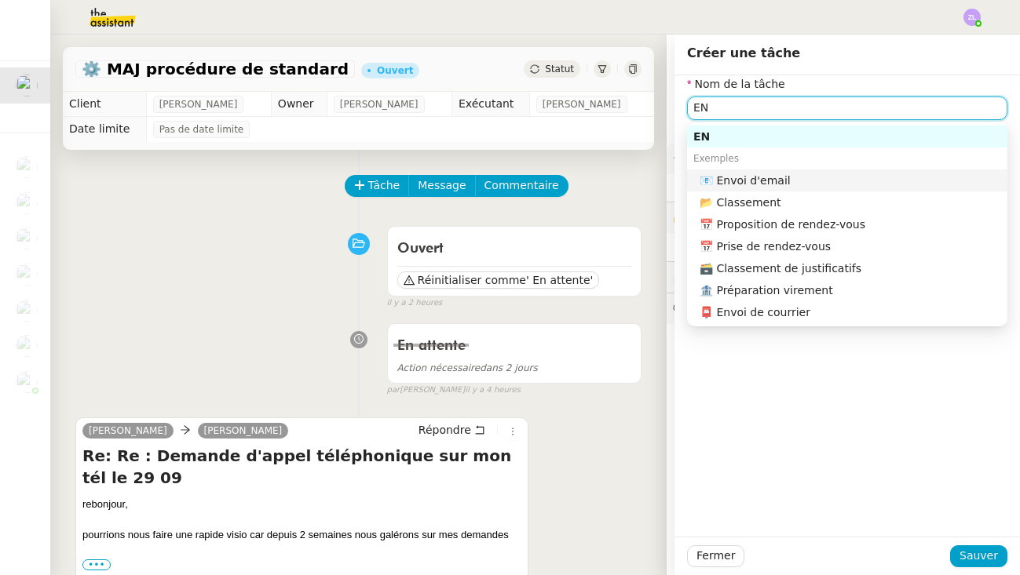
click at [747, 181] on div "📧 Envoi d'email" at bounding box center [849, 180] width 301 height 14
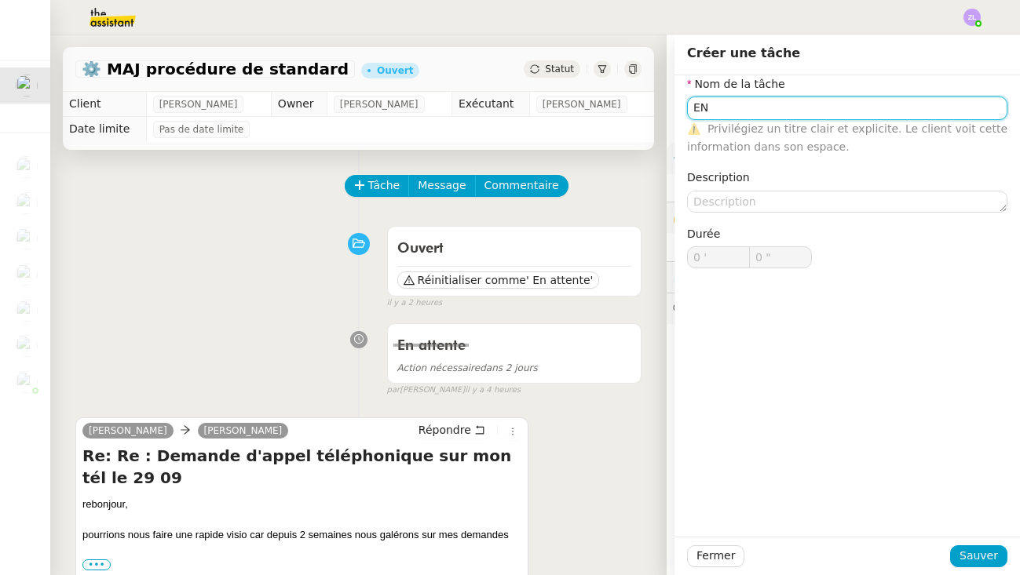
type input "Envoi d'email"
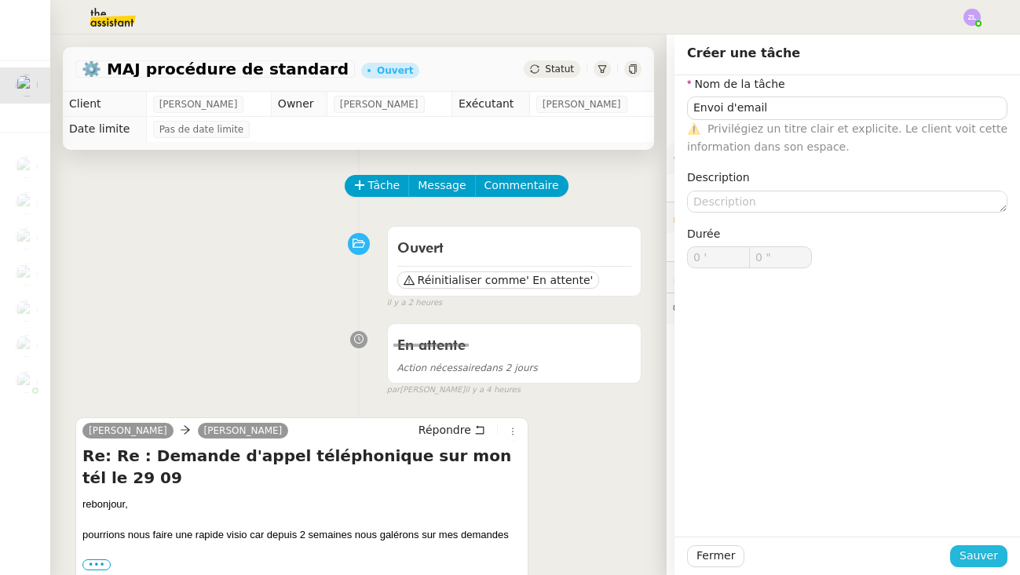
click at [983, 554] on span "Sauver" at bounding box center [978, 556] width 38 height 18
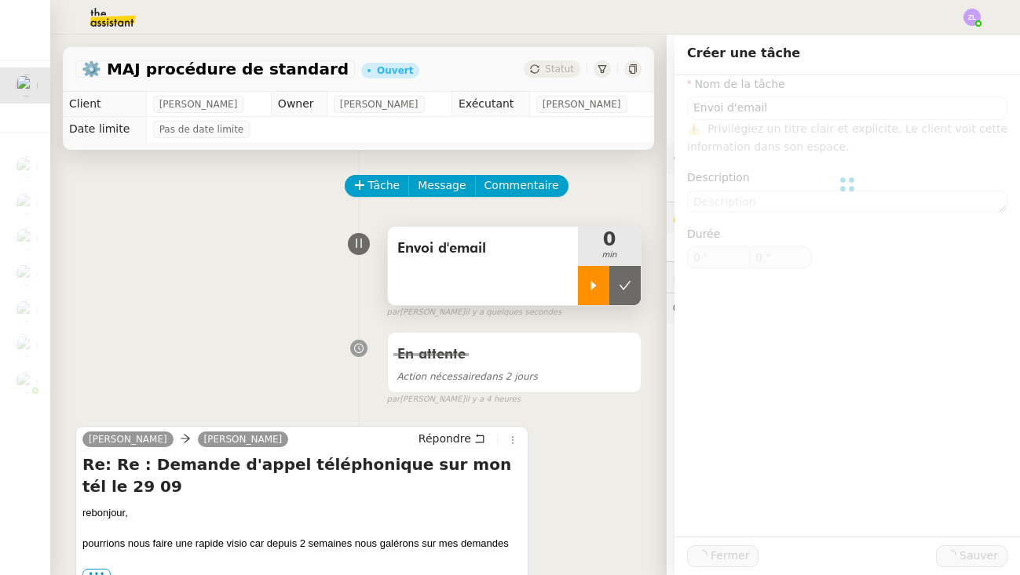
click at [588, 276] on div at bounding box center [593, 285] width 31 height 39
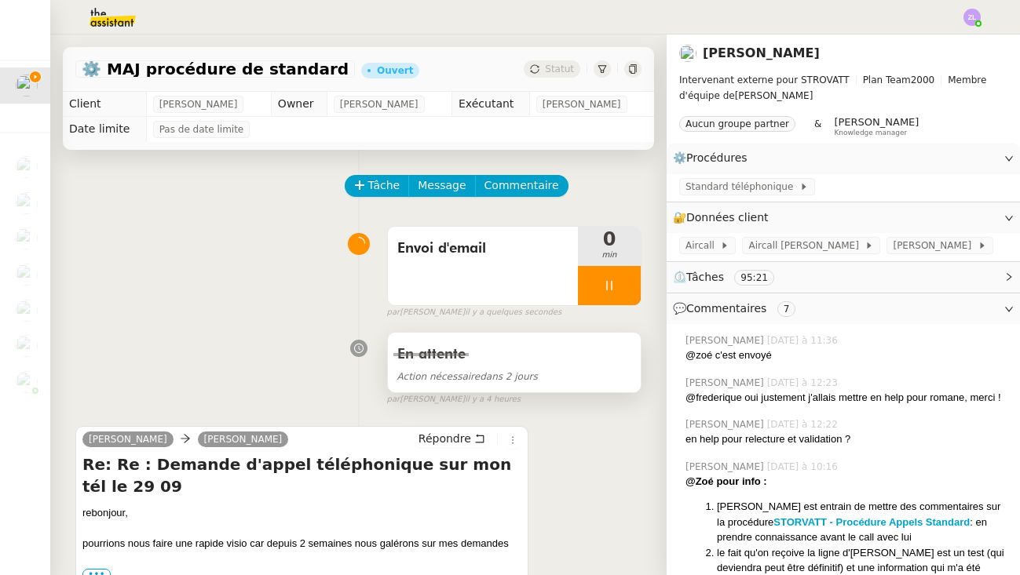
scroll to position [30, 0]
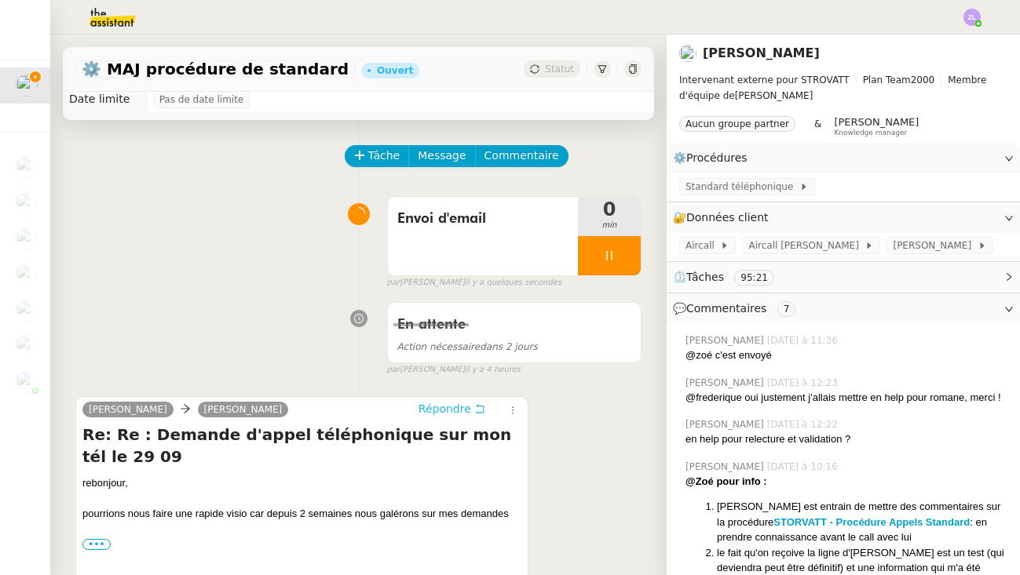
click at [452, 407] on span "Répondre" at bounding box center [444, 409] width 53 height 16
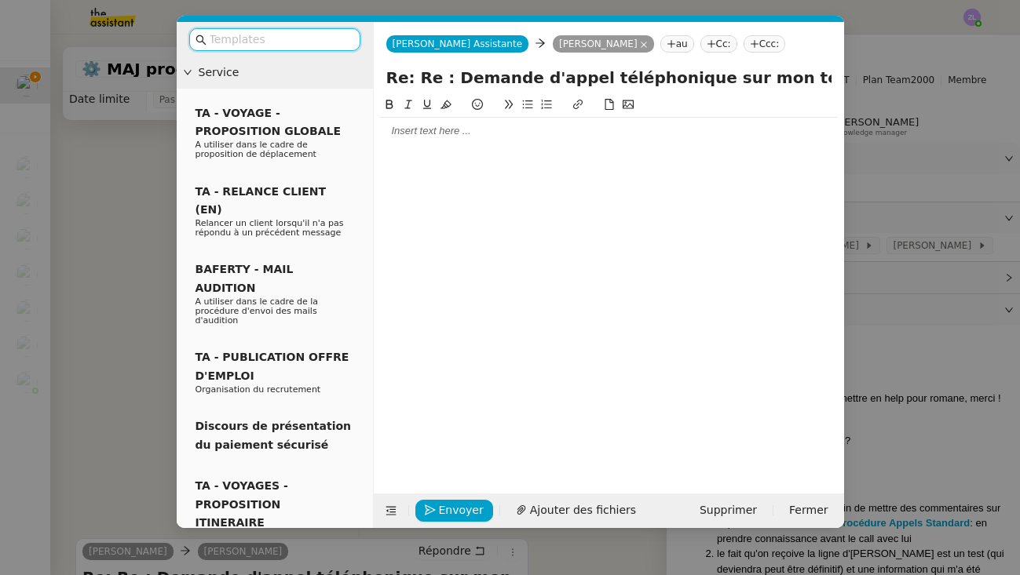
click at [122, 268] on nz-modal-container "Service TA - VOYAGE - PROPOSITION GLOBALE A utiliser dans le cadre de propositi…" at bounding box center [510, 287] width 1020 height 575
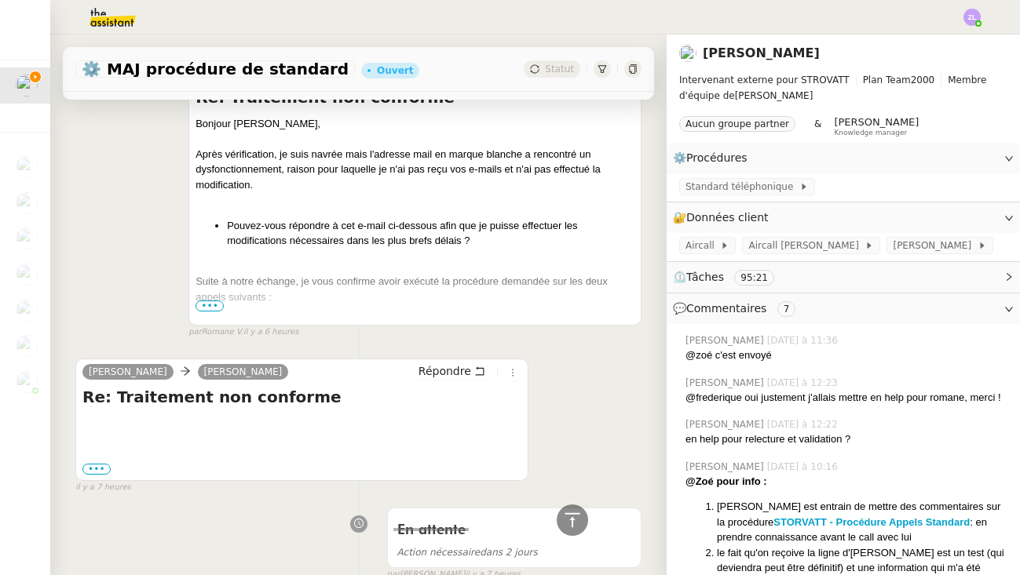
scroll to position [1744, 0]
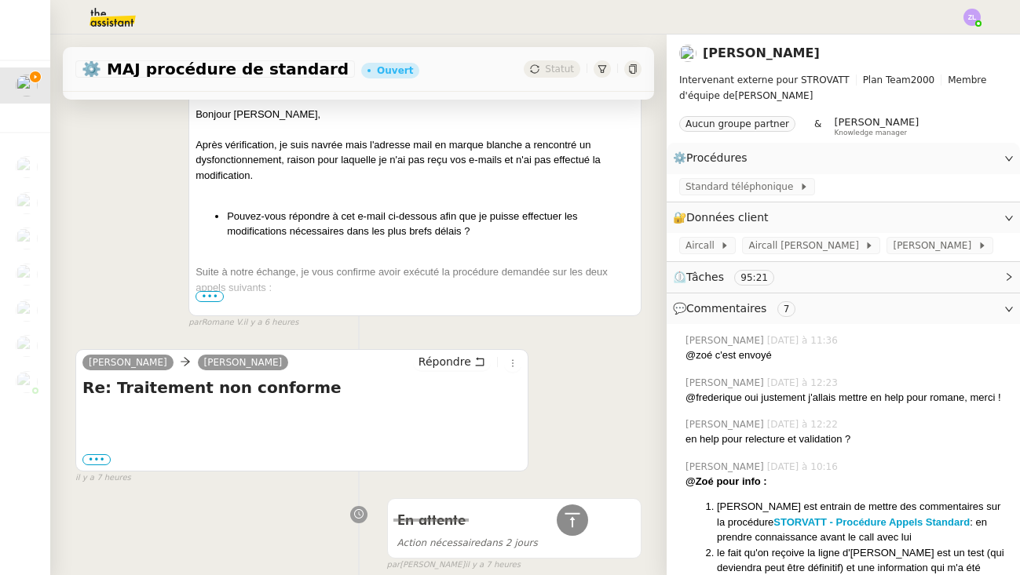
click at [220, 291] on span "•••" at bounding box center [209, 296] width 28 height 11
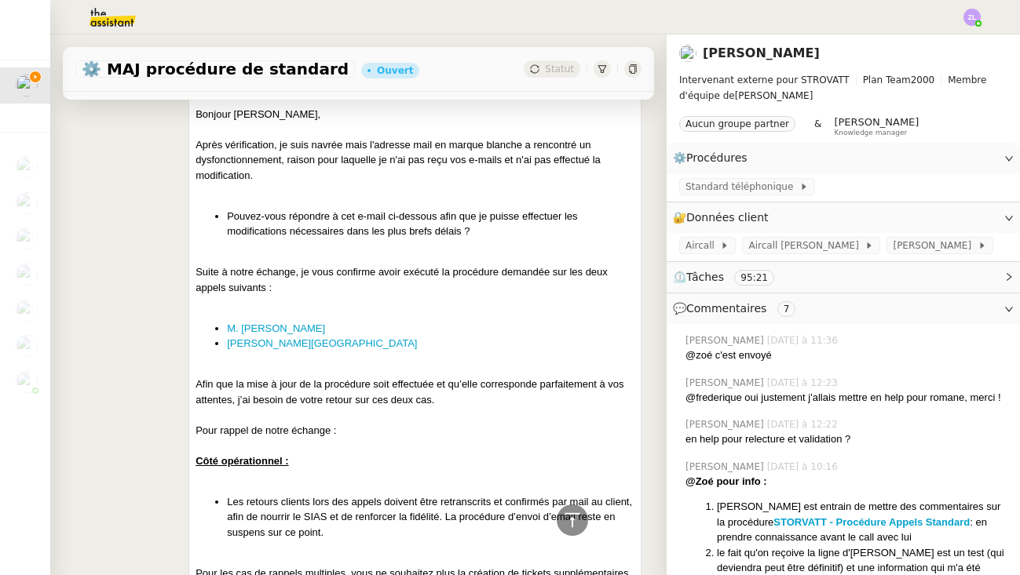
scroll to position [2214, 0]
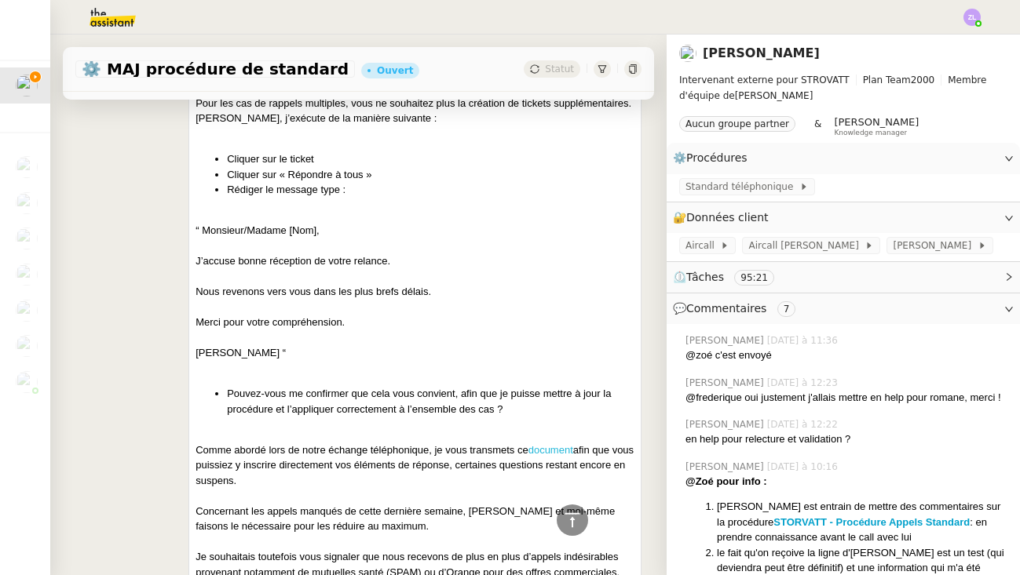
click at [560, 444] on link "document" at bounding box center [550, 450] width 45 height 12
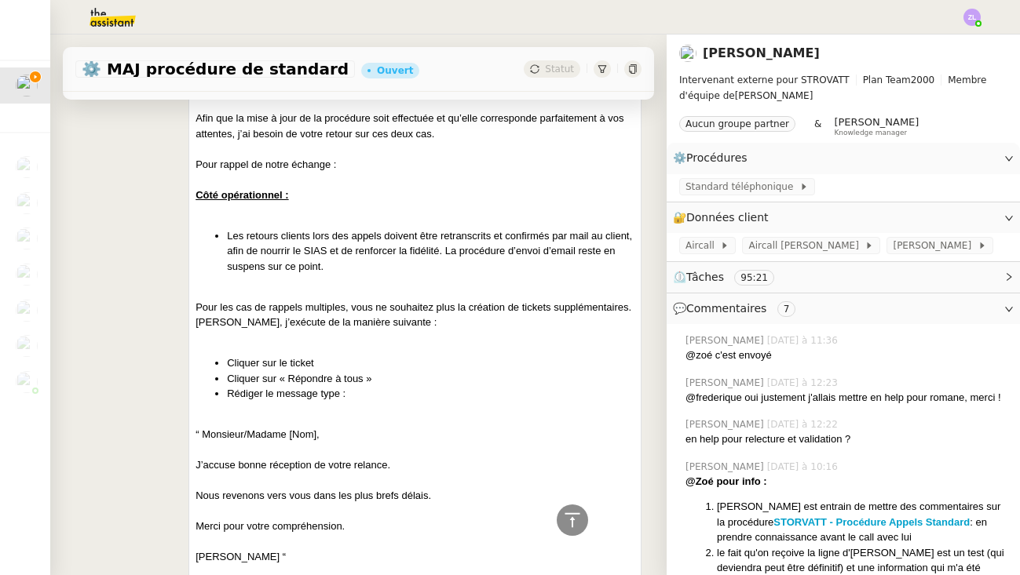
scroll to position [2012, 0]
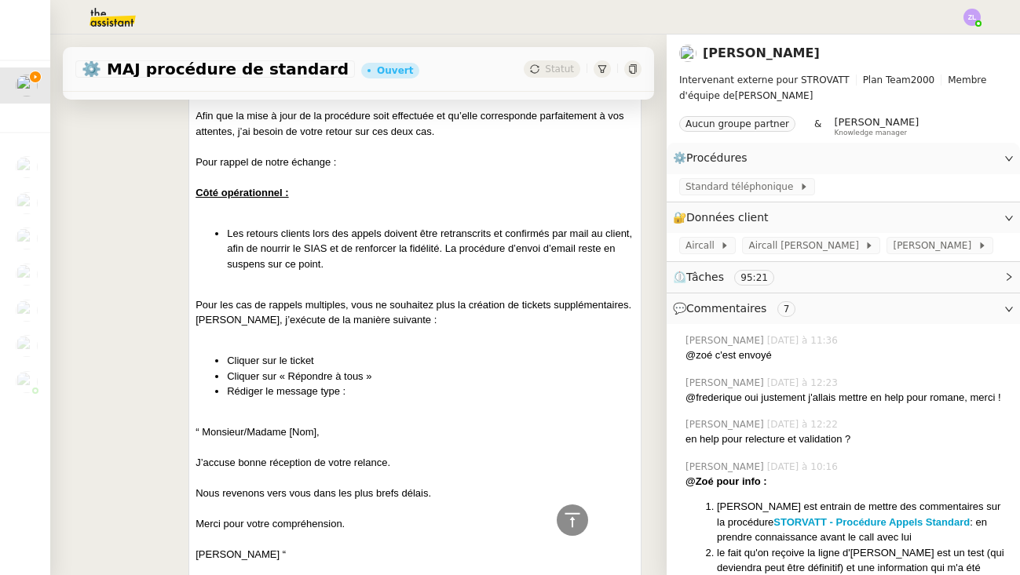
click at [361, 226] on li "Les retours clients lors des appels doivent être retranscrits et confirmés par …" at bounding box center [430, 249] width 407 height 46
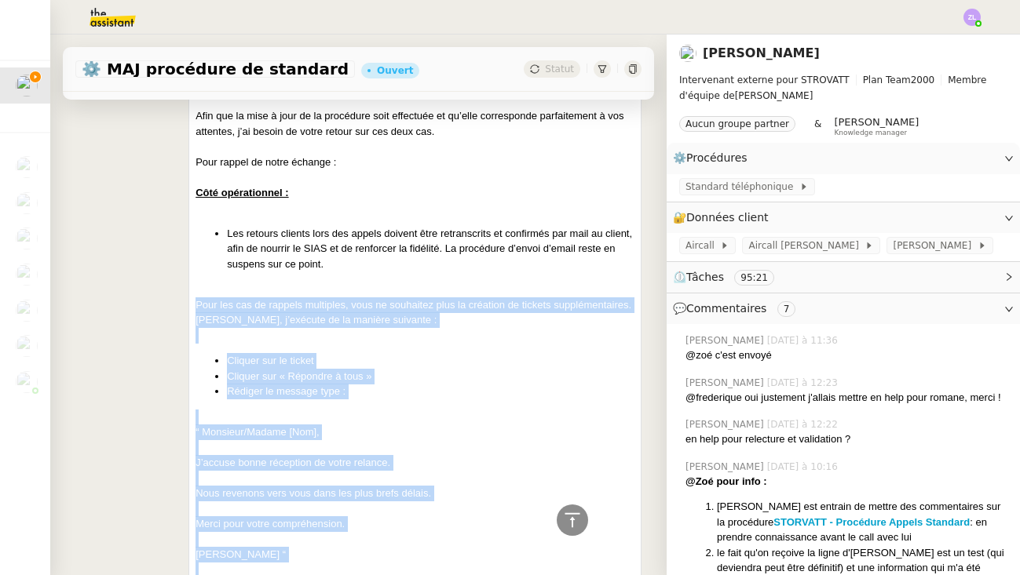
drag, startPoint x: 196, startPoint y: 223, endPoint x: 304, endPoint y: 549, distance: 343.0
click at [304, 549] on div "Bonjour [PERSON_NAME], Après vérification, je suis navrée mais l'adresse mail e…" at bounding box center [414, 435] width 439 height 1194
copy div "Pour les cas de rappels multiples, vous ne souhaitez plus la création de ticket…"
drag, startPoint x: 312, startPoint y: 555, endPoint x: 617, endPoint y: 470, distance: 316.9
click at [617, 547] on div "[PERSON_NAME] “" at bounding box center [414, 555] width 439 height 16
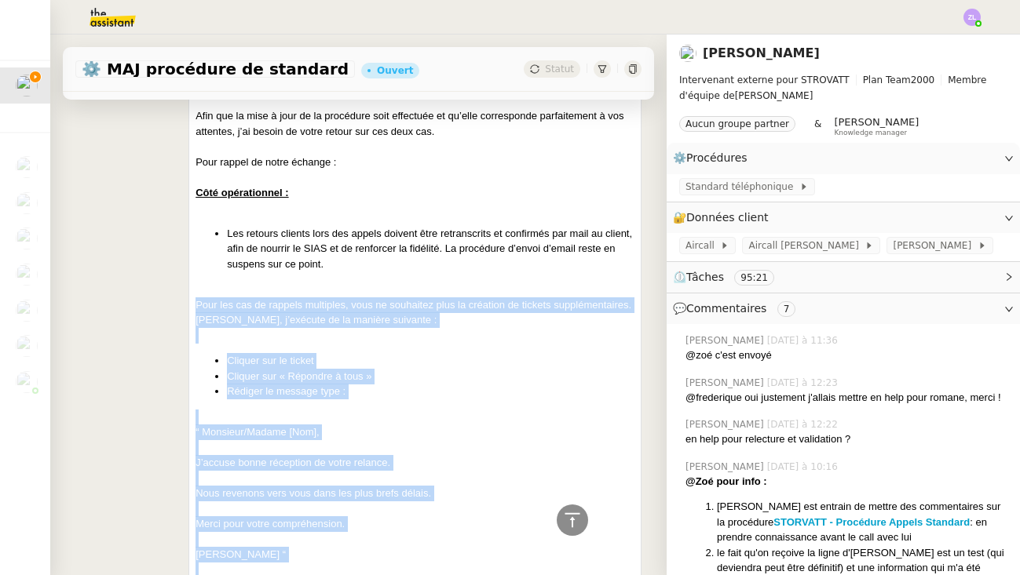
click at [617, 547] on div "[PERSON_NAME] “" at bounding box center [414, 555] width 439 height 16
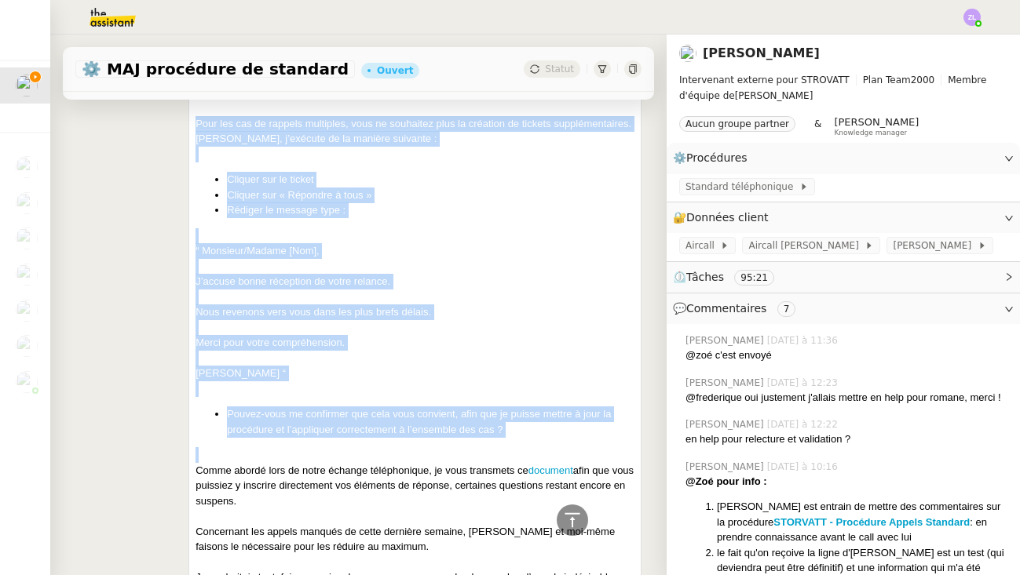
scroll to position [2380, 0]
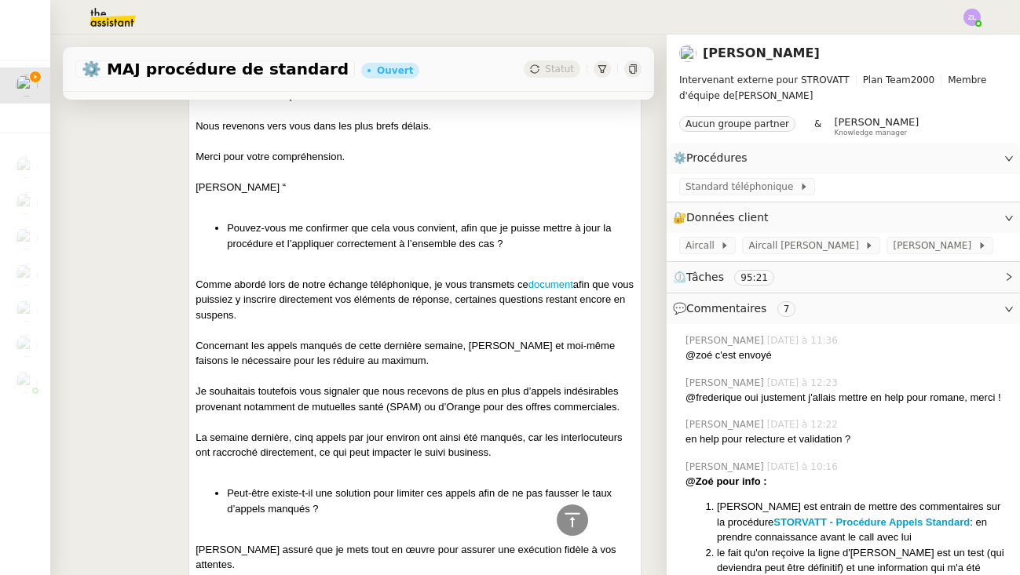
click at [444, 527] on div at bounding box center [414, 535] width 439 height 16
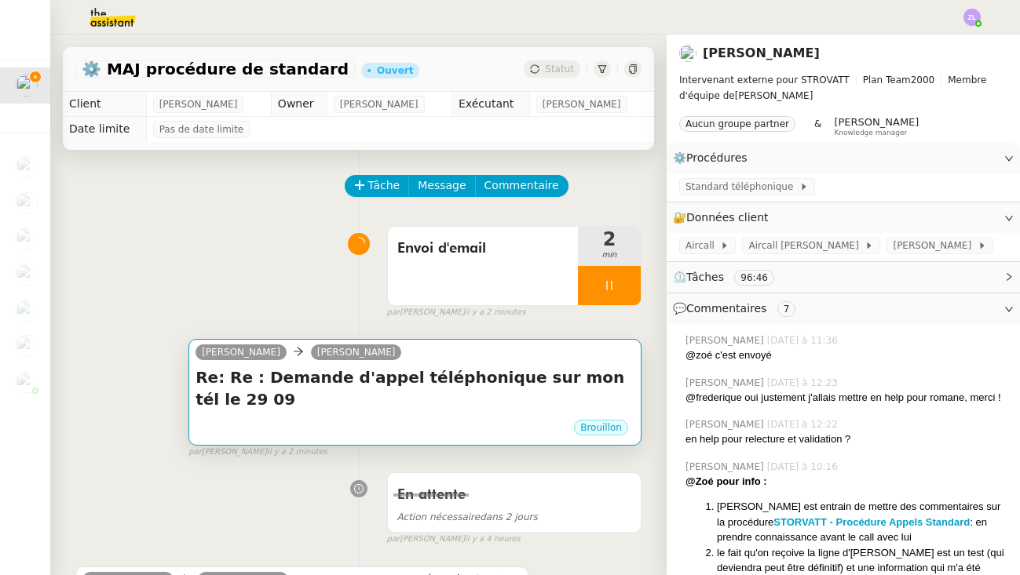
scroll to position [0, 0]
click at [297, 421] on div "Brouillon" at bounding box center [414, 430] width 439 height 24
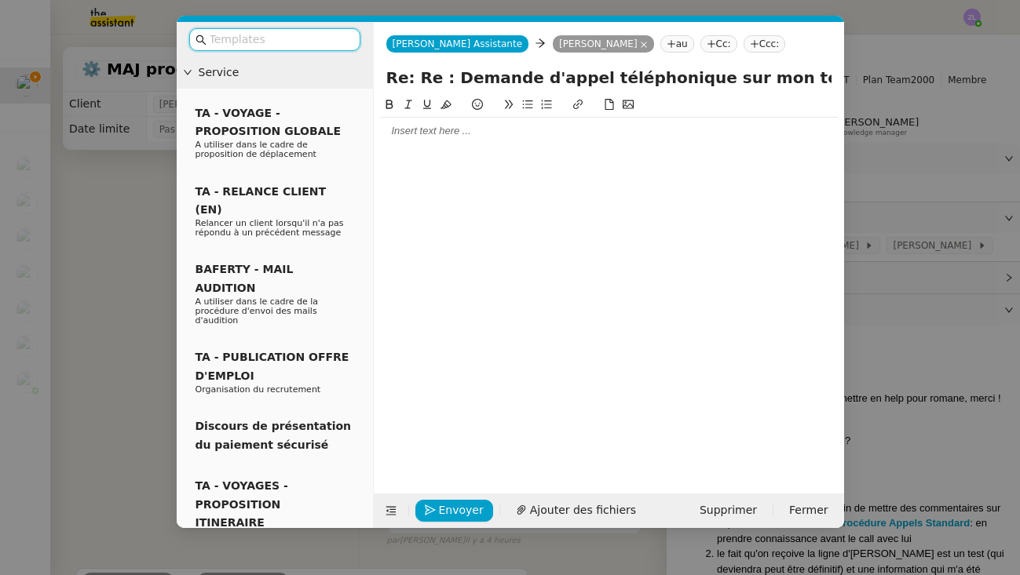
click at [438, 84] on input "Re: Re : Demande d'appel téléphonique sur mon tél le 29 09" at bounding box center [608, 78] width 445 height 24
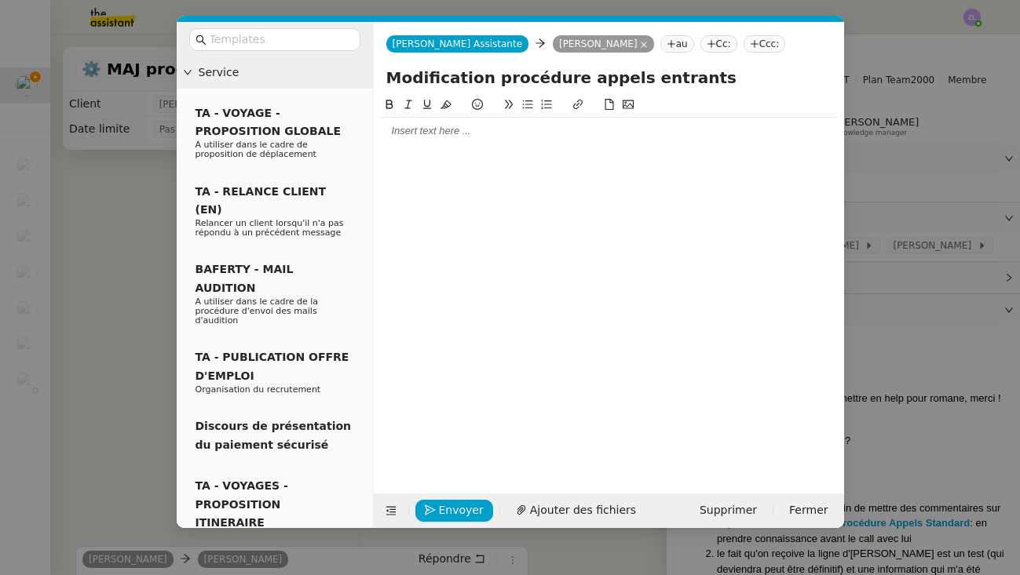
type input "Modification procédure appels entrants"
click at [423, 130] on div at bounding box center [609, 131] width 458 height 14
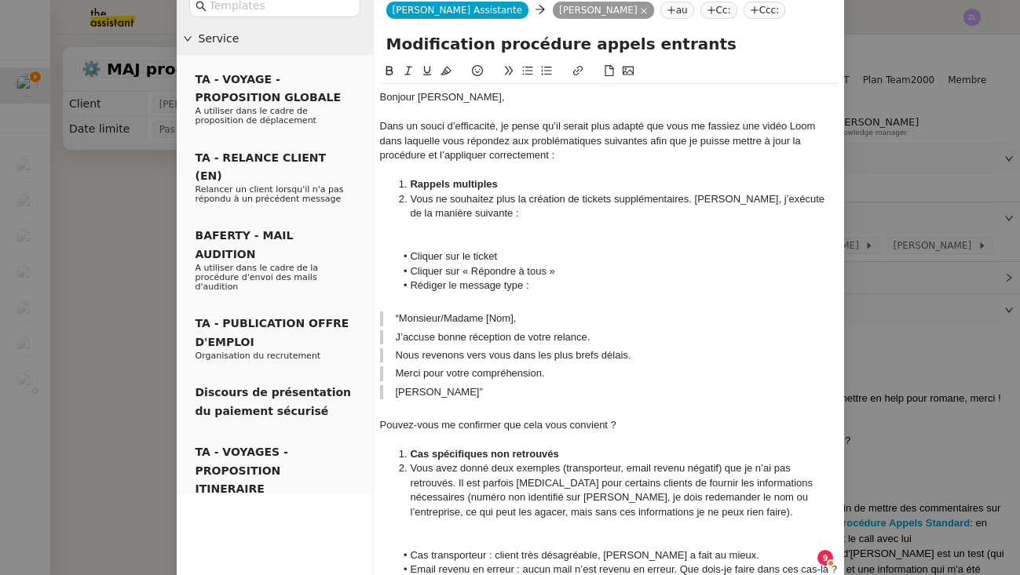
scroll to position [38, 0]
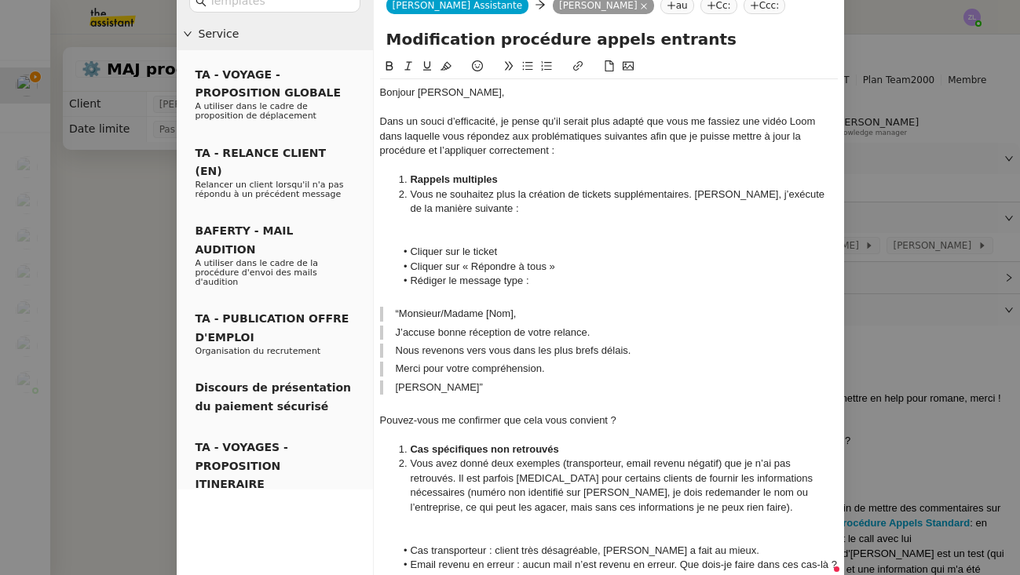
click at [428, 219] on div at bounding box center [609, 223] width 458 height 14
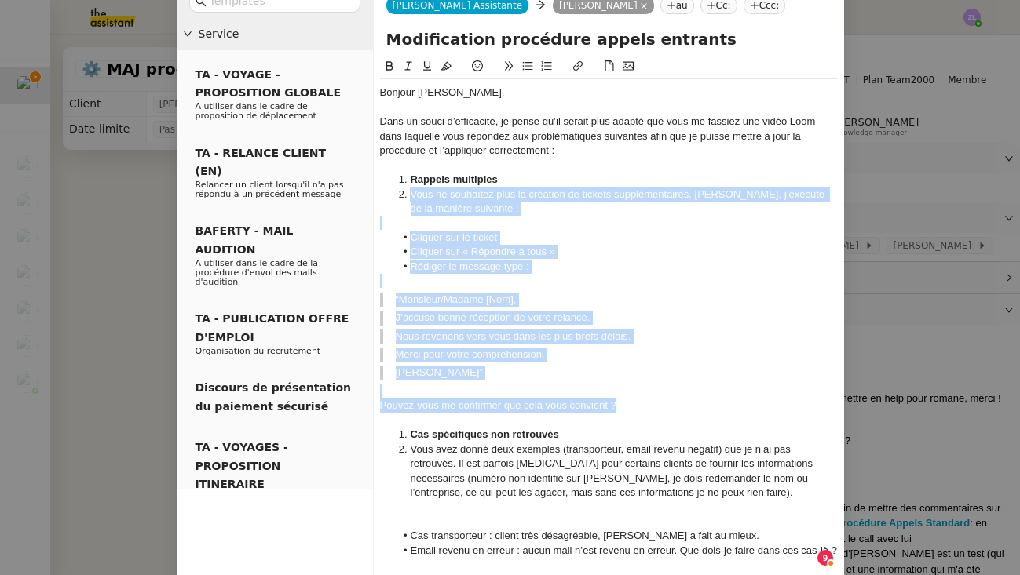
drag, startPoint x: 411, startPoint y: 190, endPoint x: 651, endPoint y: 401, distance: 319.2
click at [651, 401] on div "Bonjour [PERSON_NAME], Dans un souci d’efficacité, je pense qu’il serait plus a…" at bounding box center [609, 517] width 458 height 876
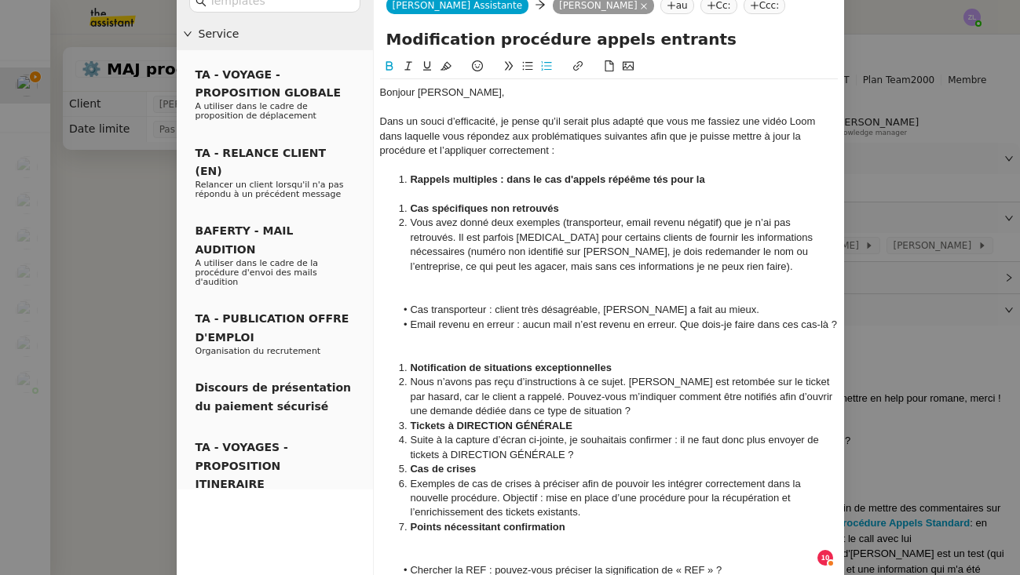
drag, startPoint x: 627, startPoint y: 178, endPoint x: 721, endPoint y: 177, distance: 94.2
click at [721, 177] on li "Rappels multiples : dans le cas d'appels répéême tés pour la" at bounding box center [616, 180] width 443 height 14
drag, startPoint x: 677, startPoint y: 177, endPoint x: 784, endPoint y: 177, distance: 106.7
click at [784, 177] on li "Rappels multiples : dans le cas d'appels répétés pour la même êéxécu" at bounding box center [616, 180] width 443 height 14
click at [699, 178] on strong "Rappels multiples : dans le cas d'appels répétés pour le meme problème" at bounding box center [586, 179] width 352 height 12
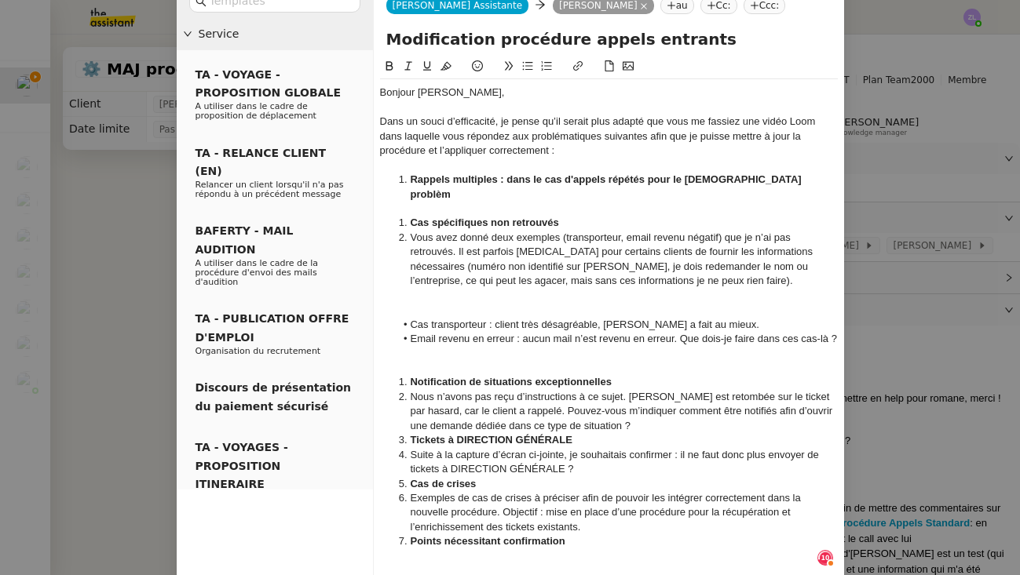
click at [696, 178] on strong "Rappels multiples : dans le cas d'appels répétés pour le [DEMOGRAPHIC_DATA] pro…" at bounding box center [607, 186] width 394 height 26
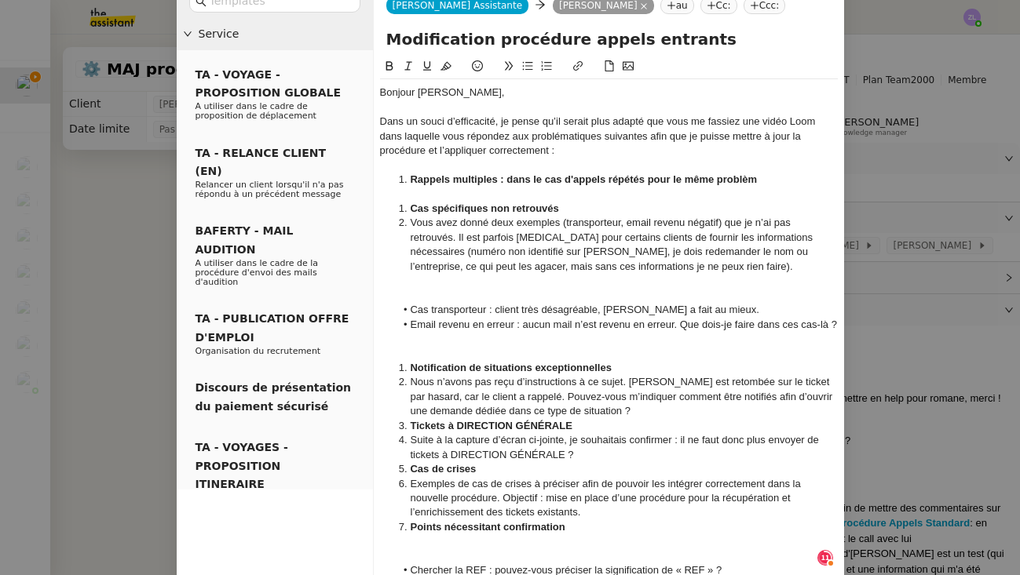
click at [763, 177] on li "Rappels multiples : dans le cas d'appels répétés pour le même problèm" at bounding box center [616, 180] width 443 height 14
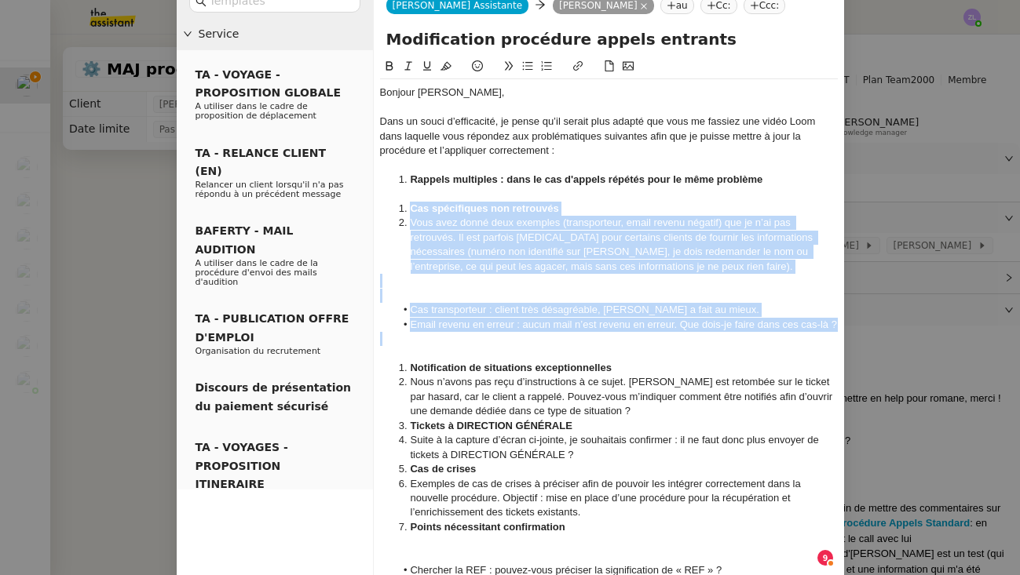
drag, startPoint x: 429, startPoint y: 334, endPoint x: 403, endPoint y: 207, distance: 128.8
click at [403, 207] on div "Bonjour [PERSON_NAME], Dans un souci d’efficacité, je pense qu’il serait plus a…" at bounding box center [609, 404] width 458 height 650
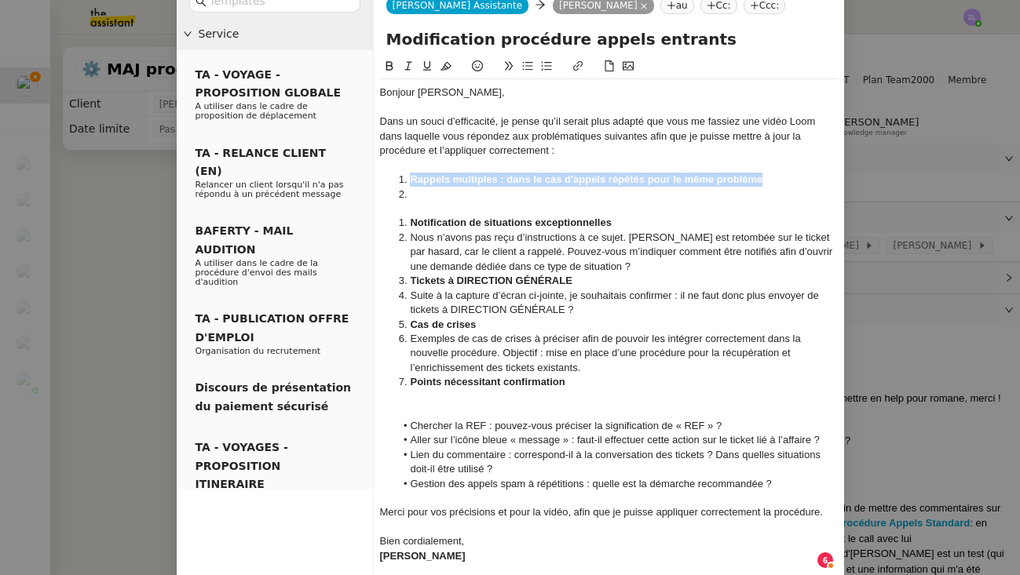
drag, startPoint x: 409, startPoint y: 177, endPoint x: 763, endPoint y: 176, distance: 354.0
click at [763, 176] on li "Rappels multiples : dans le cas d'appels répétés pour le même problème" at bounding box center [616, 180] width 443 height 14
click at [387, 67] on icon at bounding box center [388, 65] width 7 height 9
click at [432, 202] on div at bounding box center [609, 209] width 458 height 14
click at [419, 192] on li at bounding box center [616, 195] width 443 height 14
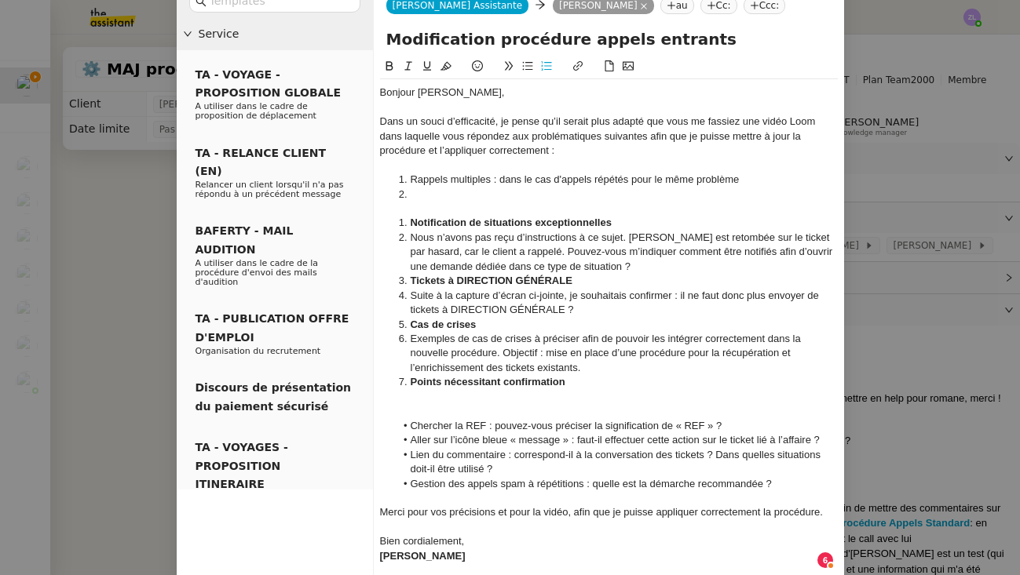
click at [747, 179] on li "Rappels multiples : dans le cas d'appels répétés pour le même problème" at bounding box center [616, 180] width 443 height 14
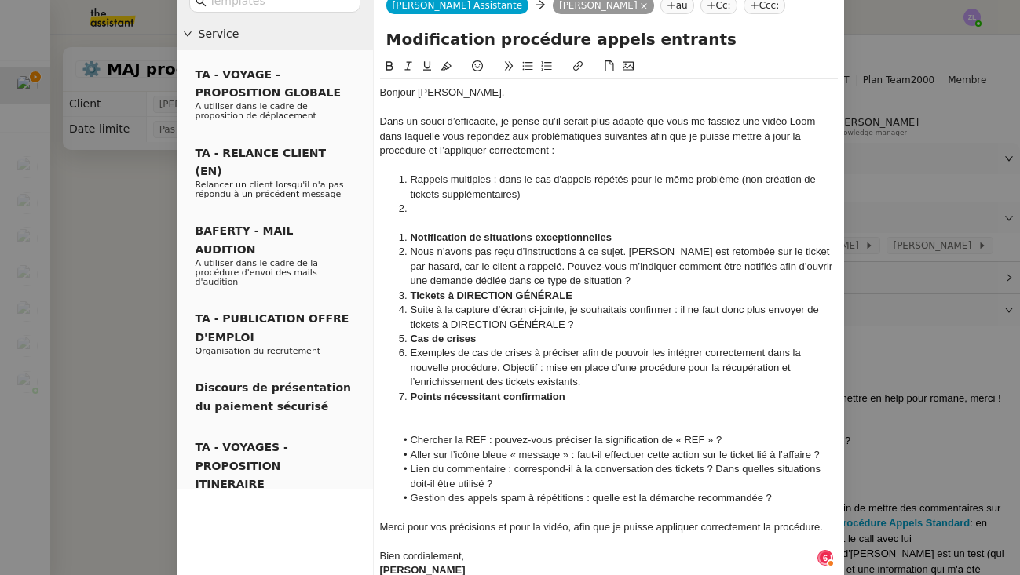
drag, startPoint x: 446, startPoint y: 212, endPoint x: 417, endPoint y: 202, distance: 30.5
click at [446, 212] on li at bounding box center [616, 209] width 443 height 14
click at [422, 205] on li "Excution d'un ticket de A à Z (" at bounding box center [616, 209] width 443 height 14
click at [554, 206] on li "Exécution d'un ticket de A à Z (é" at bounding box center [616, 209] width 443 height 14
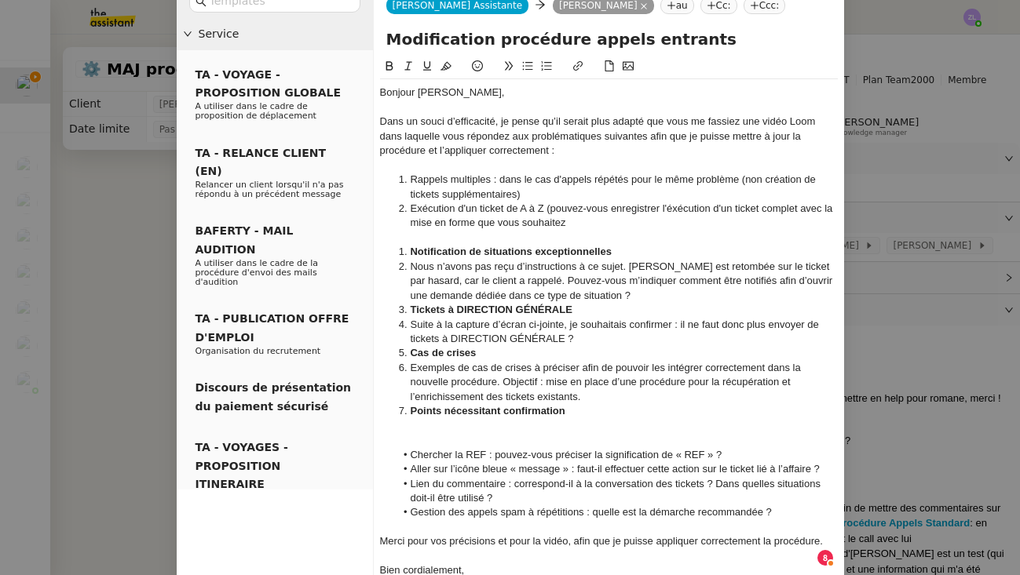
click at [519, 206] on li "Exécution d'un ticket de A à Z (pouvez-vous enregistrer l'éxécution d'un ticket…" at bounding box center [616, 216] width 443 height 29
click at [507, 206] on li "Exécution d'un ticket de A à Z (pouvez-vous enregistrer l'éxécution d'un ticket…" at bounding box center [616, 216] width 443 height 29
click at [731, 202] on li "Exécution d'un ticket Zoho Desk de A à Z (pouvez-vous enregistrer l'éxécution d…" at bounding box center [616, 216] width 443 height 29
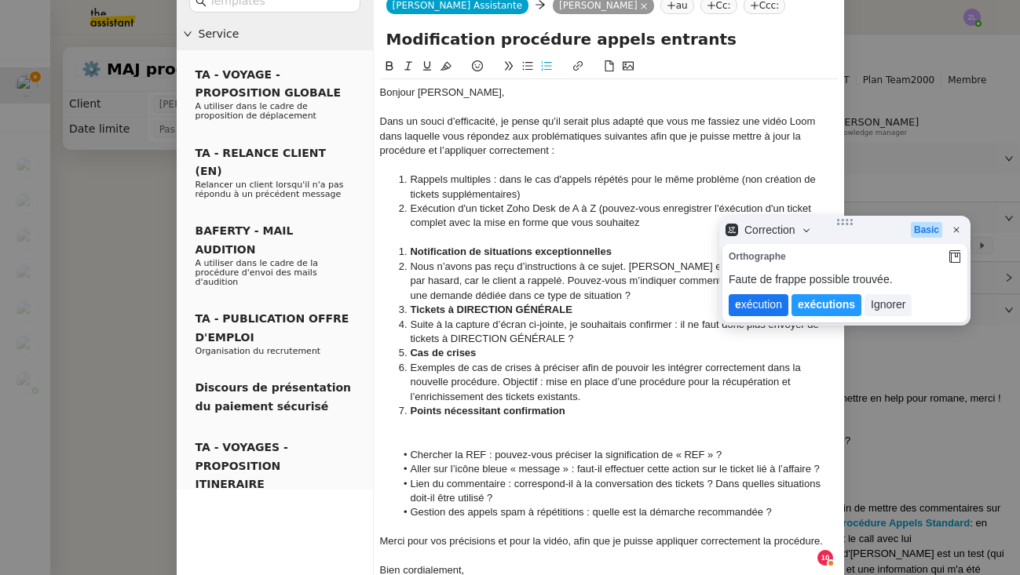
click at [766, 305] on lt-span "e xécution" at bounding box center [758, 305] width 60 height 22
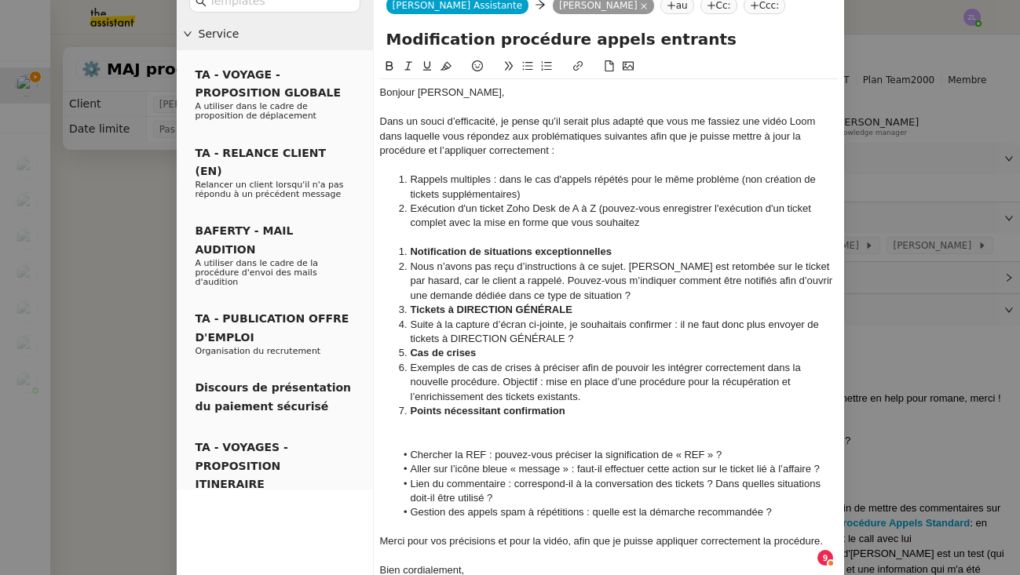
click at [672, 225] on li "Exécution d'un ticket Zoho Desk de A à Z (pouvez-vous enregistrer l'exécution d…" at bounding box center [616, 216] width 443 height 29
click at [408, 248] on li "Notification de situations exceptionnelles" at bounding box center [616, 252] width 443 height 14
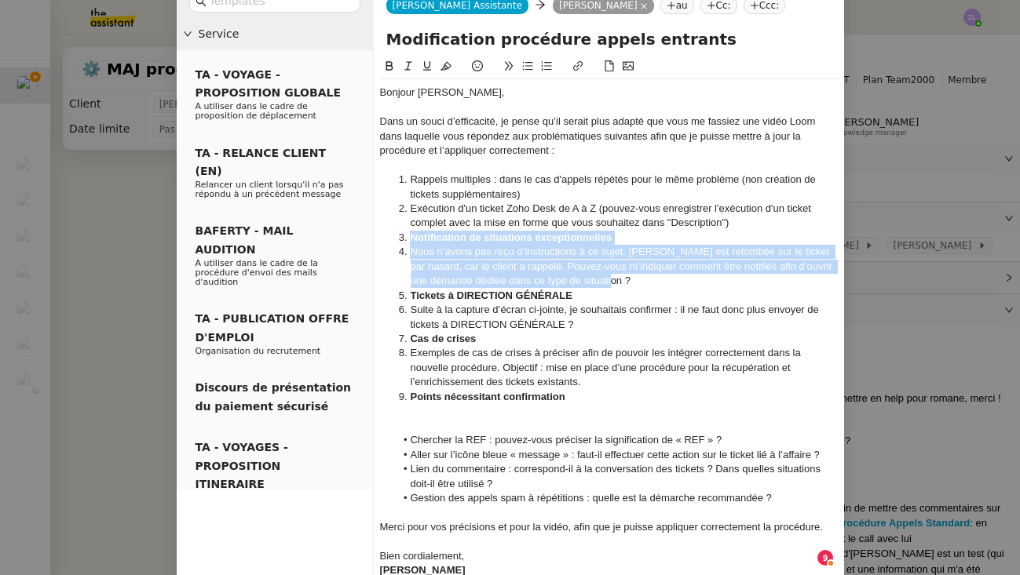
drag, startPoint x: 615, startPoint y: 275, endPoint x: 410, endPoint y: 232, distance: 209.5
click at [410, 232] on ol "Rappels multiples : dans le cas d'appels répétés pour le même problème (non cré…" at bounding box center [609, 289] width 458 height 232
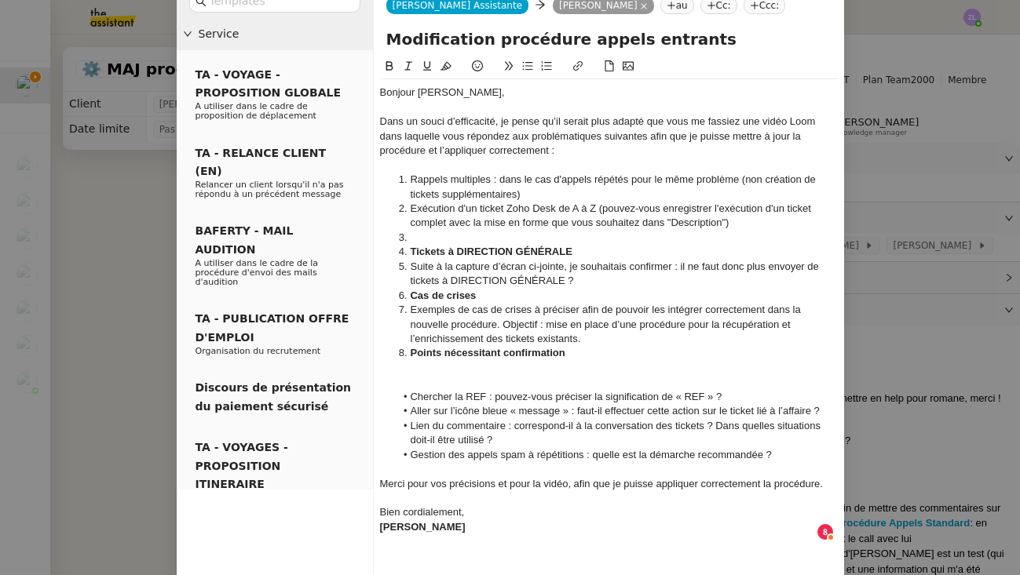
click at [411, 249] on strong "Tickets à DIRECTION GÉNÉRALE" at bounding box center [491, 252] width 162 height 12
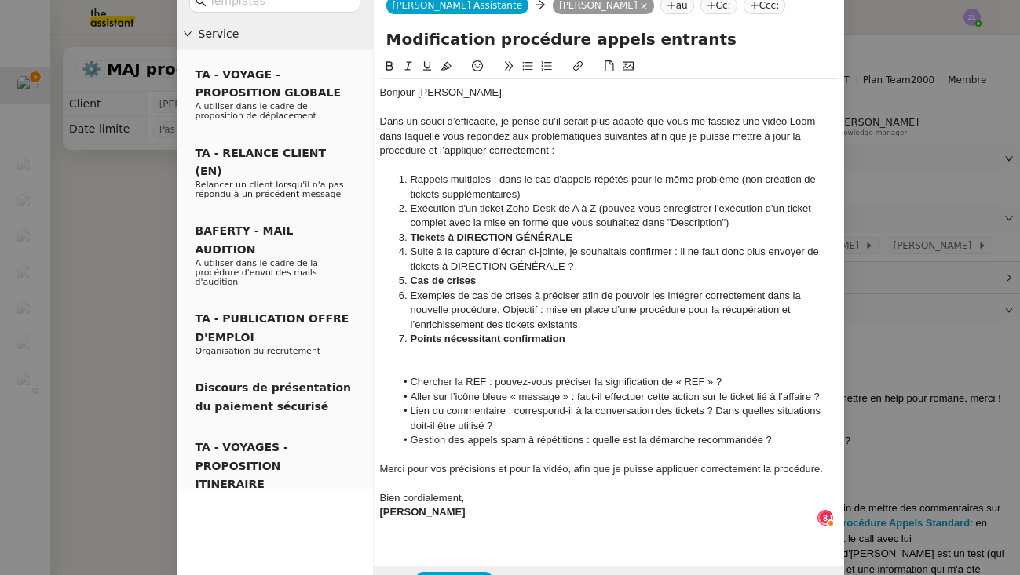
click at [582, 234] on li "Tickets à DIRECTION GÉNÉRALE" at bounding box center [616, 238] width 443 height 14
click at [411, 250] on li "Suite à la capture d’écran ci-jointe, je souhaitais confirmer : il ne faut donc…" at bounding box center [616, 259] width 443 height 29
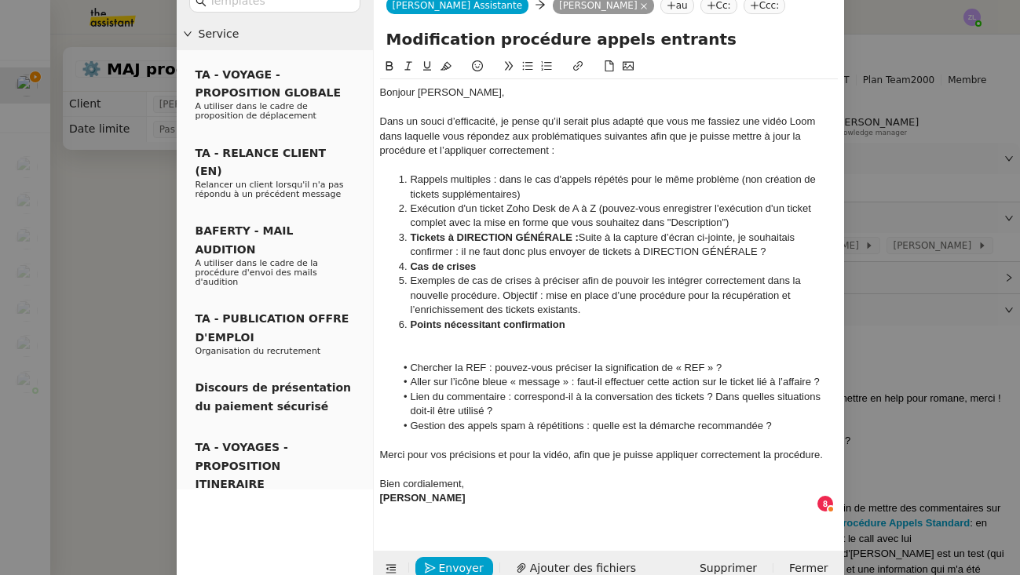
drag, startPoint x: 773, startPoint y: 251, endPoint x: 582, endPoint y: 231, distance: 192.6
click at [581, 232] on li "Tickets à DIRECTION GÉNÉRALE : Suite à la capture d’écran ci-jointe, je souhait…" at bounding box center [616, 245] width 443 height 29
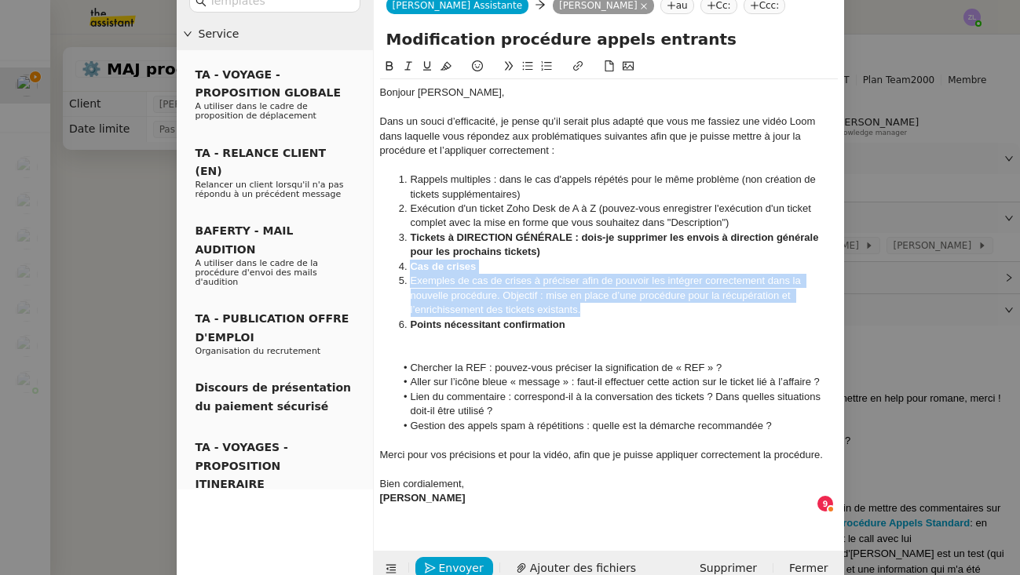
drag, startPoint x: 585, startPoint y: 304, endPoint x: 378, endPoint y: 268, distance: 210.3
click at [378, 268] on nz-spin "Bonjour [PERSON_NAME], Dans un souci d’efficacité, je pense qu’il serait plus a…" at bounding box center [609, 295] width 470 height 476
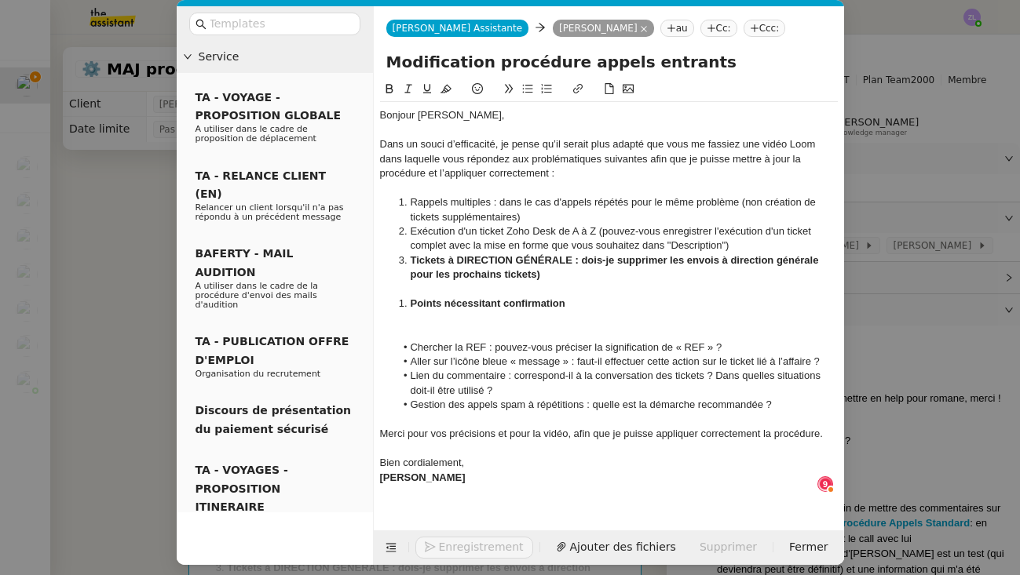
scroll to position [2, 0]
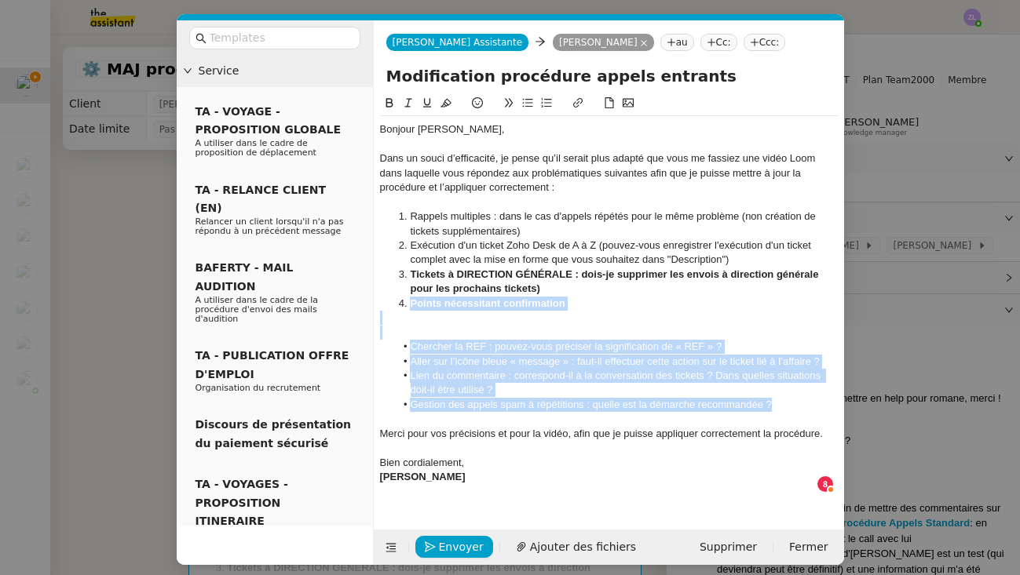
drag, startPoint x: 799, startPoint y: 400, endPoint x: 406, endPoint y: 298, distance: 406.2
click at [406, 298] on div "Bonjour [PERSON_NAME], Dans un souci d’efficacité, je pense qu’il serait plus a…" at bounding box center [609, 310] width 458 height 389
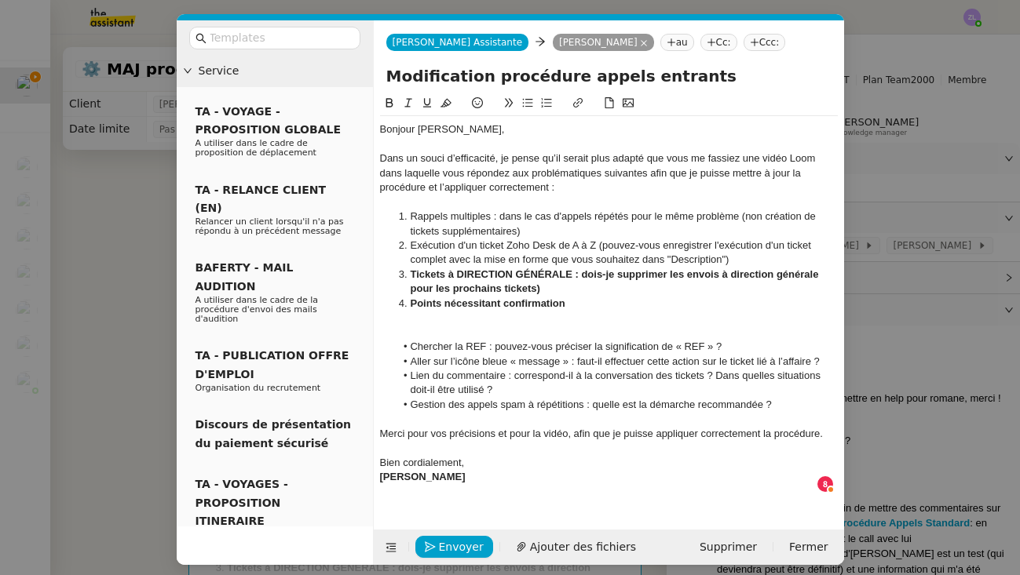
scroll to position [0, 0]
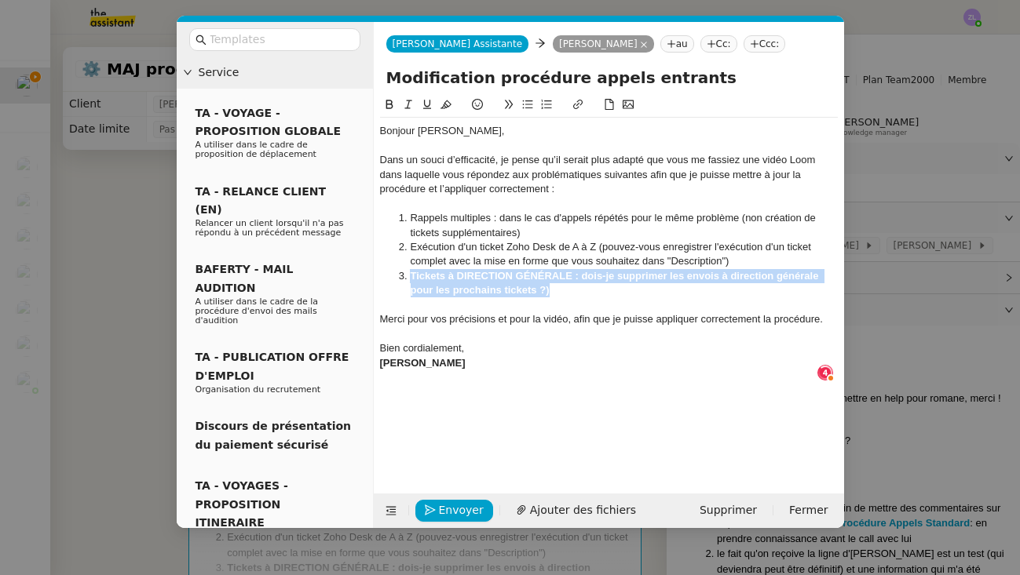
drag, startPoint x: 556, startPoint y: 284, endPoint x: 404, endPoint y: 271, distance: 152.1
click at [404, 271] on li "Tickets à DIRECTION GÉNÉRALE : dois-je supprimer les envois à direction général…" at bounding box center [616, 283] width 443 height 29
click at [389, 102] on icon at bounding box center [388, 104] width 7 height 9
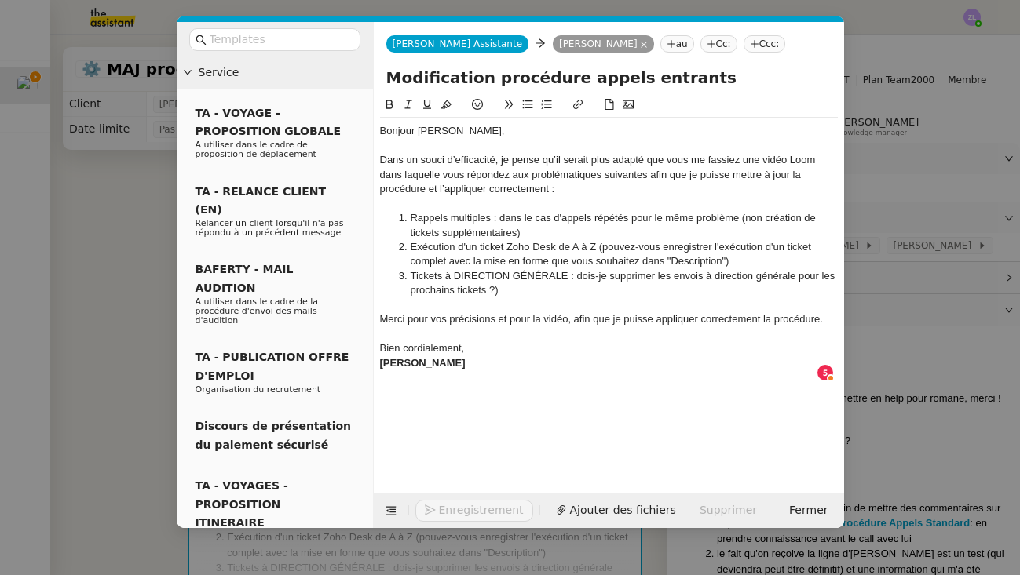
click at [539, 298] on div at bounding box center [609, 305] width 458 height 14
click at [523, 289] on li "Tickets à DIRECTION GÉNÉRALE : dois-je supprimer les envois à direction général…" at bounding box center [616, 283] width 443 height 29
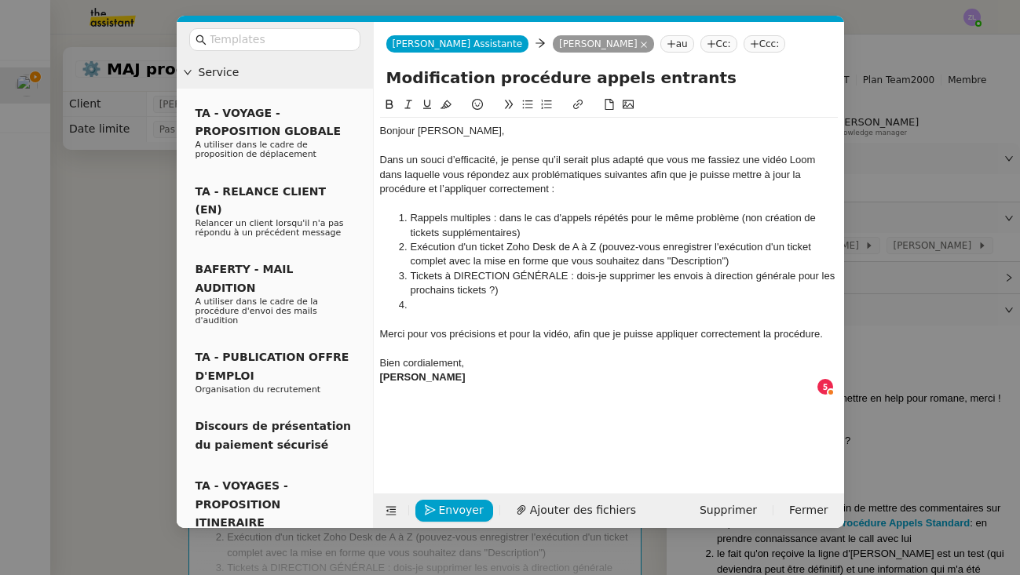
click at [480, 356] on div "Bien cordialement," at bounding box center [609, 363] width 458 height 14
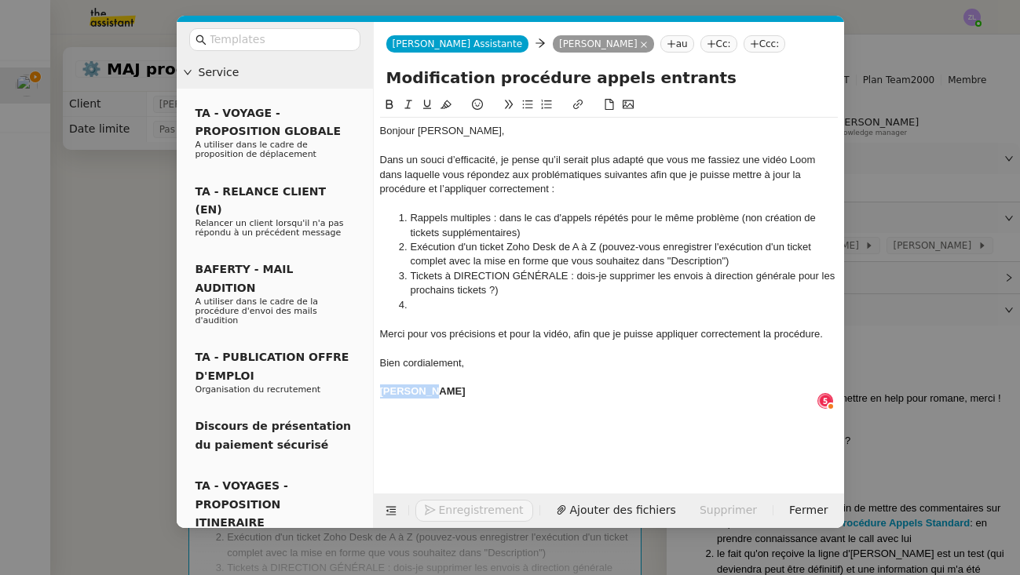
drag, startPoint x: 444, startPoint y: 386, endPoint x: 367, endPoint y: 387, distance: 76.9
click at [367, 387] on nz-layout "Service TA - VOYAGE - PROPOSITION GLOBALE A utiliser dans le cadre de propositi…" at bounding box center [510, 275] width 667 height 506
click at [391, 102] on icon at bounding box center [388, 104] width 7 height 9
click at [554, 181] on div "Dans un souci d’efficacité, je pense qu’il serait plus adapté que vous me fassi…" at bounding box center [609, 174] width 458 height 43
click at [775, 219] on li "Rappels multiples : dans le cas d'appels répétés pour le même problème (non cré…" at bounding box center [616, 225] width 443 height 29
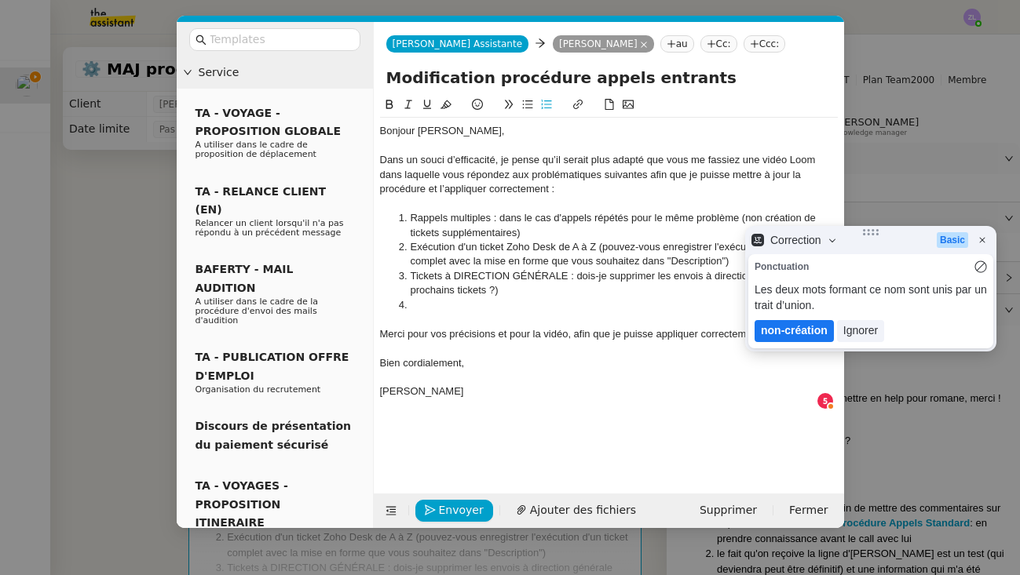
click at [801, 333] on lt-em "non-création" at bounding box center [794, 330] width 67 height 13
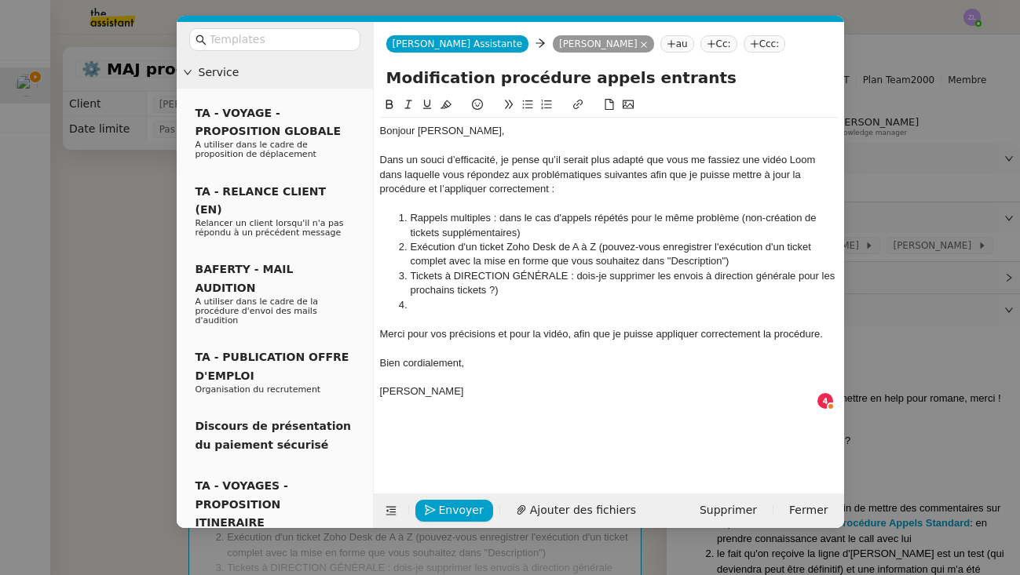
click at [494, 287] on li "Tickets à DIRECTION GÉNÉRALE : dois-je supprimer les envois à direction général…" at bounding box center [616, 283] width 443 height 29
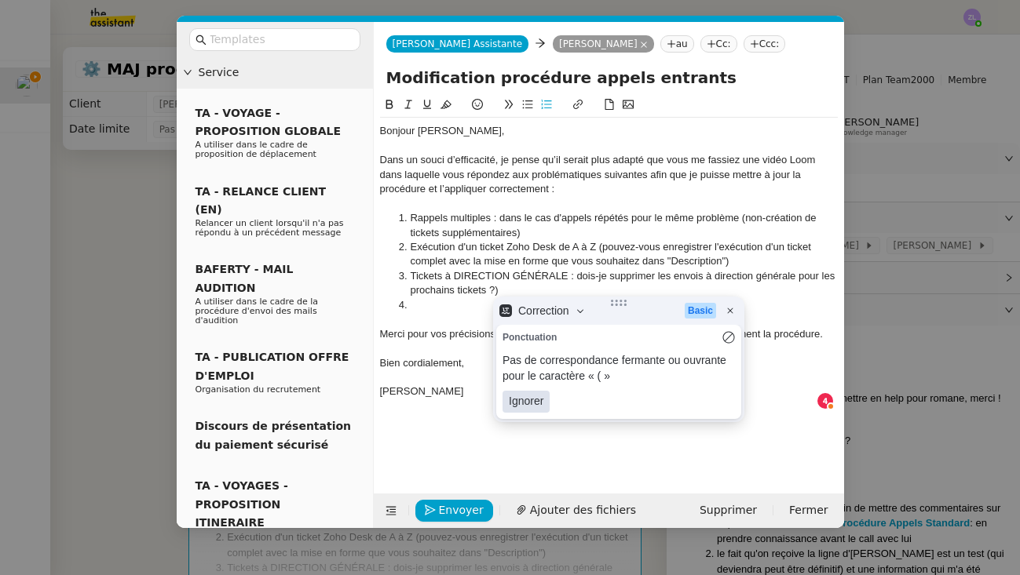
click at [542, 402] on lt-span "Ignorer" at bounding box center [525, 402] width 47 height 22
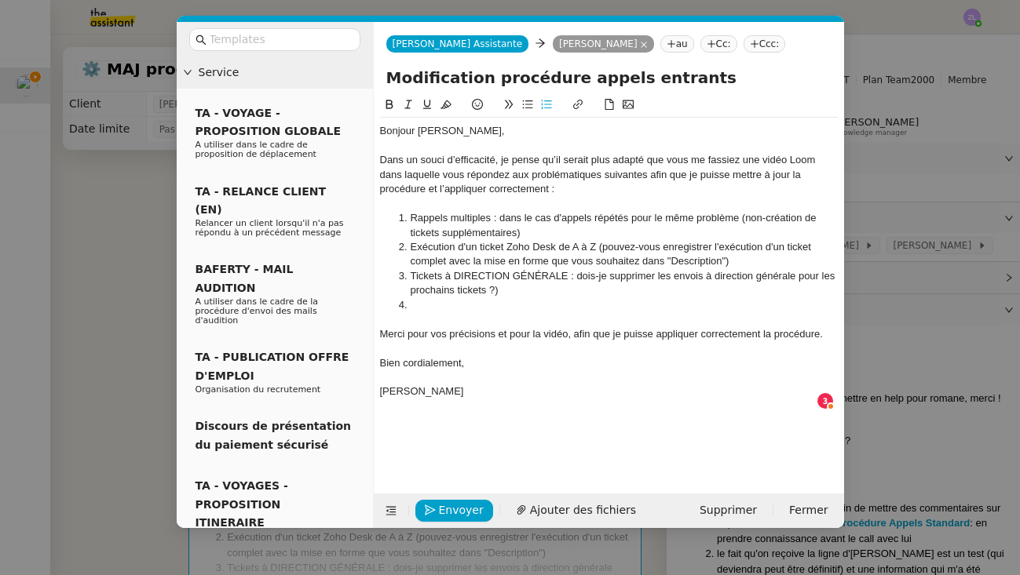
click at [419, 300] on li at bounding box center [616, 305] width 443 height 14
click at [113, 258] on nz-modal-container "Service TA - VOYAGE - PROPOSITION GLOBALE A utiliser dans le cadre de propositi…" at bounding box center [510, 287] width 1020 height 575
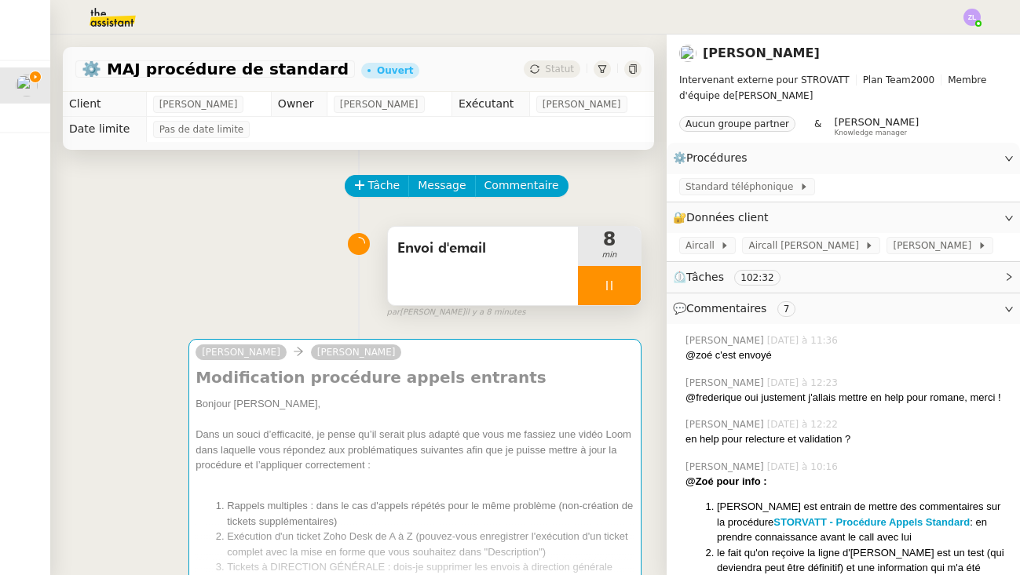
click at [594, 288] on div at bounding box center [609, 285] width 63 height 39
click at [620, 294] on button at bounding box center [624, 285] width 31 height 39
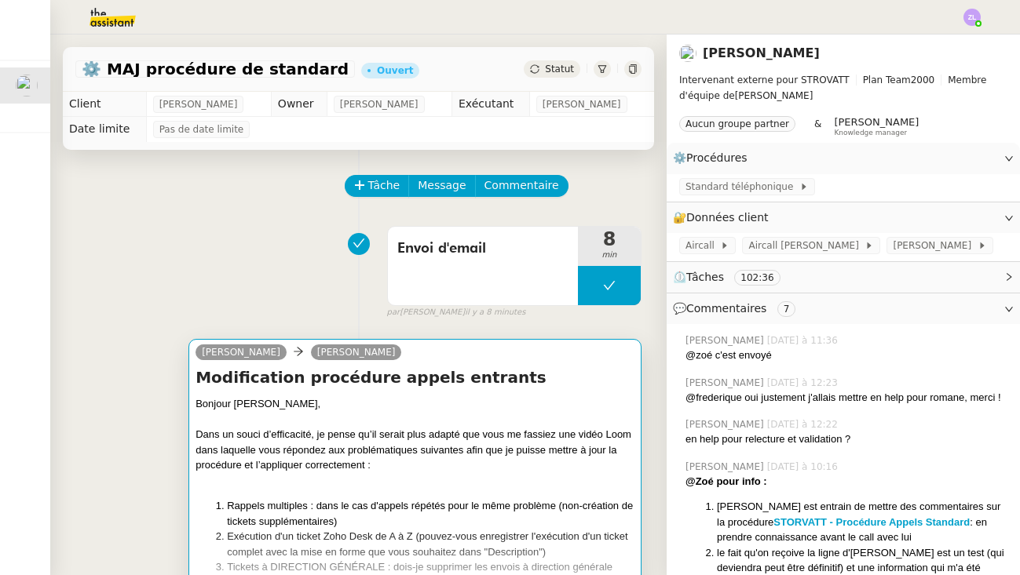
click at [331, 446] on div "Dans un souci d’efficacité, je pense qu’il serait plus adapté que vous me fassi…" at bounding box center [414, 450] width 439 height 46
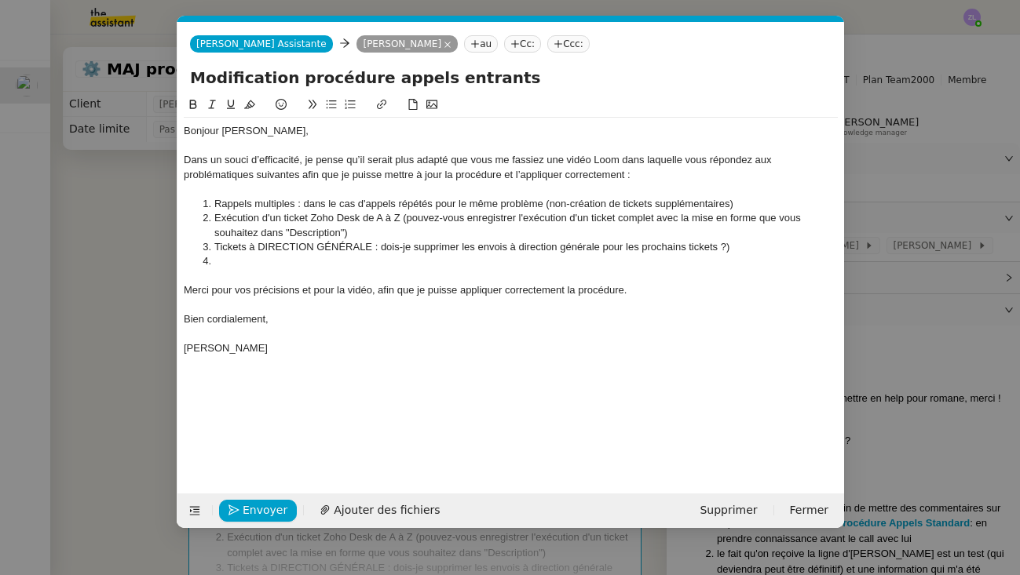
scroll to position [0, 34]
click at [229, 265] on li at bounding box center [518, 261] width 639 height 14
drag, startPoint x: 682, startPoint y: 261, endPoint x: 759, endPoint y: 261, distance: 76.9
click at [761, 261] on li "Commentaires indiqués une fois le ticet crée et traité (comment puis-je en être…" at bounding box center [518, 261] width 639 height 14
click at [644, 262] on li "Commentaires indiqués une fois le ticet crée et traité (comment puis-je en être…" at bounding box center [518, 261] width 639 height 14
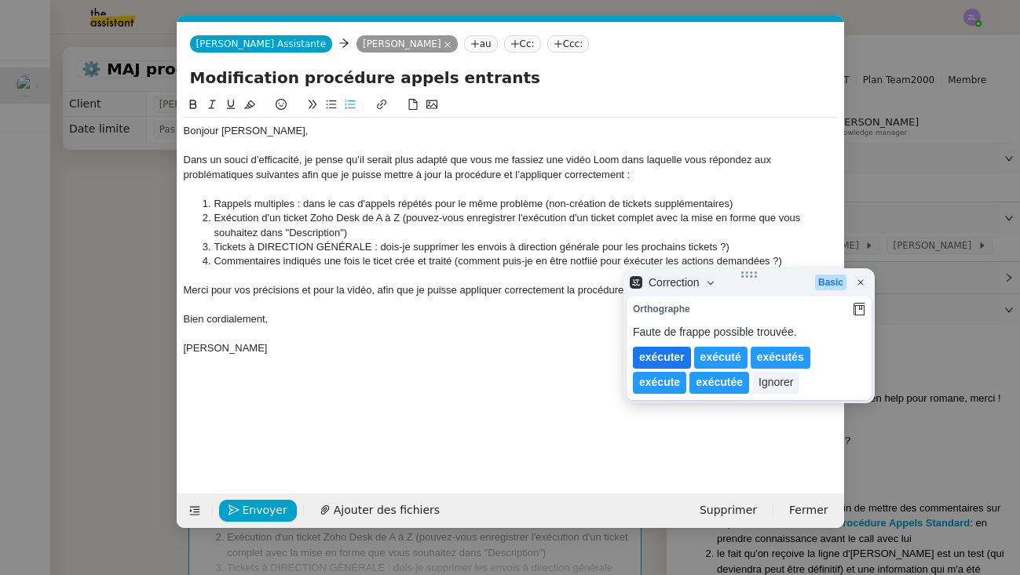
click at [663, 348] on lt-span "exécuter" at bounding box center [662, 358] width 58 height 22
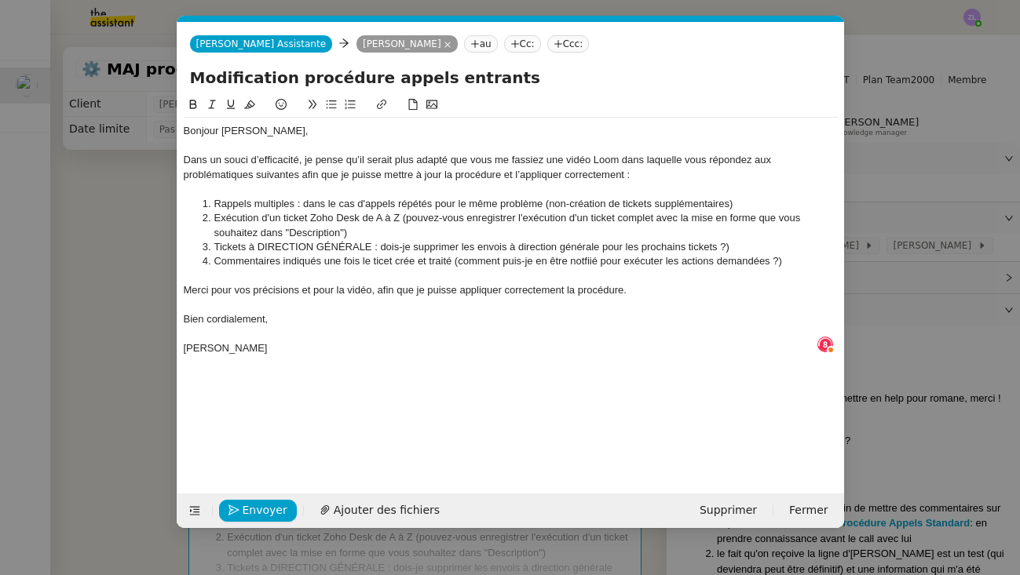
click at [585, 264] on li "Commentaires indiqués une fois le ticet crée et traité (comment puis-je en être…" at bounding box center [518, 261] width 639 height 14
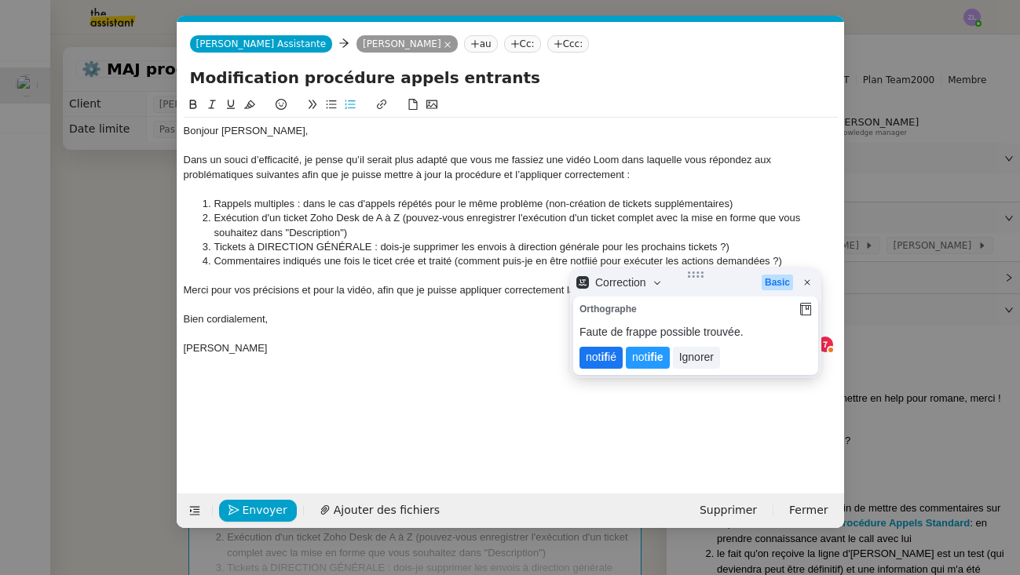
click at [614, 359] on lt-span "not if ié" at bounding box center [600, 358] width 43 height 22
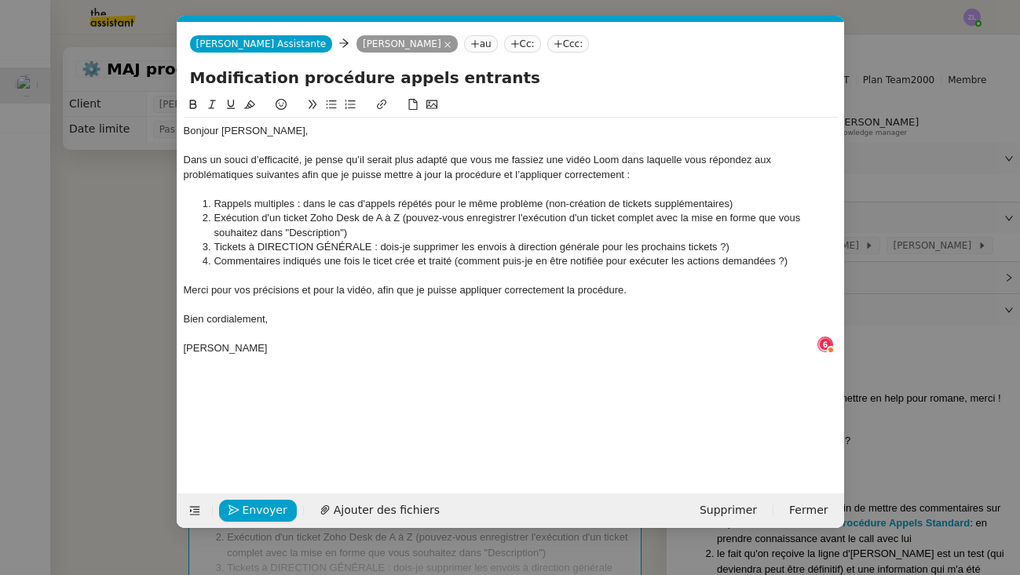
click at [385, 254] on li "Commentaires indiqués une fois le ticet crée et traité (comment puis-je en être…" at bounding box center [518, 261] width 639 height 14
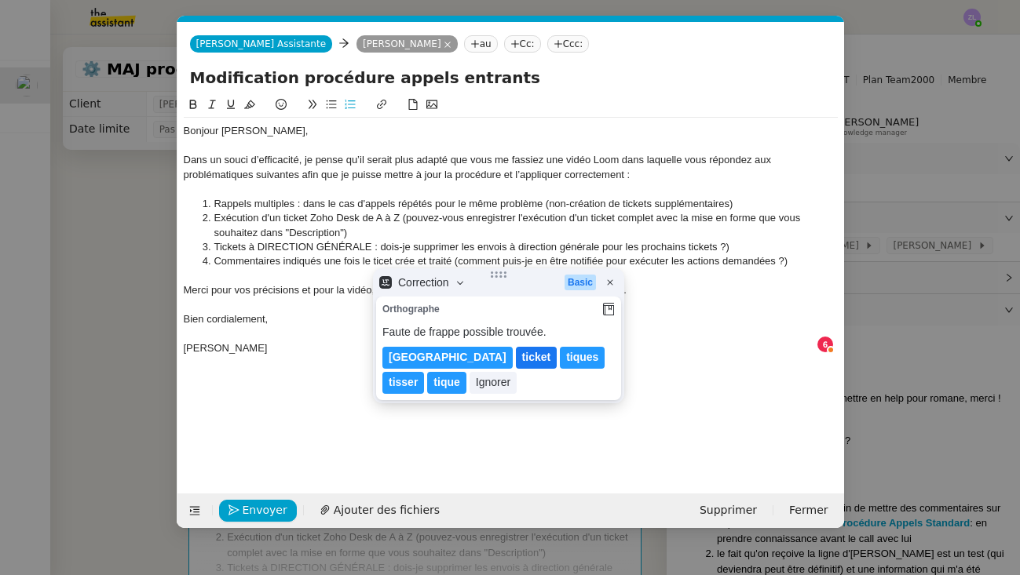
click at [516, 356] on lt-span "ticket" at bounding box center [537, 358] width 42 height 22
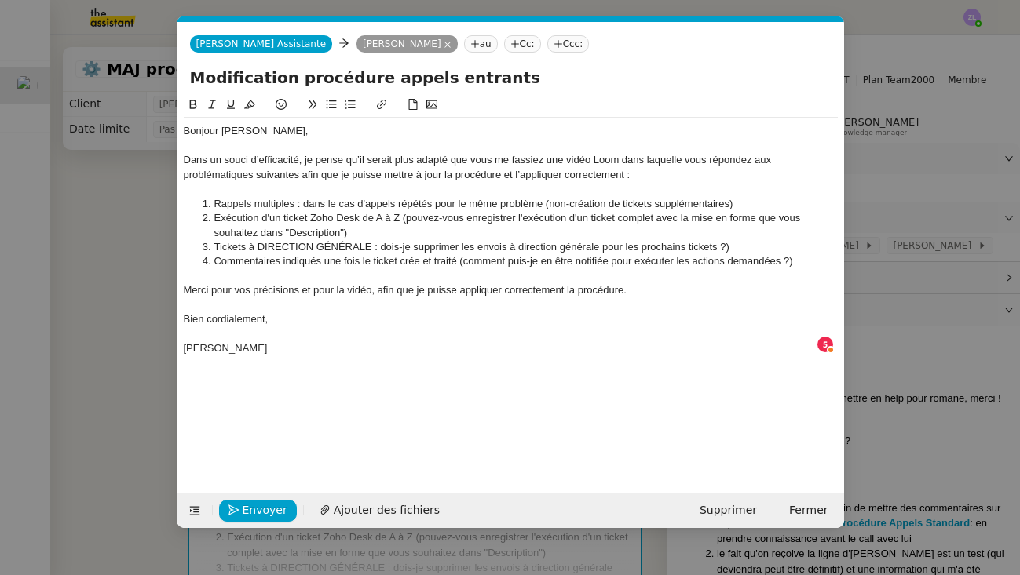
click at [446, 259] on li "Commentaires indiqués une fois le ticket crée et traité (comment puis-je en êtr…" at bounding box center [518, 261] width 639 height 14
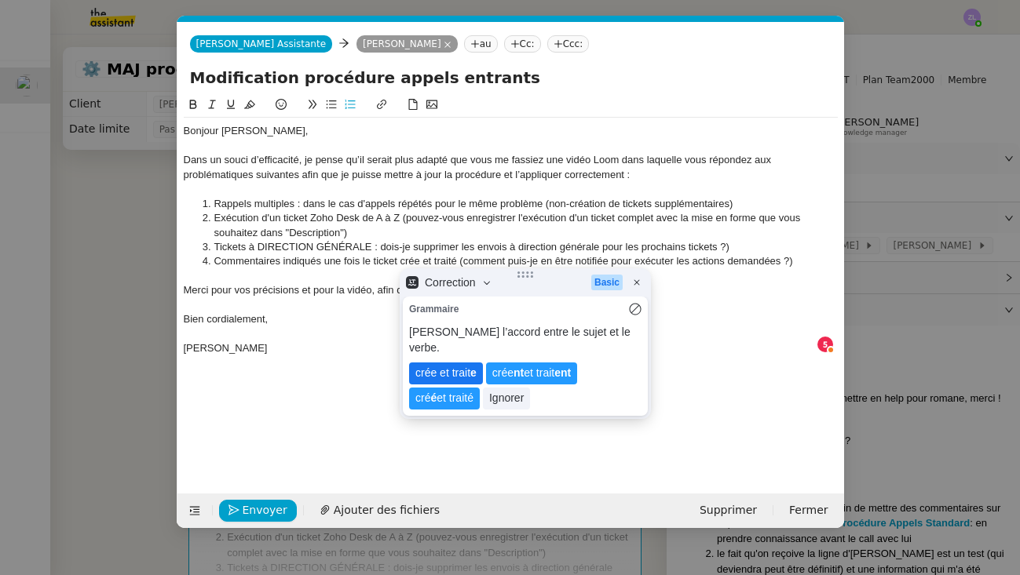
click at [442, 363] on lt-span "crée et trait e" at bounding box center [446, 374] width 74 height 22
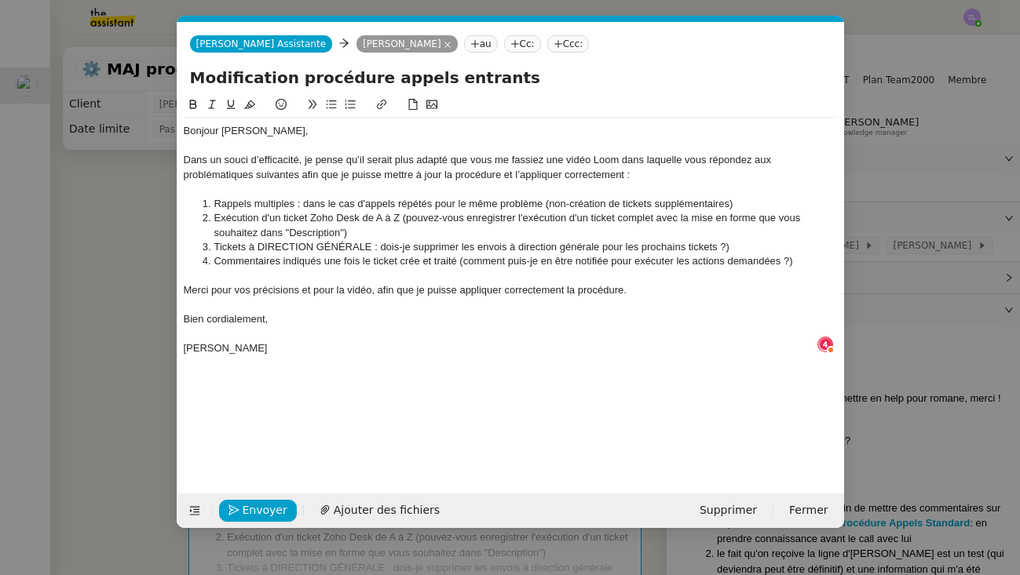
click at [812, 259] on li "Commentaires indiqués une fois le ticket crée et traité (comment puis-je en êtr…" at bounding box center [518, 261] width 639 height 14
click at [416, 261] on li "Commentaires indiqués une fois le ticket crée et traité (comment puis-je en êtr…" at bounding box center [518, 261] width 639 height 14
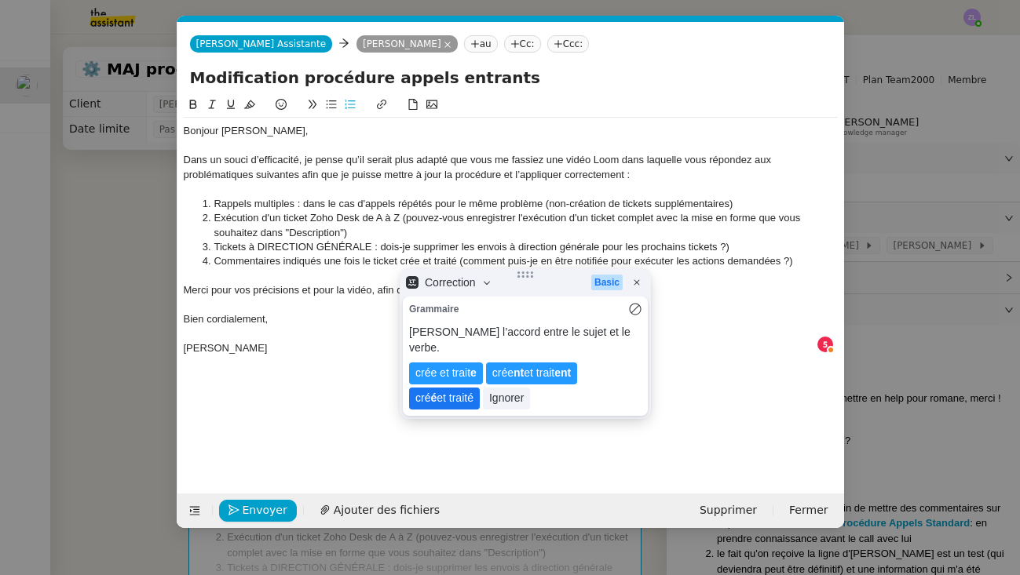
click at [447, 391] on lt-span "cré é et traité" at bounding box center [444, 399] width 71 height 22
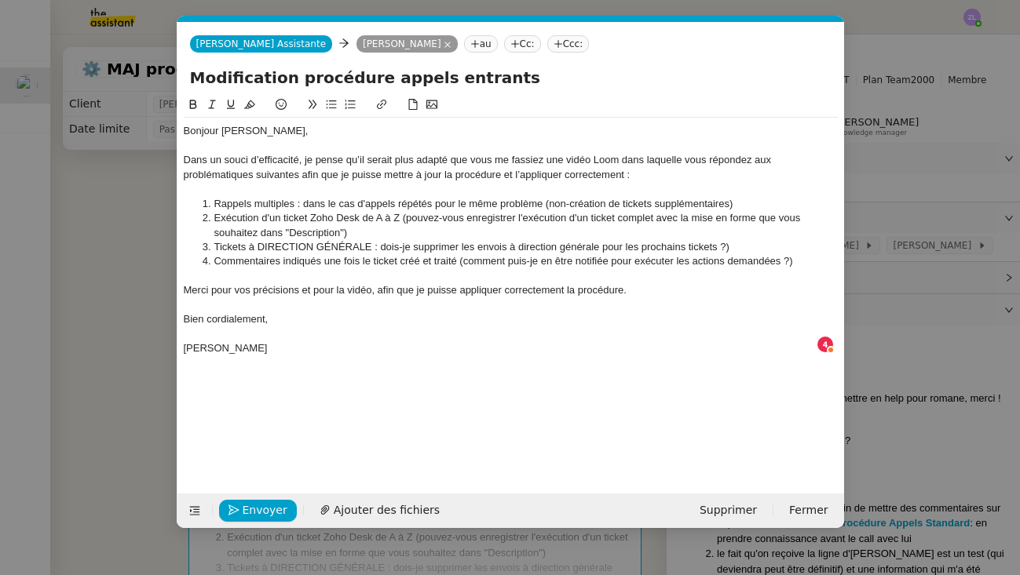
click at [809, 258] on li "Commentaires indiqués une fois le ticket créé et traité (comment puis-je en êtr…" at bounding box center [518, 261] width 639 height 14
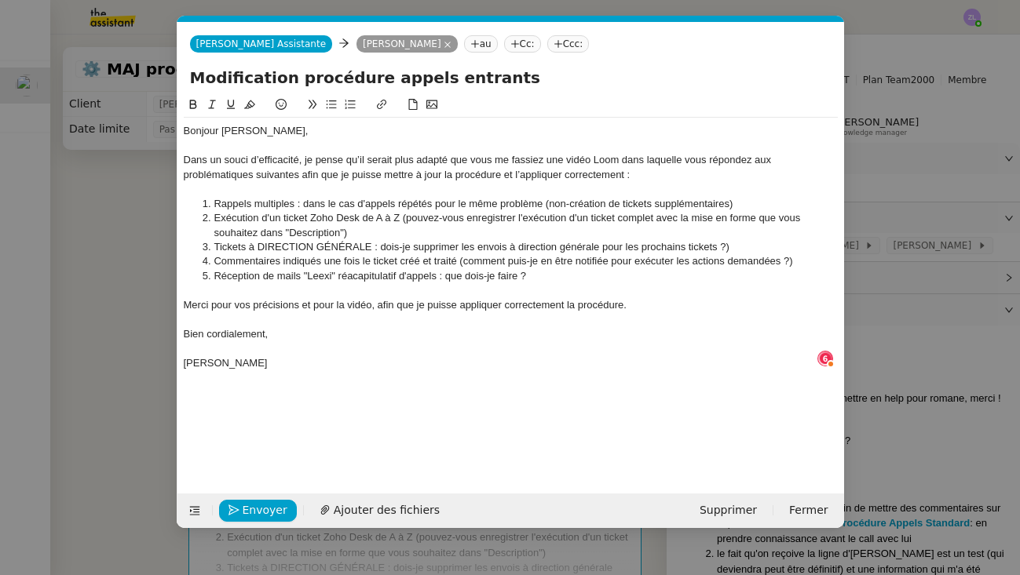
click at [369, 273] on li "Réception de mails "Leexi" réacapitulatif d'appels : que dois-je faire ?" at bounding box center [518, 276] width 639 height 14
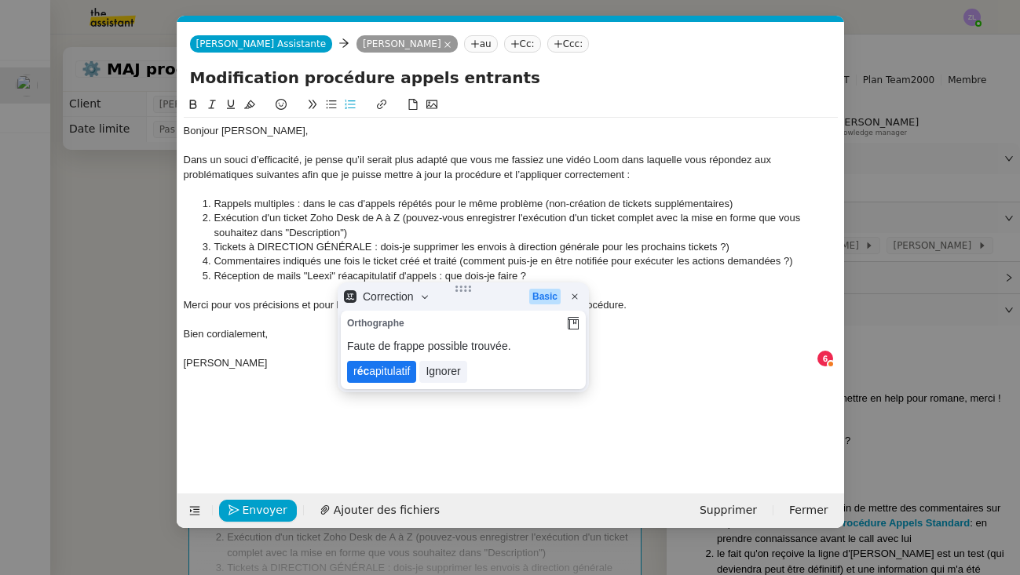
click at [391, 376] on lt-span "r éc apitulatif" at bounding box center [381, 372] width 69 height 22
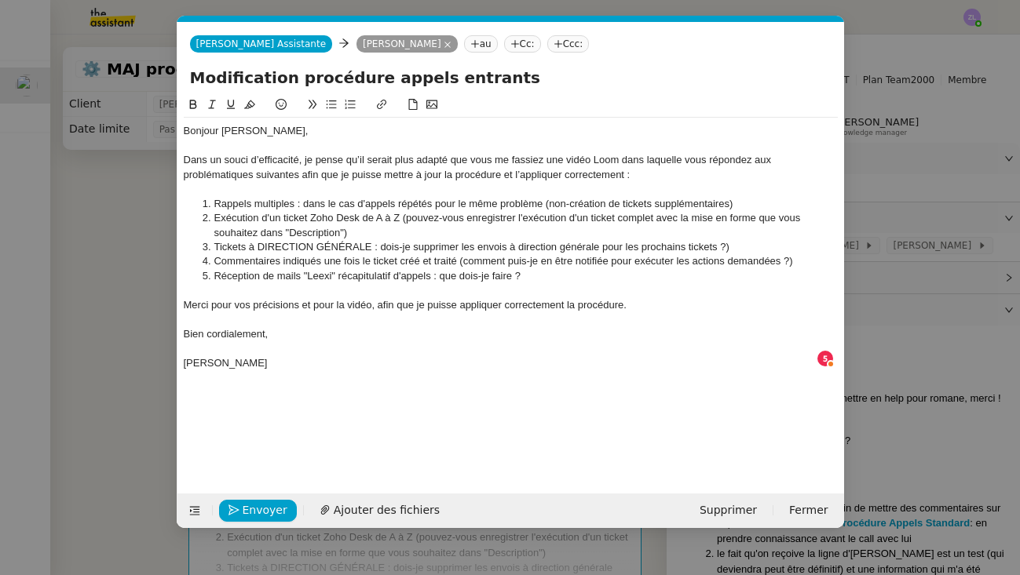
click at [557, 274] on li "Réception de mails "Leexi" récapitulatif d'appels : que dois-je faire ?" at bounding box center [518, 276] width 639 height 14
drag, startPoint x: 250, startPoint y: 300, endPoint x: 122, endPoint y: 300, distance: 127.9
click at [122, 300] on nz-modal-container "Service TA - VOYAGE - PROPOSITION GLOBALE A utiliser dans le cadre de propositi…" at bounding box center [510, 287] width 1020 height 575
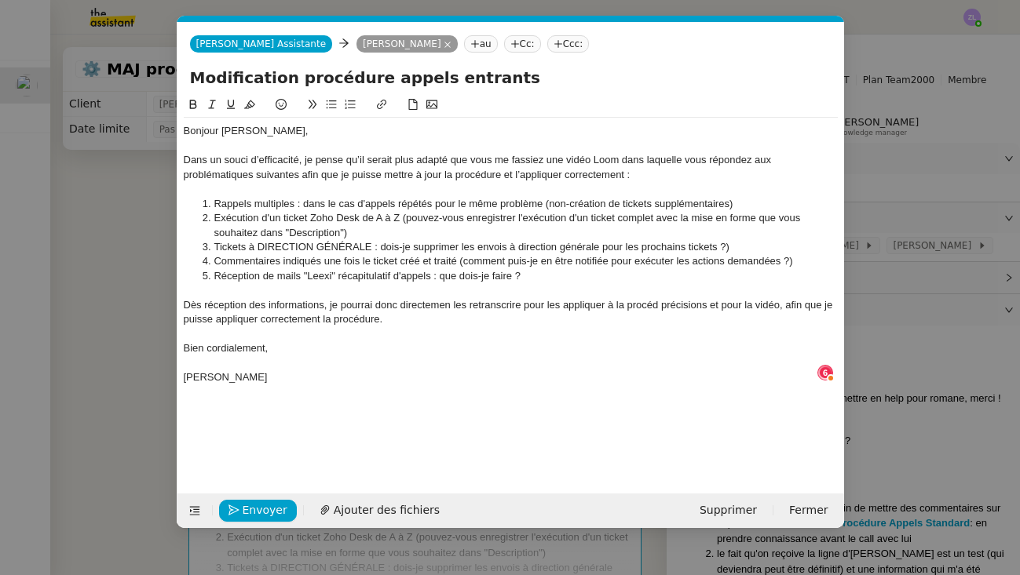
click at [448, 303] on div "Dès réception des informations, je pourrai donc directemen les retranscrire pou…" at bounding box center [511, 312] width 654 height 29
click at [670, 300] on div "Dès réception des informations, je pourrai donc directement les retranscrire po…" at bounding box center [511, 312] width 654 height 29
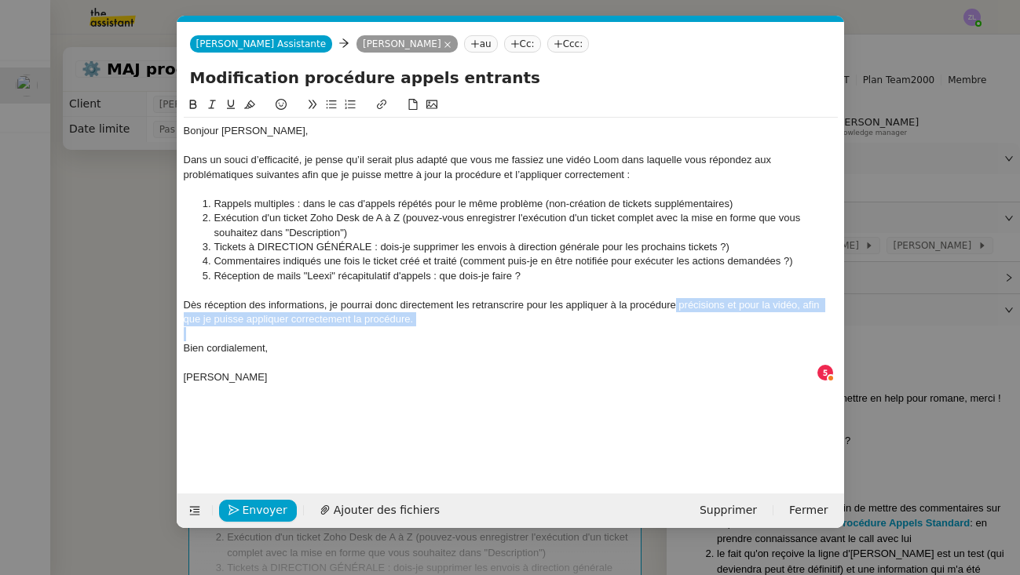
drag, startPoint x: 676, startPoint y: 302, endPoint x: 681, endPoint y: 326, distance: 24.9
click at [681, 326] on div "Bonjour [PERSON_NAME], Dans un souci d’efficacité, je pense qu’il serait plus a…" at bounding box center [511, 254] width 654 height 273
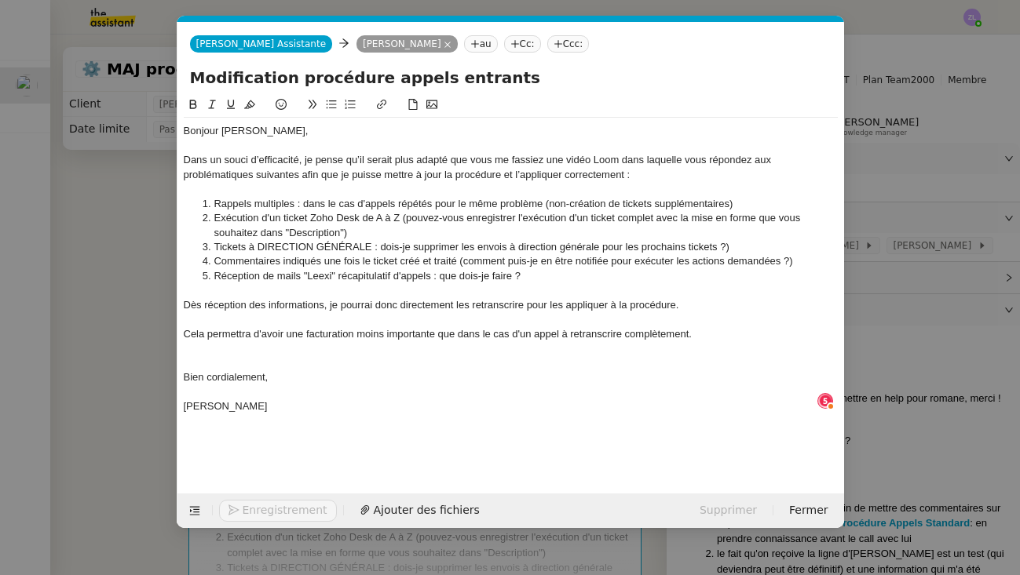
click at [330, 108] on icon at bounding box center [331, 104] width 11 height 11
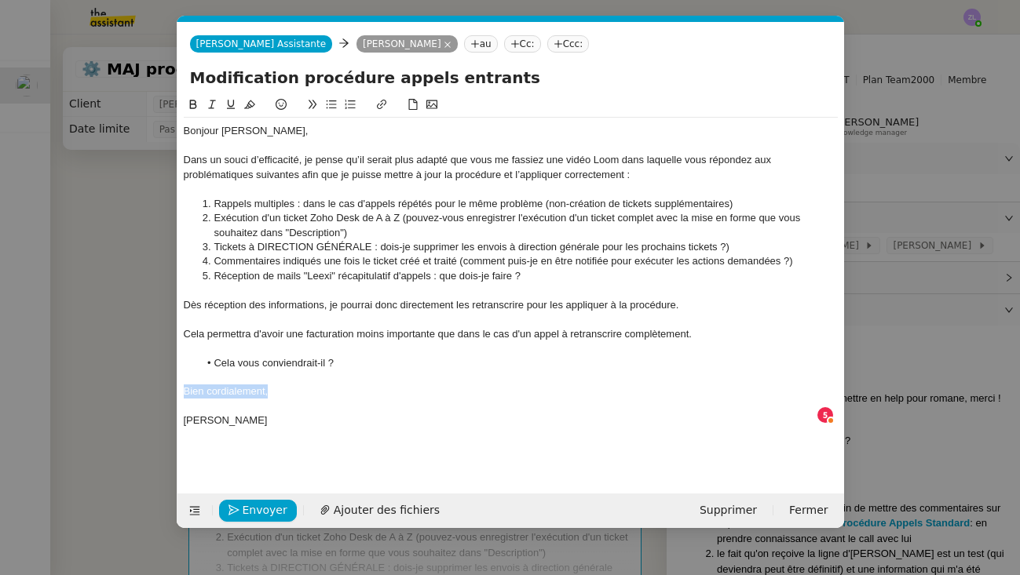
drag, startPoint x: 272, startPoint y: 383, endPoint x: 164, endPoint y: 384, distance: 107.5
click at [164, 384] on nz-modal-container "Service TA - VOYAGE - PROPOSITION GLOBALE A utiliser dans le cadre de propositi…" at bounding box center [510, 287] width 1020 height 575
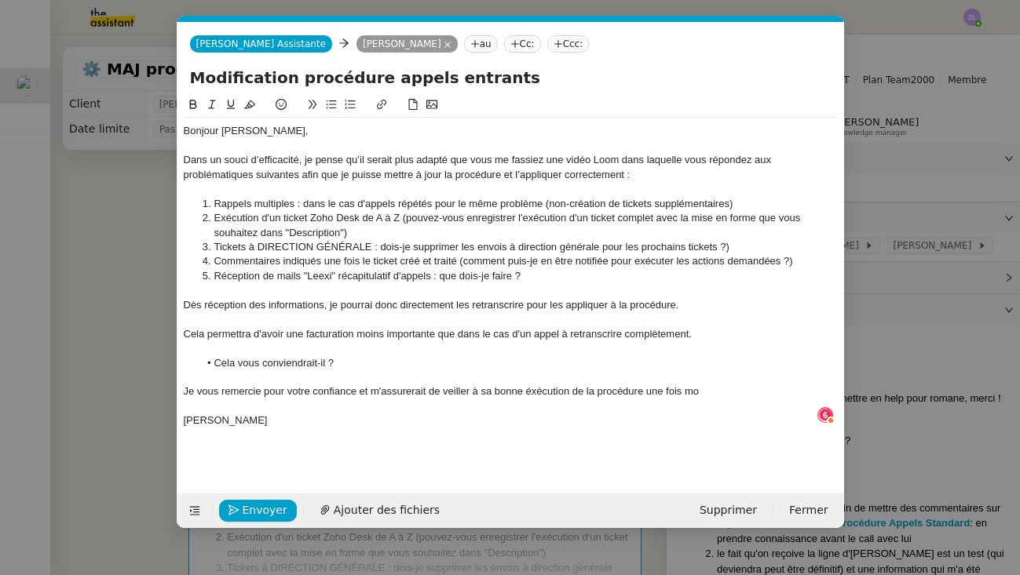
click at [542, 388] on div "Je vous remercie pour votre confiance et m'assurerait de veiller à sa bonne éxé…" at bounding box center [511, 392] width 654 height 14
click at [700, 385] on div "Je vous remercie pour votre confiance et m'assurerait de veiller à sa bonne éxé…" at bounding box center [511, 392] width 654 height 14
click at [95, 382] on nz-modal-container "Service TA - VOYAGE - PROPOSITION GLOBALE A utiliser dans le cadre de propositi…" at bounding box center [510, 287] width 1020 height 575
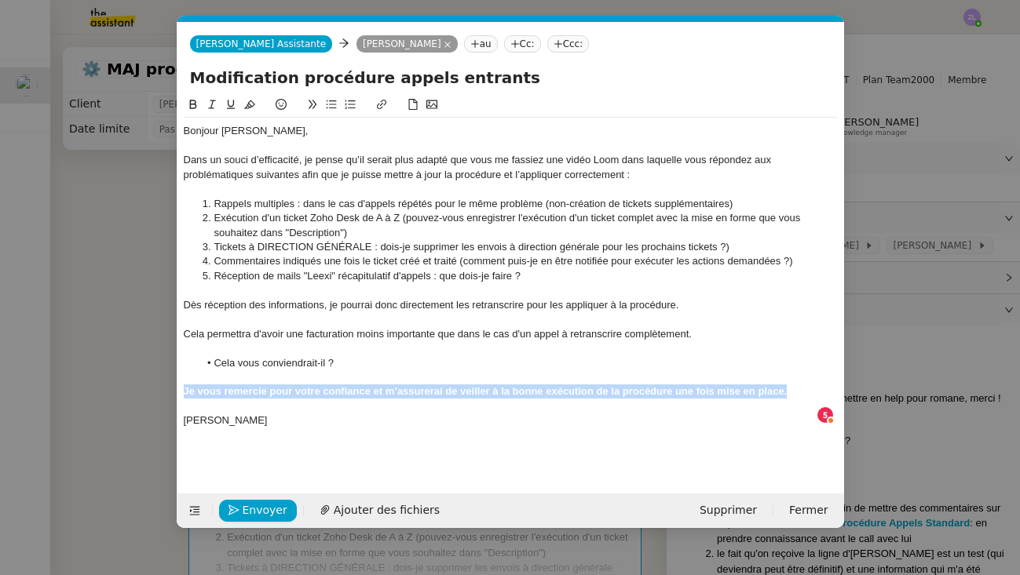
drag, startPoint x: 793, startPoint y: 383, endPoint x: 180, endPoint y: 386, distance: 613.8
click at [180, 386] on nz-spin "Bonjour [PERSON_NAME], Dans un souci d’efficacité, je pense qu’il serait plus a…" at bounding box center [510, 286] width 666 height 380
click at [191, 101] on icon at bounding box center [193, 104] width 11 height 11
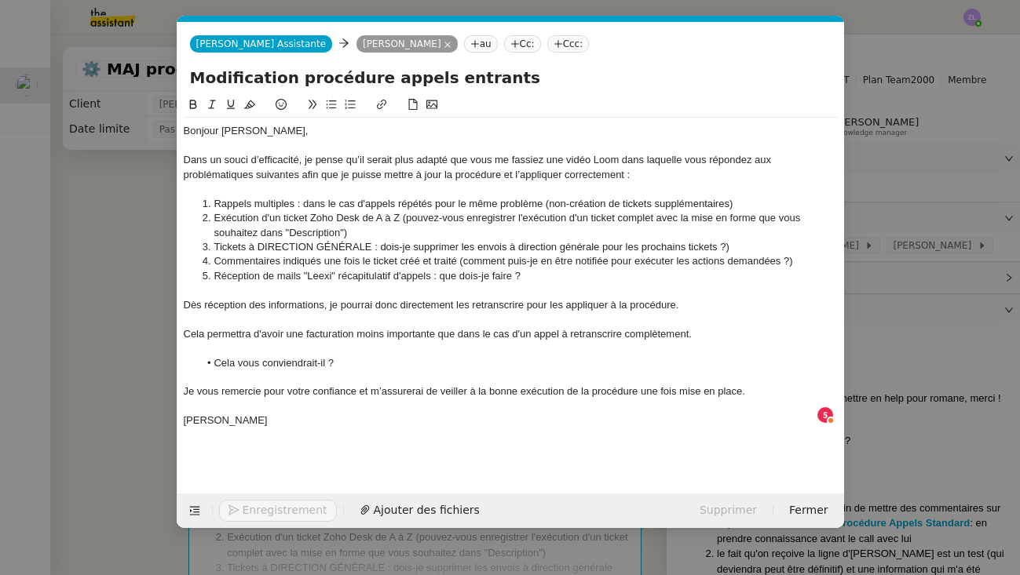
click at [442, 428] on div "Bonjour [PERSON_NAME], Dans un souci d’efficacité, je pense qu’il serait plus a…" at bounding box center [511, 283] width 654 height 374
click at [756, 385] on div "Je vous remercie pour votre confiance et m’assurerai de veiller à la bonne exéc…" at bounding box center [511, 392] width 654 height 14
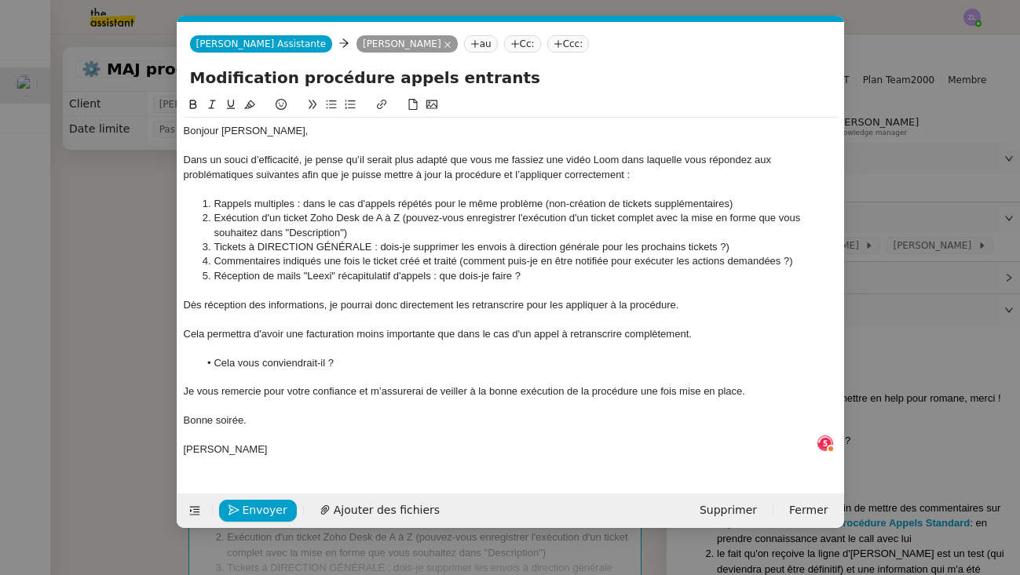
scroll to position [0, 0]
click at [301, 173] on div "Dans un souci d’efficacité, je pense qu’il serait plus adapté que vous me fassi…" at bounding box center [511, 167] width 654 height 29
click at [542, 285] on div at bounding box center [511, 290] width 654 height 14
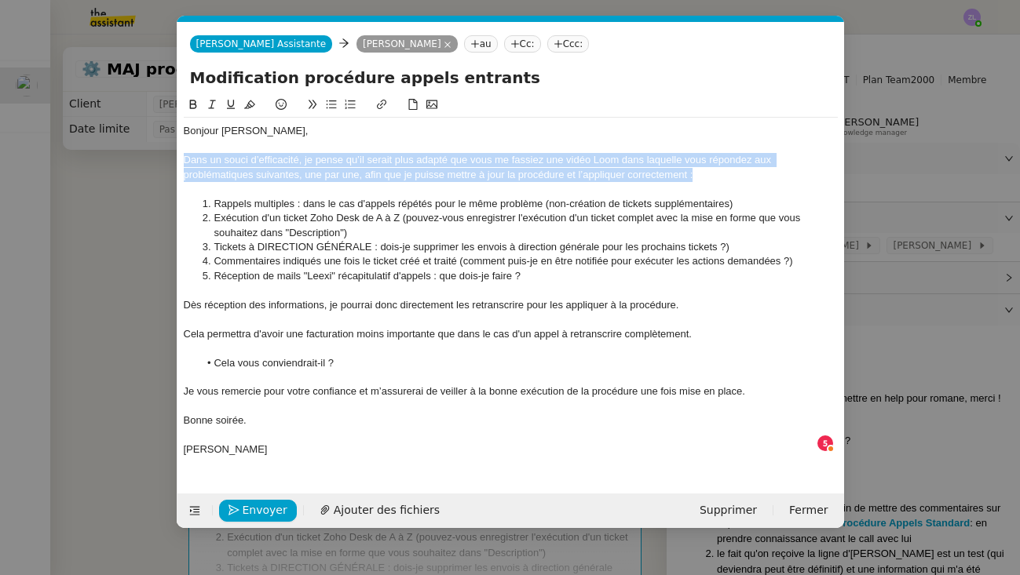
drag, startPoint x: 164, startPoint y: 172, endPoint x: 177, endPoint y: 159, distance: 18.3
click at [177, 159] on nz-spin "Bonjour [PERSON_NAME], Dans un souci d’efficacité, je pense qu’il serait plus a…" at bounding box center [510, 286] width 666 height 380
copy div "Dans un souci d’efficacité, je pense qu’il serait plus adapté que vous me fassi…"
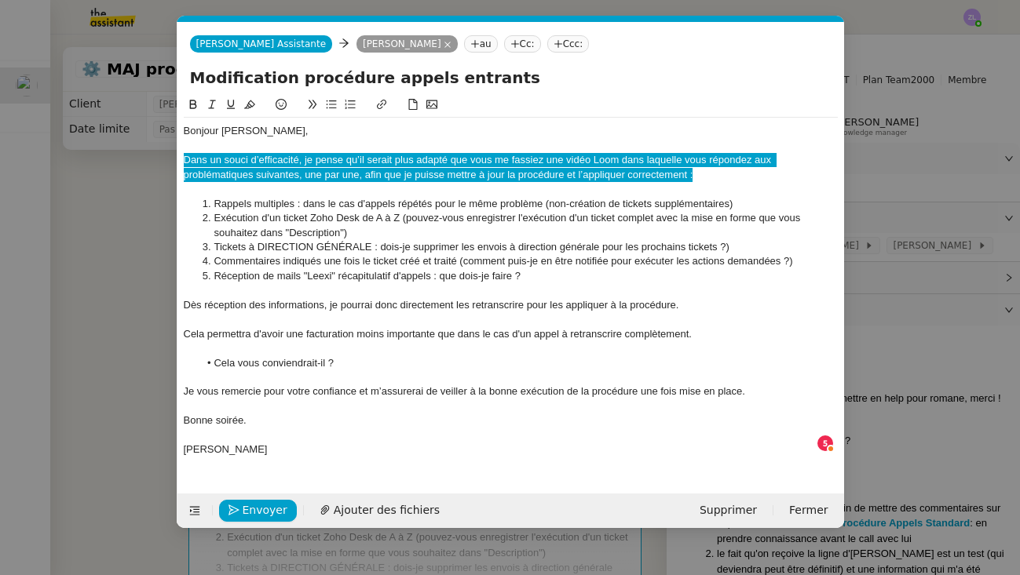
drag, startPoint x: 177, startPoint y: 159, endPoint x: 642, endPoint y: 169, distance: 465.5
click at [642, 169] on div "Dans un souci d’efficacité, je pense qu’il serait plus adapté que vous me fassi…" at bounding box center [511, 167] width 654 height 29
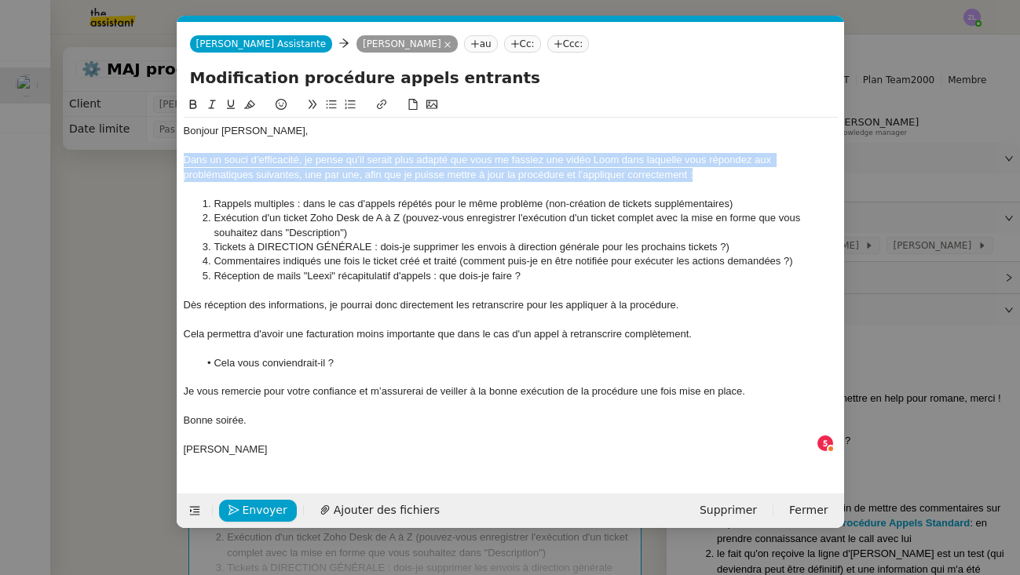
scroll to position [8, 0]
drag, startPoint x: 679, startPoint y: 173, endPoint x: 189, endPoint y: 137, distance: 491.1
click at [181, 156] on nz-spin "Bonjour [PERSON_NAME], Afin d’optimiser l’efficacité, il me semblerait préférab…" at bounding box center [510, 286] width 666 height 380
drag, startPoint x: 192, startPoint y: 106, endPoint x: 327, endPoint y: 117, distance: 136.2
click at [192, 106] on icon at bounding box center [192, 104] width 7 height 9
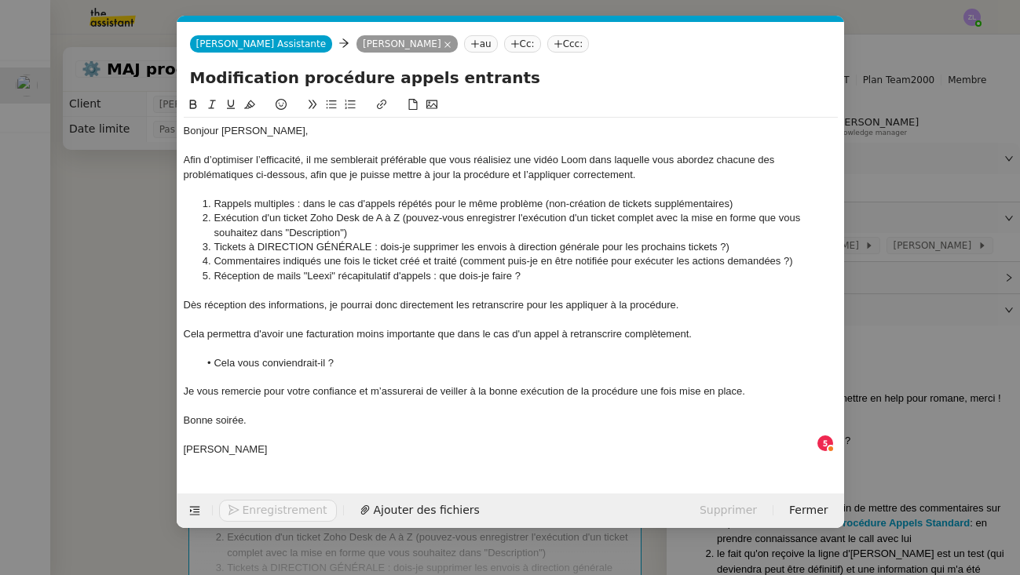
click at [576, 155] on div "Afin d’optimiser l’efficacité, il me semblerait préférable que vous réalisiez u…" at bounding box center [511, 167] width 654 height 29
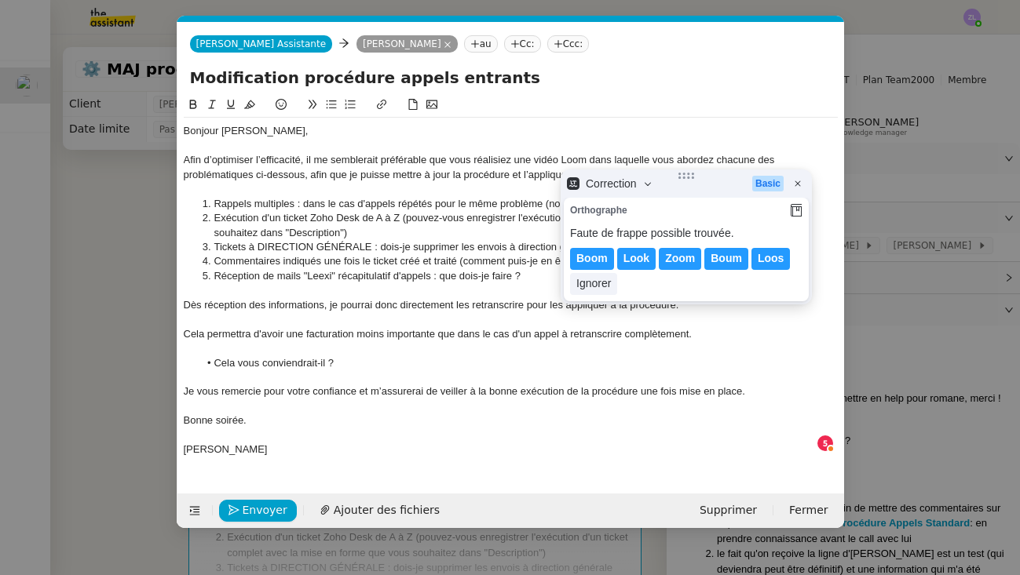
click at [574, 141] on div at bounding box center [511, 146] width 654 height 14
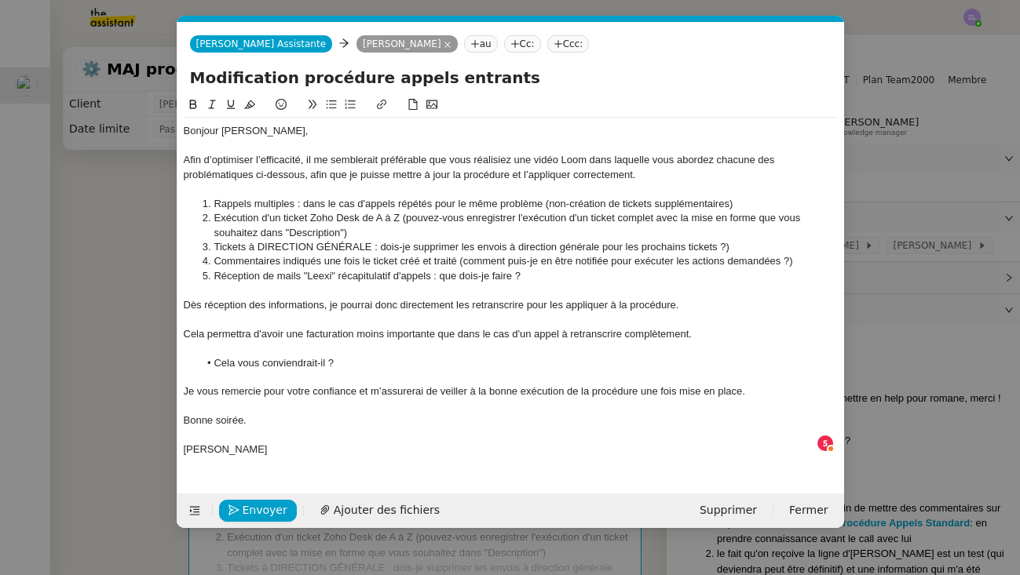
click at [642, 173] on div "Afin d’optimiser l’efficacité, il me semblerait préférable que vous réalisiez u…" at bounding box center [511, 167] width 654 height 29
click at [633, 173] on div "Afin d’optimiser l’efficacité, il me semblerait préférable que vous réalisiez u…" at bounding box center [511, 167] width 654 height 29
click at [251, 516] on span "Envoyer" at bounding box center [265, 511] width 45 height 18
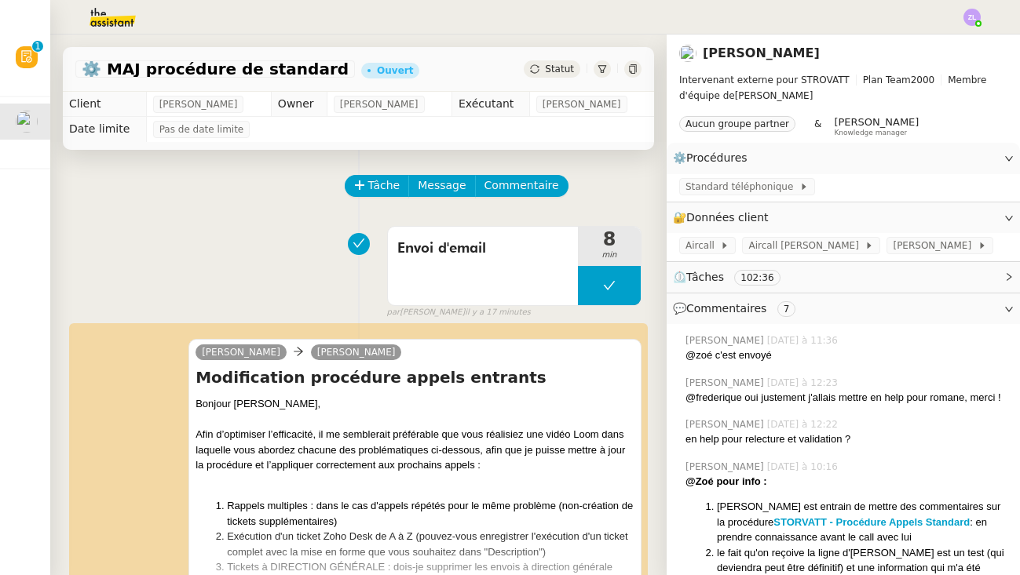
scroll to position [0, 0]
click at [552, 76] on div "Statut" at bounding box center [551, 68] width 57 height 17
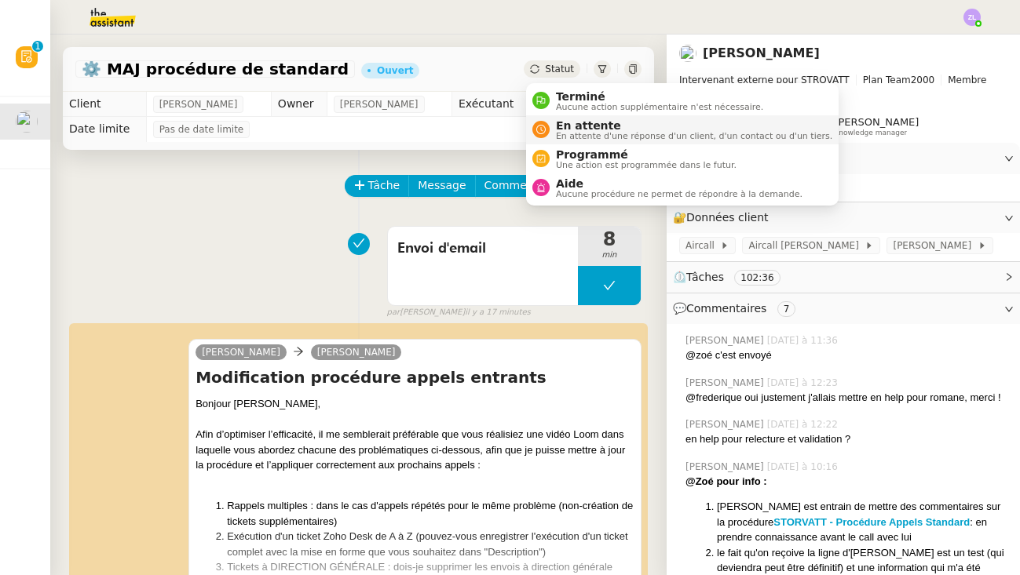
click at [554, 135] on div "En attente En attente d'une réponse d'un client, d'un contact ou d'un tiers." at bounding box center [690, 129] width 283 height 21
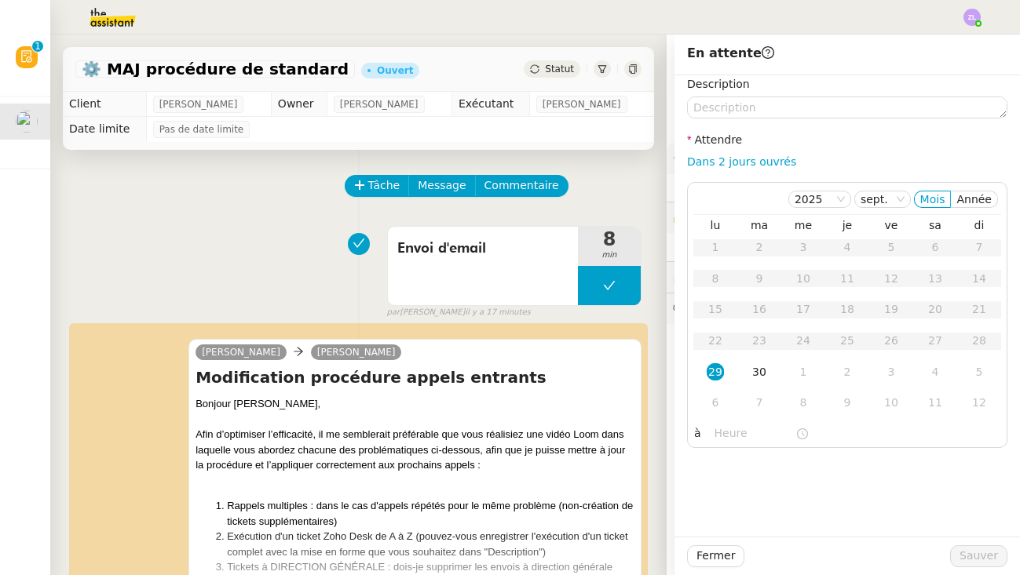
click at [713, 150] on nz-form-label "Attendre" at bounding box center [714, 141] width 55 height 21
click at [715, 159] on link "Dans 2 jours ouvrés" at bounding box center [741, 161] width 109 height 13
type input "07:00"
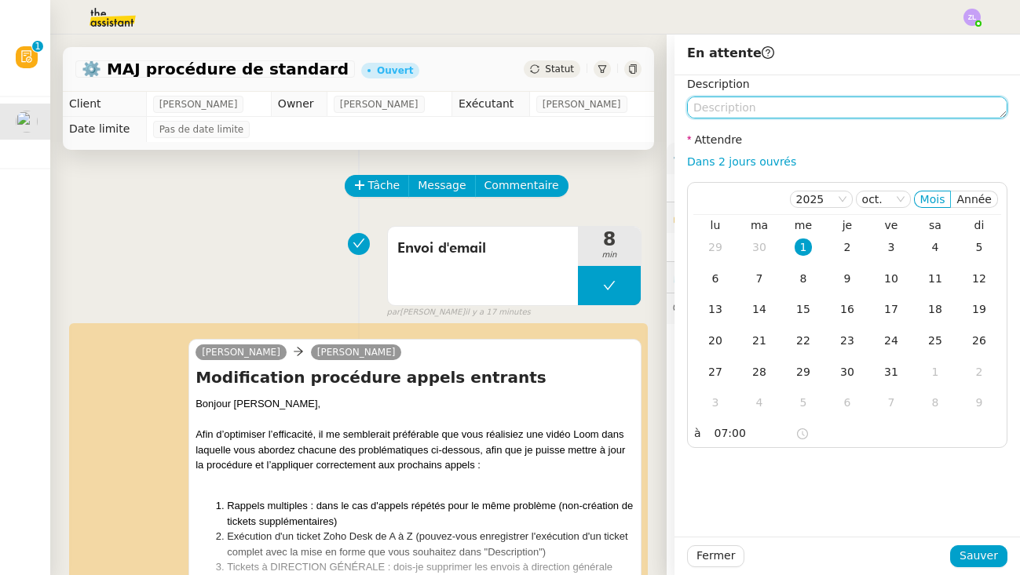
click at [746, 100] on textarea at bounding box center [847, 108] width 320 height 22
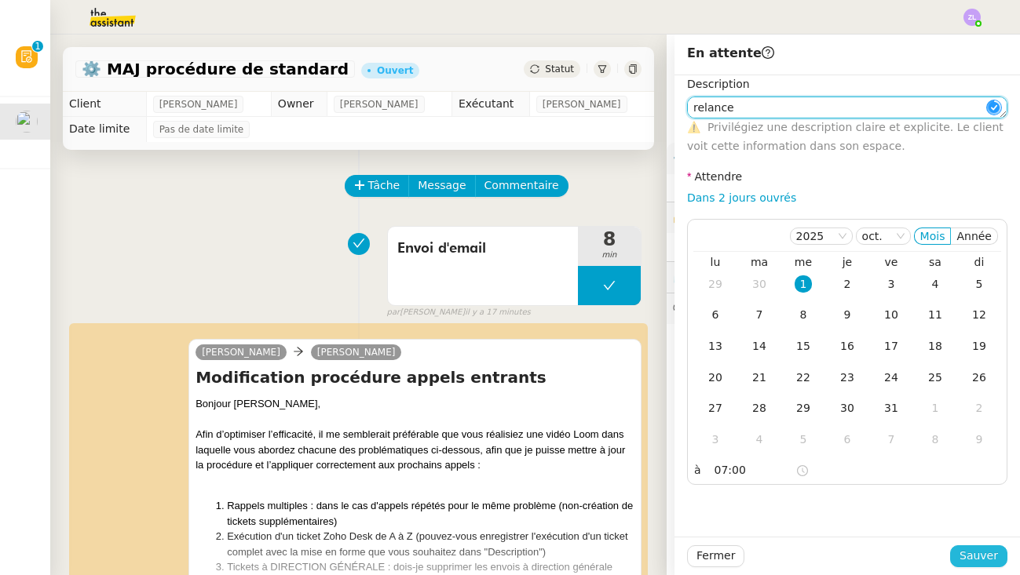
type textarea "relance"
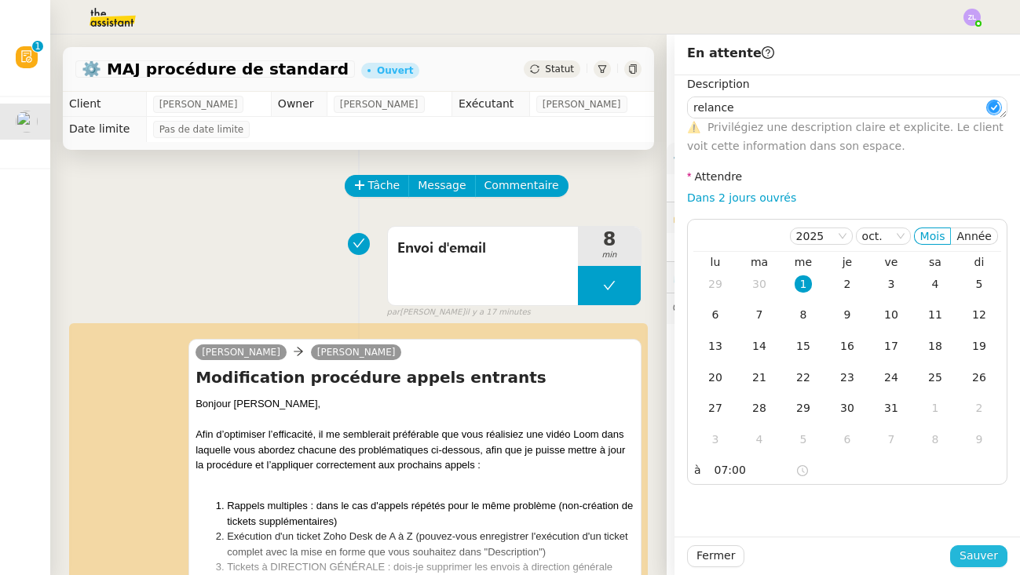
click at [984, 556] on span "Sauver" at bounding box center [978, 556] width 38 height 18
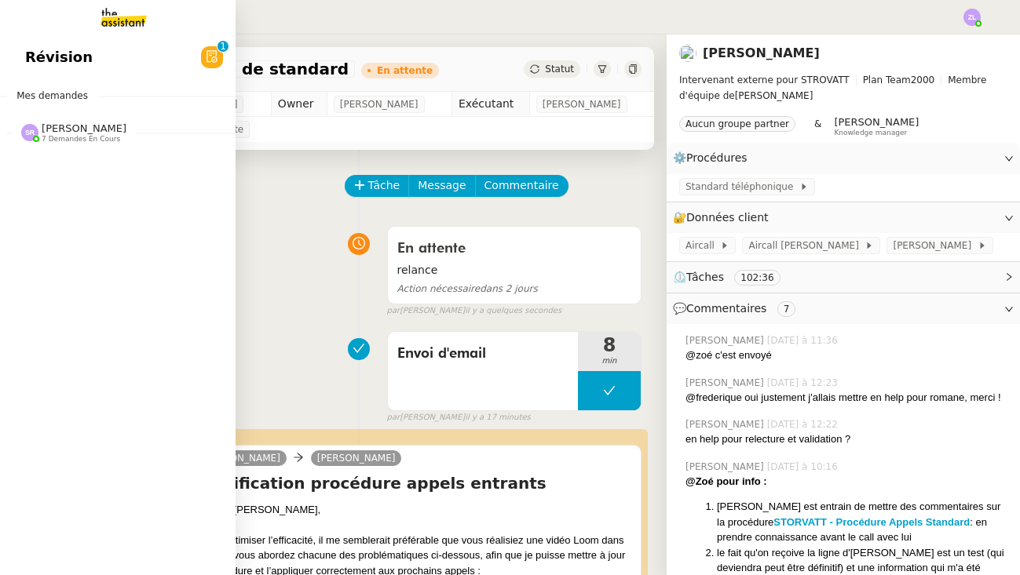
click at [105, 18] on img at bounding box center [111, 17] width 122 height 35
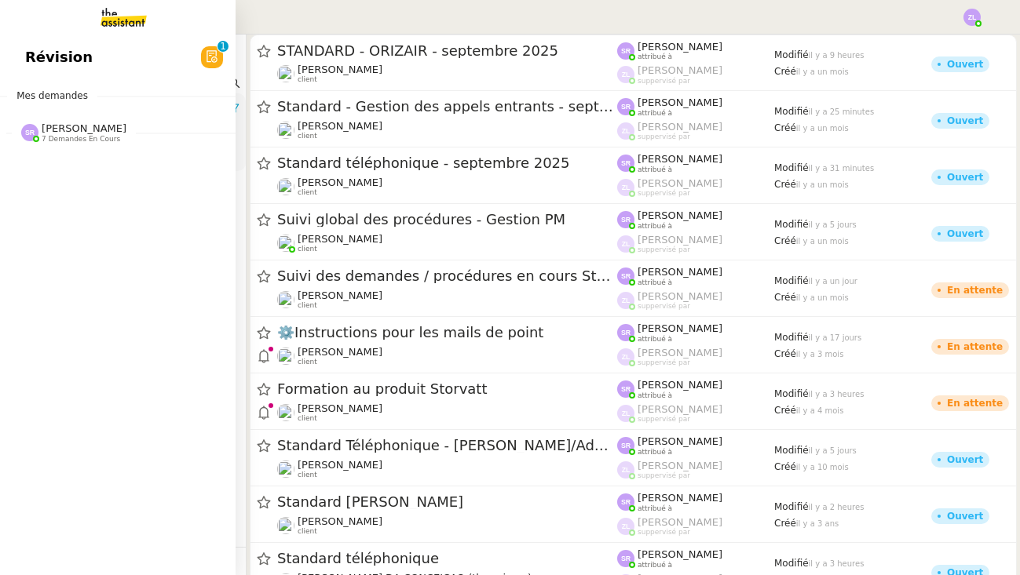
click at [59, 130] on span "[PERSON_NAME]" at bounding box center [84, 128] width 85 height 12
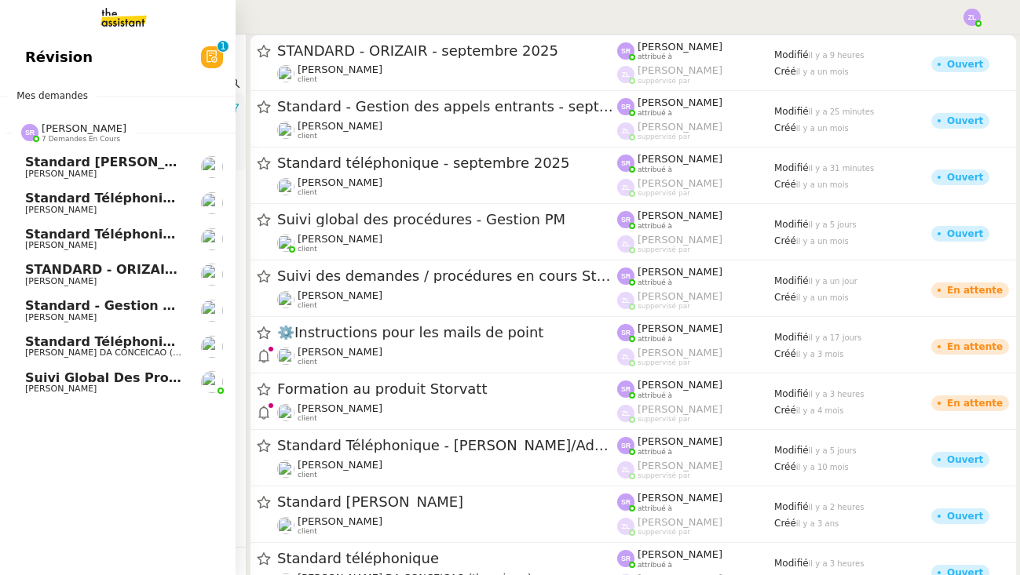
click at [97, 243] on span "[PERSON_NAME]" at bounding box center [60, 245] width 71 height 10
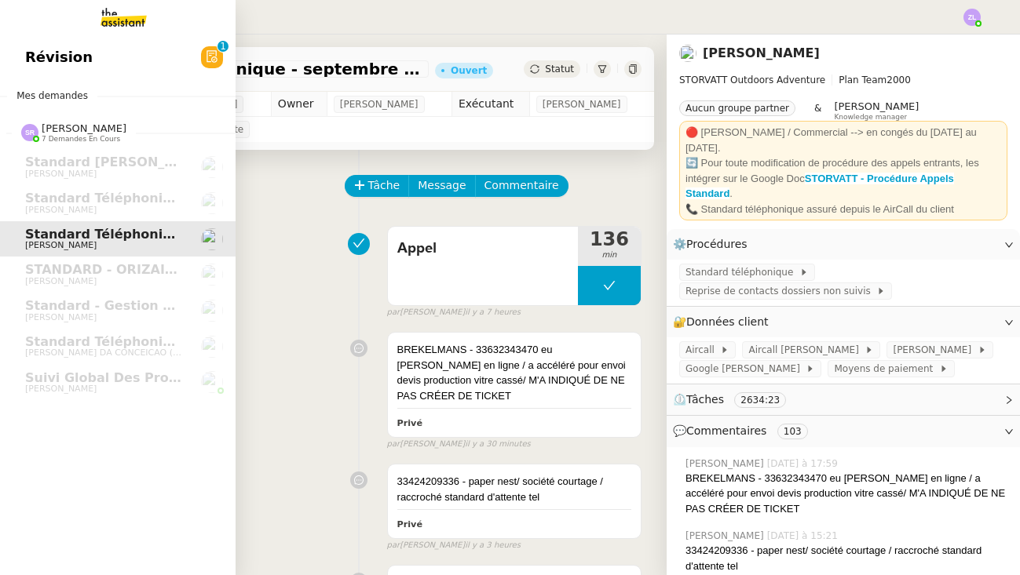
click at [115, 14] on img at bounding box center [111, 17] width 122 height 35
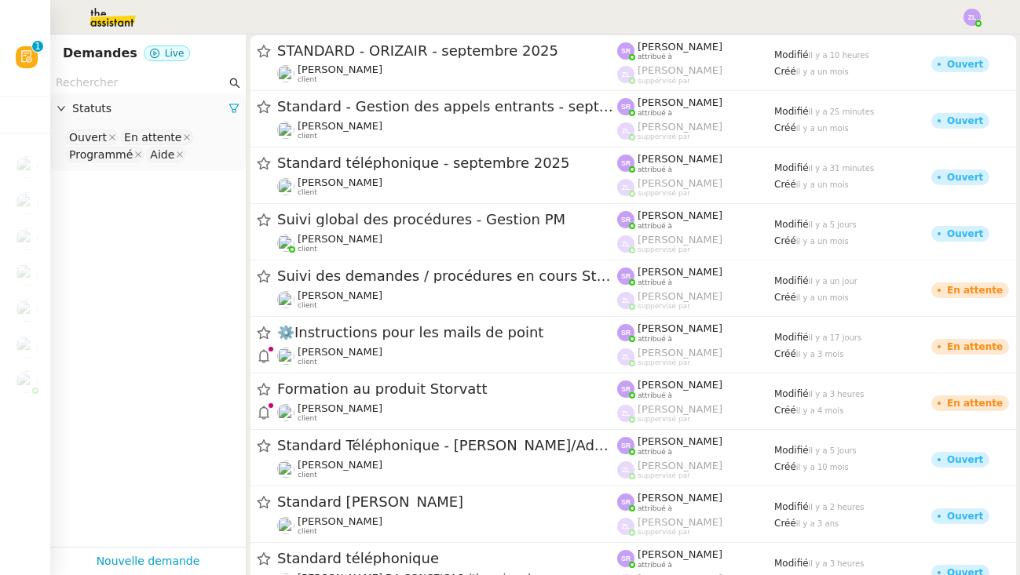
click at [955, 9] on div at bounding box center [509, 17] width 941 height 35
click at [964, 11] on img at bounding box center [971, 17] width 17 height 17
click at [953, 49] on li "Suivi" at bounding box center [929, 45] width 102 height 22
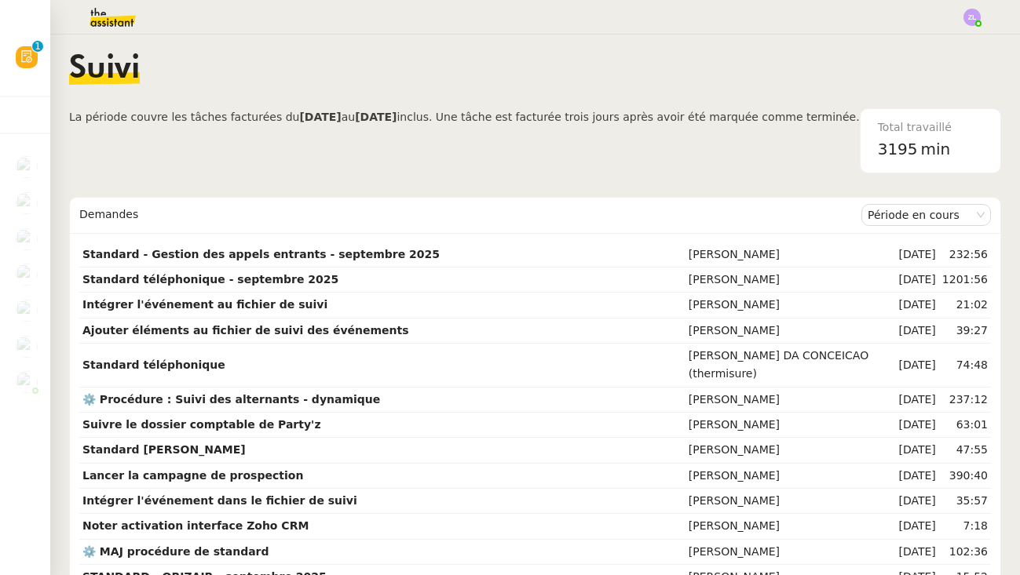
click at [97, 26] on img at bounding box center [100, 17] width 122 height 35
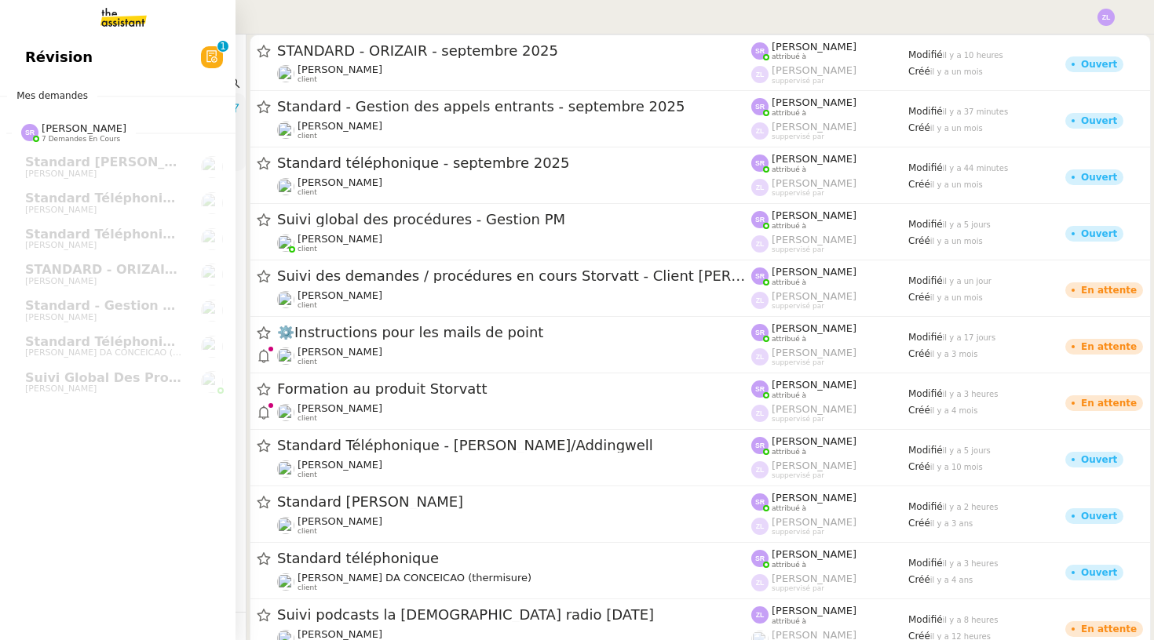
click at [111, 75] on link "Révision 0 1 2 3 4 5 6 7 8 9" at bounding box center [117, 57] width 235 height 36
